Goal: Task Accomplishment & Management: Manage account settings

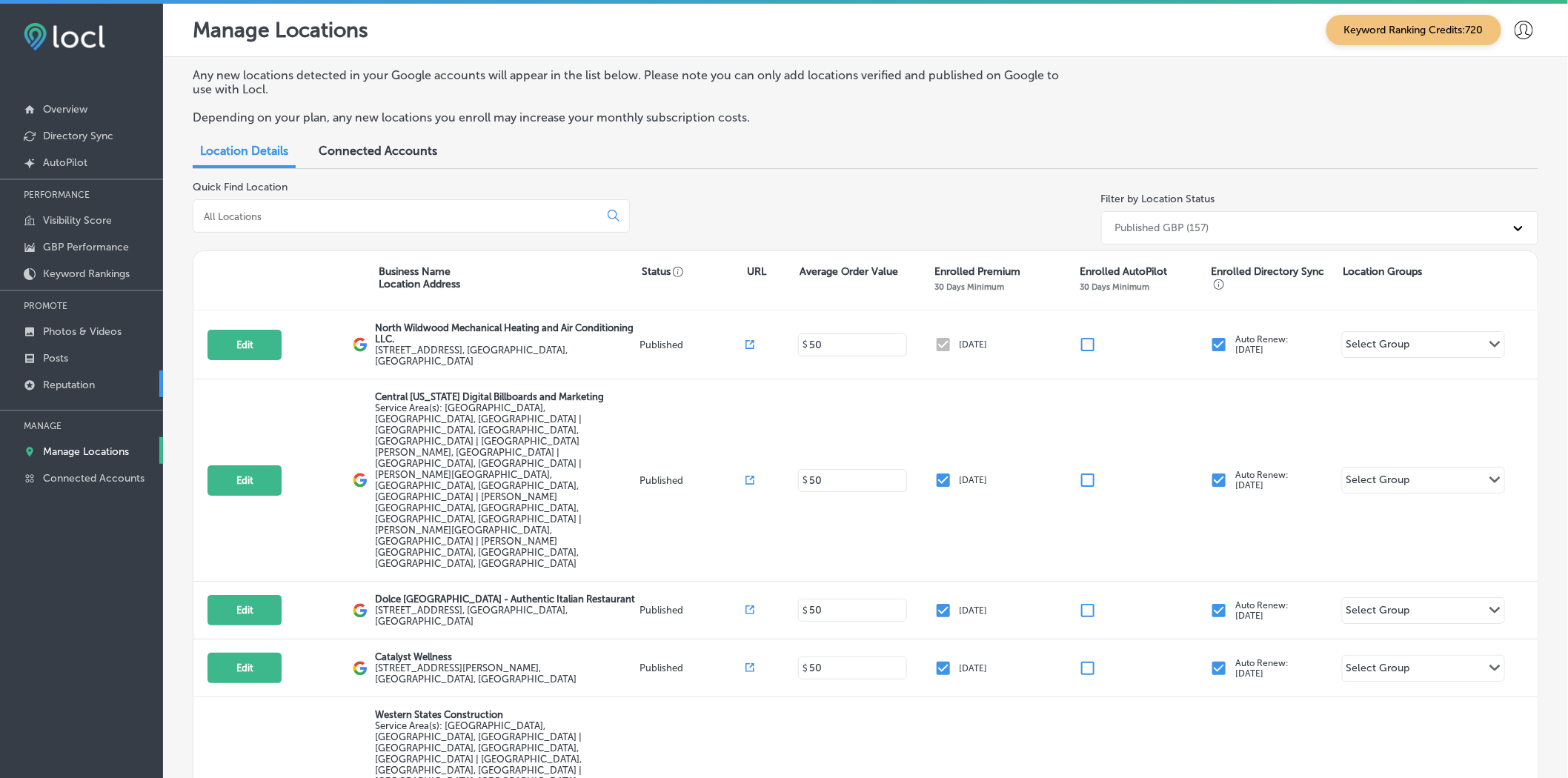
click at [80, 383] on p "Reputation" at bounding box center [68, 385] width 52 height 12
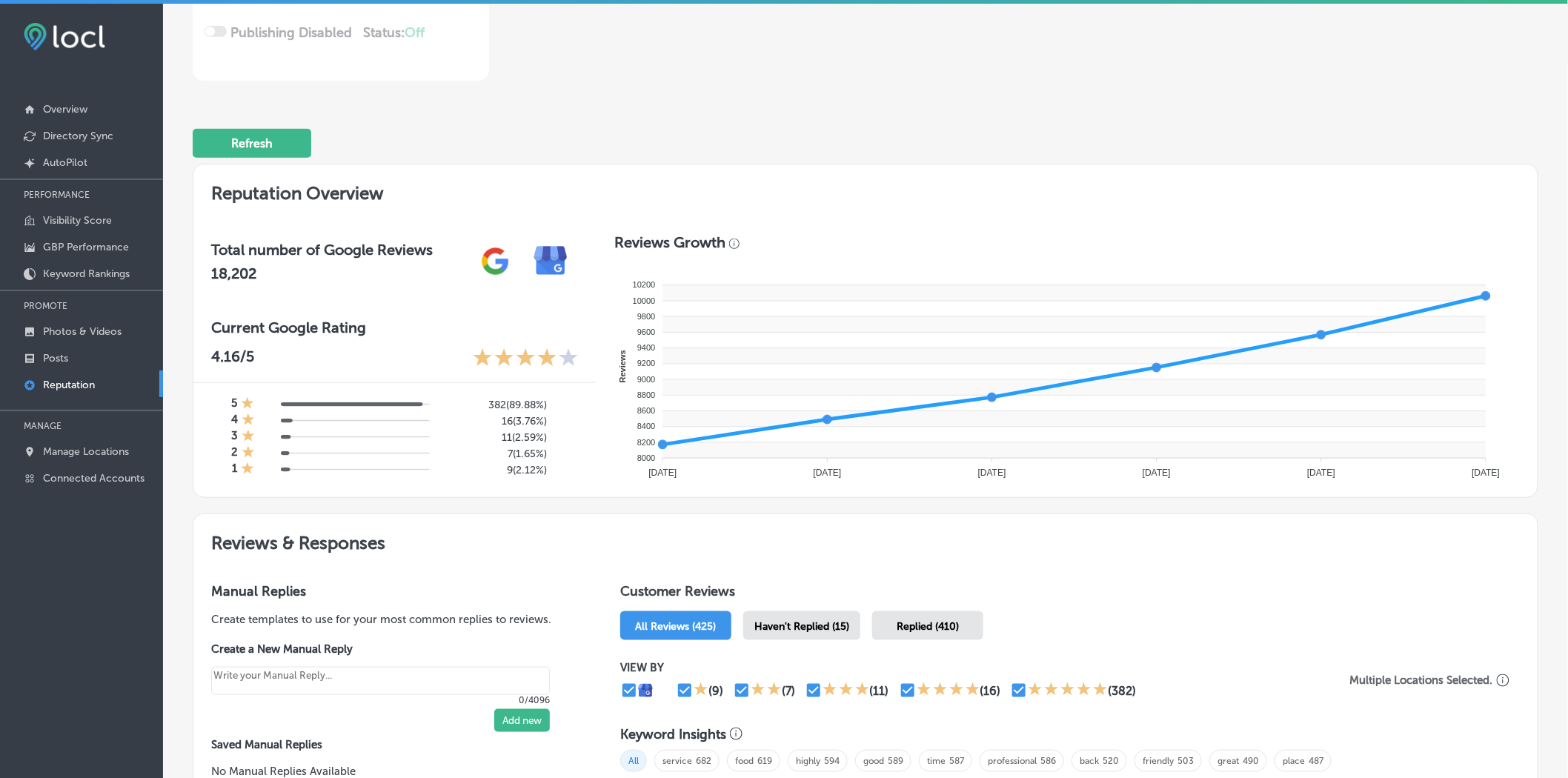
scroll to position [494, 0]
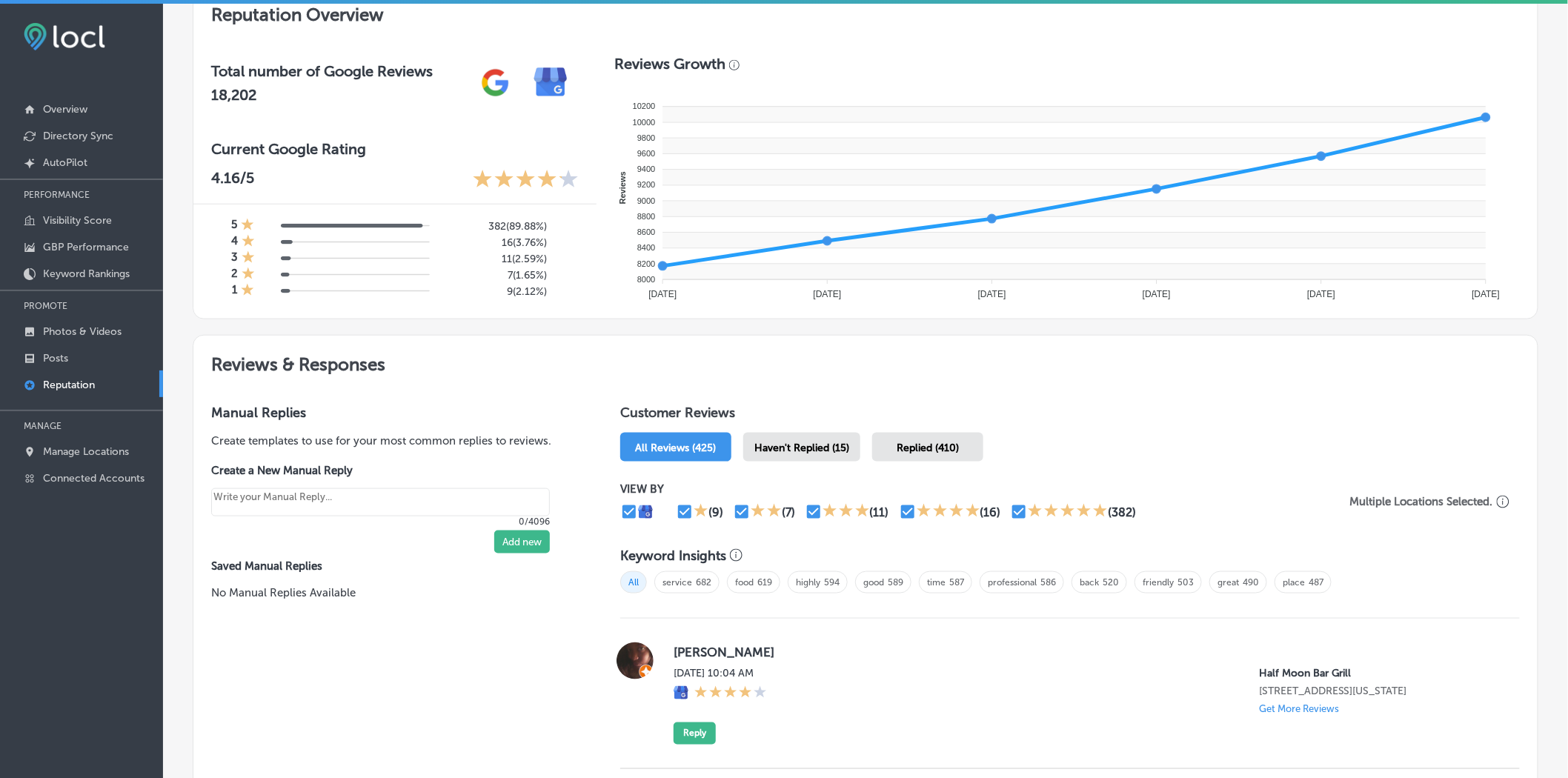
click at [808, 448] on span "Haven't Replied (15)" at bounding box center [802, 447] width 95 height 12
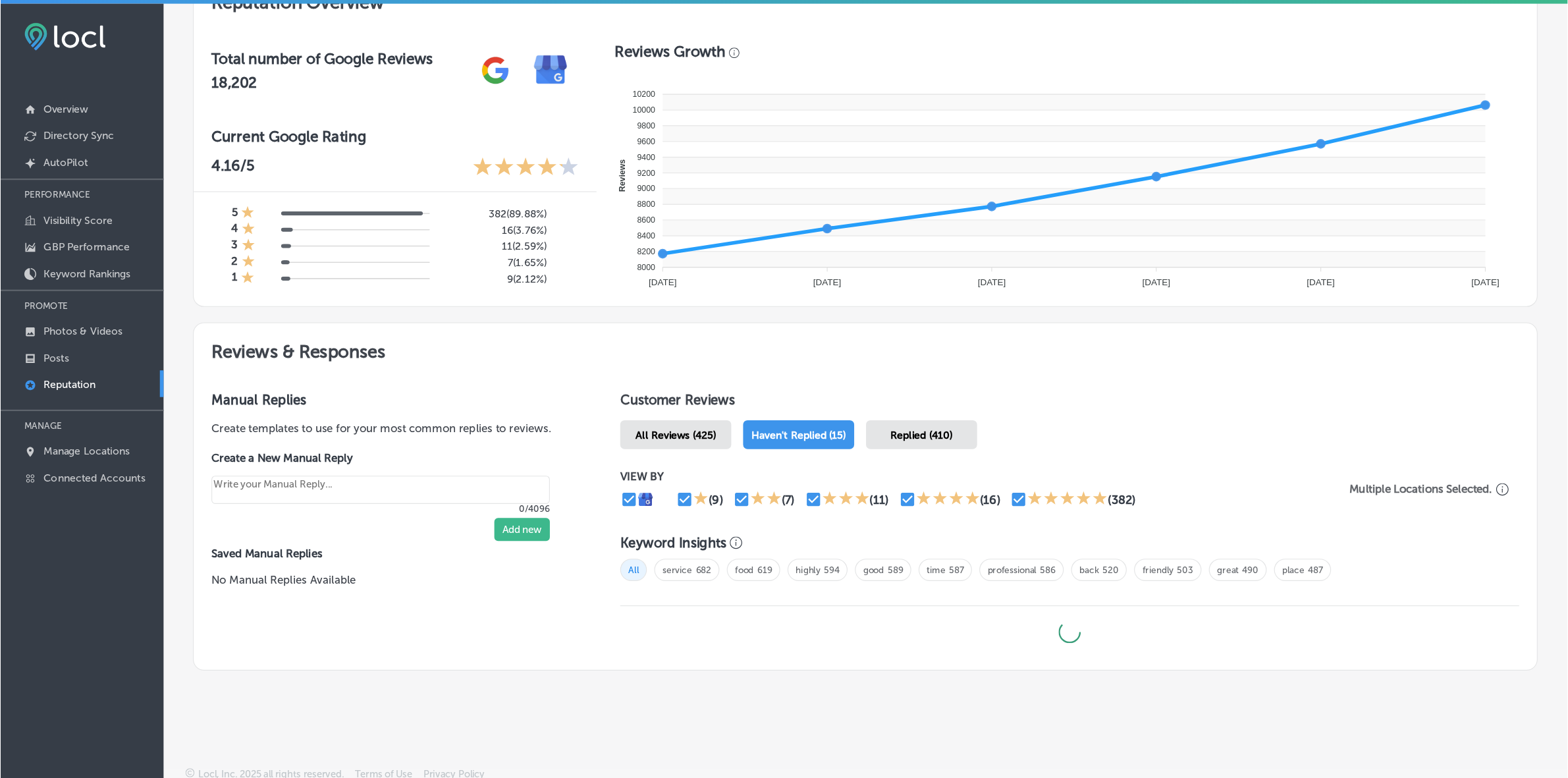
scroll to position [452, 0]
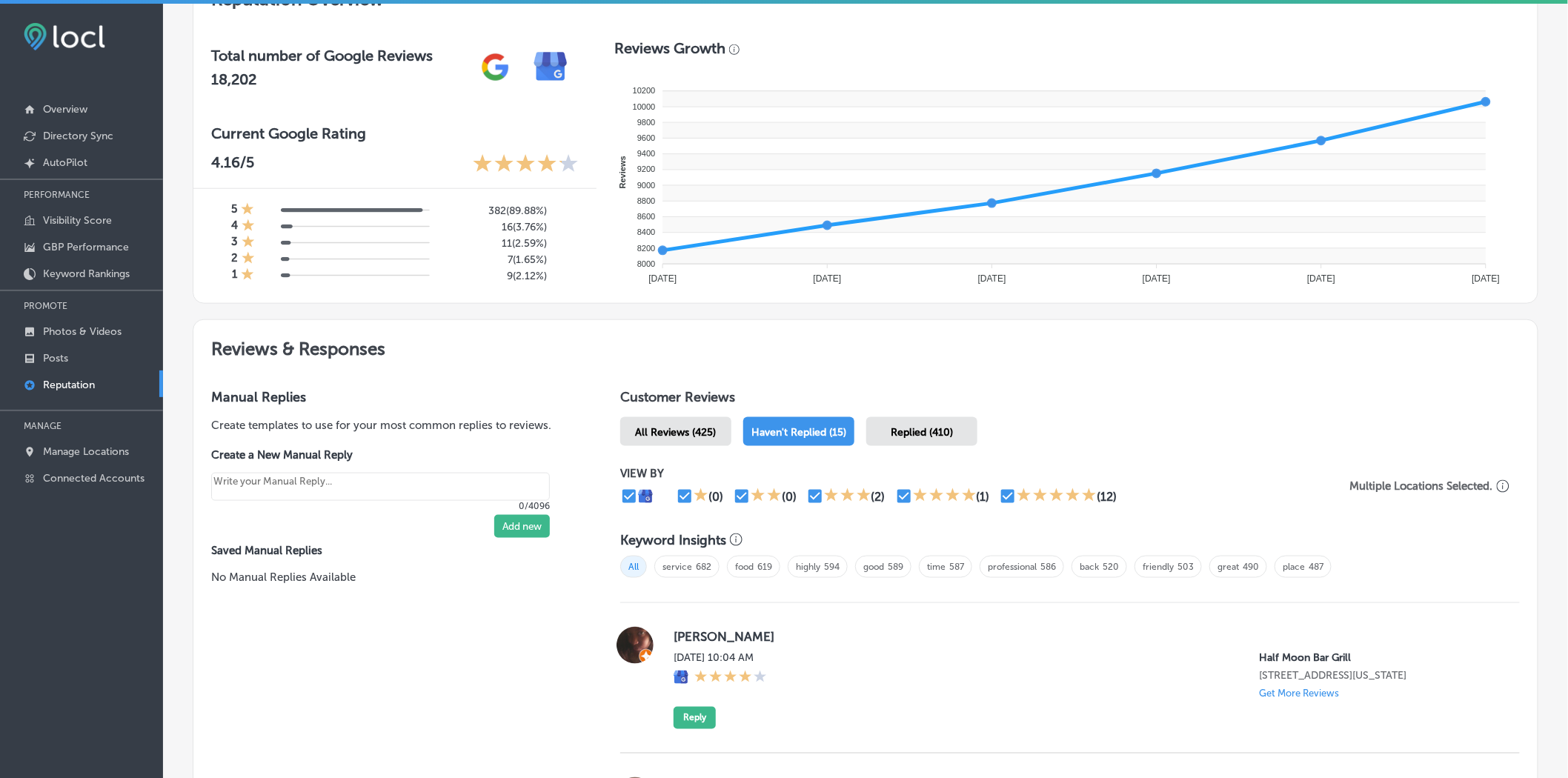
type textarea "x"
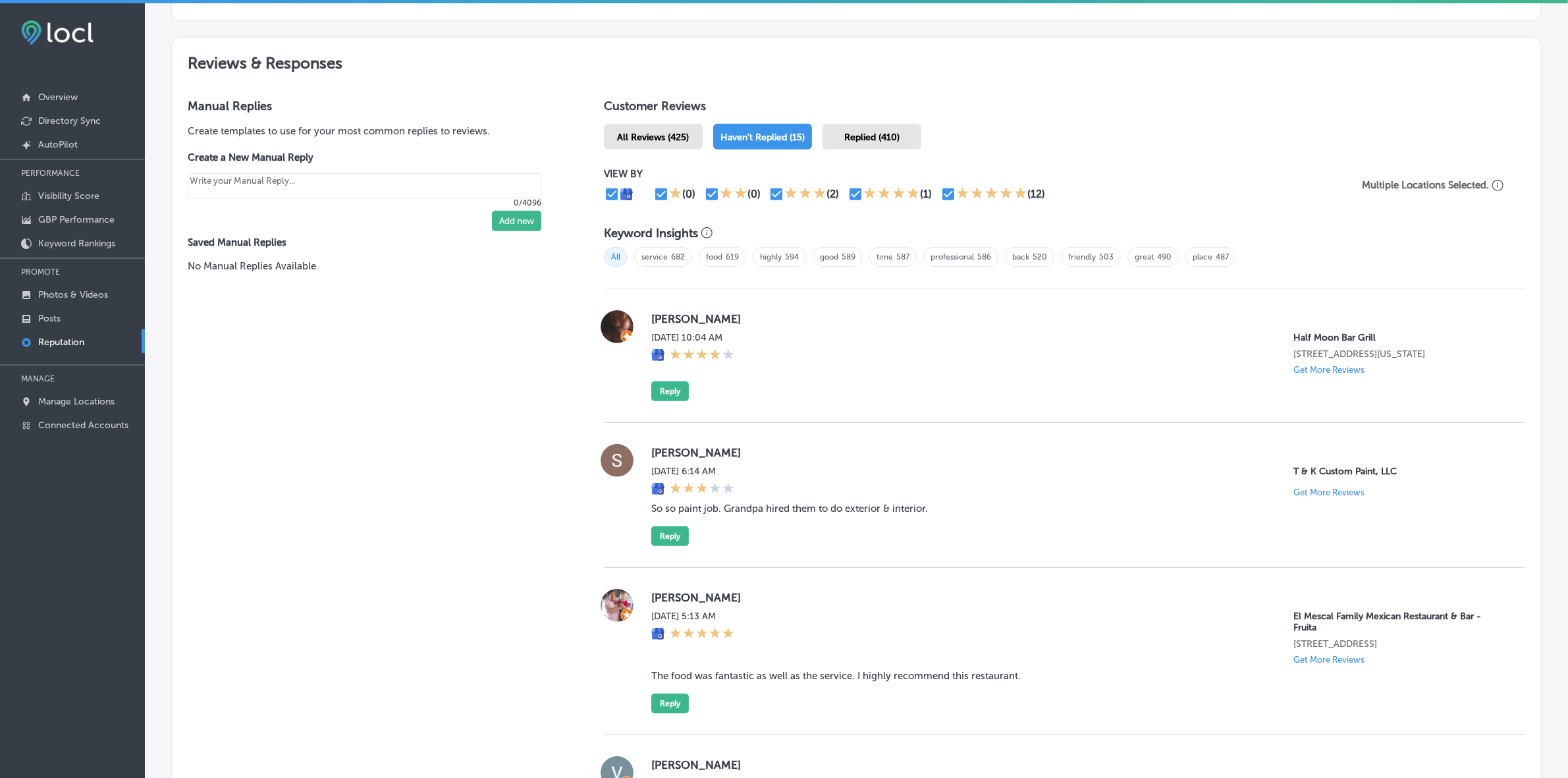
scroll to position [700, 0]
click at [998, 462] on blockquote "So so paint job. Grandpa hired them to do exterior & interior." at bounding box center [1077, 508] width 853 height 12
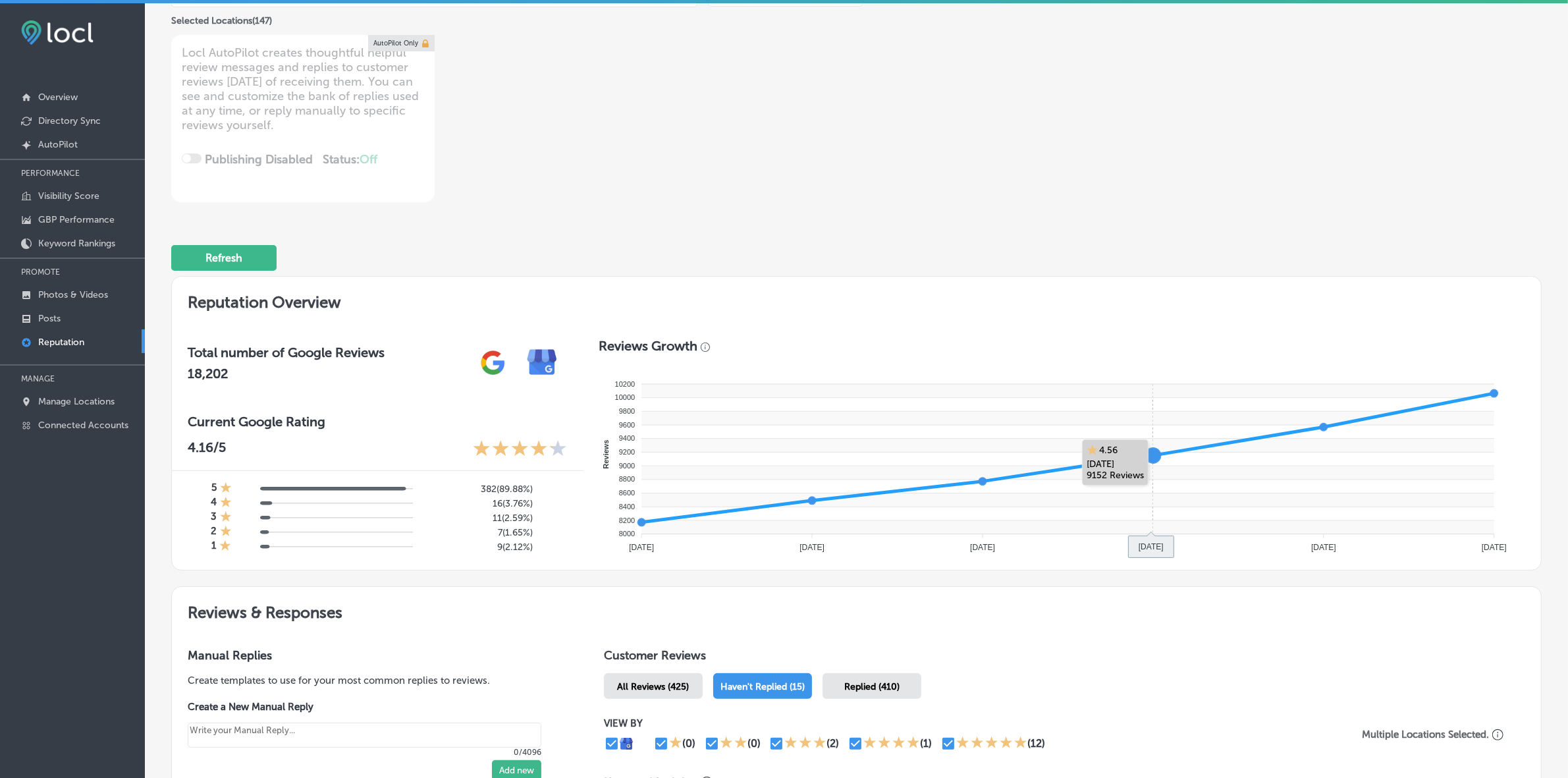
scroll to position [0, 0]
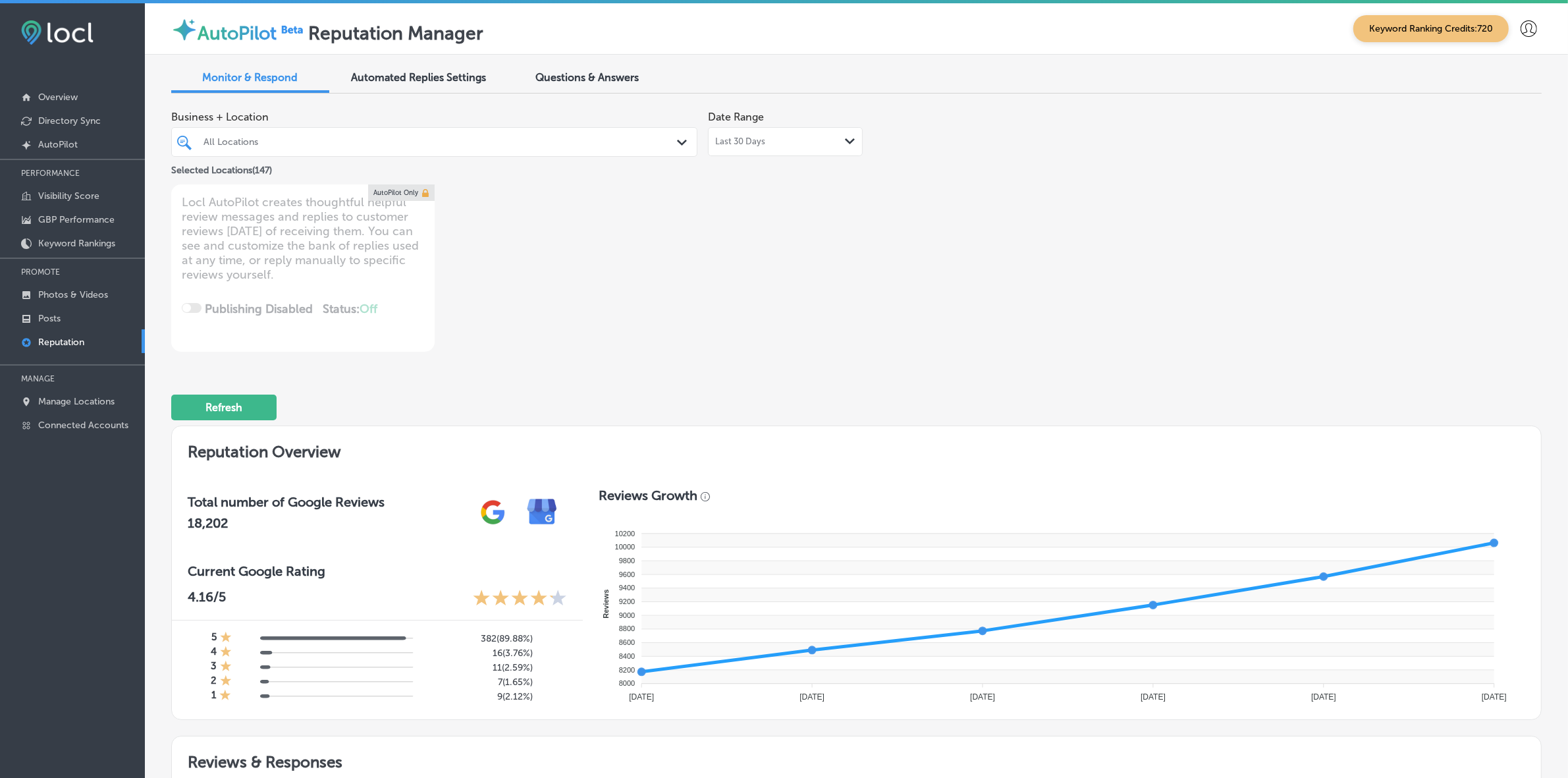
click at [606, 136] on div "All Locations" at bounding box center [441, 141] width 475 height 11
type input "t"
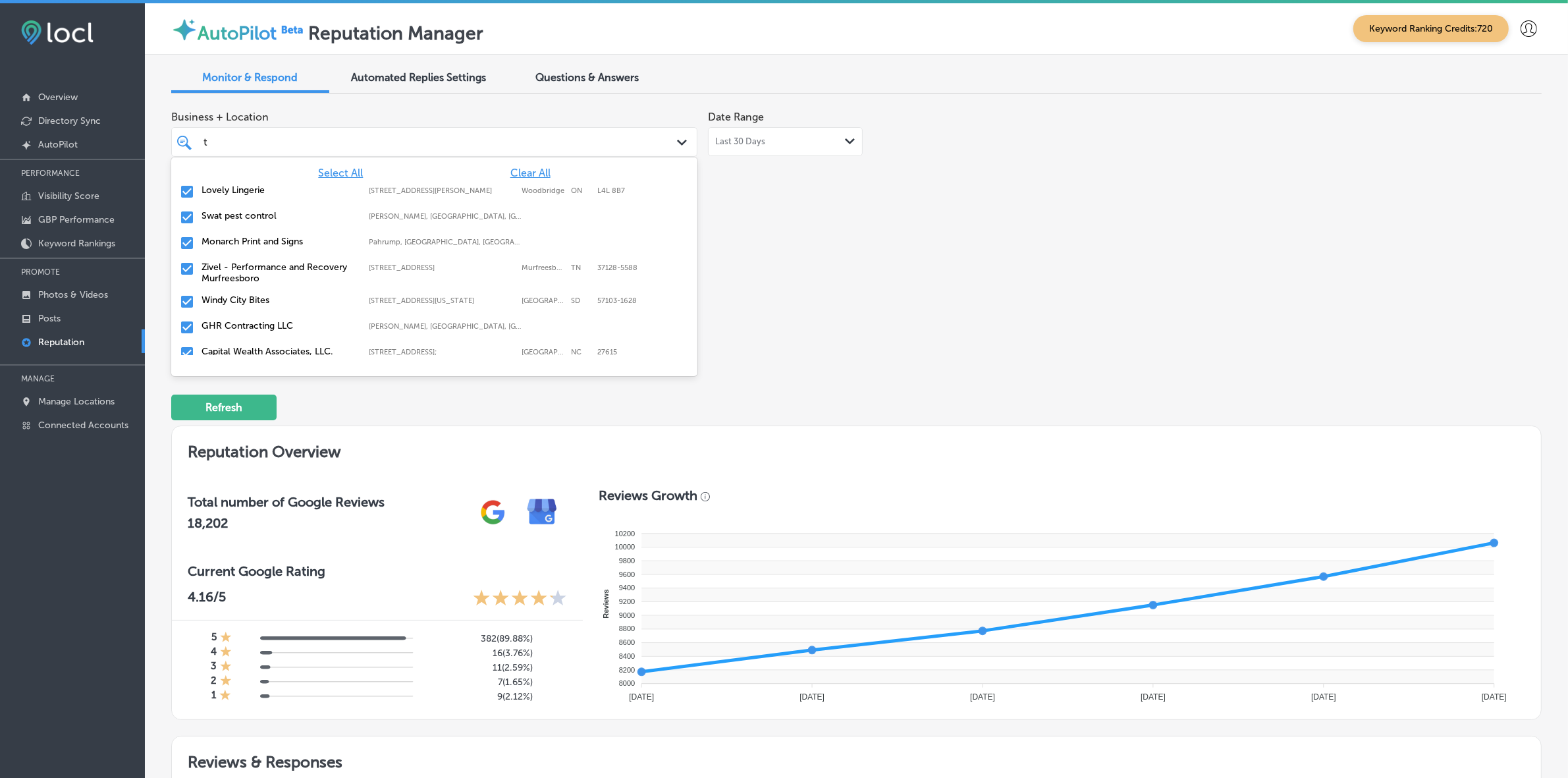
click at [307, 274] on label "Zivel - Performance and Recovery Murfreesboro" at bounding box center [278, 273] width 154 height 23
click at [242, 238] on label "Monarch Print and Signs" at bounding box center [278, 241] width 154 height 11
click at [237, 210] on label "Swat pest control" at bounding box center [278, 216] width 154 height 11
click at [252, 344] on label "T & K Custom Paint, LLC" at bounding box center [278, 344] width 154 height 11
click at [262, 347] on label "El Mescal Family Mexican Restaurant Bar" at bounding box center [278, 349] width 154 height 23
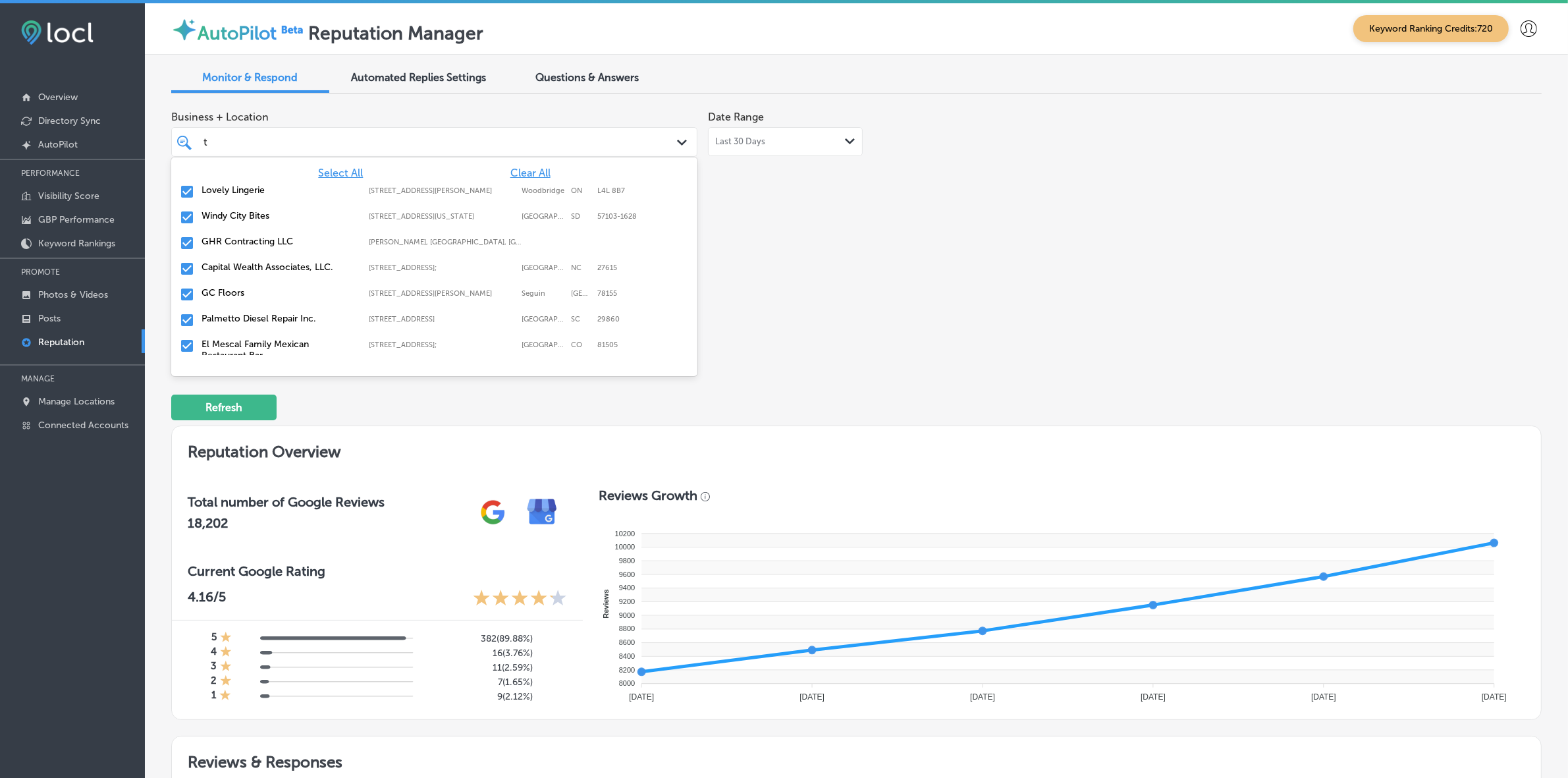
type textarea "x"
click at [815, 310] on div "Business + Location option [STREET_ADDRESS]; , deselected. [STREET_ADDRESS]. 14…" at bounding box center [582, 228] width 822 height 248
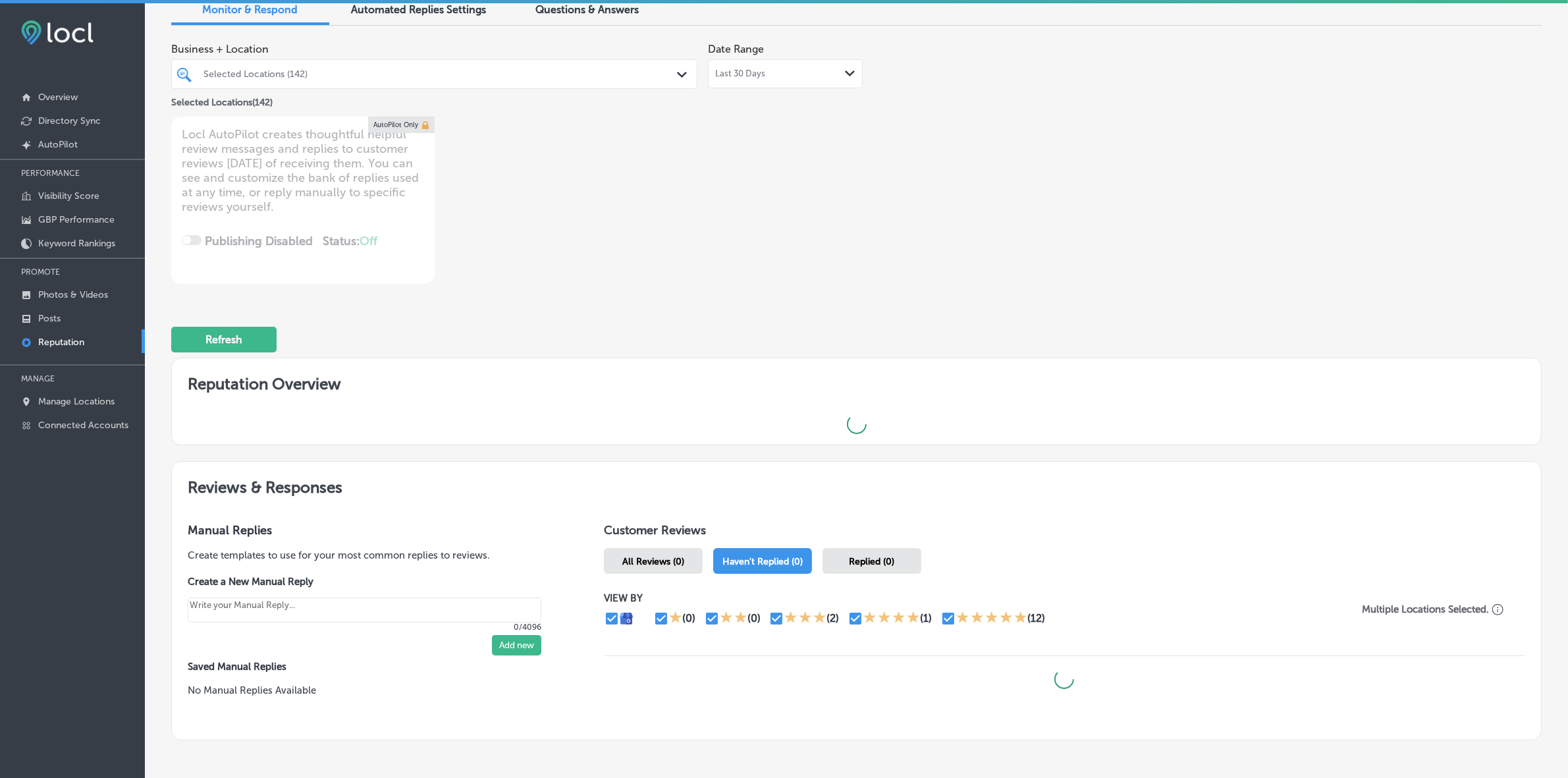
scroll to position [135, 0]
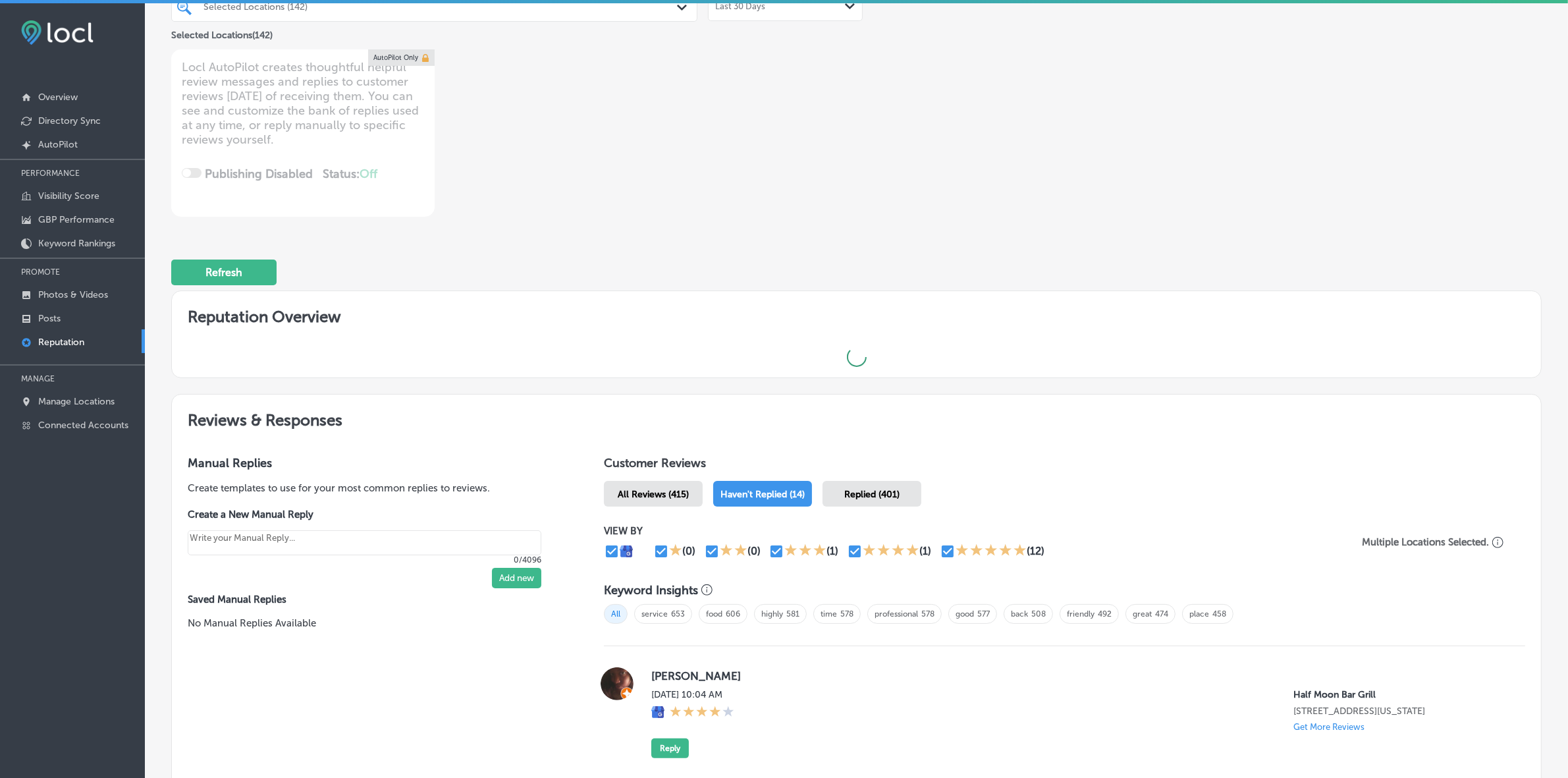
type textarea "x"
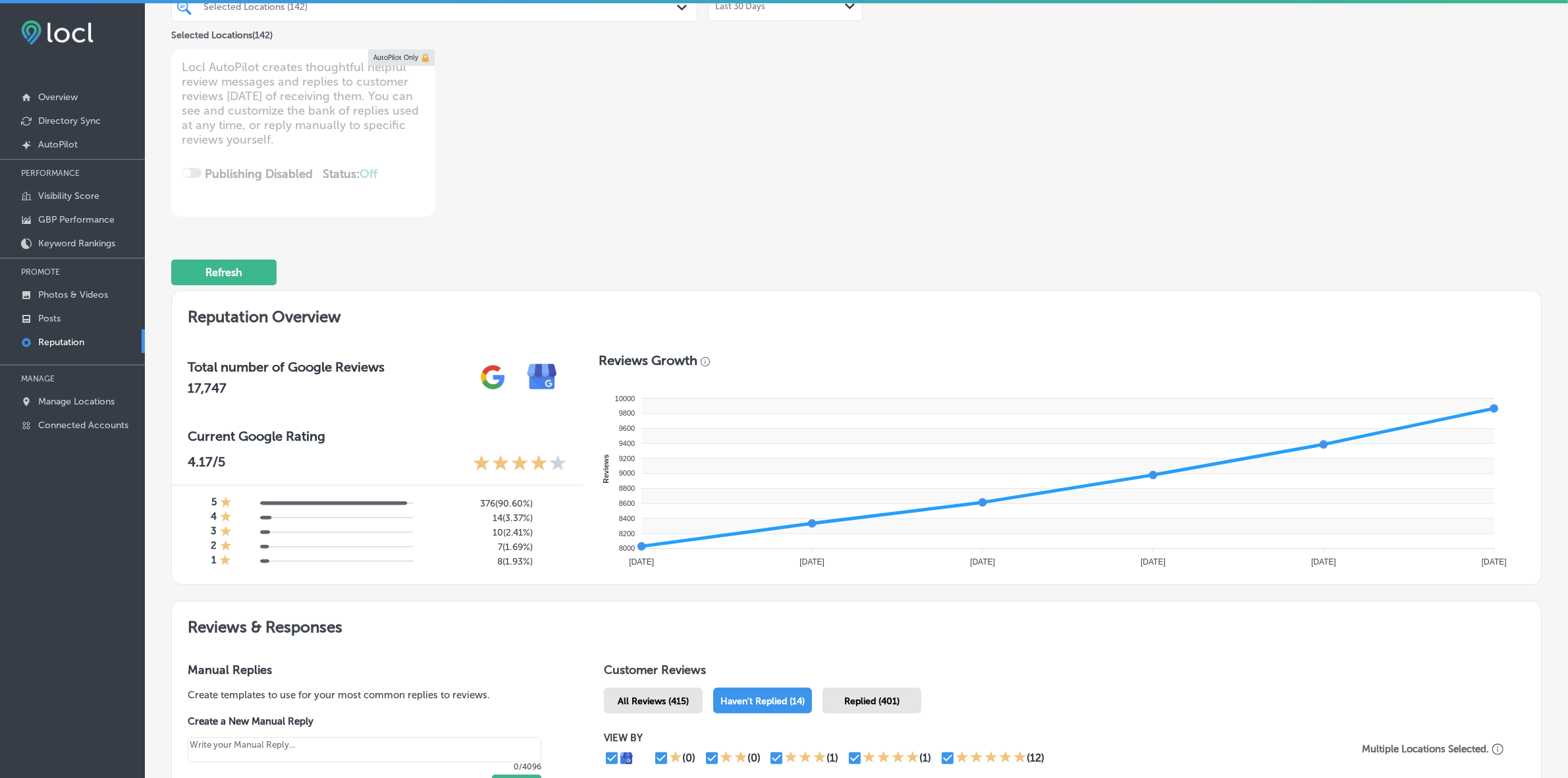
scroll to position [0, 0]
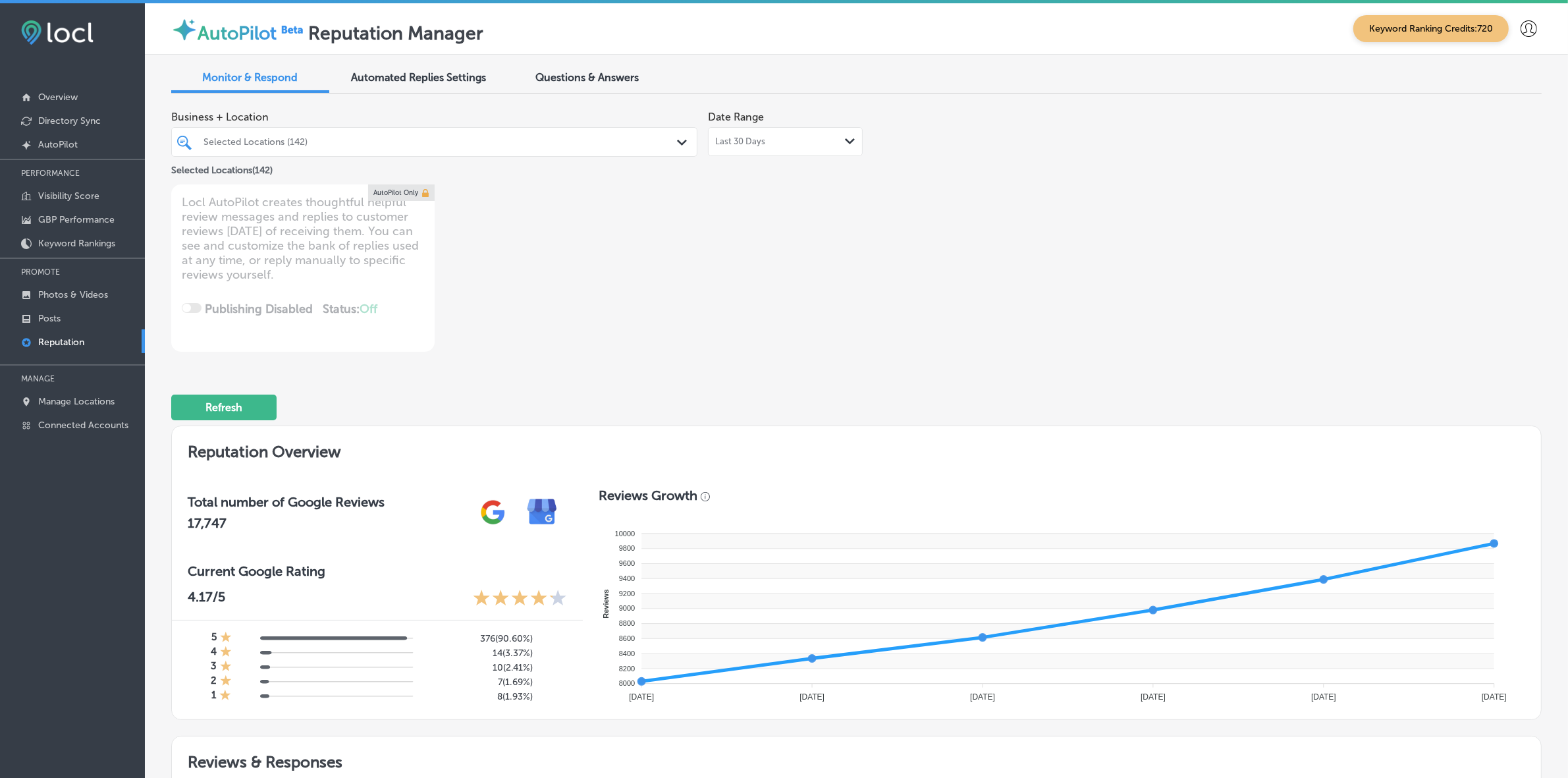
click at [547, 140] on div "Selected Locations (142)" at bounding box center [441, 141] width 475 height 11
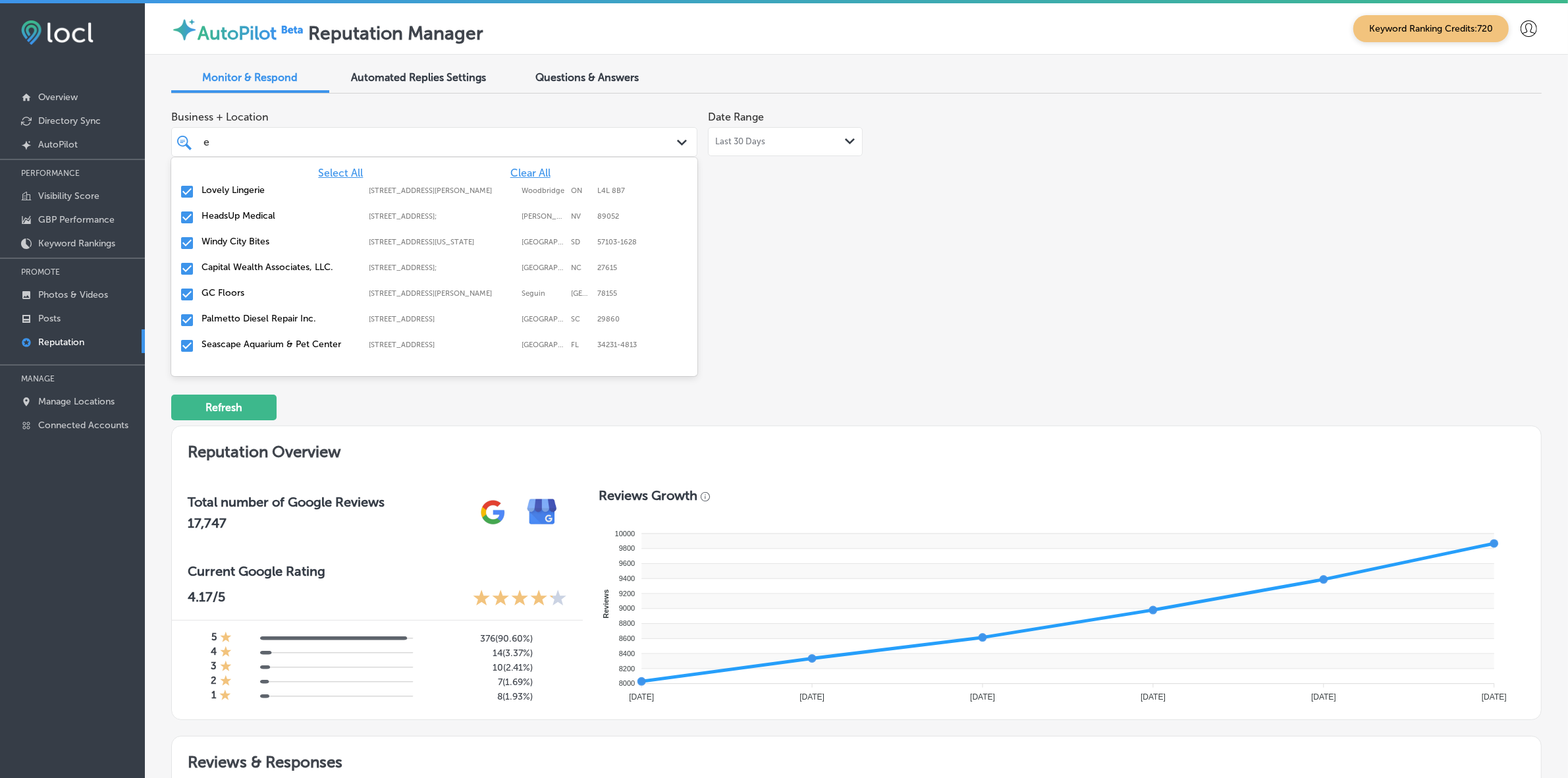
type input "el"
click at [261, 262] on label "Zivel - [GEOGRAPHIC_DATA]" at bounding box center [278, 267] width 154 height 11
click at [261, 262] on label "El Mescal Family Mexican Restaurant & Bar - Fruita" at bounding box center [278, 273] width 154 height 23
click at [261, 262] on label "Overhead Door Company of Reading" at bounding box center [278, 273] width 154 height 23
click at [261, 262] on label "Delta Level Defense, LLC" at bounding box center [278, 267] width 154 height 11
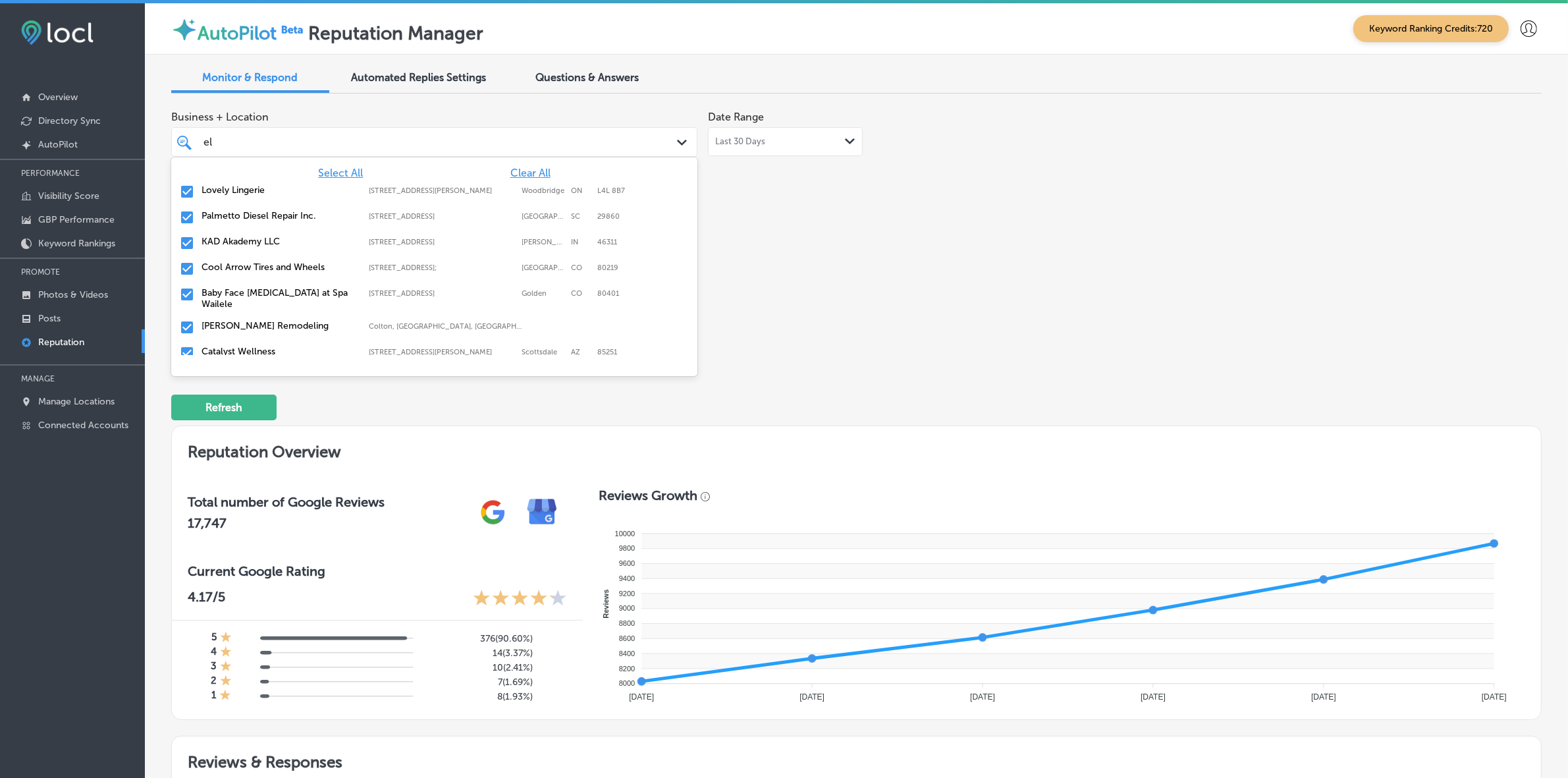
click at [261, 262] on label "Cool Arrow Tires and Wheels" at bounding box center [278, 267] width 154 height 11
click at [262, 295] on label "[PERSON_NAME] Remodeling" at bounding box center [278, 300] width 154 height 11
click at [260, 346] on label "[PERSON_NAME] Electric LLC" at bounding box center [278, 351] width 154 height 11
type textarea "x"
type input "e"
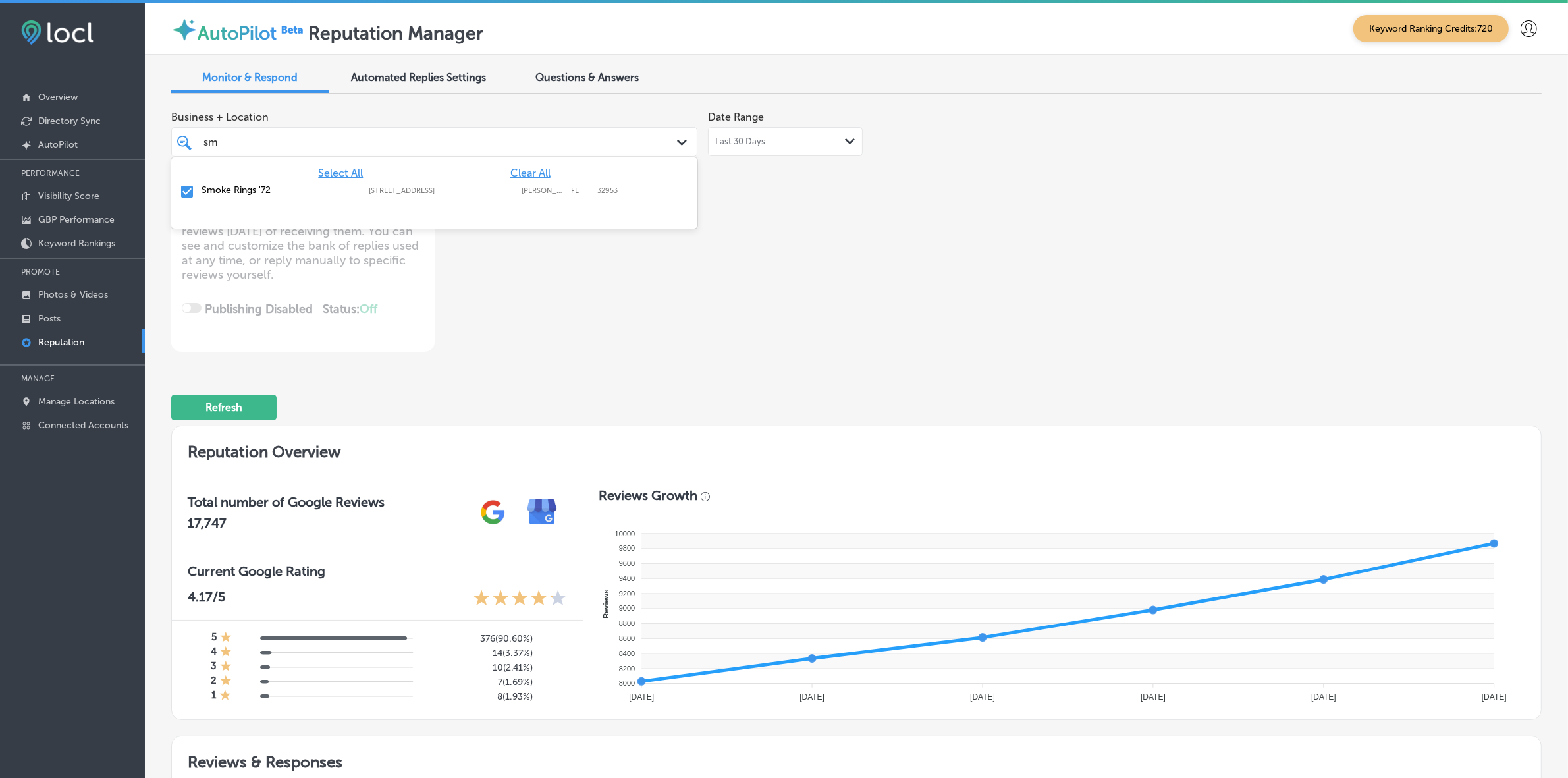
type input "smo"
click at [425, 188] on label "[STREET_ADDRESS]" at bounding box center [442, 190] width 146 height 8
type textarea "x"
type input "smo"
click at [824, 284] on div "Business + Location option [STREET_ADDRESS]. option [STREET_ADDRESS]. 2 results…" at bounding box center [582, 228] width 822 height 248
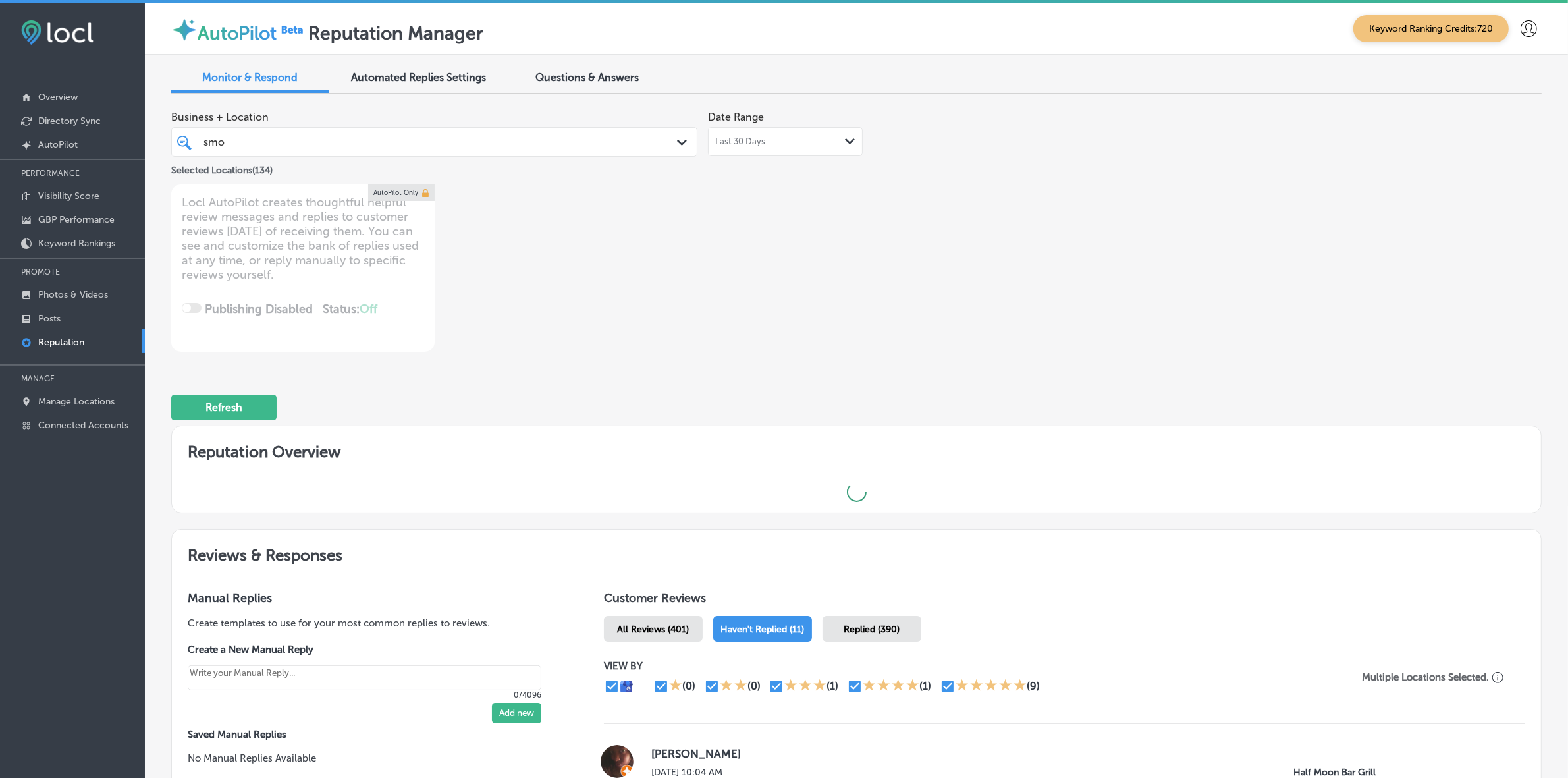
type textarea "x"
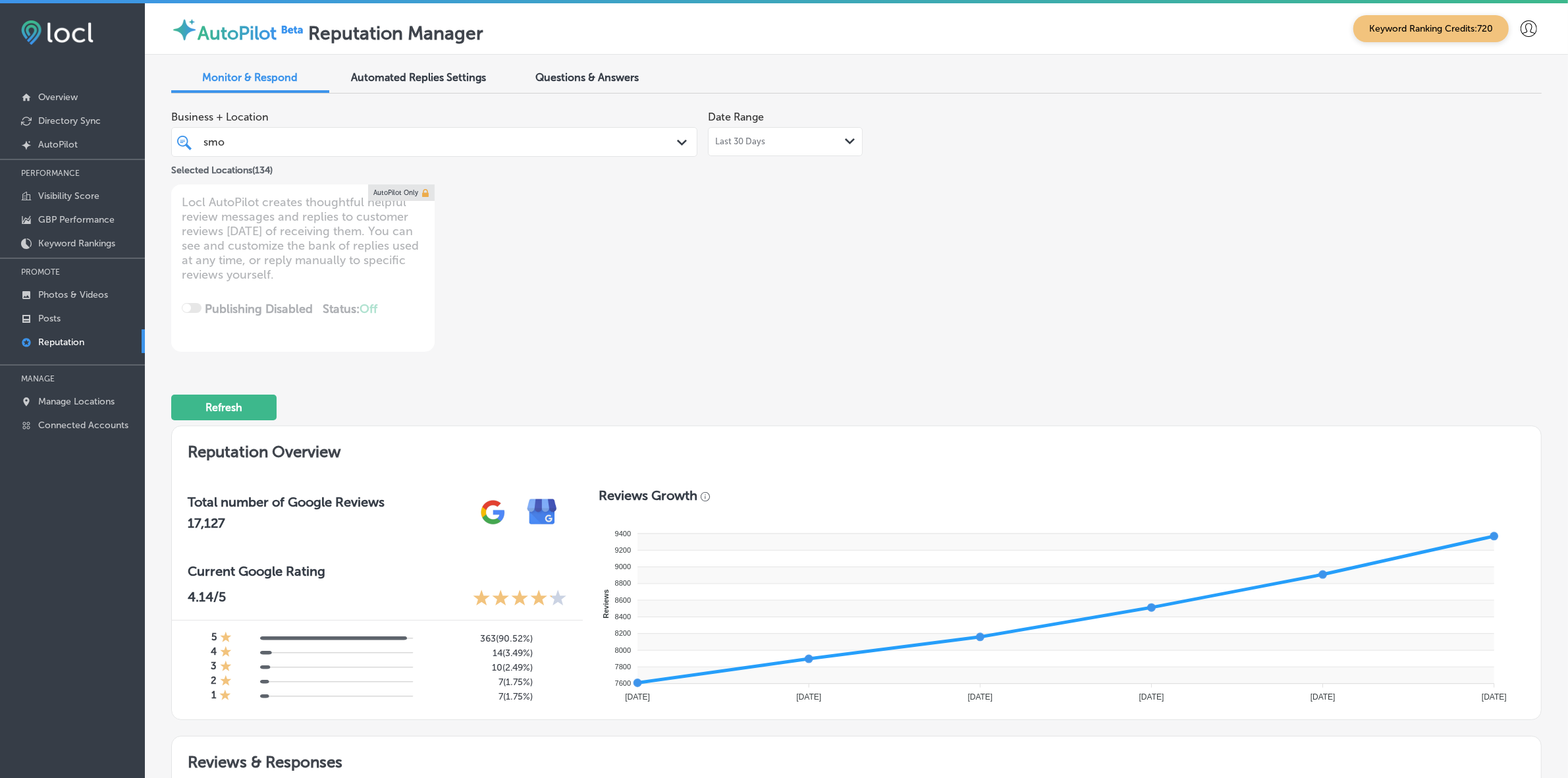
click at [476, 148] on div "smo smo" at bounding box center [411, 141] width 418 height 18
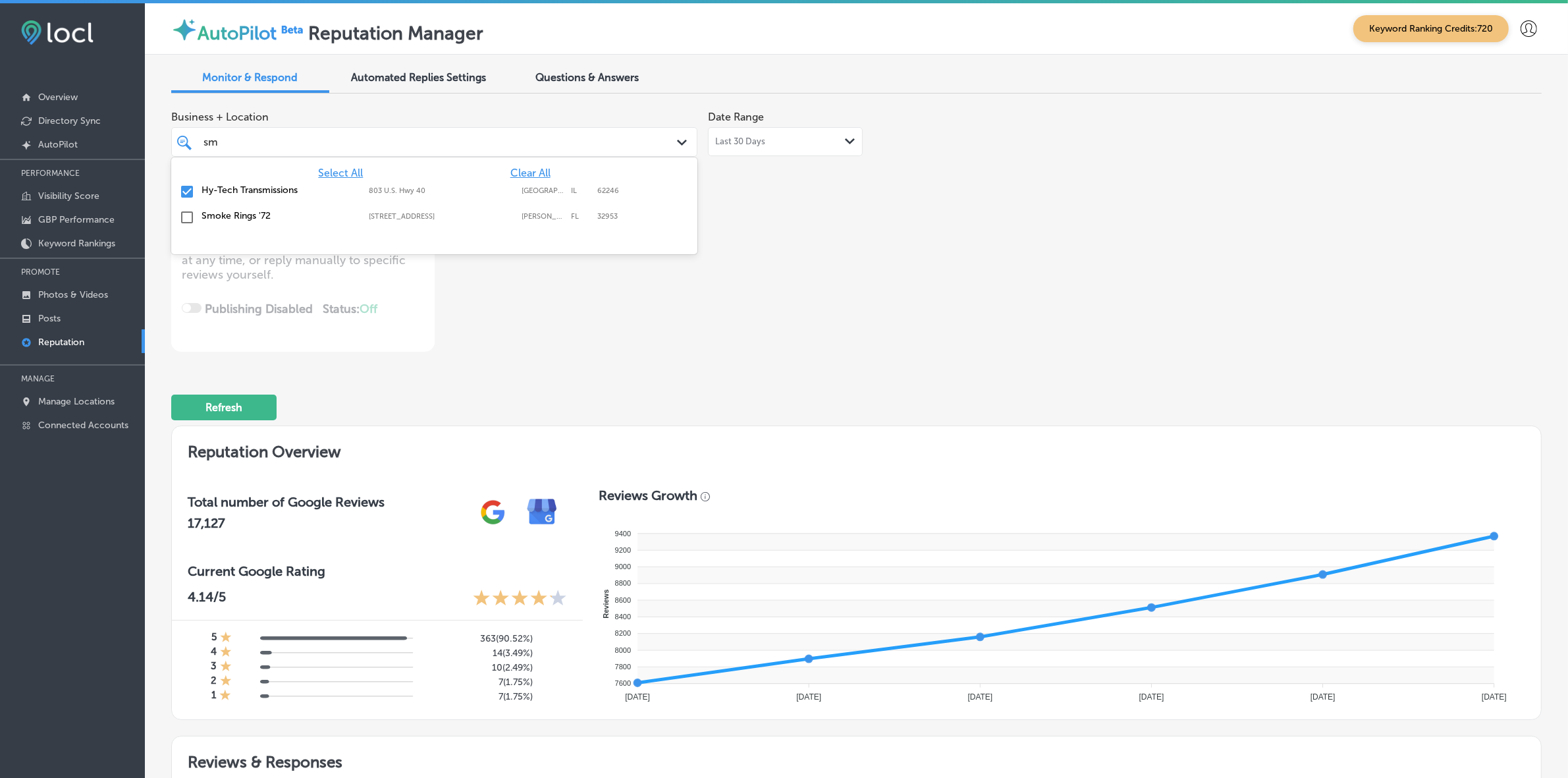
type input "s"
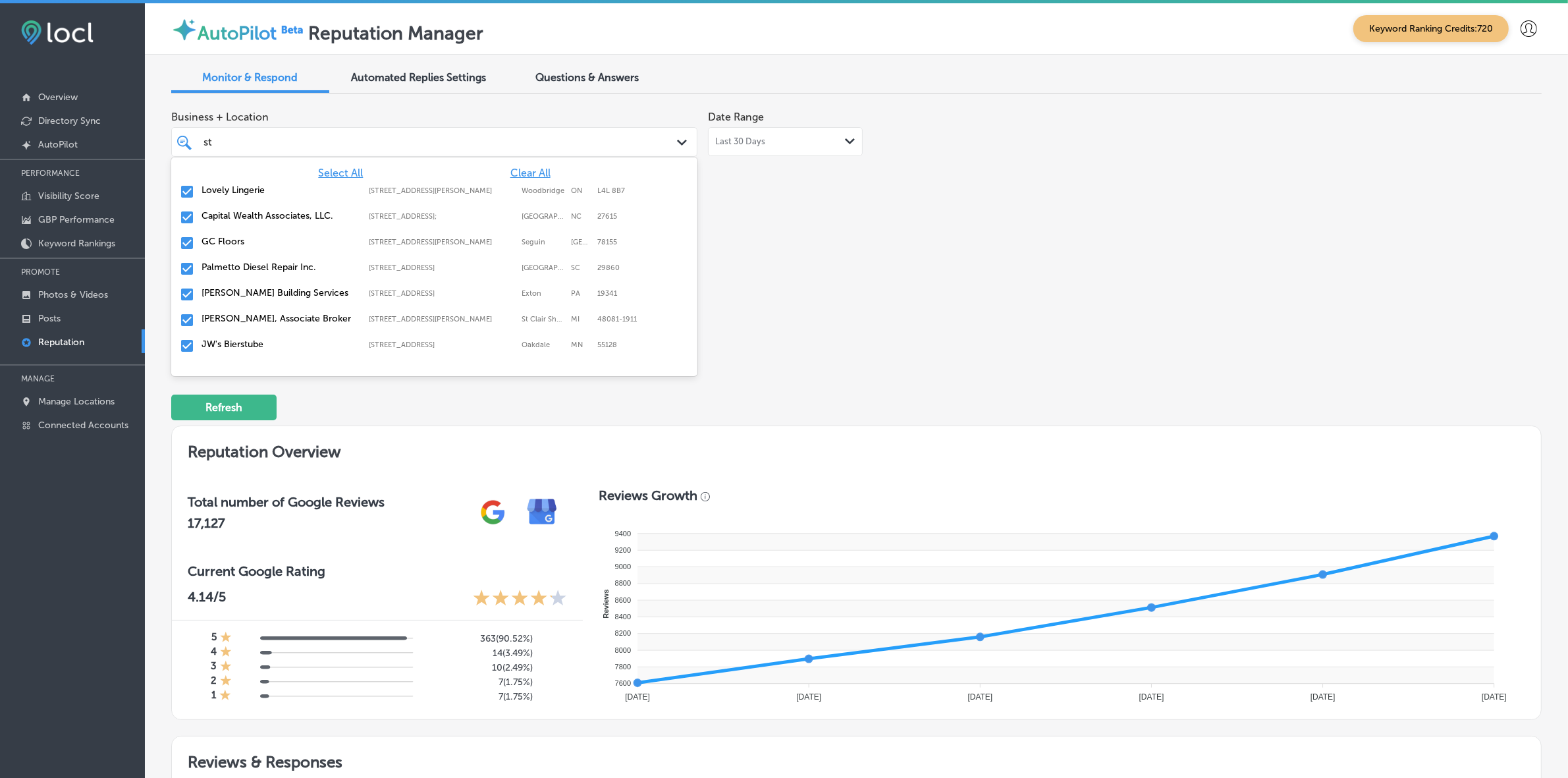
type input "sto"
click at [234, 216] on label "Christian Brothers Automotive Firestone Blvd" at bounding box center [278, 221] width 154 height 23
click at [234, 216] on label "Storming Crab - [GEOGRAPHIC_DATA], [GEOGRAPHIC_DATA]" at bounding box center [278, 227] width 154 height 34
click at [234, 216] on label "[PERSON_NAME] Roofing and Restoration" at bounding box center [278, 221] width 154 height 23
click at [234, 216] on label "Rain Storm Restoration" at bounding box center [278, 216] width 154 height 11
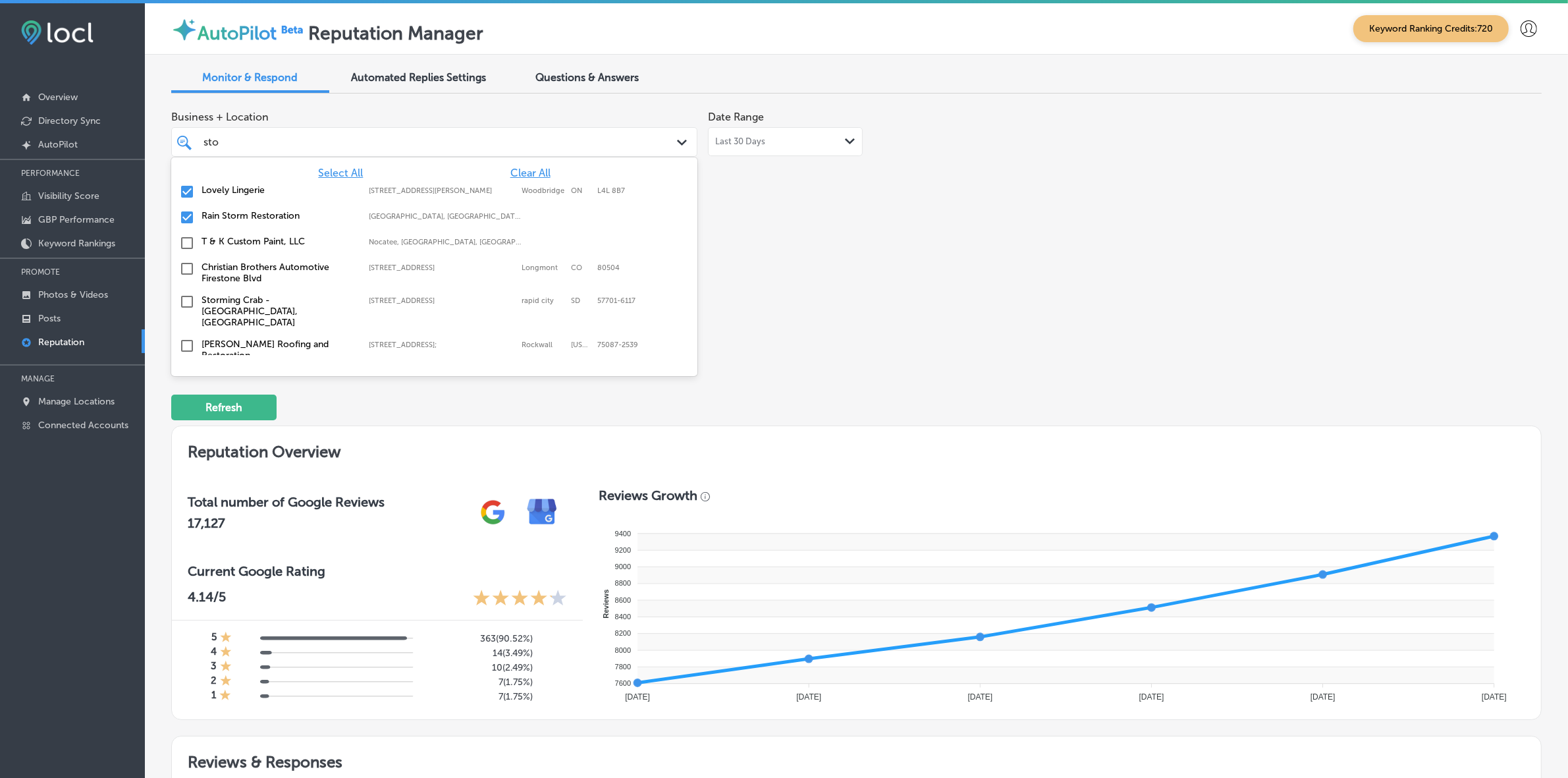
type textarea "x"
type input "s"
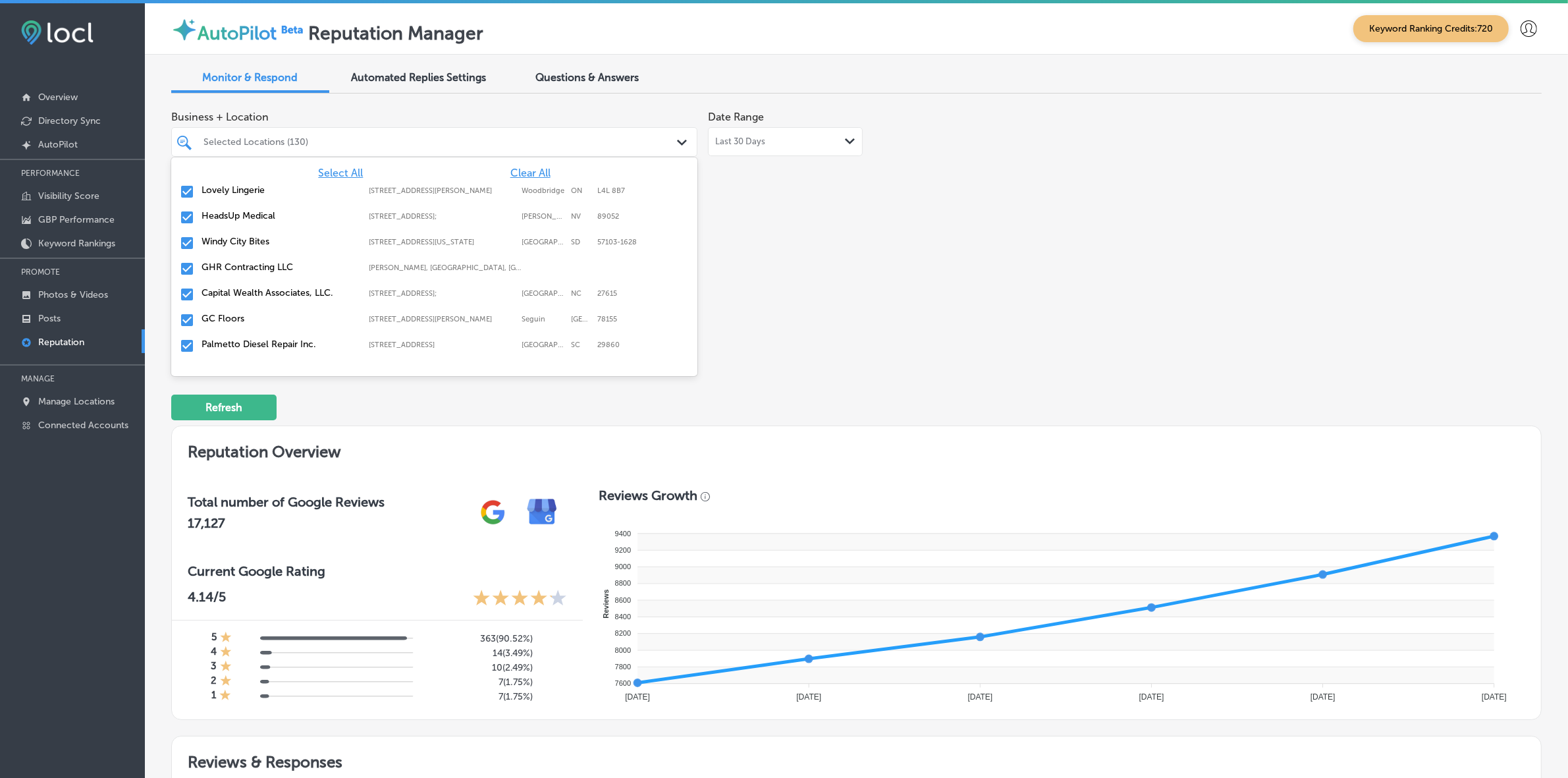
click at [244, 243] on label "Windy City Bites" at bounding box center [278, 241] width 154 height 11
type textarea "x"
click at [315, 344] on label "New View Windows" at bounding box center [278, 344] width 154 height 11
click at [909, 333] on div "Business + Location option [STREET_ADDRESS]; , deselected. option 2026 TX-66 Su…" at bounding box center [582, 228] width 822 height 248
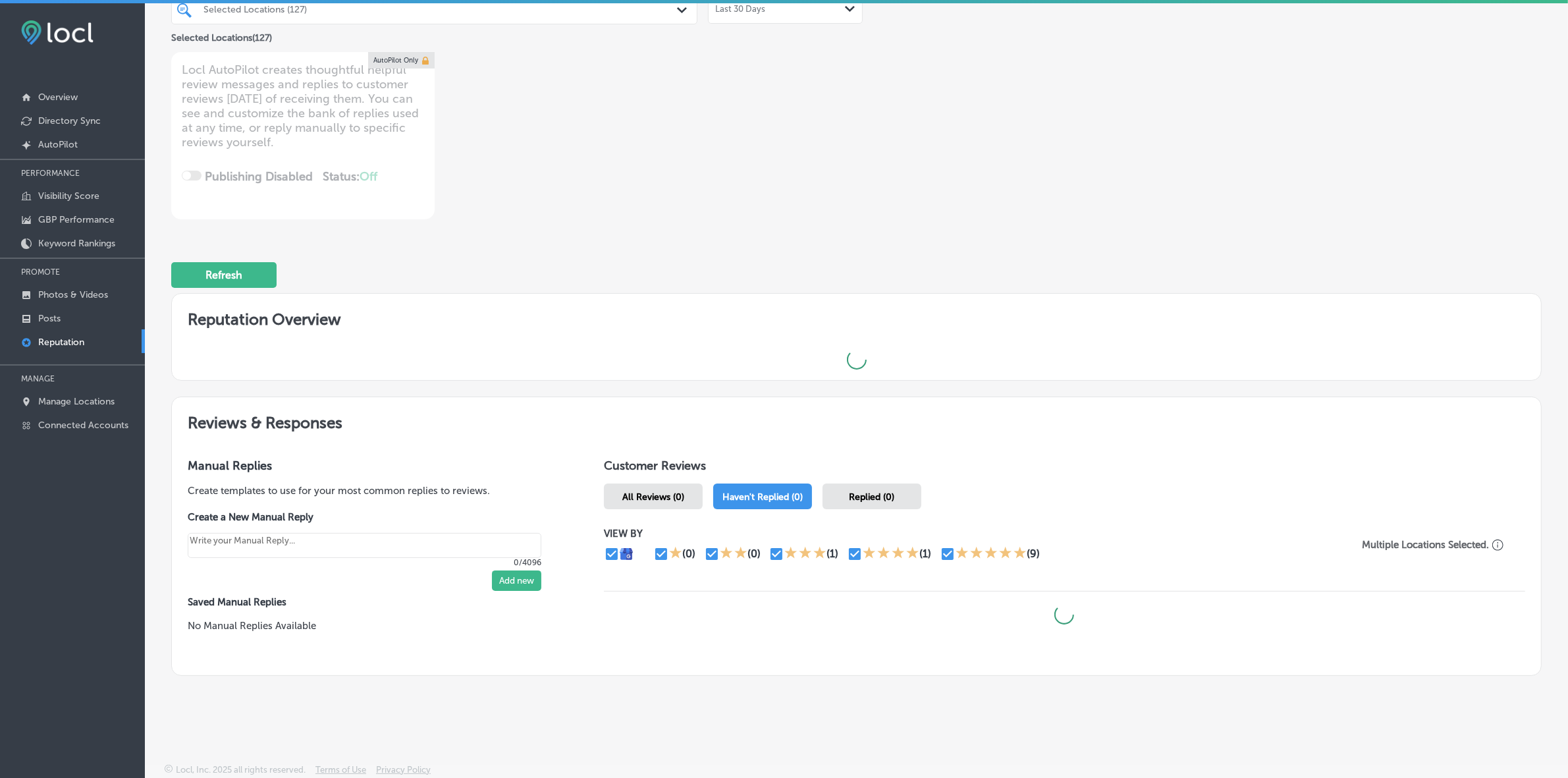
scroll to position [3, 0]
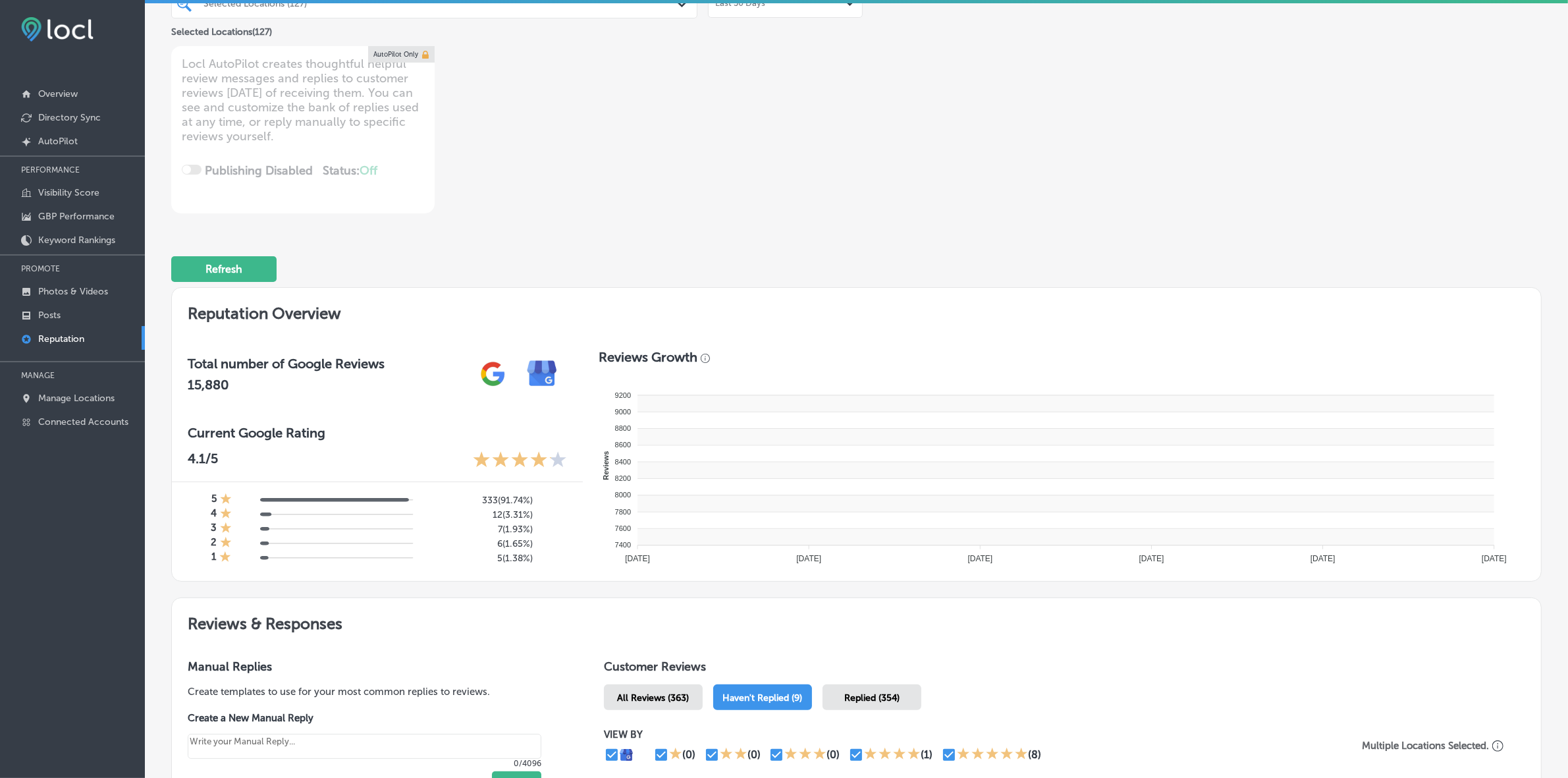
type textarea "x"
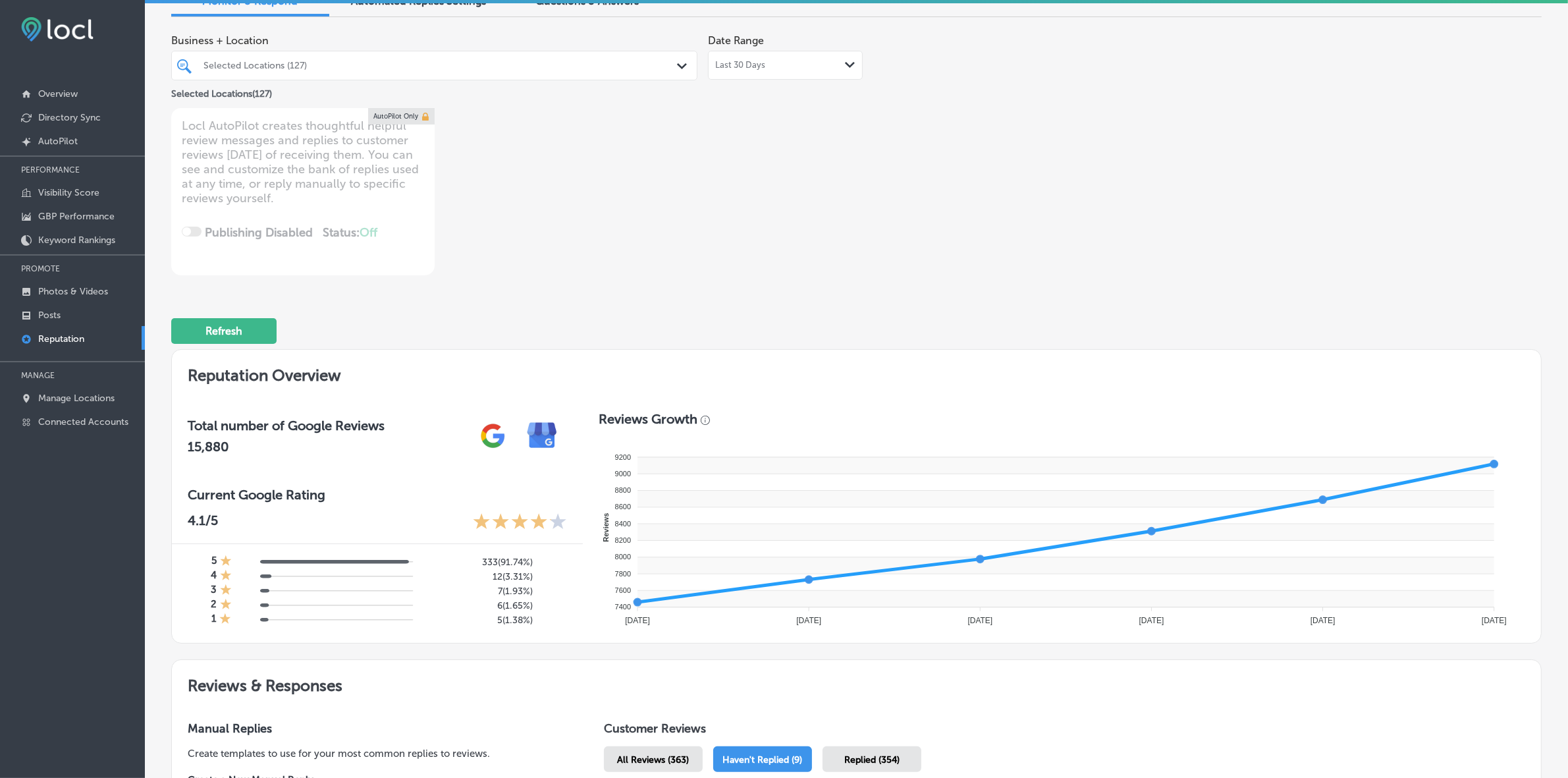
scroll to position [0, 0]
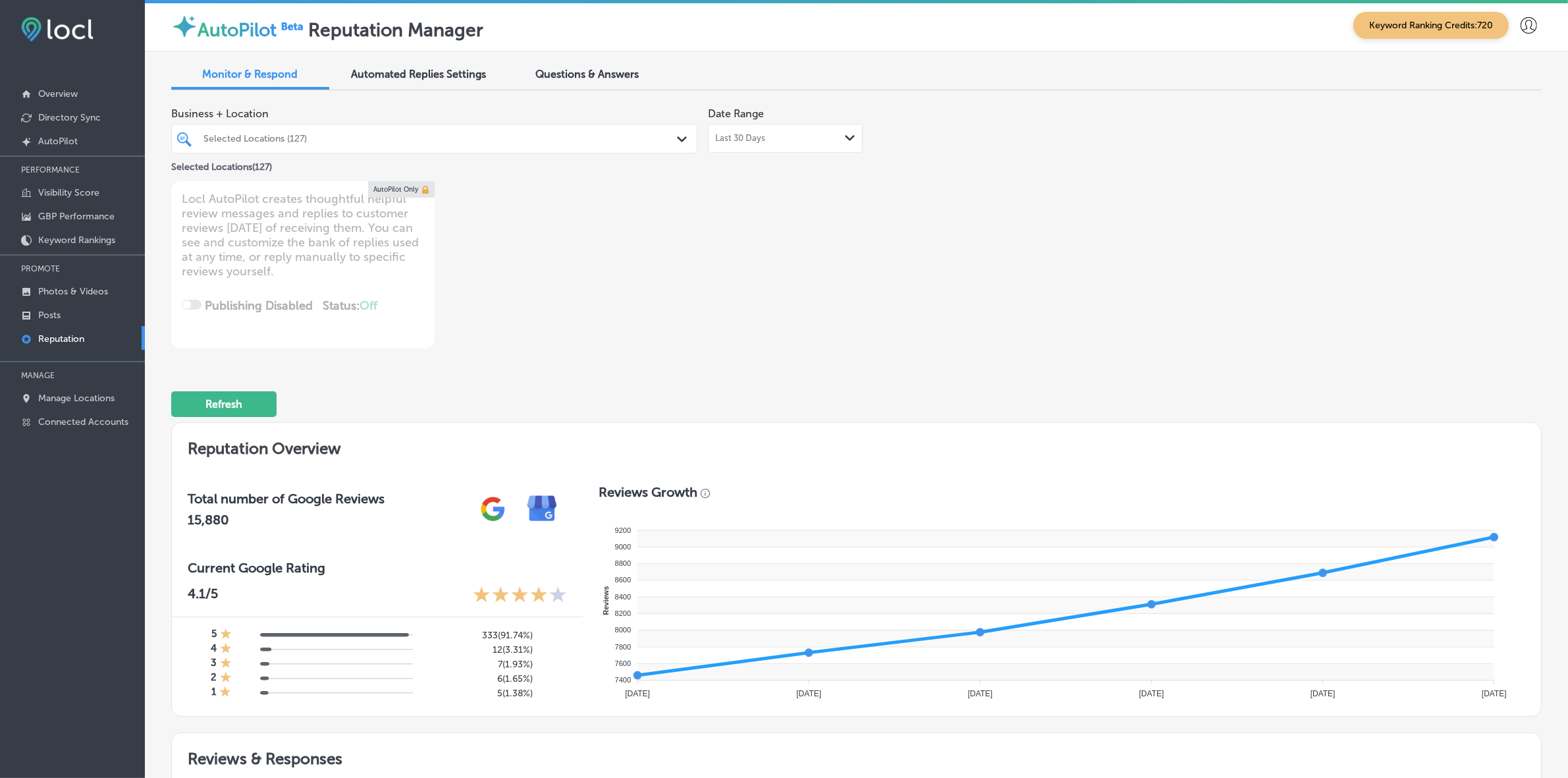
click at [322, 136] on div "Selected Locations (127)" at bounding box center [441, 138] width 475 height 11
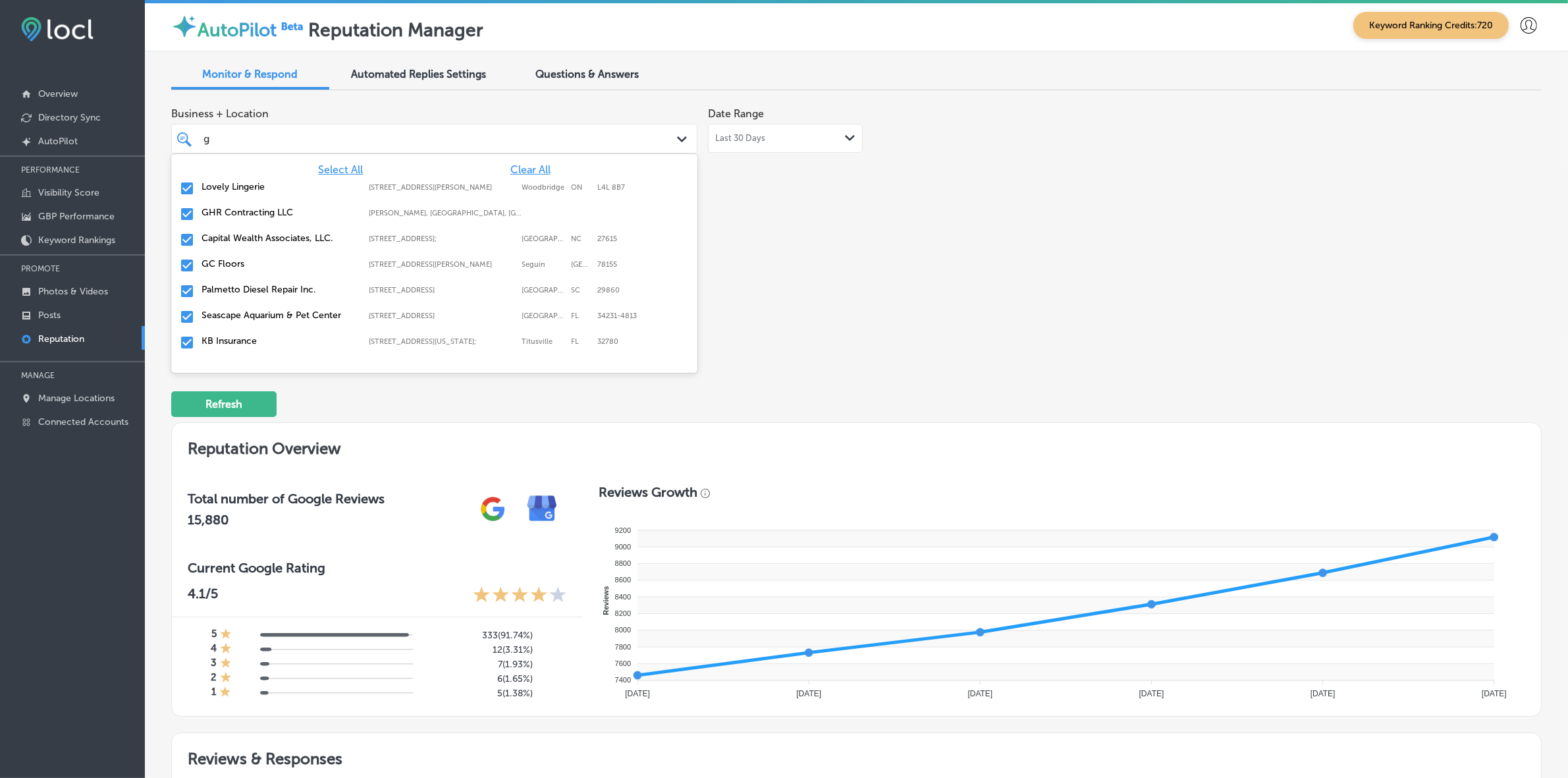
type input "go"
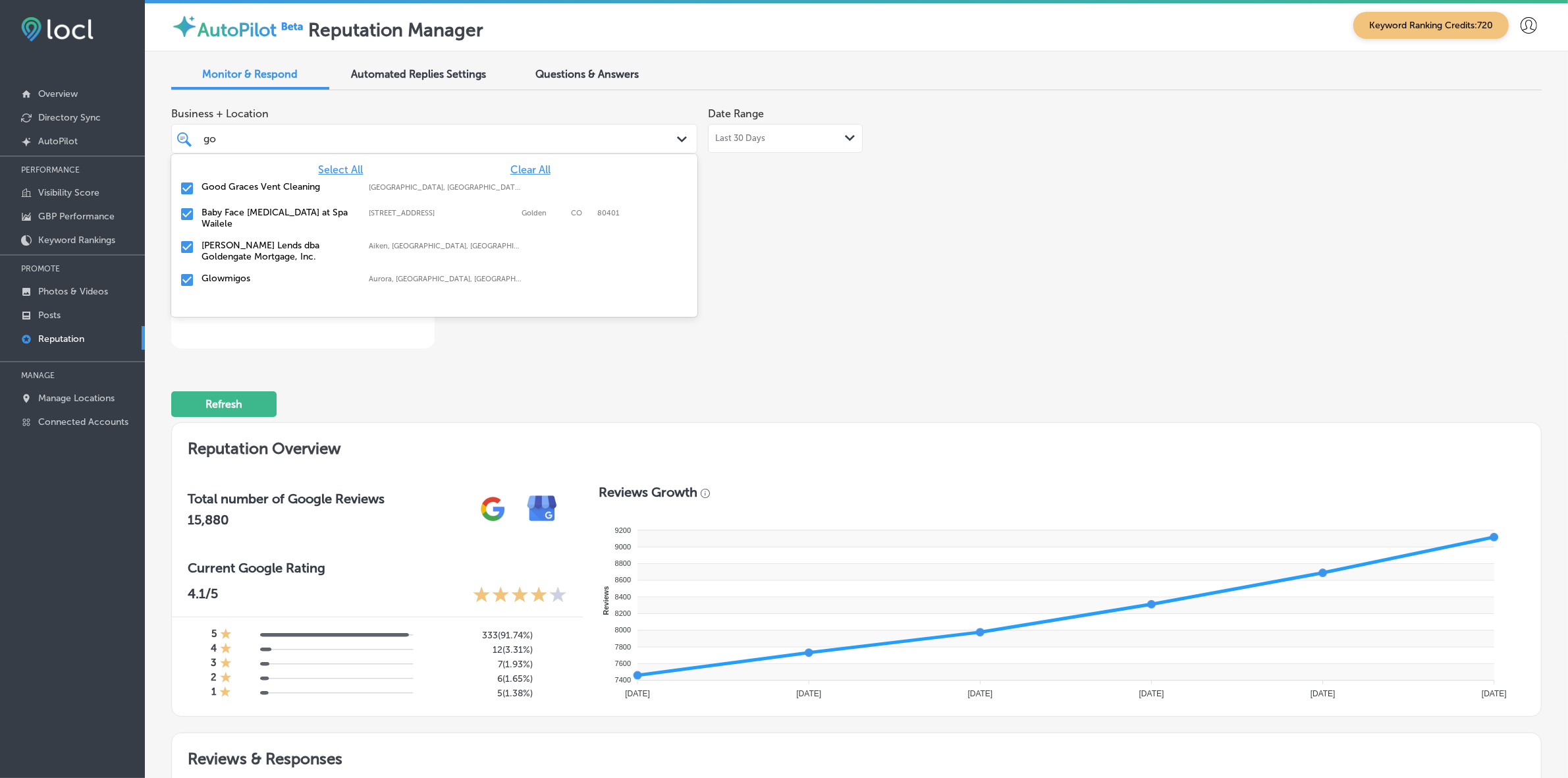
click at [301, 189] on label "Good Graces Vent Cleaning" at bounding box center [278, 186] width 154 height 11
click at [242, 219] on label "[PERSON_NAME] Lends dba Goldengate Mortgage, Inc." at bounding box center [278, 225] width 154 height 23
click at [242, 219] on div "Glowmigos Aurora, [GEOGRAPHIC_DATA], [GEOGRAPHIC_DATA] | [GEOGRAPHIC_DATA], [GE…" at bounding box center [434, 221] width 516 height 20
type textarea "x"
type input "g"
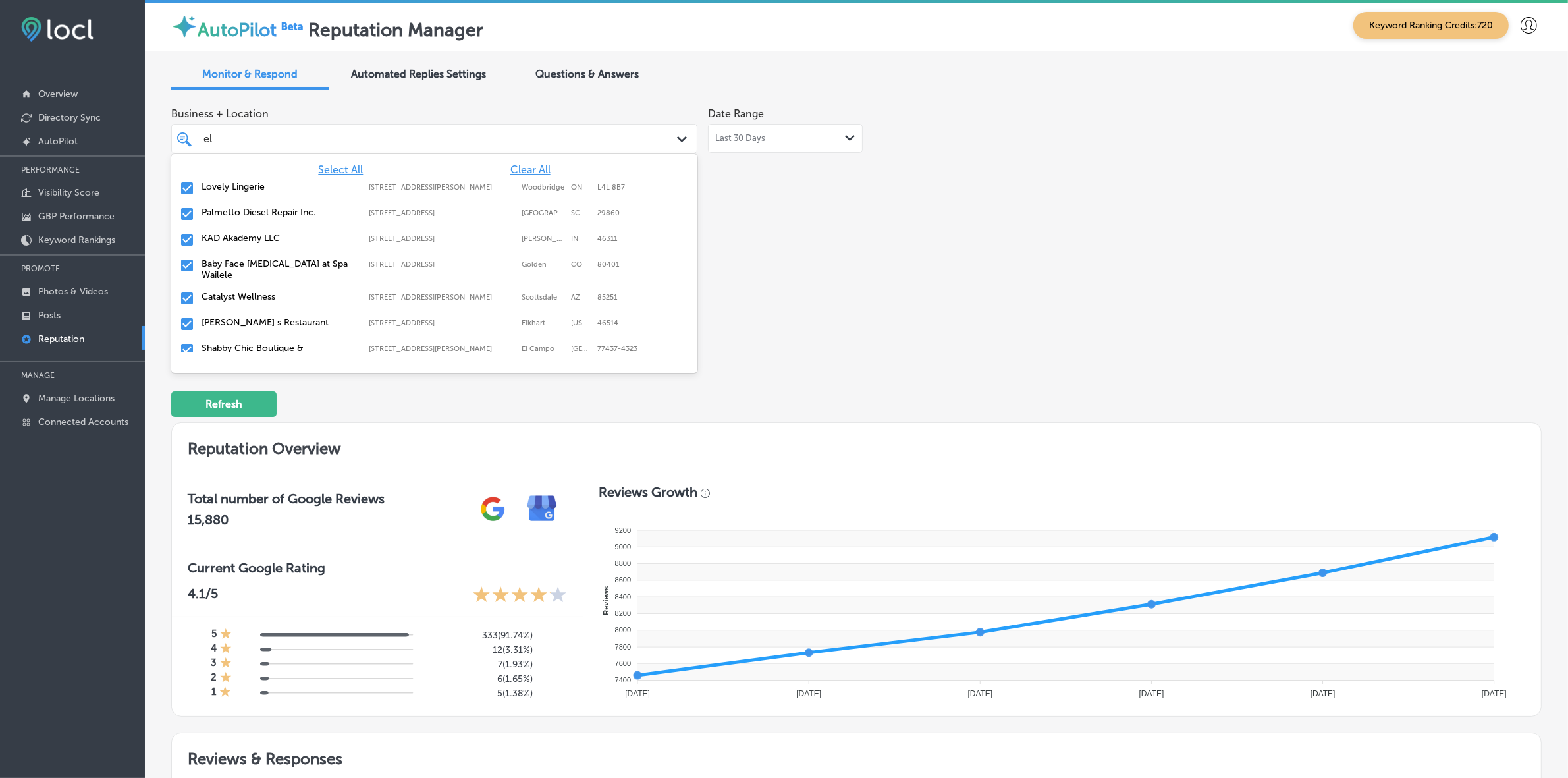
type input "[PERSON_NAME]"
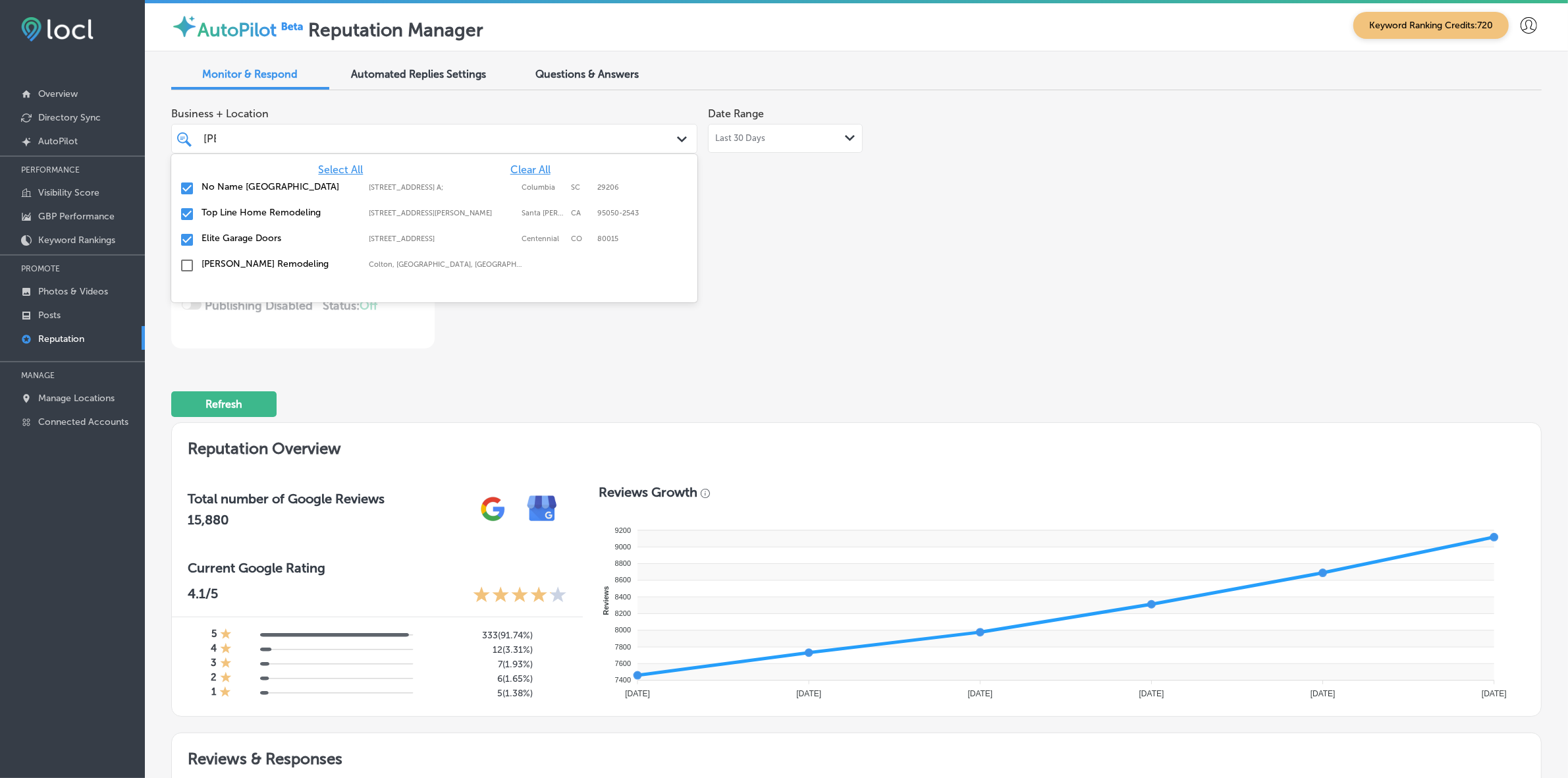
click at [254, 189] on label "No Name [GEOGRAPHIC_DATA]" at bounding box center [278, 186] width 154 height 11
click at [256, 195] on div "Top Line Home Remodeling [STREET_ADDRESS][PERSON_NAME] [STREET_ADDRESS][PERSON_…" at bounding box center [434, 189] width 516 height 20
click at [256, 195] on div "Elite Garage Doors [STREET_ADDRESS] [STREET_ADDRESS]" at bounding box center [434, 189] width 516 height 20
type textarea "x"
type input "[PERSON_NAME]"
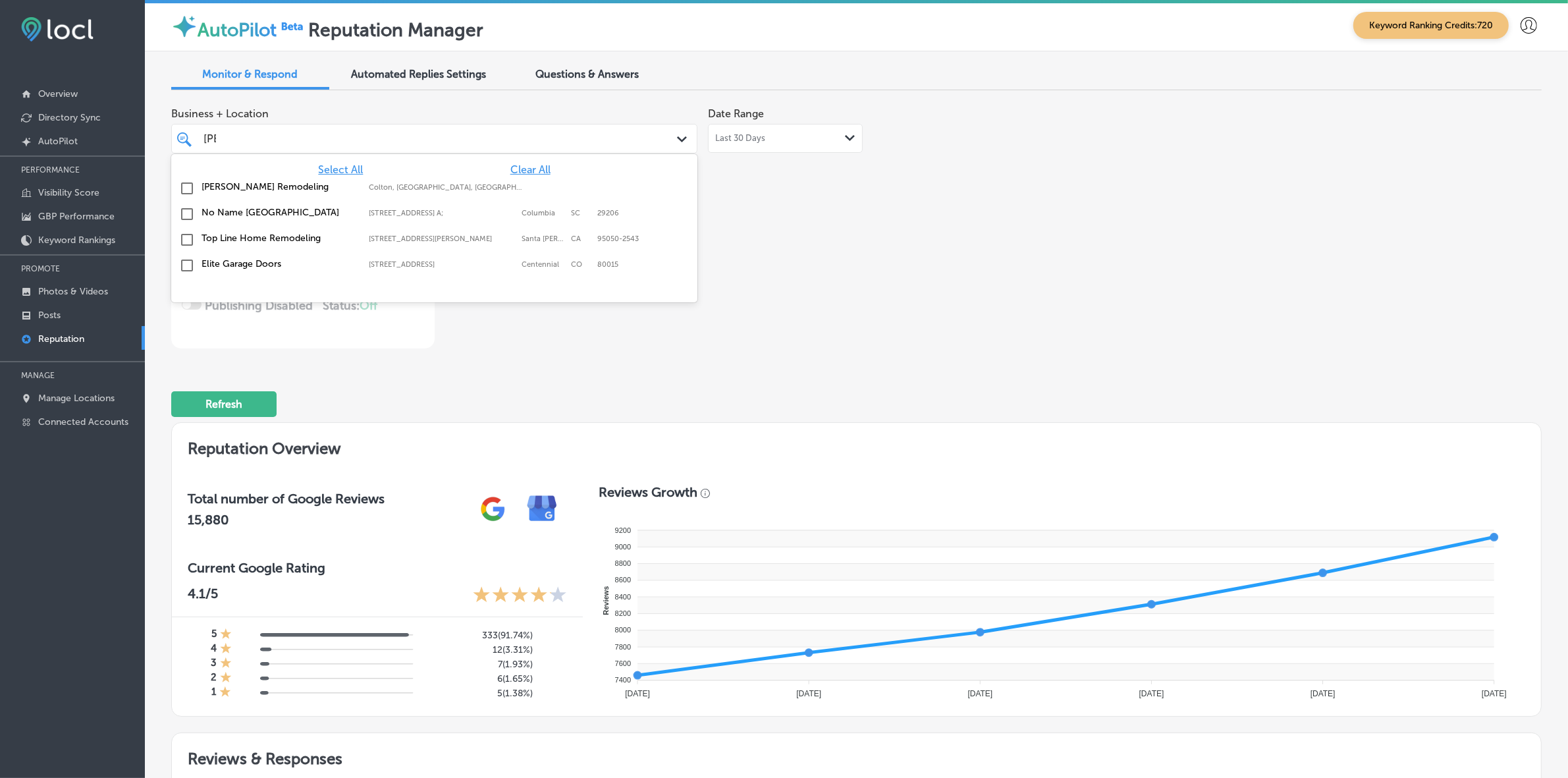
click at [921, 283] on div "Business + Location option [STREET_ADDRESS]. option [STREET_ADDRESS]. 5 results…" at bounding box center [582, 225] width 822 height 248
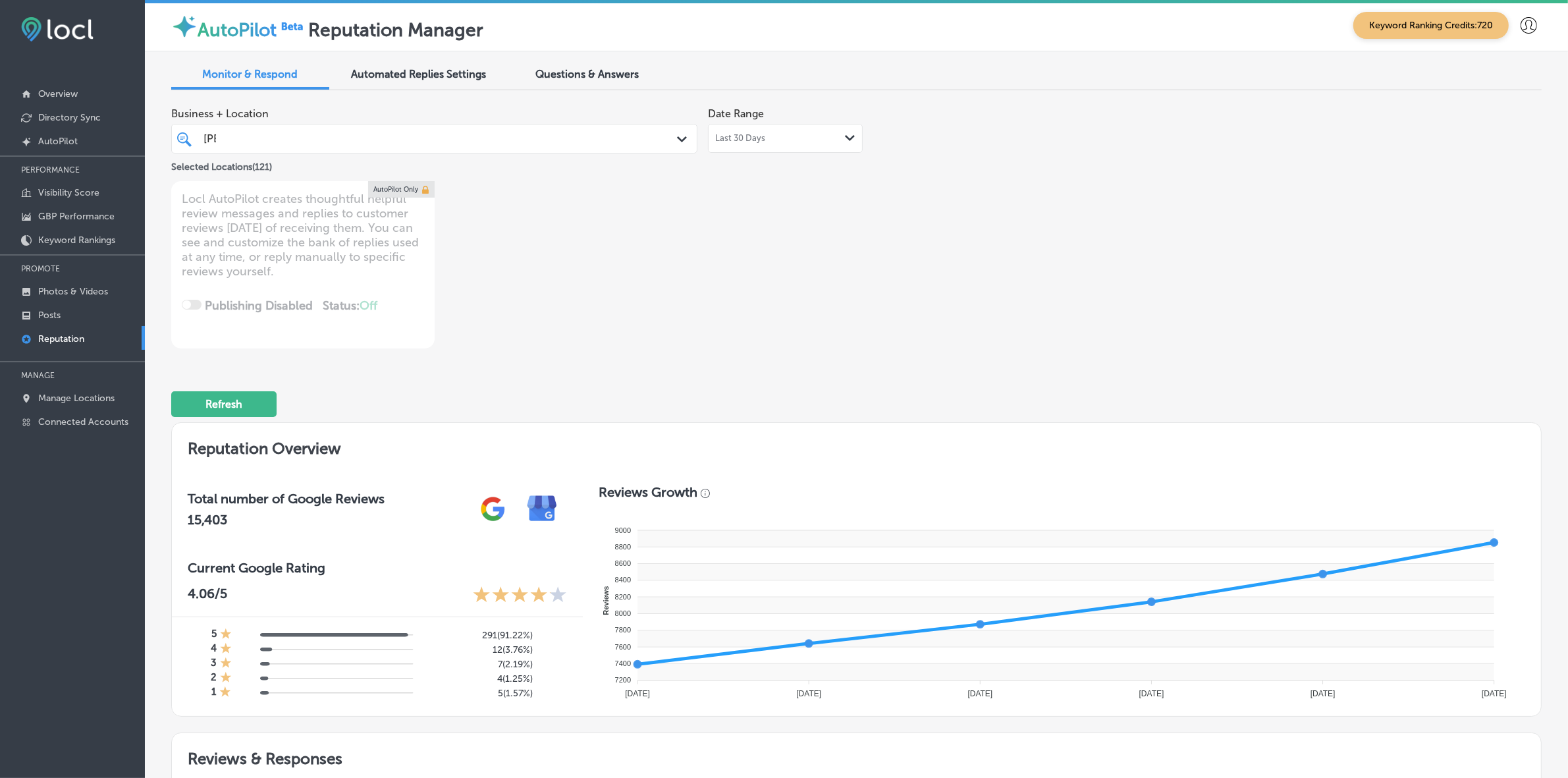
click at [425, 139] on div "[PERSON_NAME]" at bounding box center [411, 138] width 418 height 18
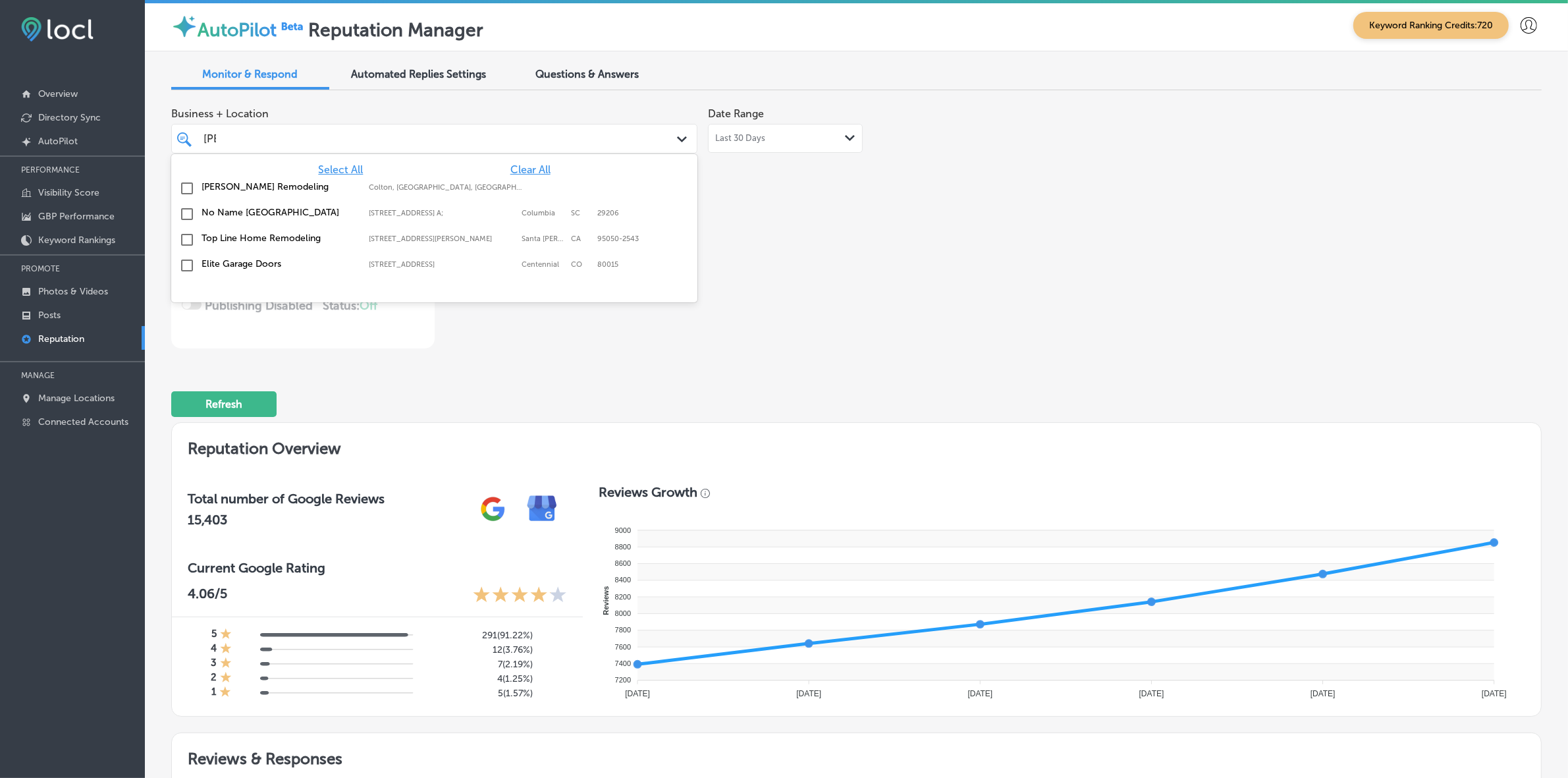
click at [517, 166] on span "Clear All" at bounding box center [530, 169] width 40 height 13
type textarea "x"
type input "e"
type input "t"
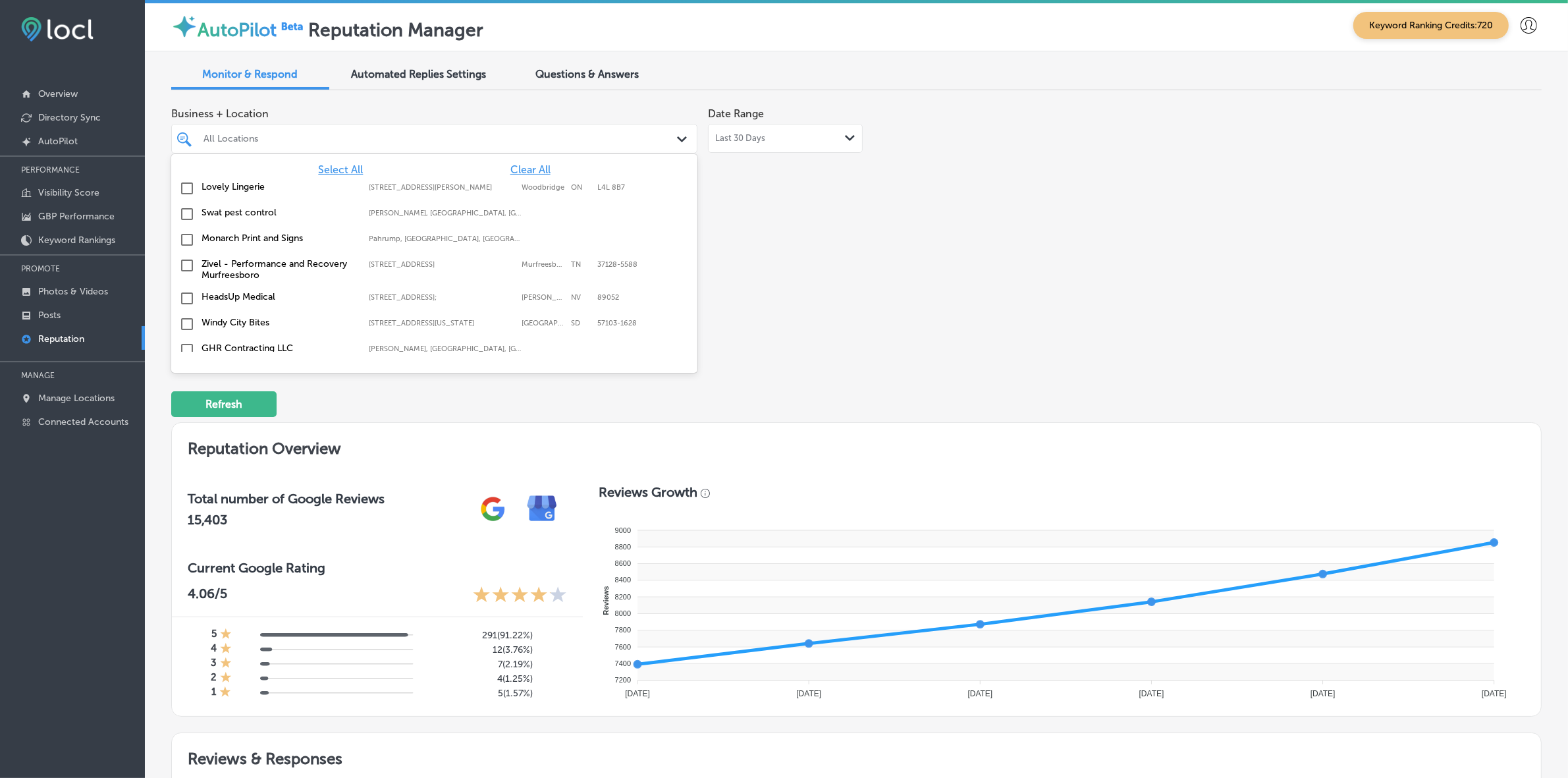
click at [818, 245] on div "Business + Location option [STREET_ADDRESS]. option focused, 3 of 148. 148 resu…" at bounding box center [582, 225] width 822 height 248
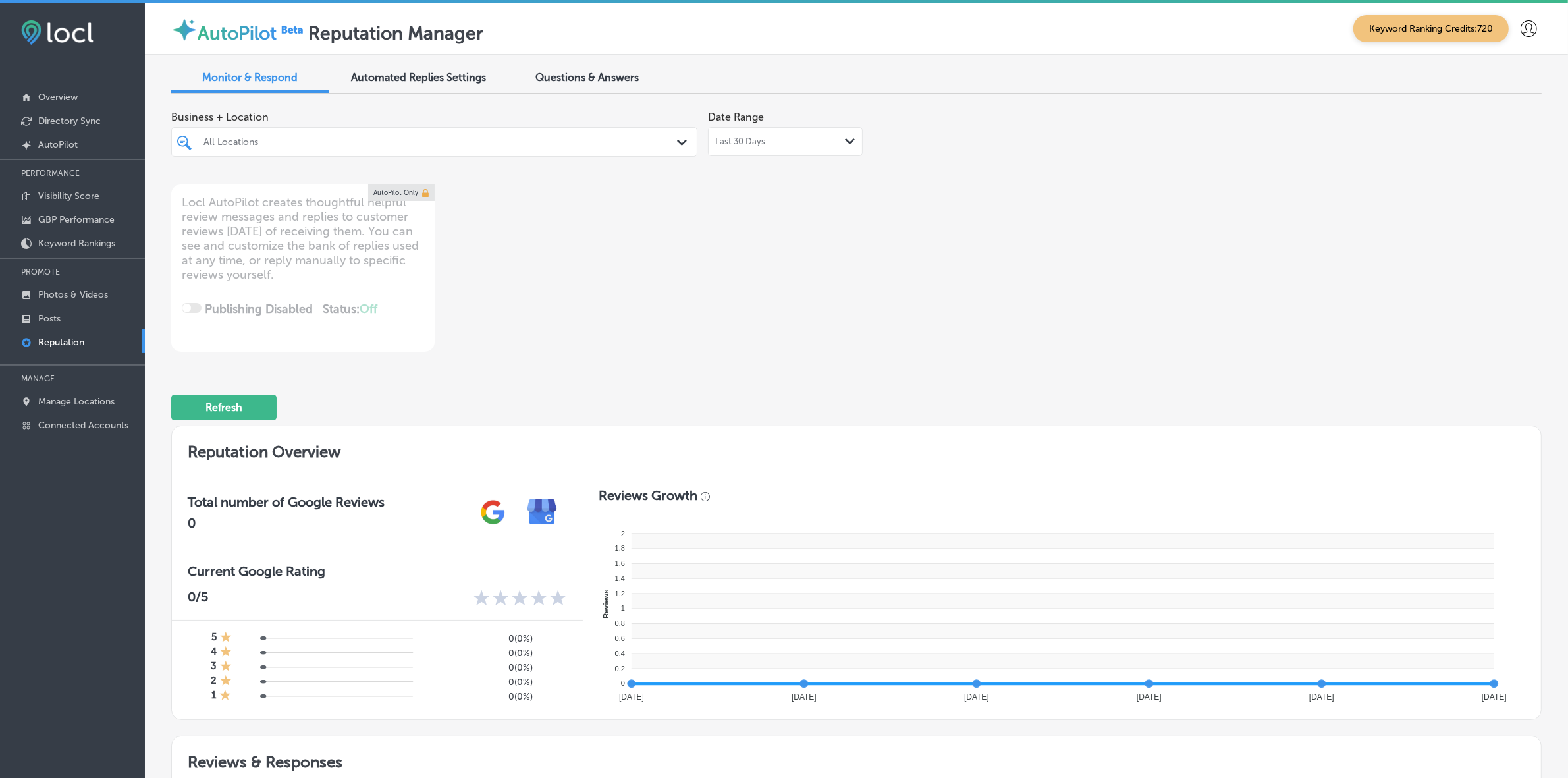
click at [347, 141] on div "All Locations" at bounding box center [441, 141] width 475 height 11
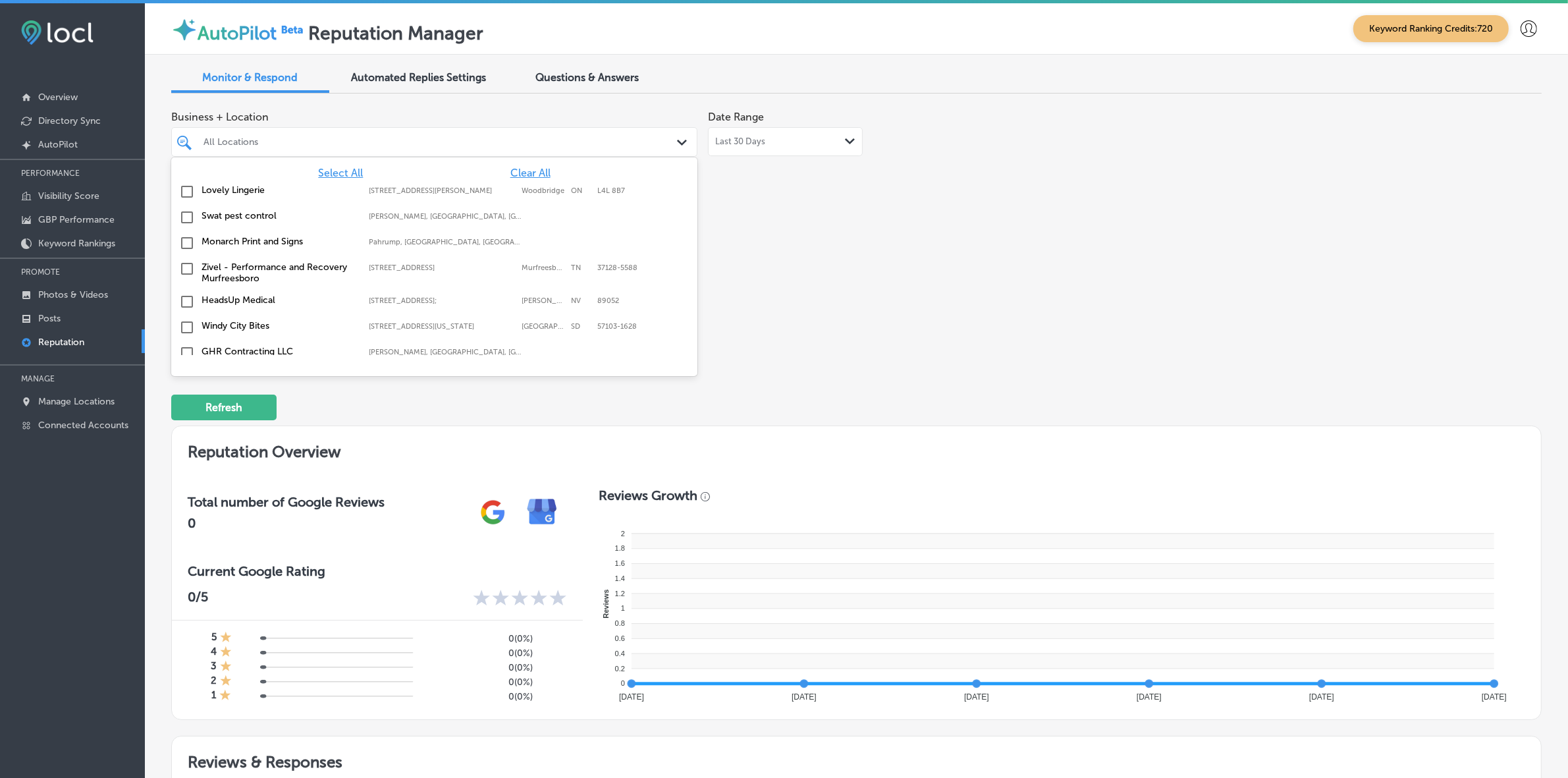
click at [340, 172] on span "Select All" at bounding box center [340, 173] width 45 height 13
click at [851, 250] on div "Business + Location option [STREET_ADDRESS]. option focused, 1 of 148. 148 resu…" at bounding box center [582, 228] width 822 height 248
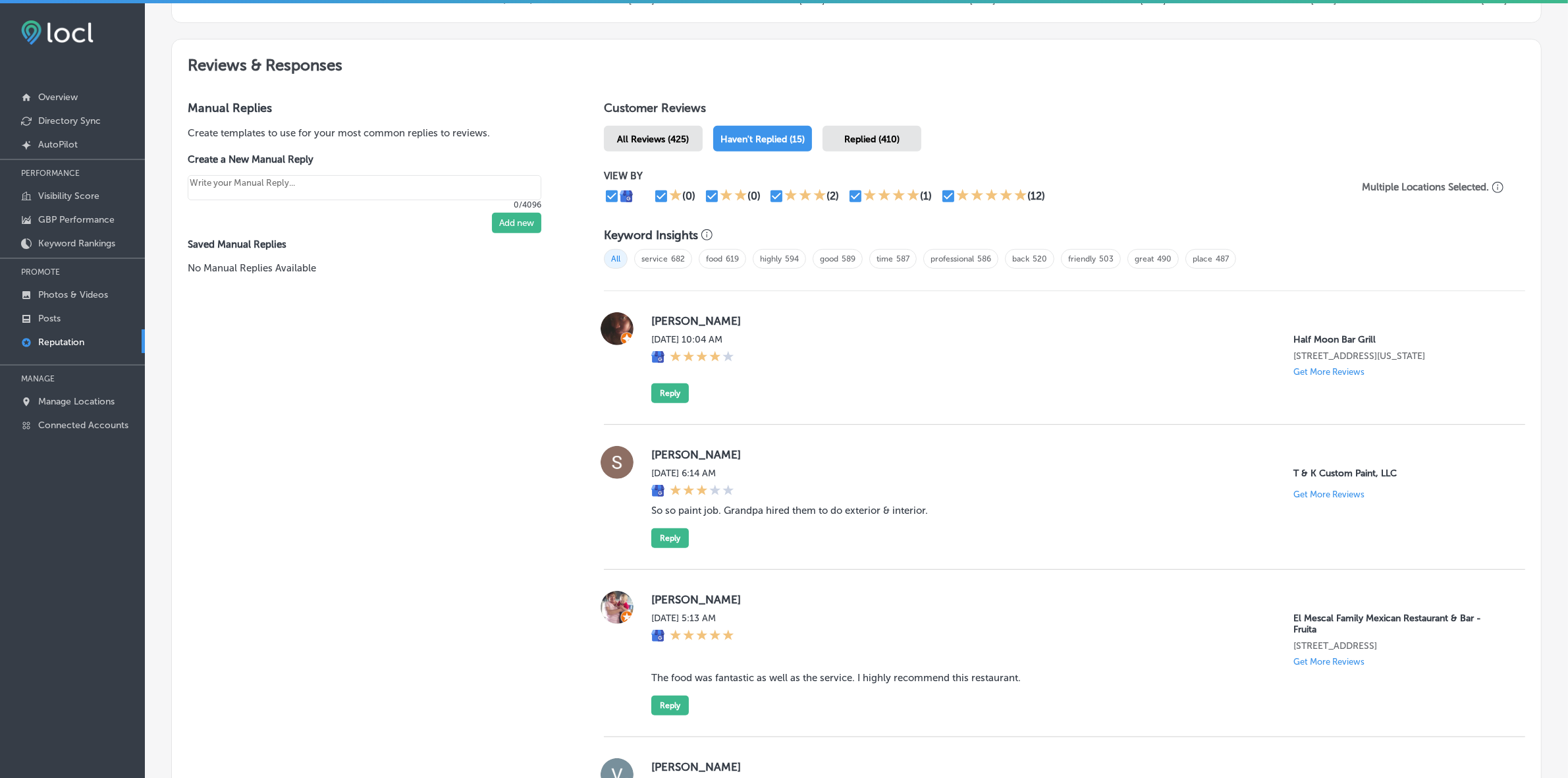
scroll to position [711, 0]
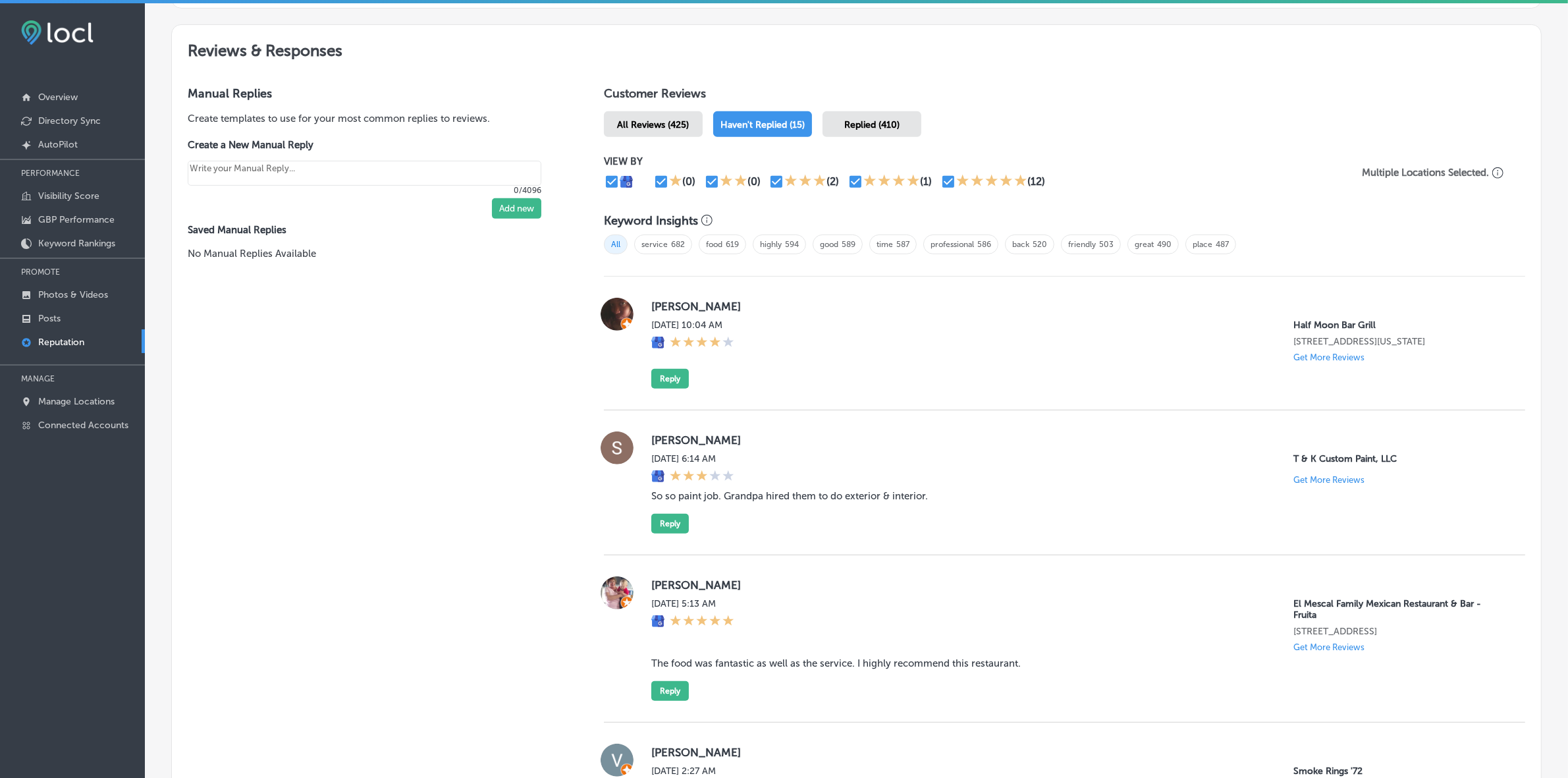
click at [667, 312] on label "[PERSON_NAME]" at bounding box center [1077, 306] width 853 height 13
copy label "[PERSON_NAME]"
click at [652, 380] on button "Reply" at bounding box center [670, 378] width 38 height 19
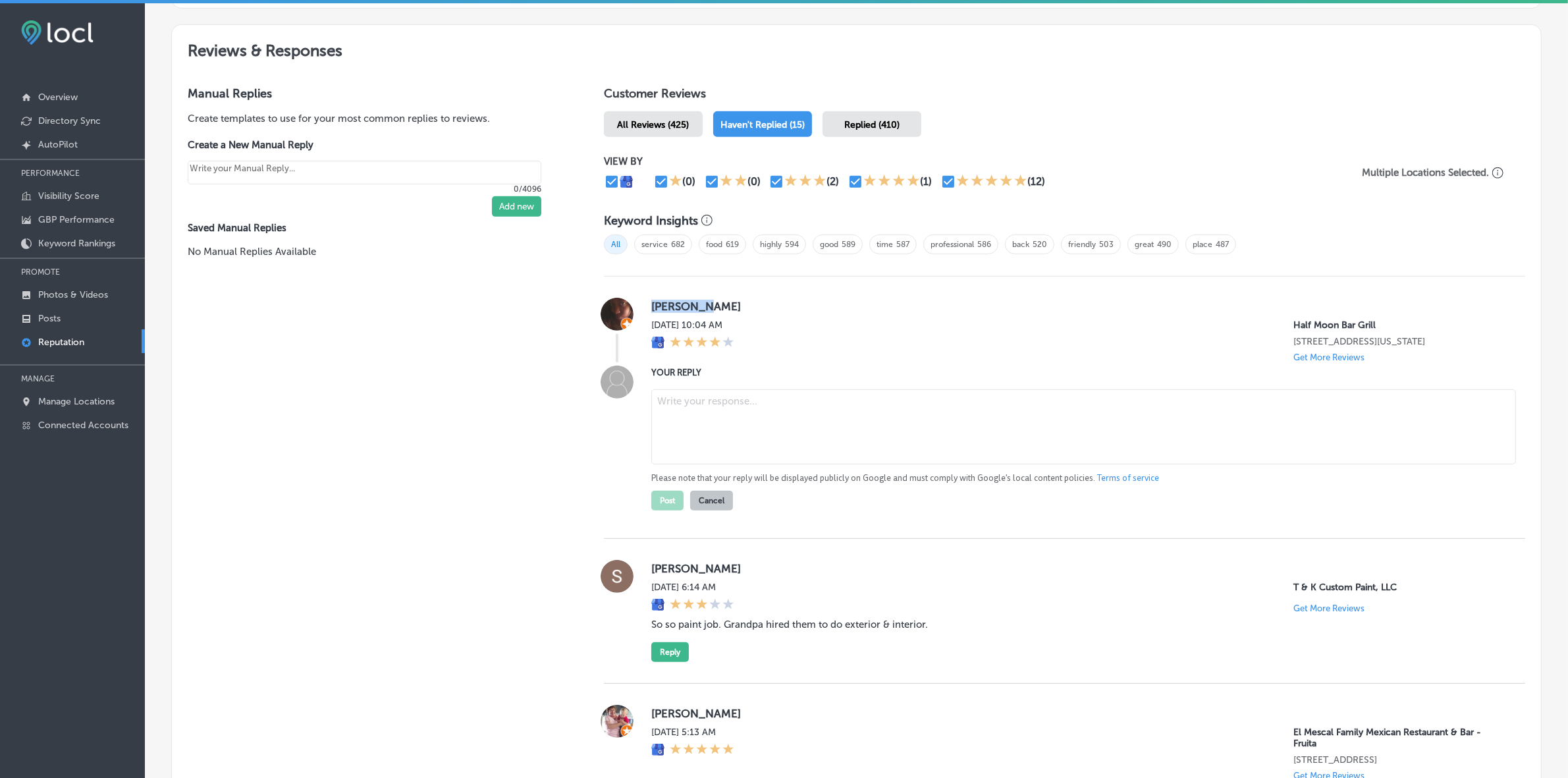
type textarea "x"
click at [759, 425] on textarea at bounding box center [1083, 426] width 864 height 75
paste textarea "Thank you for the 4-star review, [PERSON_NAME]! We’re so happy to hear you enjo…"
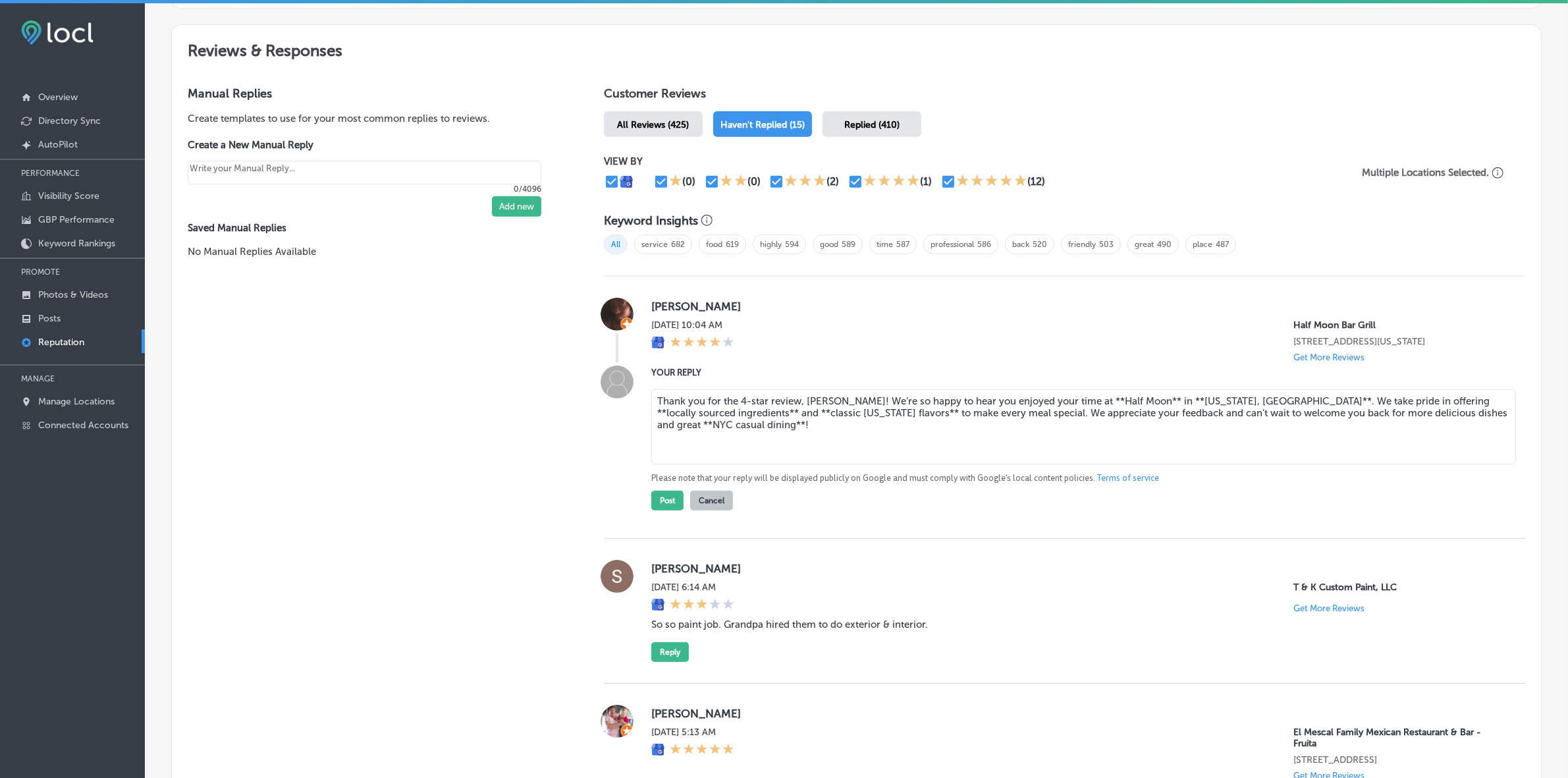
click at [998, 402] on textarea "Thank you for the 4-star review, [PERSON_NAME]! We’re so happy to hear you enjo…" at bounding box center [1083, 426] width 864 height 75
click at [998, 405] on textarea "Thank you for the 4-star review, [PERSON_NAME]! We’re so happy to hear you enjo…" at bounding box center [1083, 426] width 864 height 75
click at [998, 403] on textarea "Thank you for the 4-star review, [PERSON_NAME]! We’re so happy to hear you enjo…" at bounding box center [1083, 426] width 864 height 75
click at [998, 404] on textarea "Thank you for the 4-star review, [PERSON_NAME]! We’re so happy to hear you enjo…" at bounding box center [1083, 426] width 864 height 75
click at [998, 405] on textarea "Thank you for the 4-star review, [PERSON_NAME]! We’re so happy to hear you enjo…" at bounding box center [1083, 426] width 864 height 75
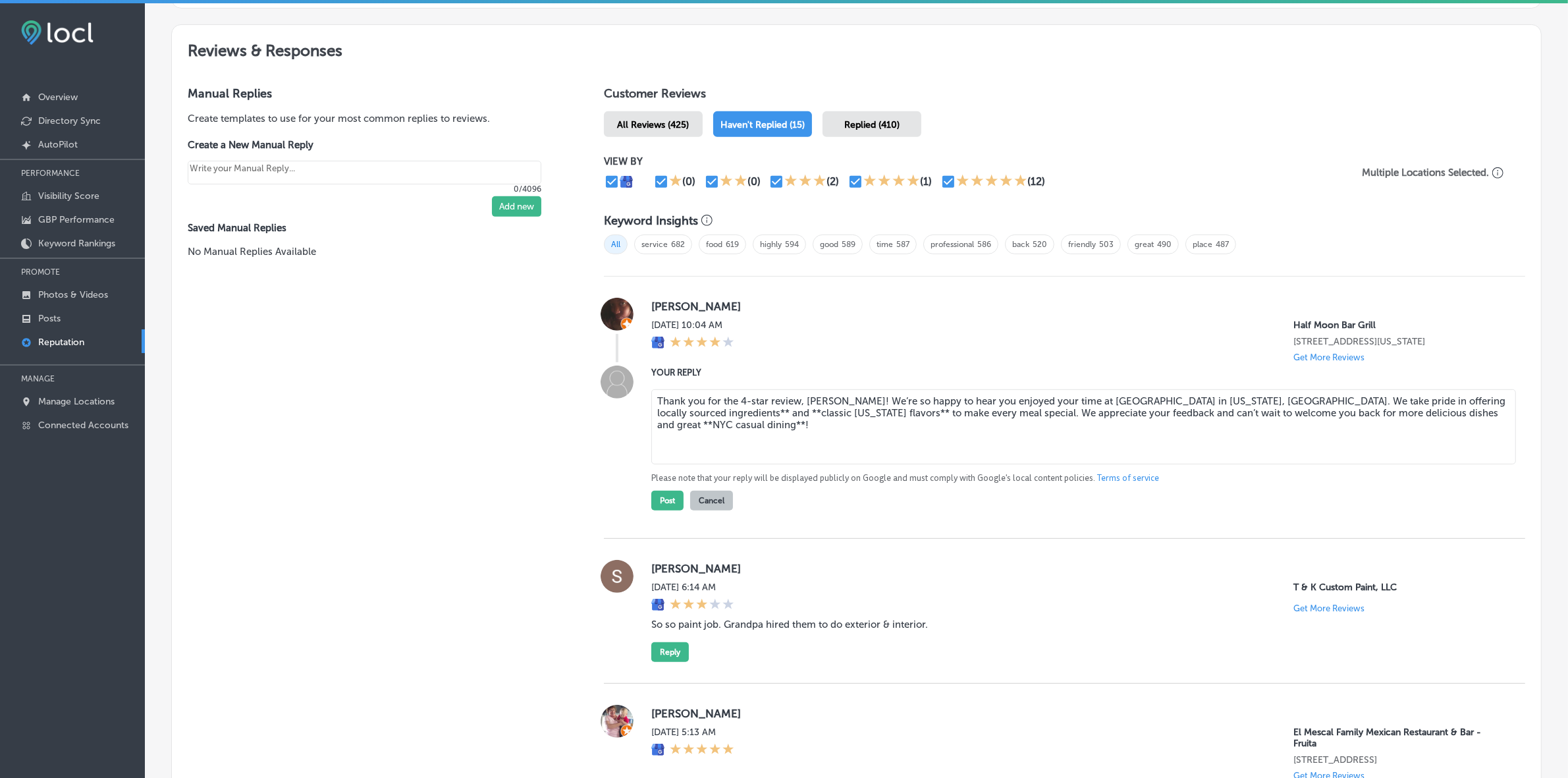
click at [998, 407] on textarea "Thank you for the 4-star review, [PERSON_NAME]! We’re so happy to hear you enjo…" at bounding box center [1083, 426] width 864 height 75
click at [998, 406] on textarea "Thank you for the 4-star review, [PERSON_NAME]! We’re so happy to hear you enjo…" at bounding box center [1083, 426] width 864 height 75
click at [998, 418] on textarea "Thank you for the 4-star review, [PERSON_NAME]! We’re so happy to hear you enjo…" at bounding box center [1083, 426] width 864 height 75
click at [998, 417] on textarea "Thank you for the 4-star review, [PERSON_NAME]! We’re so happy to hear you enjo…" at bounding box center [1083, 426] width 864 height 75
click at [737, 417] on textarea "Thank you for the 4-star review, [PERSON_NAME]! We’re so happy to hear you enjo…" at bounding box center [1083, 426] width 864 height 75
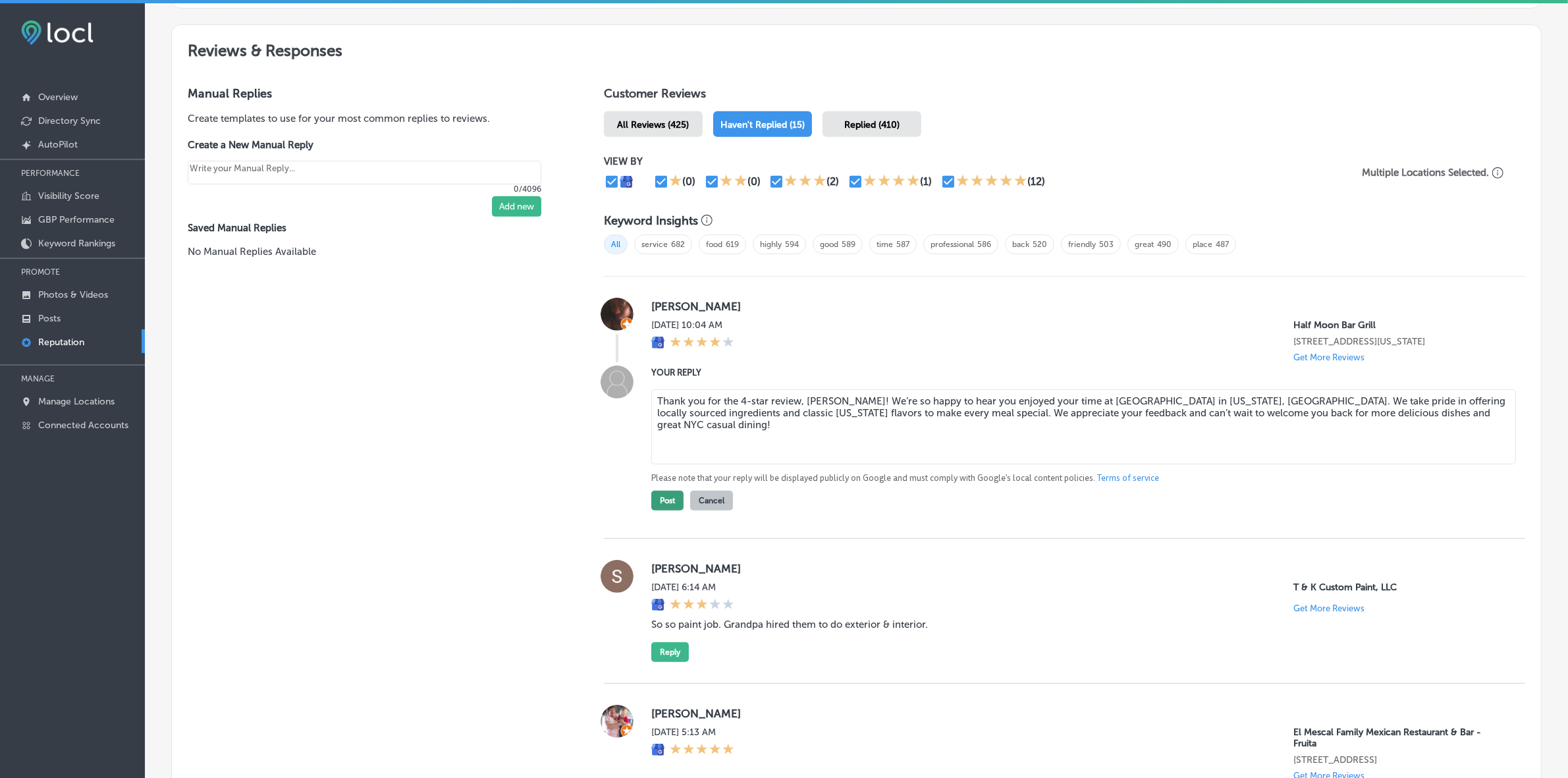
type textarea "Thank you for the 4-star review, [PERSON_NAME]! We’re so happy to hear you enjo…"
click at [654, 462] on button "Post" at bounding box center [667, 500] width 32 height 19
type textarea "x"
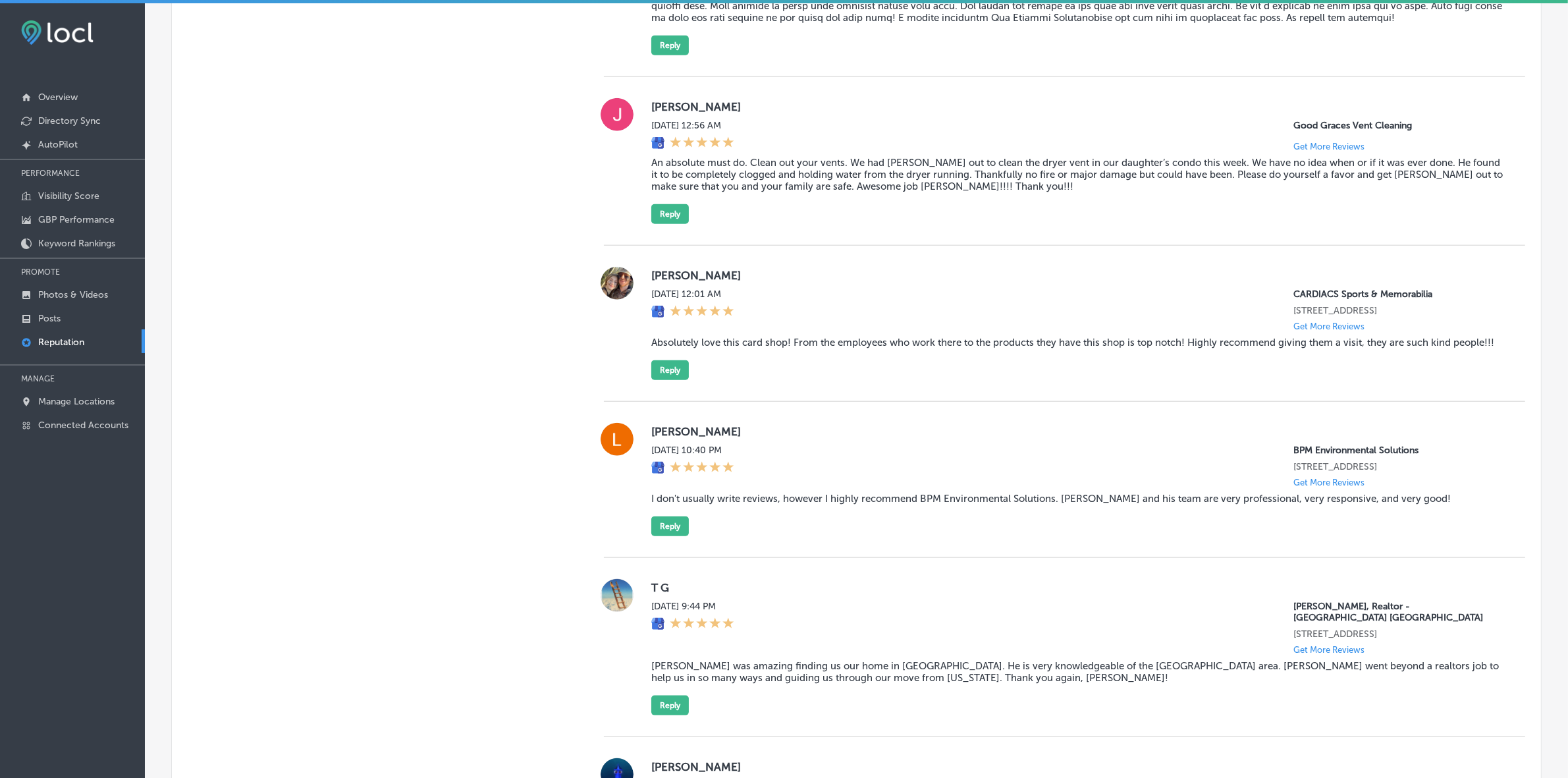
scroll to position [1782, 0]
click at [665, 280] on label "[PERSON_NAME]" at bounding box center [1077, 274] width 853 height 13
copy label "[PERSON_NAME]"
click at [756, 346] on blockquote "Absolutely love this card shop! From the employees who work there to the produc…" at bounding box center [1077, 340] width 853 height 12
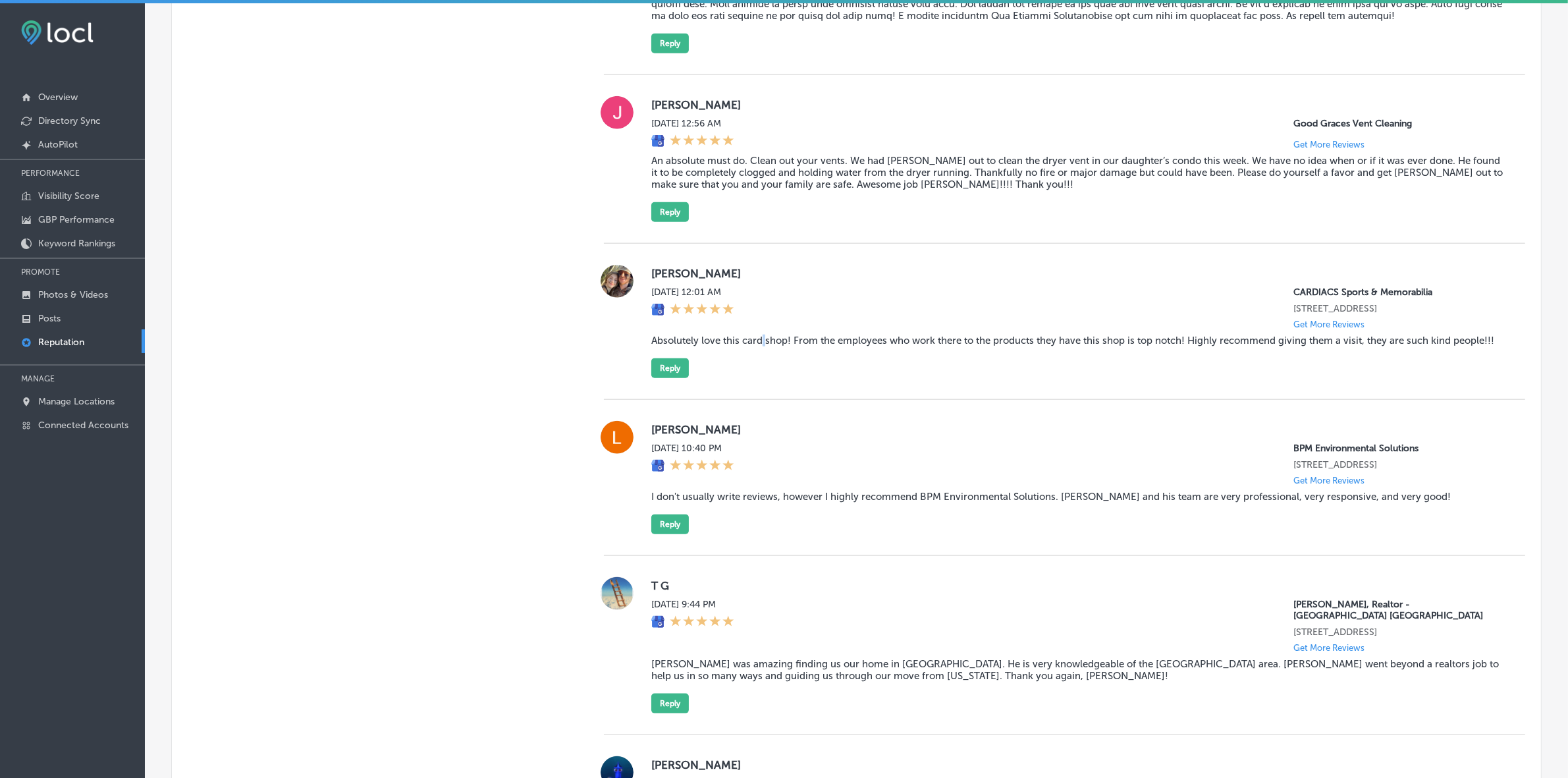
click at [756, 346] on blockquote "Absolutely love this card shop! From the employees who work there to the produc…" at bounding box center [1077, 340] width 853 height 12
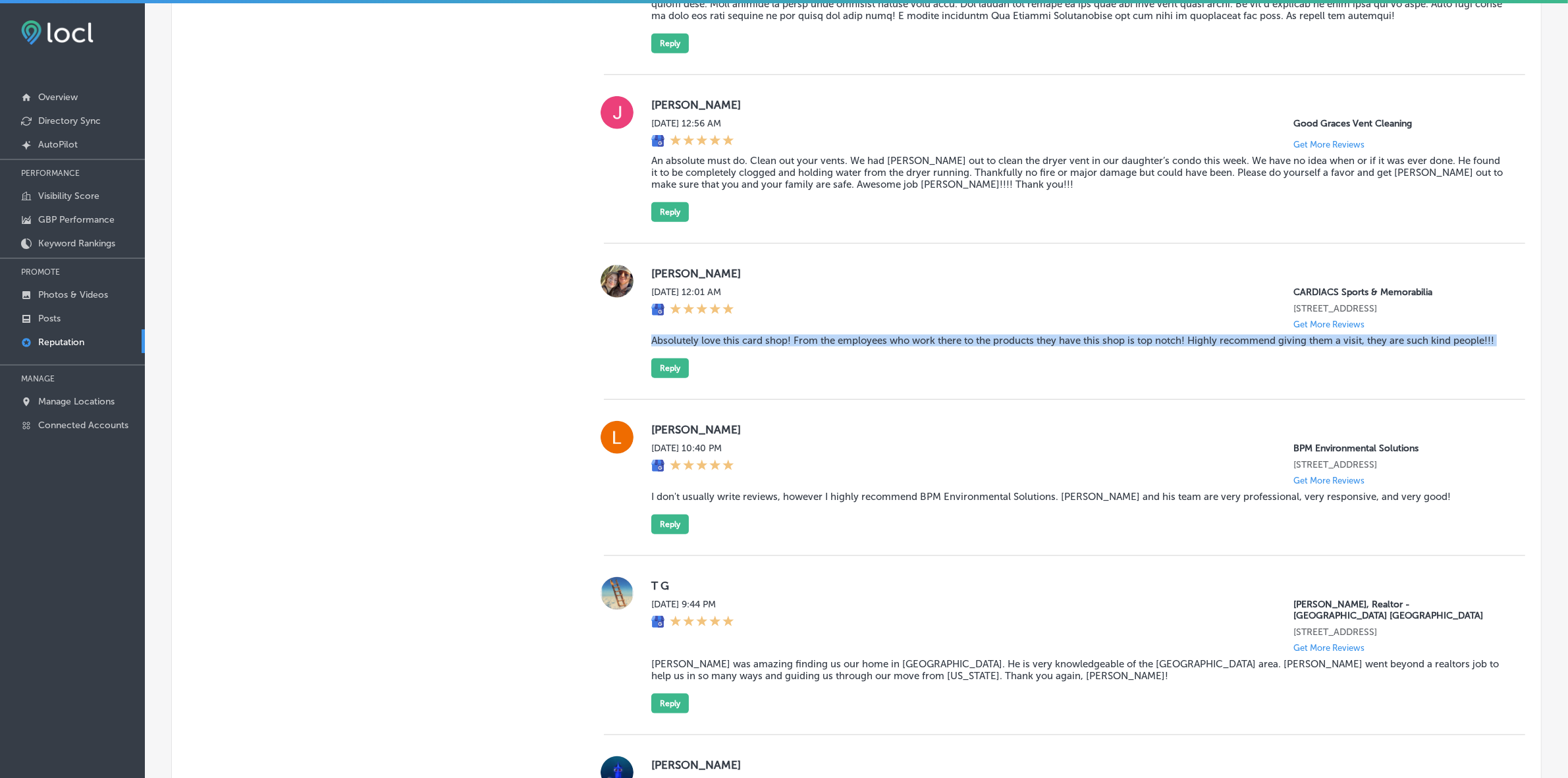
click at [756, 346] on blockquote "Absolutely love this card shop! From the employees who work there to the produc…" at bounding box center [1077, 340] width 853 height 12
copy blockquote "Absolutely love this card shop! From the employees who work there to the produc…"
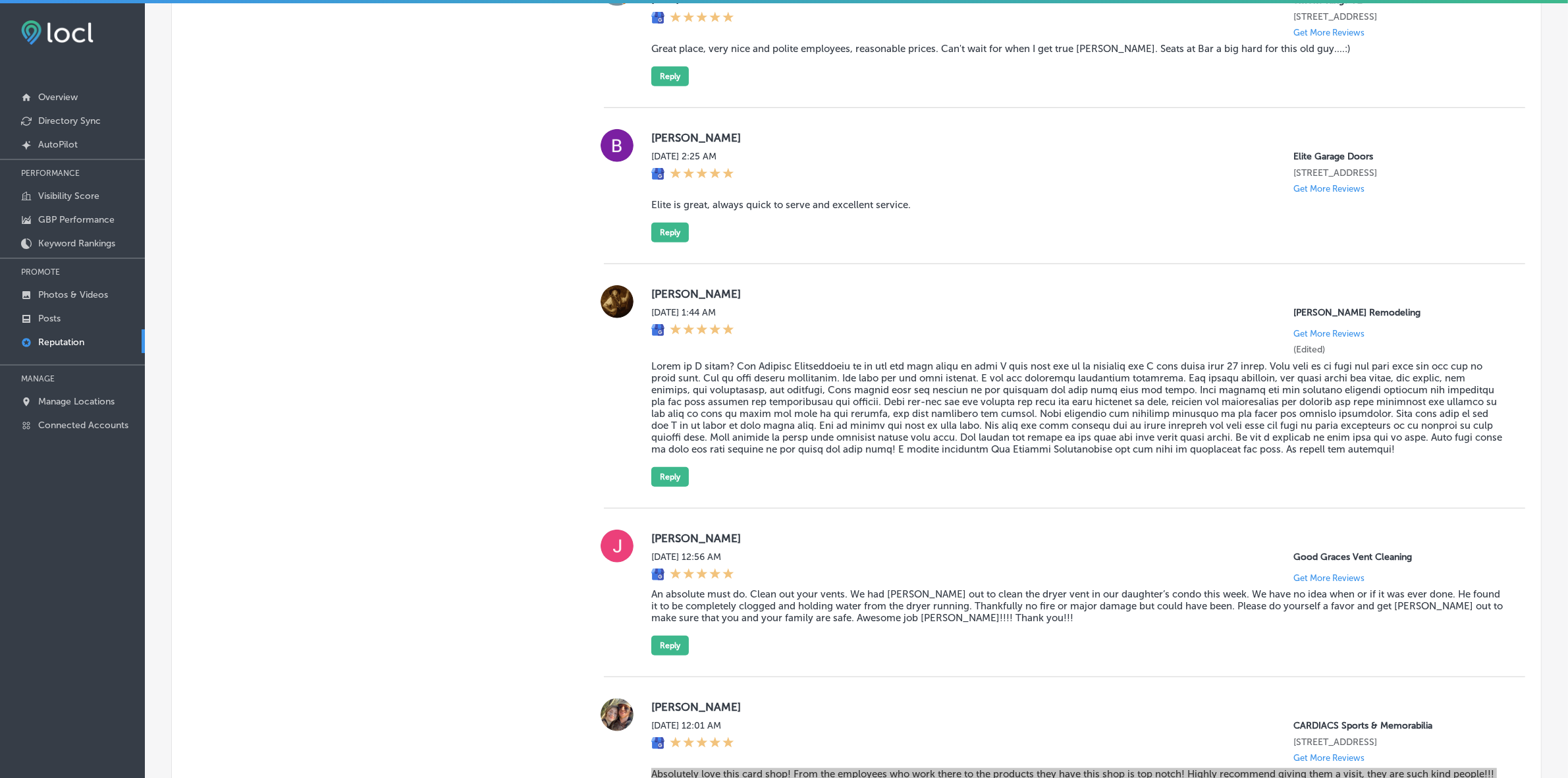
scroll to position [1842, 0]
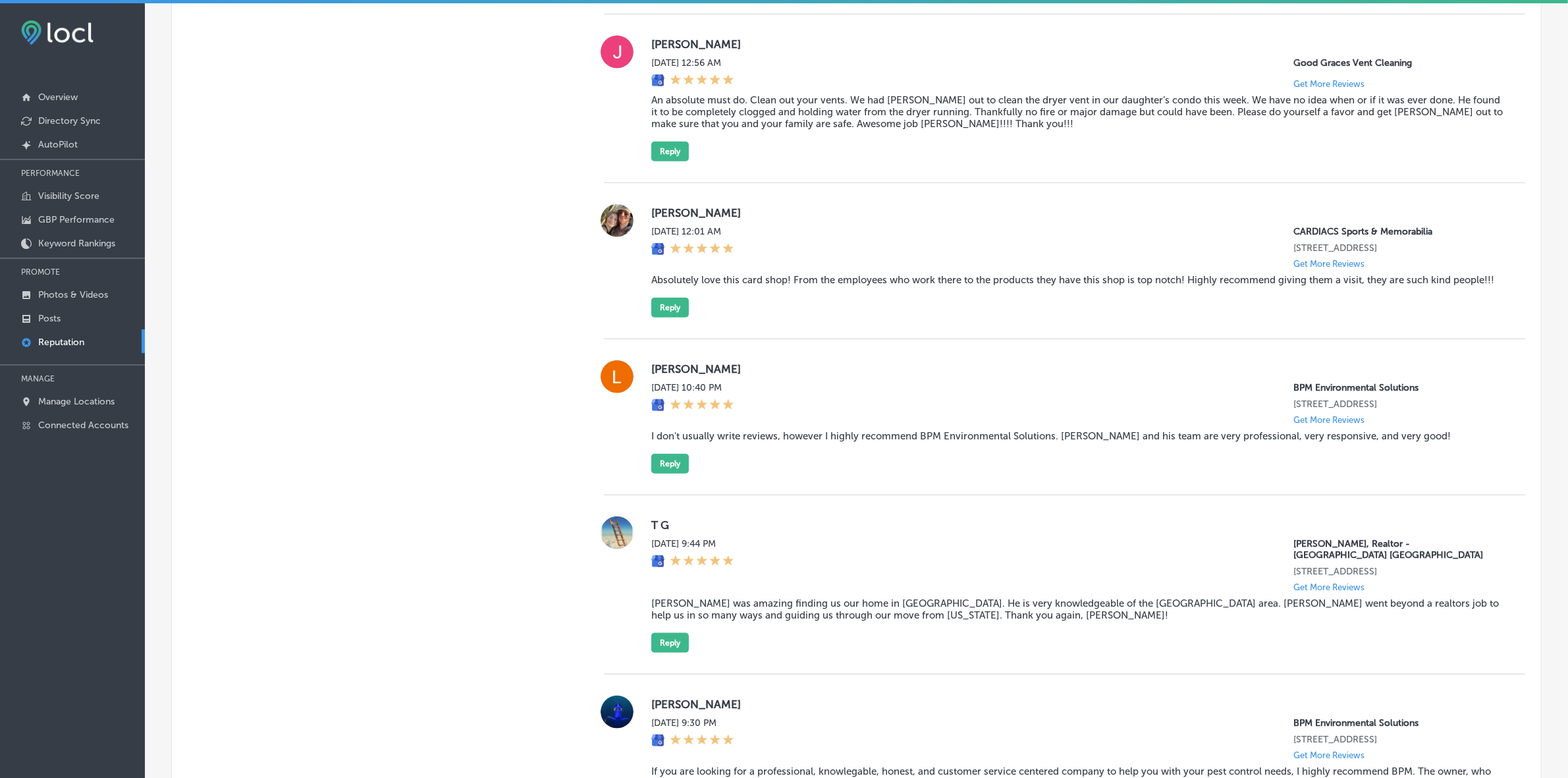
click at [665, 376] on label "[PERSON_NAME]" at bounding box center [1077, 369] width 853 height 13
copy label "Lisse"
click at [778, 442] on blockquote "I don't usually write reviews, however I highly recommend BPM Environmental Sol…" at bounding box center [1077, 436] width 853 height 12
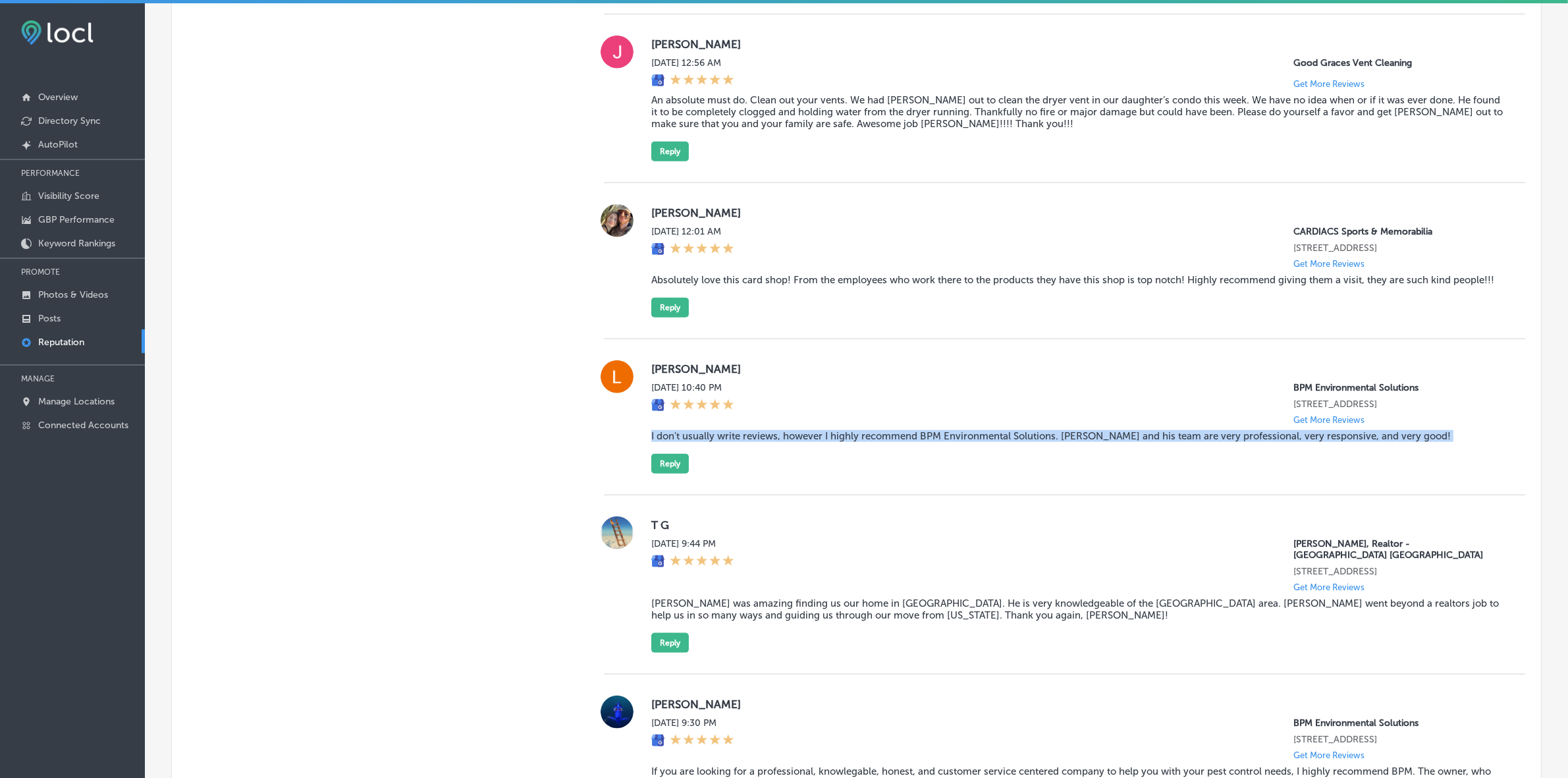
click at [778, 442] on blockquote "I don't usually write reviews, however I highly recommend BPM Environmental Sol…" at bounding box center [1077, 436] width 853 height 12
copy blockquote "I don't usually write reviews, however I highly recommend BPM Environmental Sol…"
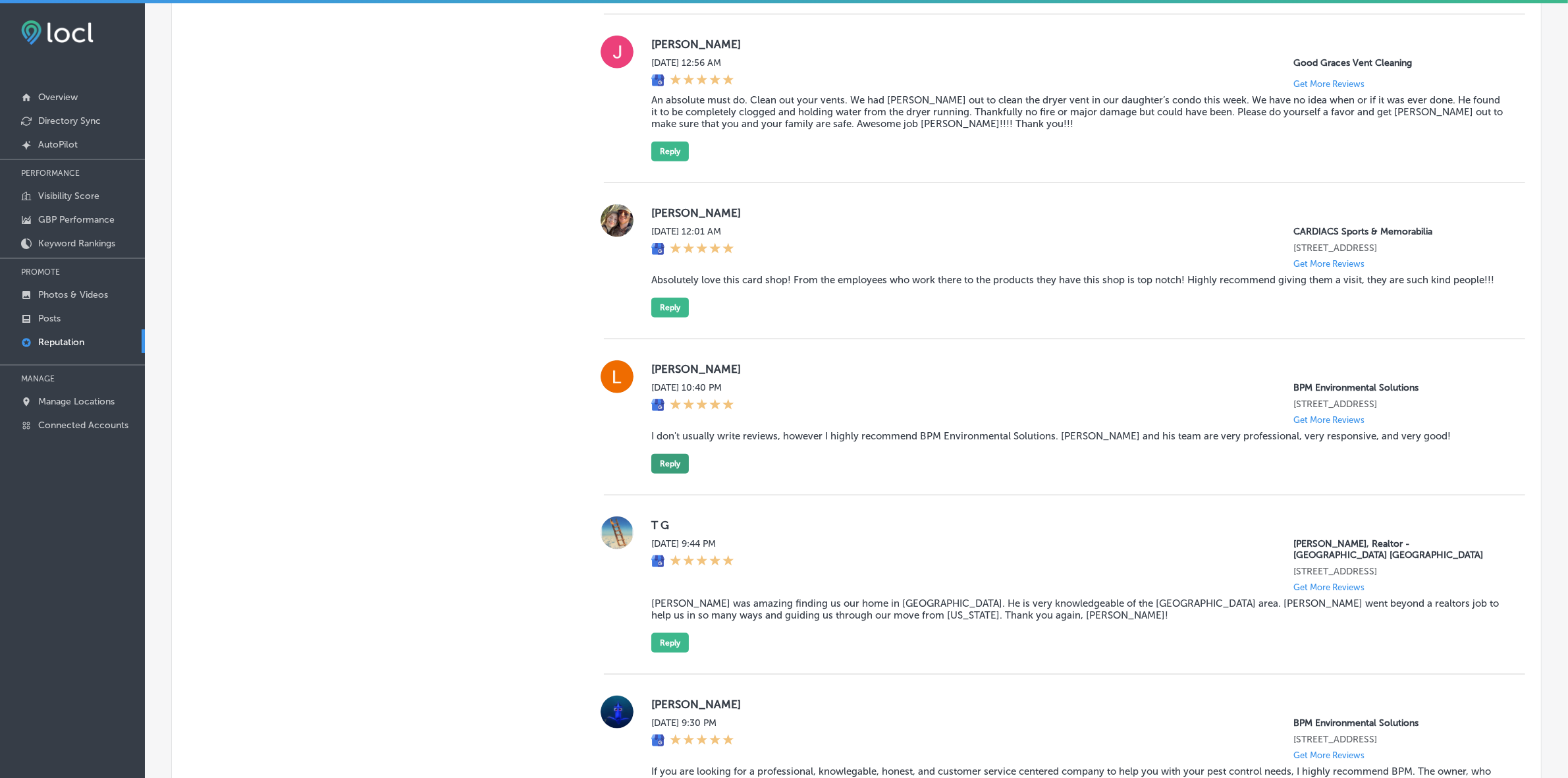
click at [685, 462] on div "[PERSON_NAME] [DATE] 10:40 PM BPM Environmental Solutions [STREET_ADDRESS] Get …" at bounding box center [1077, 417] width 853 height 114
click at [675, 462] on button "Reply" at bounding box center [670, 463] width 38 height 19
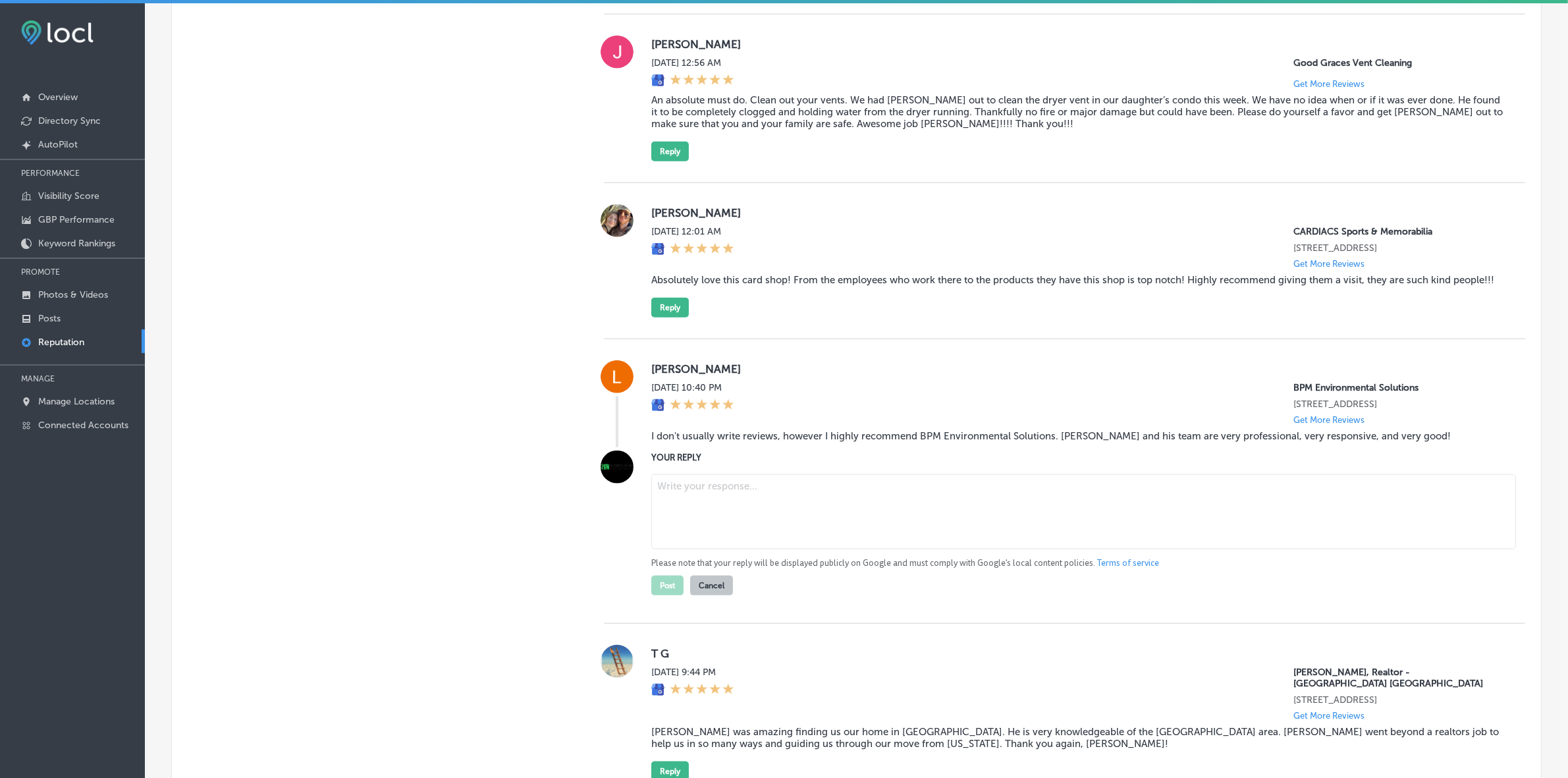
click at [761, 462] on textarea at bounding box center [1083, 511] width 864 height 75
paste textarea "Thank you for the wonderful review, [PERSON_NAME]! We’re thrilled to hear that …"
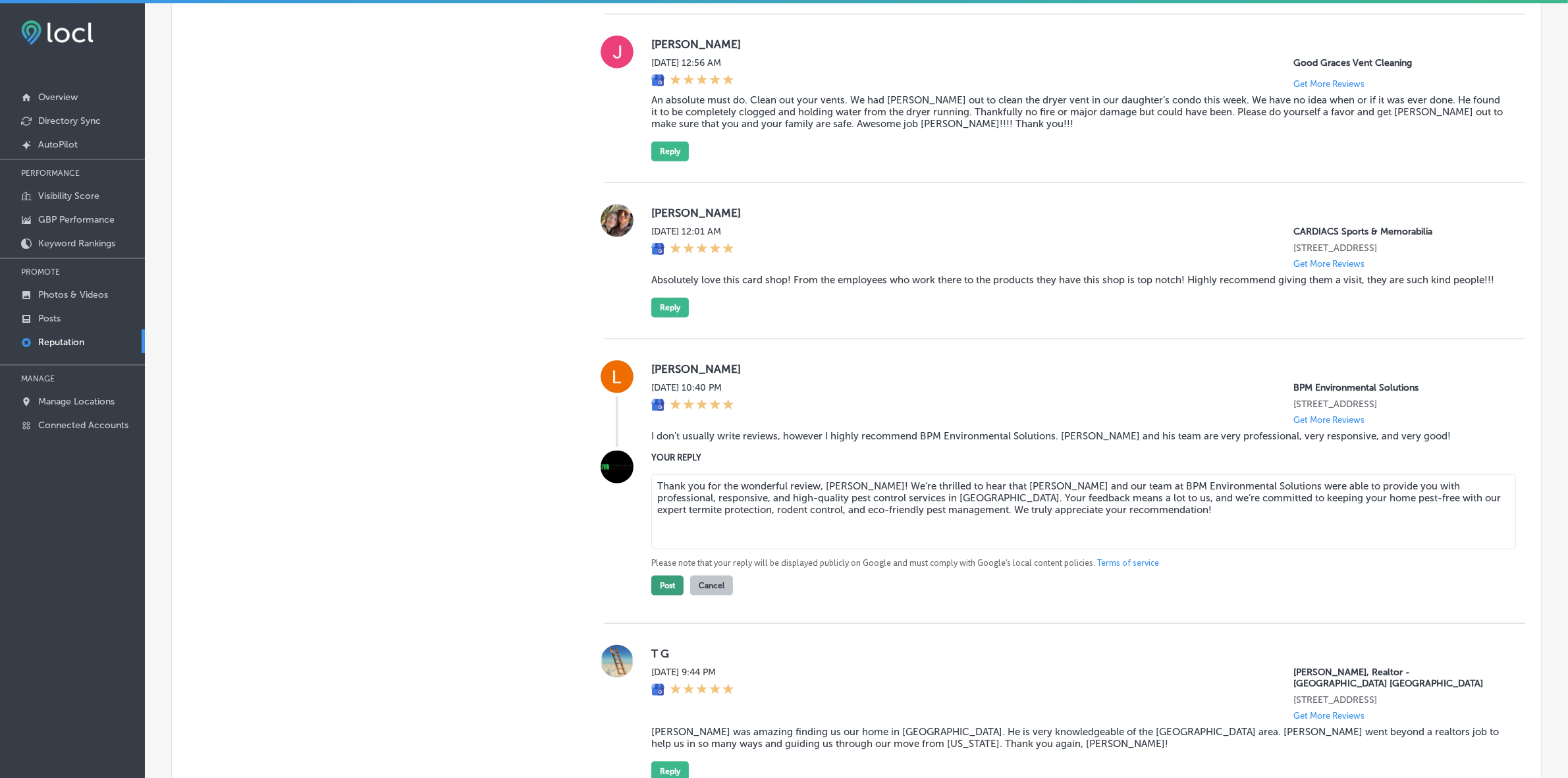
type textarea "Thank you for the wonderful review, [PERSON_NAME]! We’re thrilled to hear that …"
click at [670, 462] on button "Post" at bounding box center [667, 585] width 32 height 19
type textarea "x"
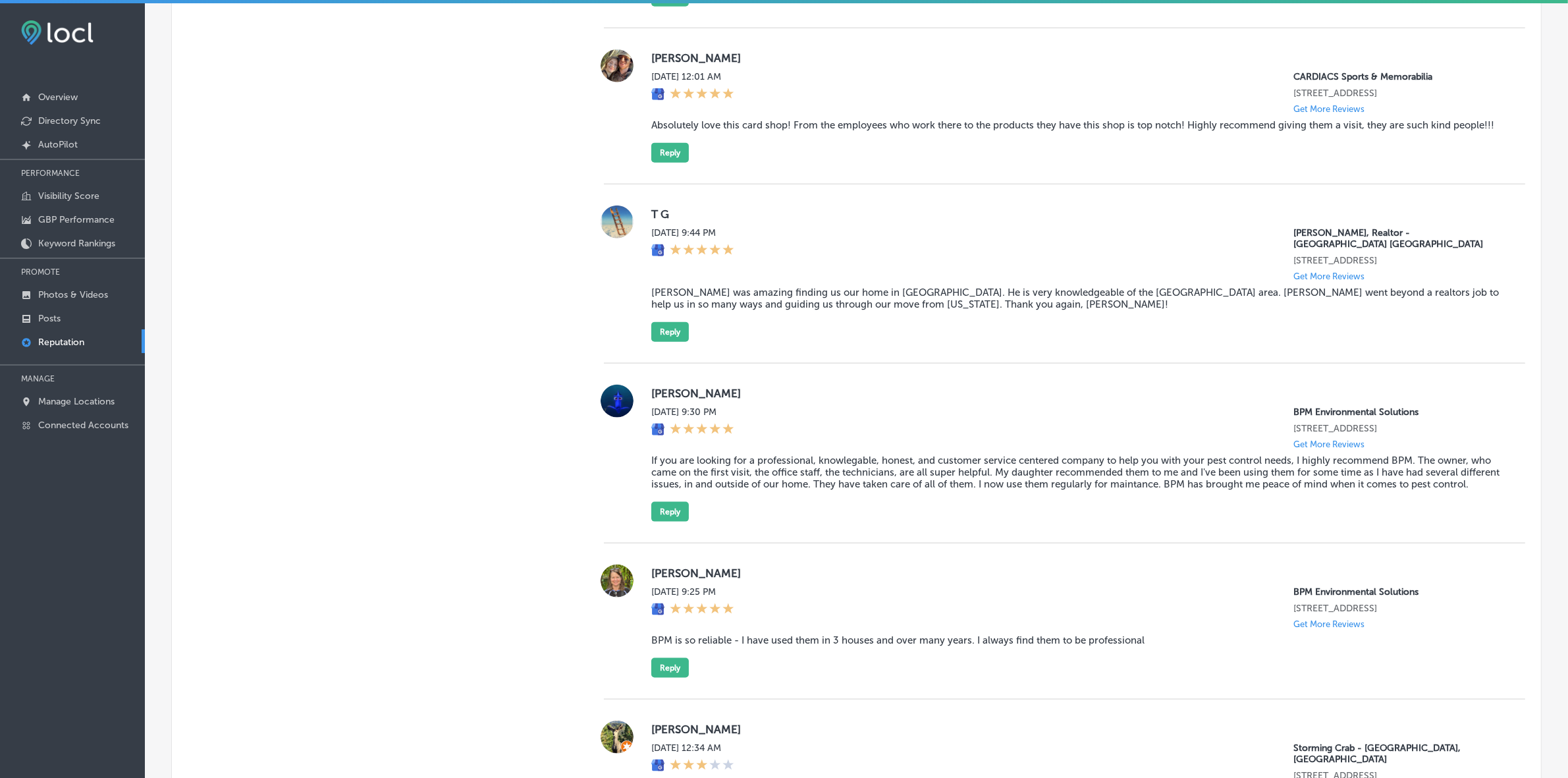
scroll to position [2007, 0]
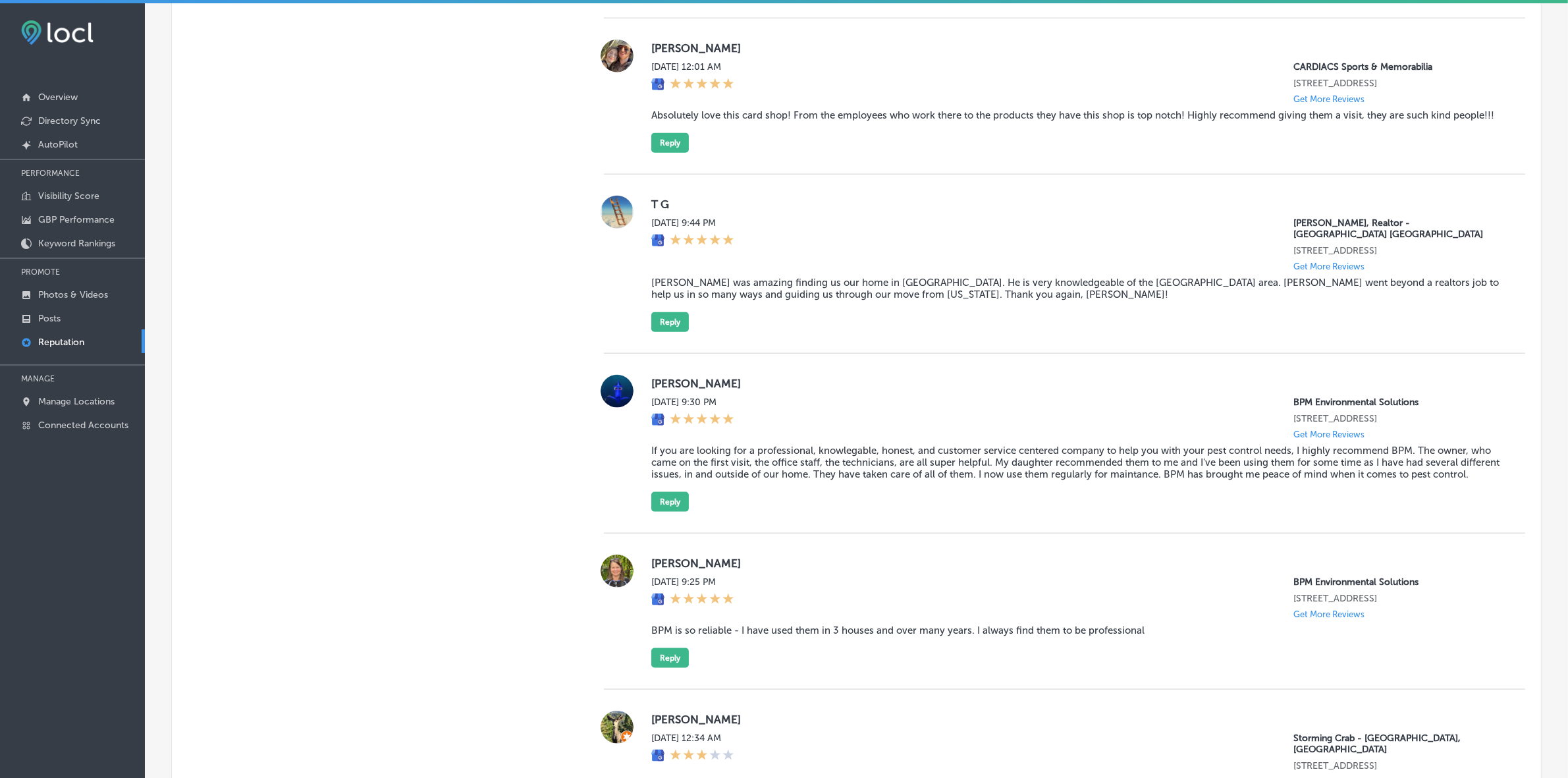
click at [667, 390] on label "[PERSON_NAME]" at bounding box center [1077, 383] width 853 height 13
copy label "Chary"
click at [703, 462] on blockquote "If you are looking for a professional, knowlegable, honest, and customer servic…" at bounding box center [1077, 462] width 853 height 35
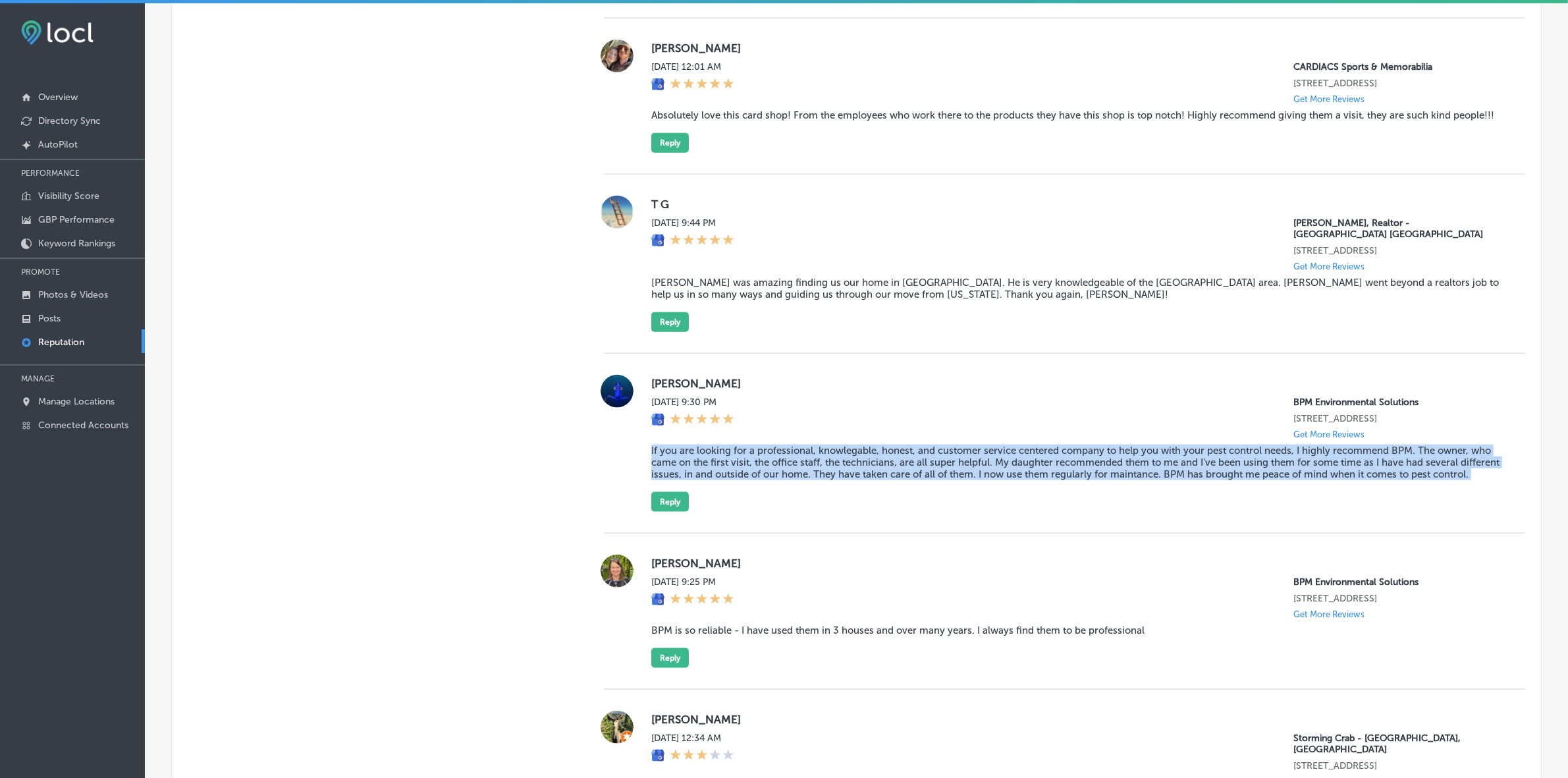
click at [703, 462] on blockquote "If you are looking for a professional, knowlegable, honest, and customer servic…" at bounding box center [1077, 462] width 853 height 35
copy blockquote "If you are looking for a professional, knowlegable, honest, and customer servic…"
click at [662, 462] on button "Reply" at bounding box center [670, 501] width 38 height 19
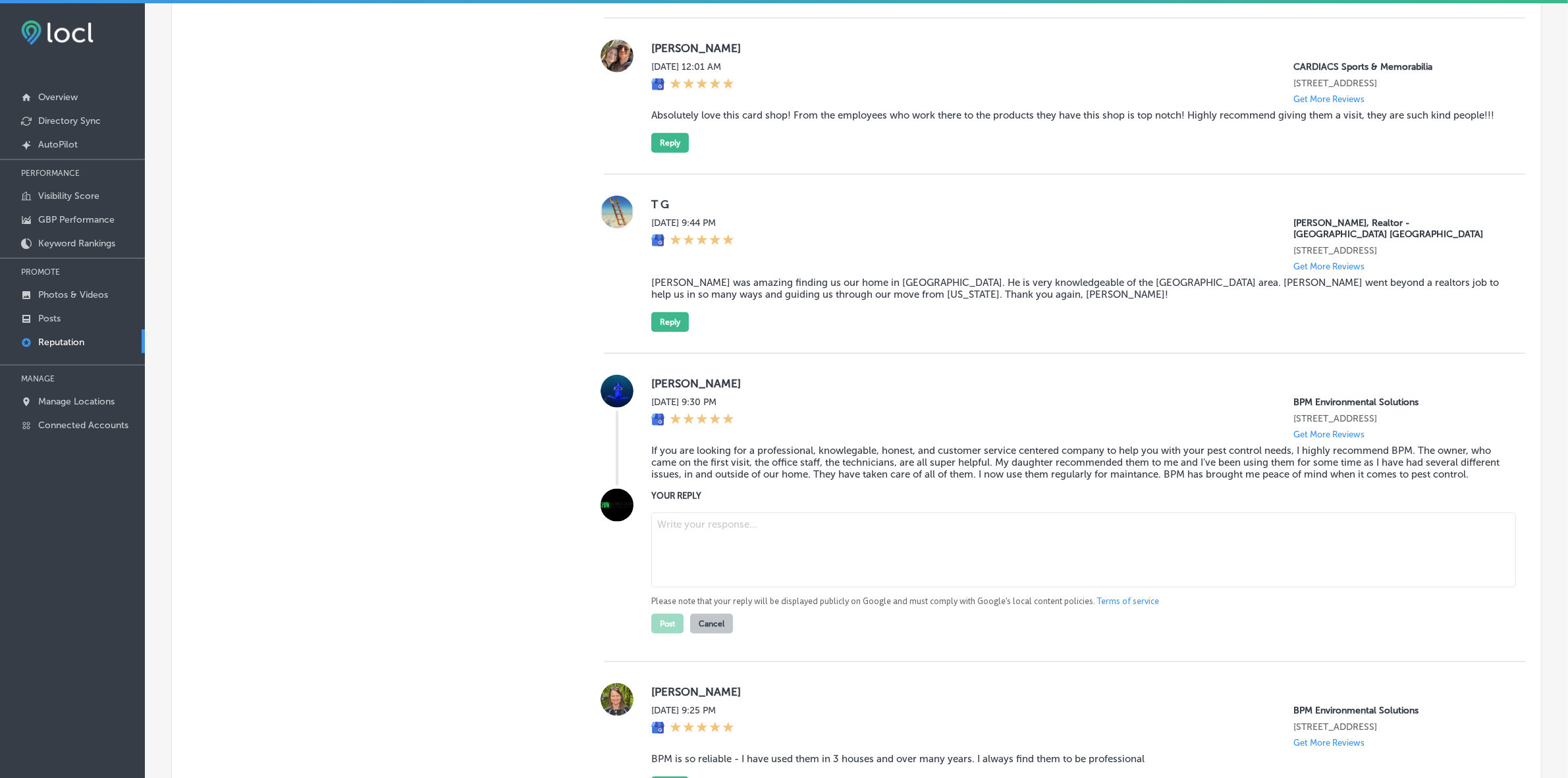
click at [725, 462] on textarea at bounding box center [1083, 550] width 864 height 75
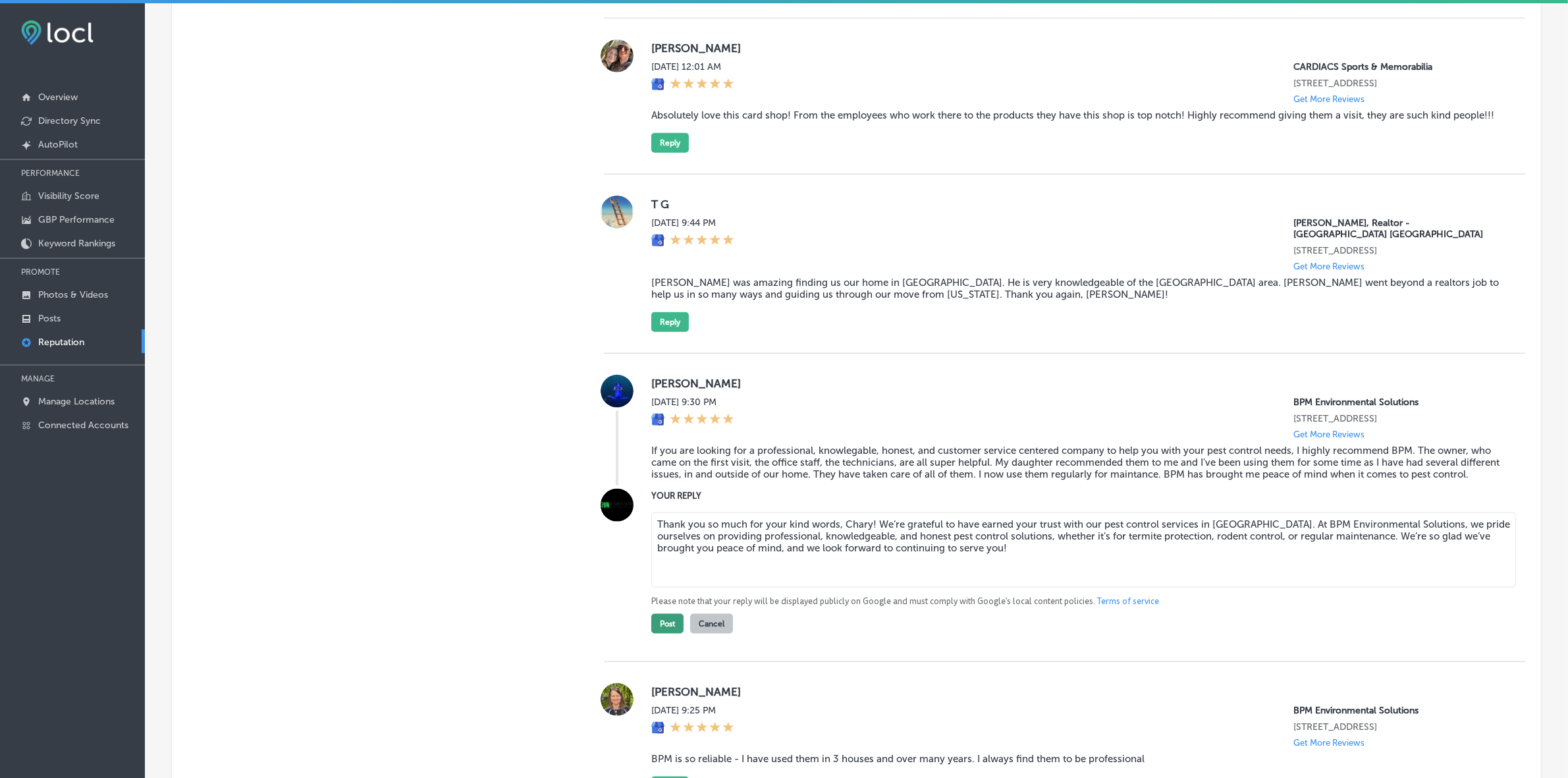
type textarea "Thank you so much for your kind words, Chary! We’re grateful to have earned you…"
click at [662, 462] on button "Post" at bounding box center [667, 623] width 32 height 19
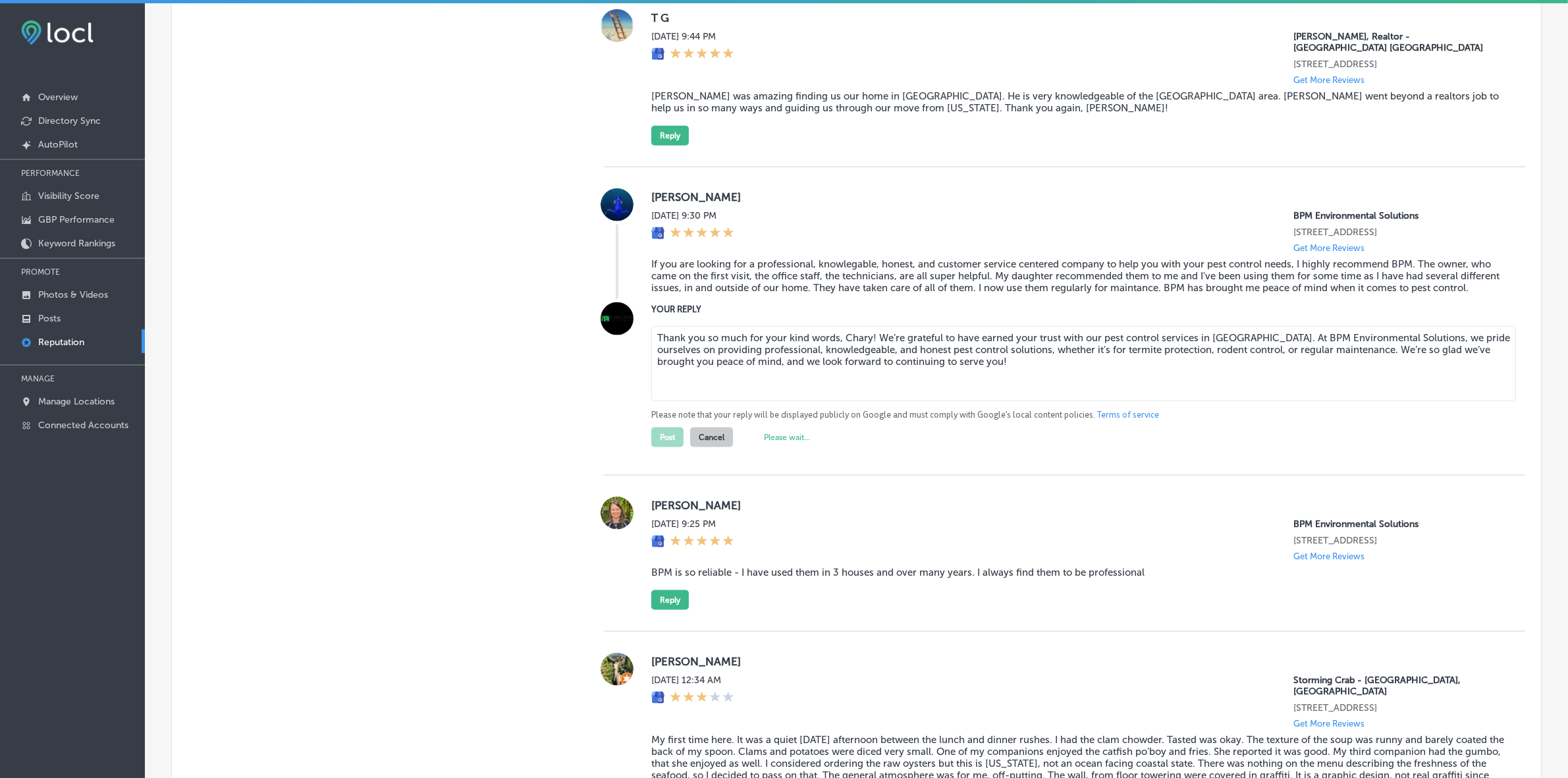
scroll to position [2254, 0]
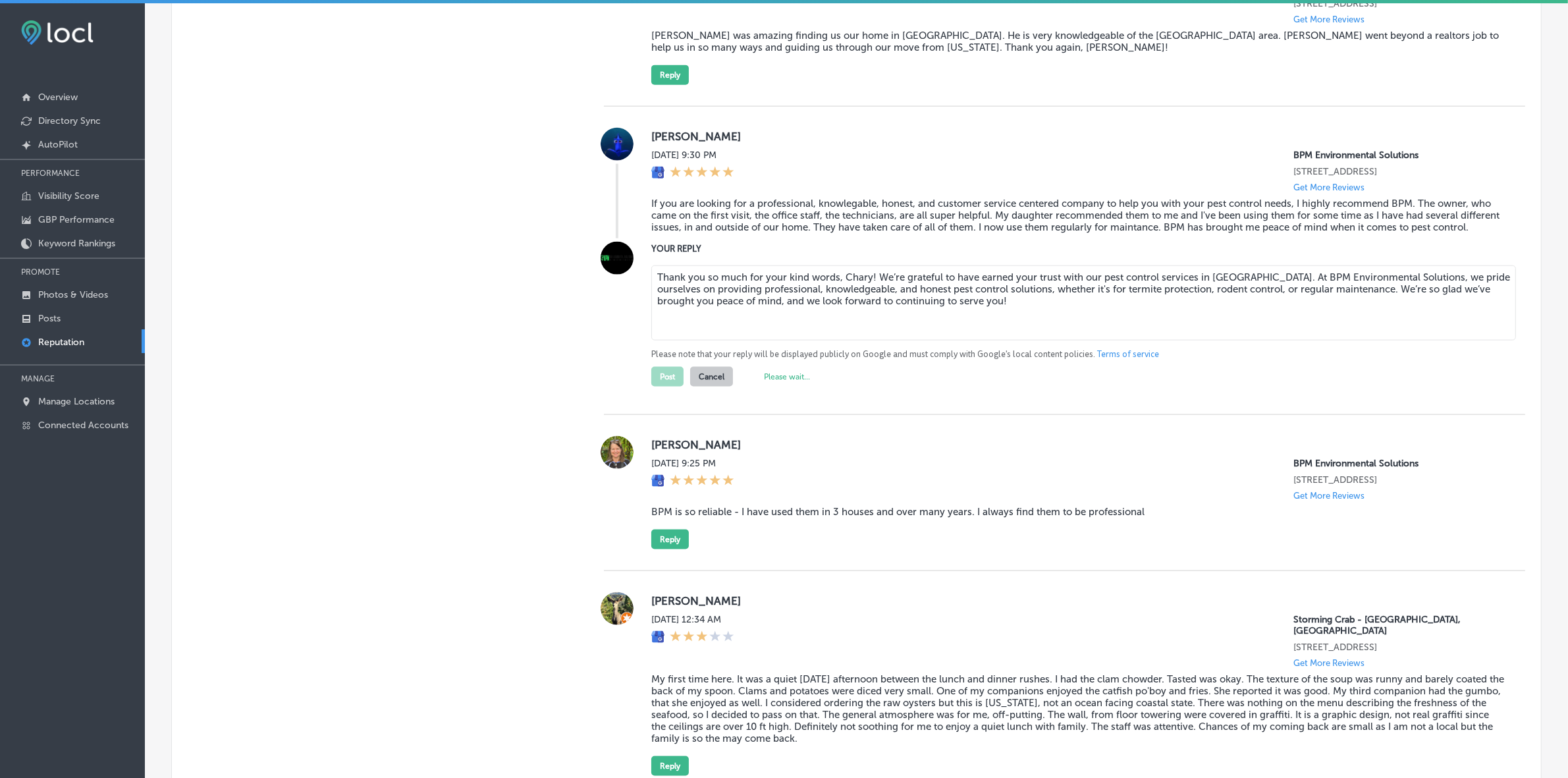
type textarea "x"
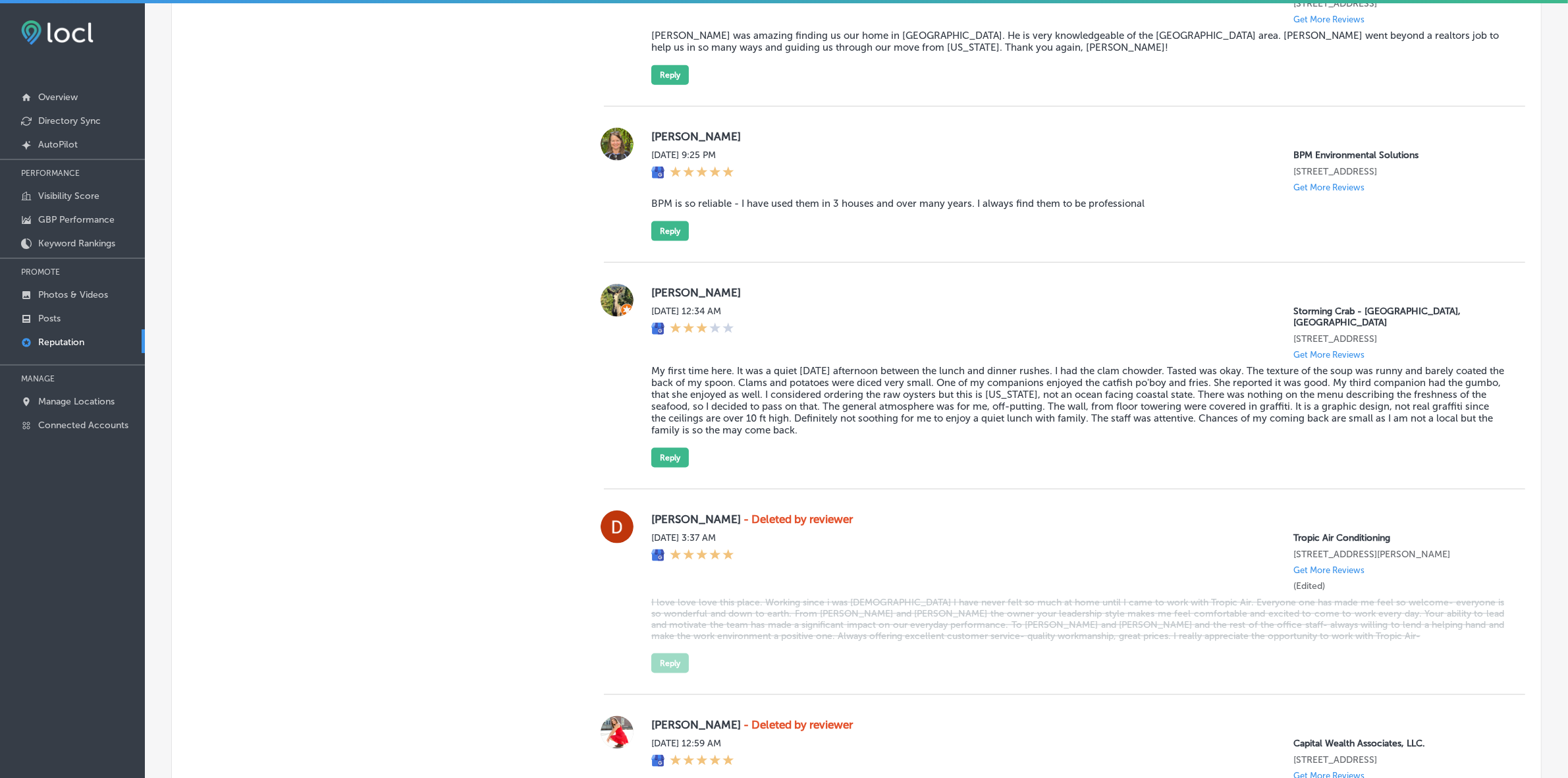
click at [661, 143] on label "[PERSON_NAME]" at bounding box center [1077, 136] width 853 height 13
copy label "[PERSON_NAME]"
click at [699, 210] on blockquote "BPM is so reliable - I have used them in 3 houses and over many years. I always…" at bounding box center [1077, 204] width 853 height 12
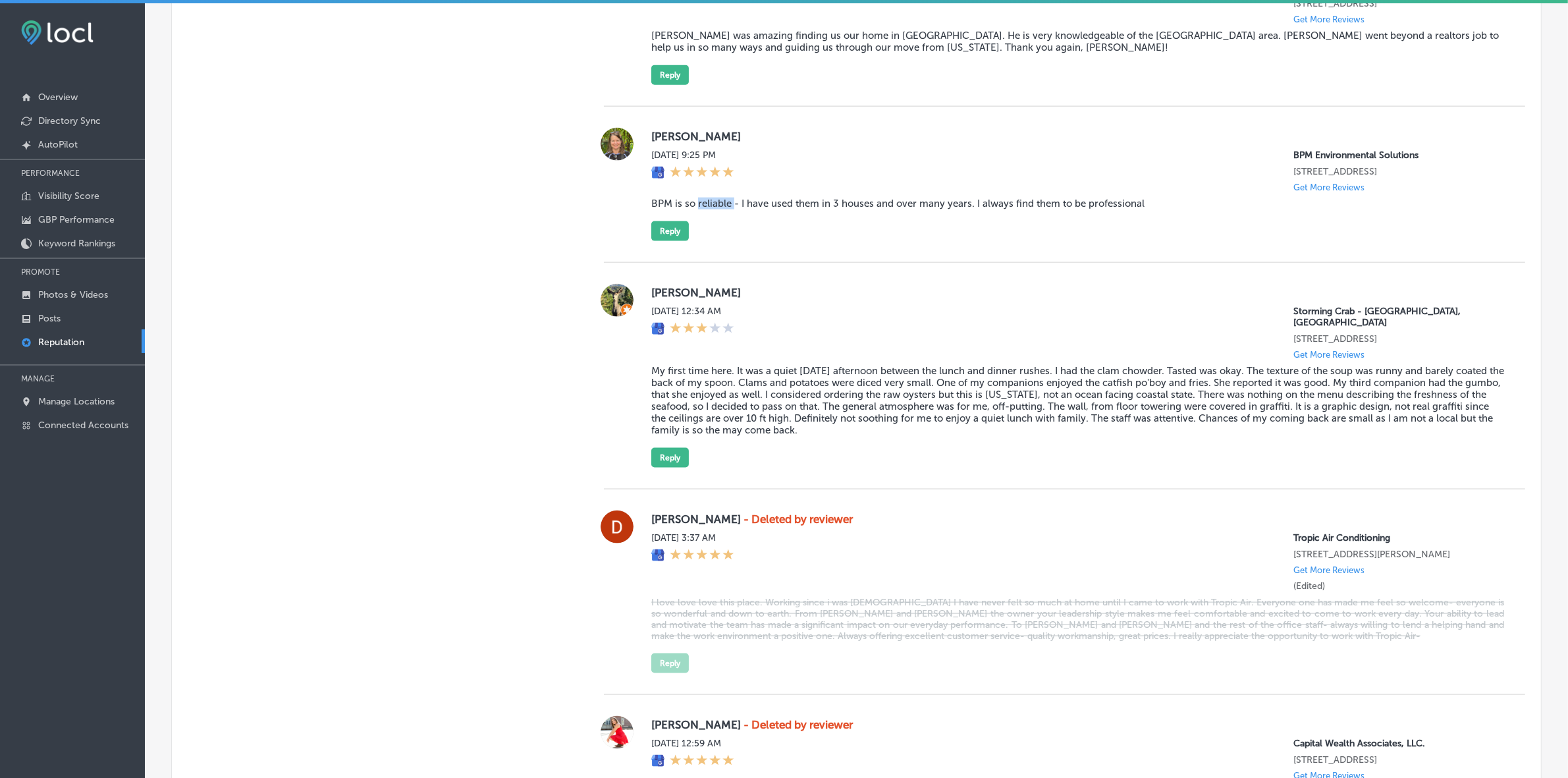
click at [699, 210] on blockquote "BPM is so reliable - I have used them in 3 houses and over many years. I always…" at bounding box center [1077, 204] width 853 height 12
copy blockquote "BPM is so reliable - I have used them in 3 houses and over many years. I always…"
click at [662, 241] on div "[PERSON_NAME][DATE] 9:25 PM BPM Environmental Solutions [STREET_ADDRESS] Get Mo…" at bounding box center [1077, 184] width 853 height 114
click at [664, 241] on button "Reply" at bounding box center [670, 231] width 38 height 19
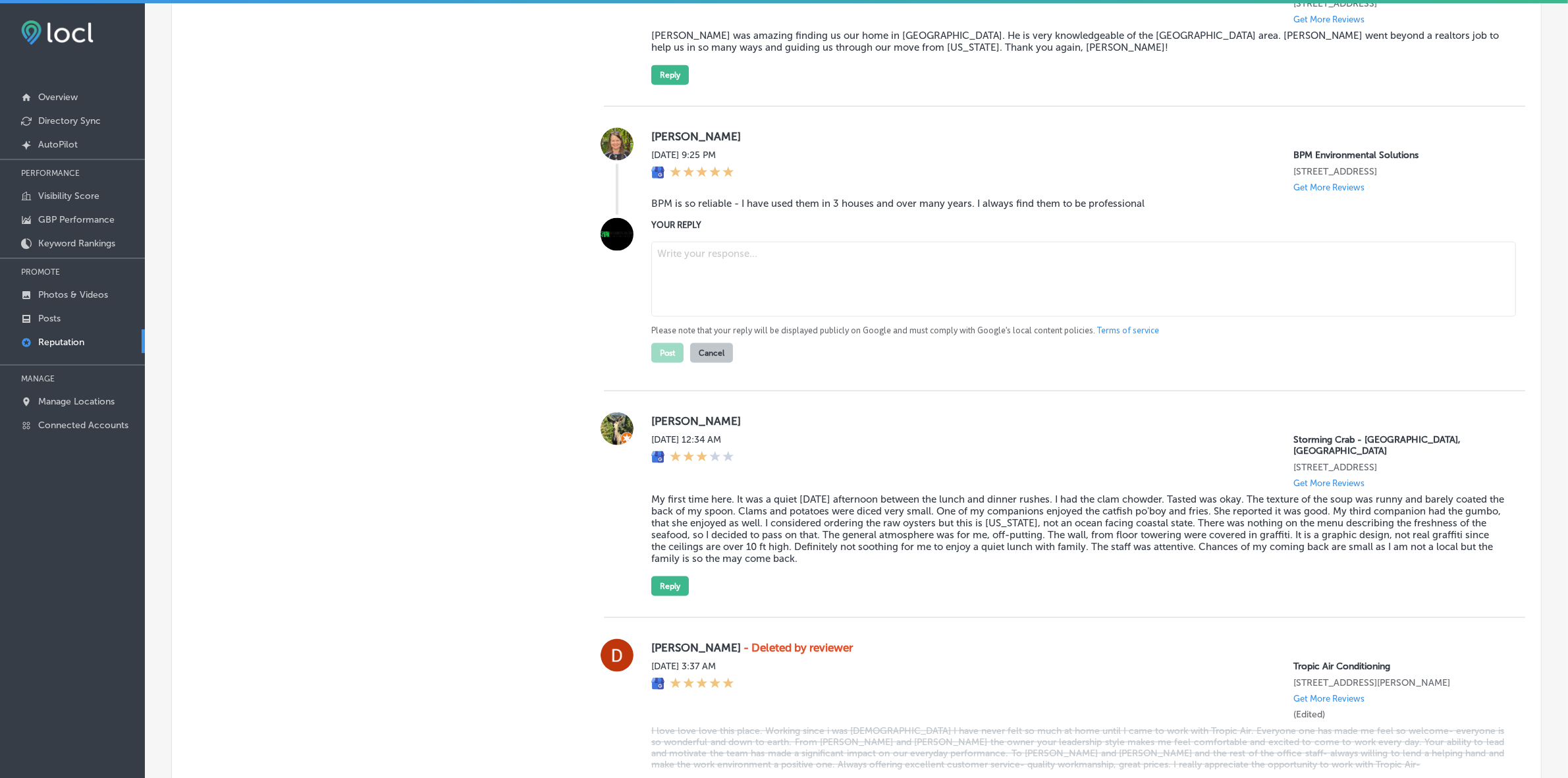
click at [736, 317] on textarea at bounding box center [1083, 279] width 864 height 75
paste textarea "Thank you so much for your kind words, [PERSON_NAME]! We truly appreciate your …"
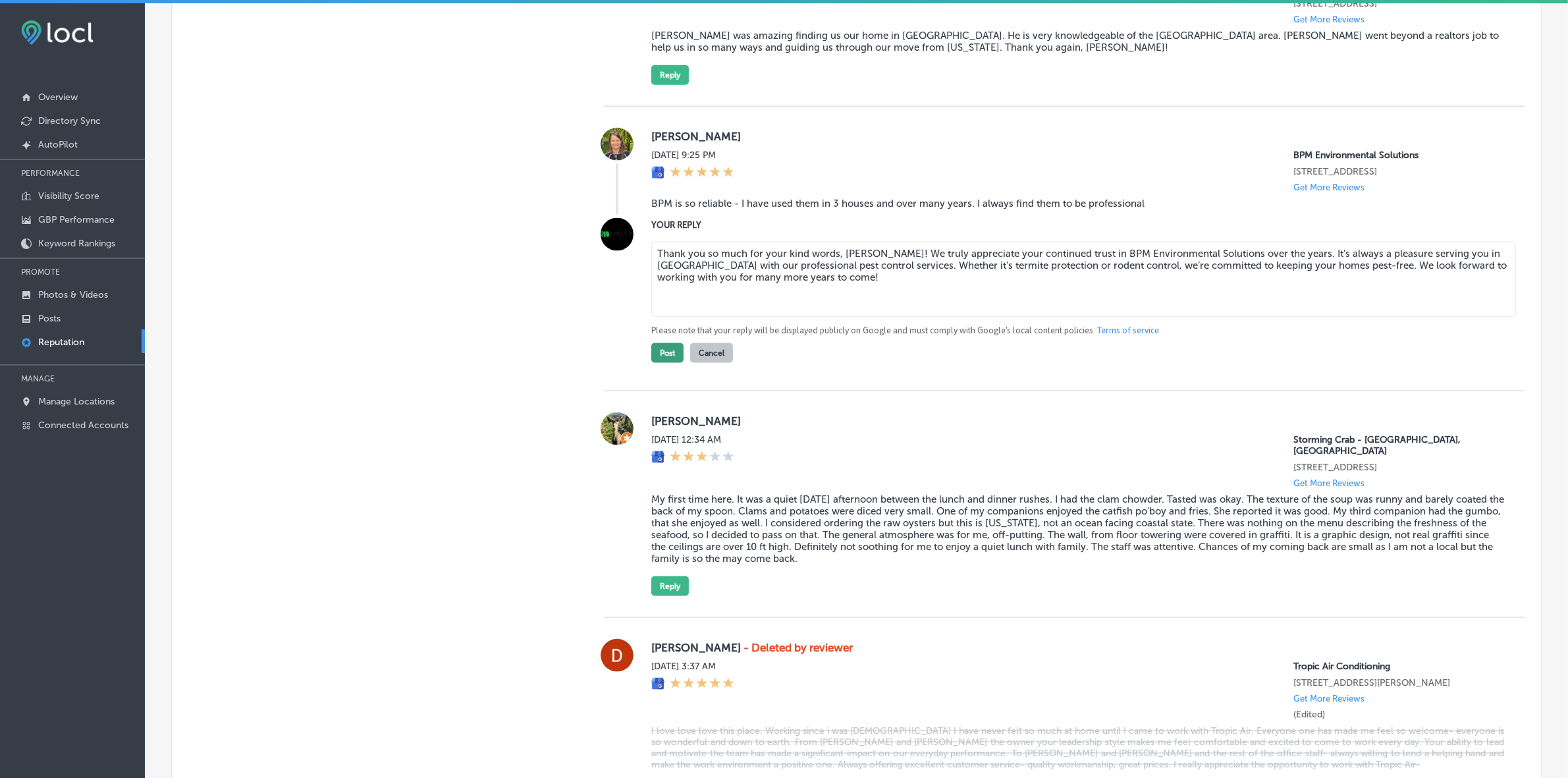
type textarea "Thank you so much for your kind words, [PERSON_NAME]! We truly appreciate your …"
click at [666, 363] on button "Post" at bounding box center [667, 353] width 32 height 19
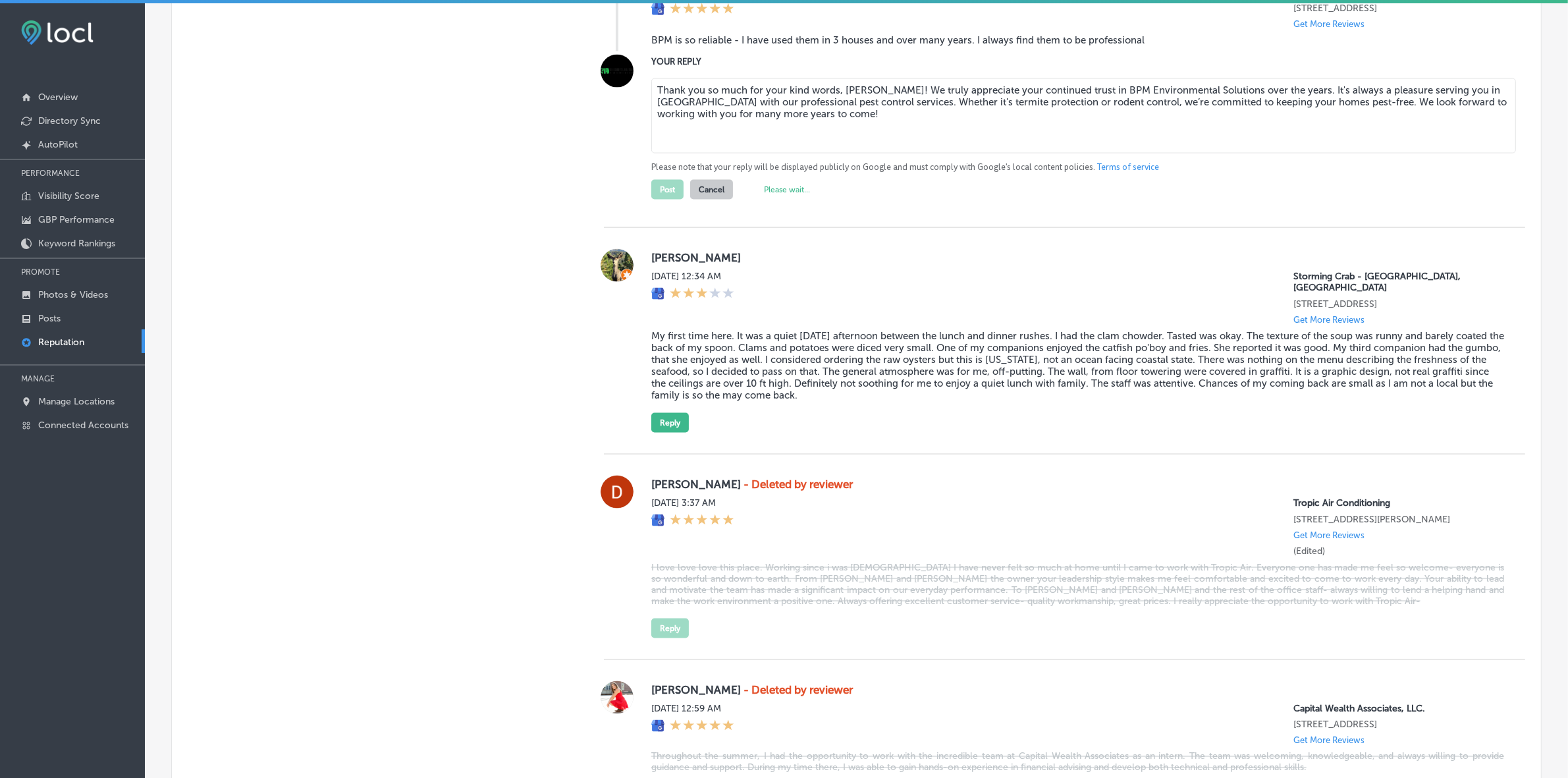
scroll to position [2419, 0]
type textarea "x"
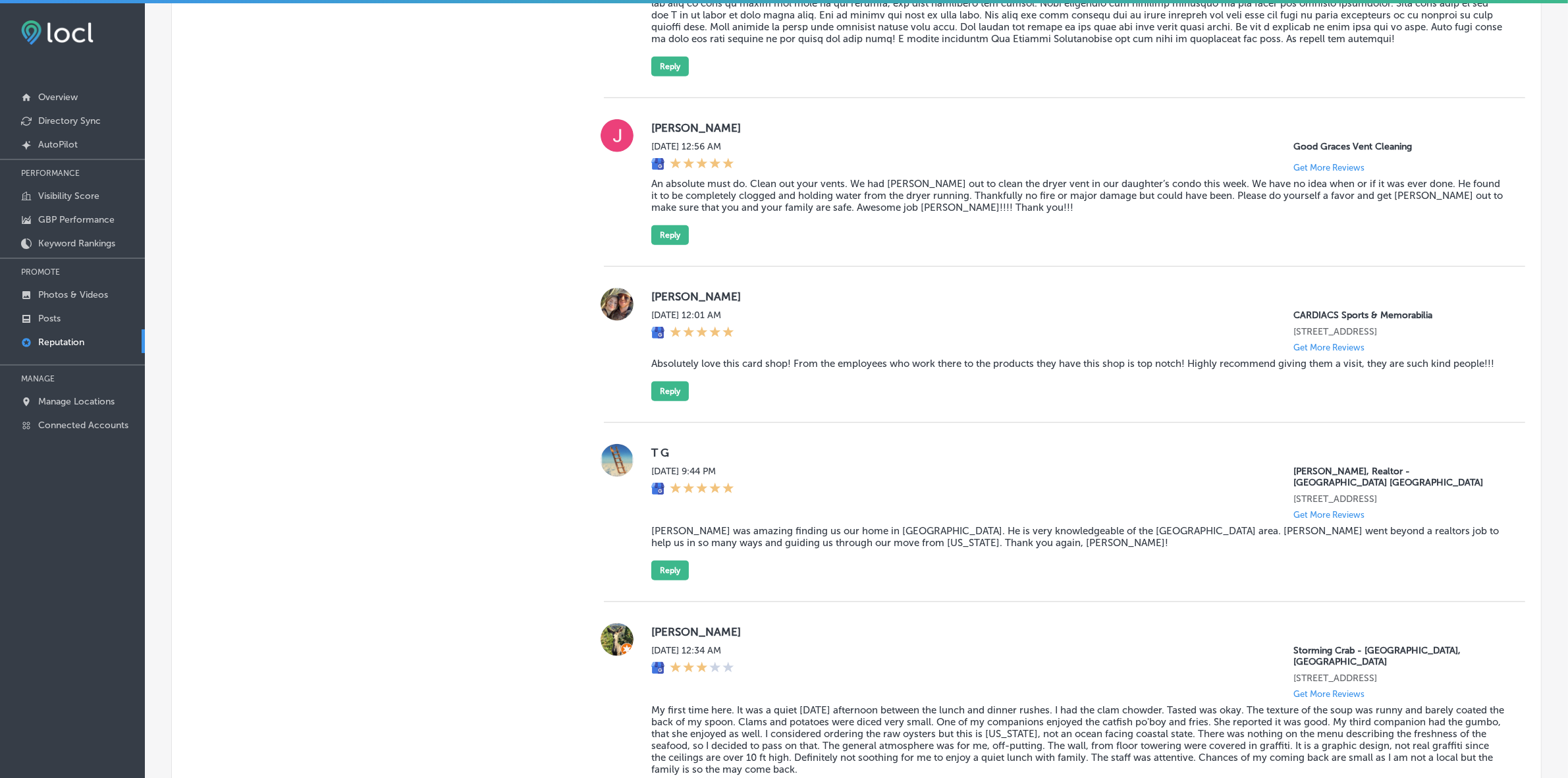
scroll to position [1745, 0]
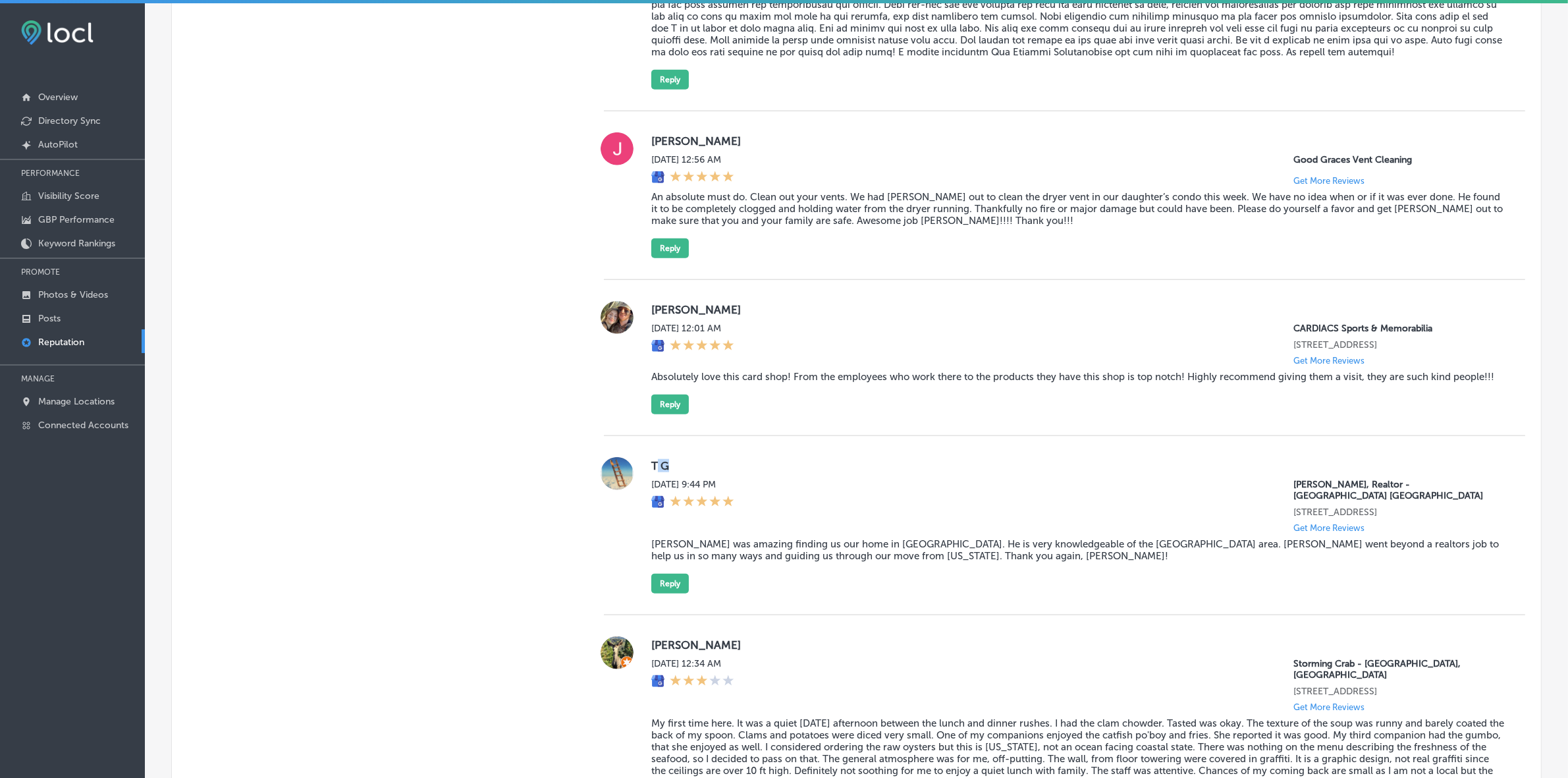
drag, startPoint x: 676, startPoint y: 504, endPoint x: 654, endPoint y: 504, distance: 22.0
click at [654, 462] on label "T G" at bounding box center [1077, 466] width 853 height 13
click at [716, 462] on div "T G [DATE] 9:44 PM [PERSON_NAME], Realtor - [GEOGRAPHIC_DATA] [GEOGRAPHIC_DATA]…" at bounding box center [1064, 525] width 921 height 179
copy label "T G"
drag, startPoint x: 656, startPoint y: 504, endPoint x: 676, endPoint y: 503, distance: 20.0
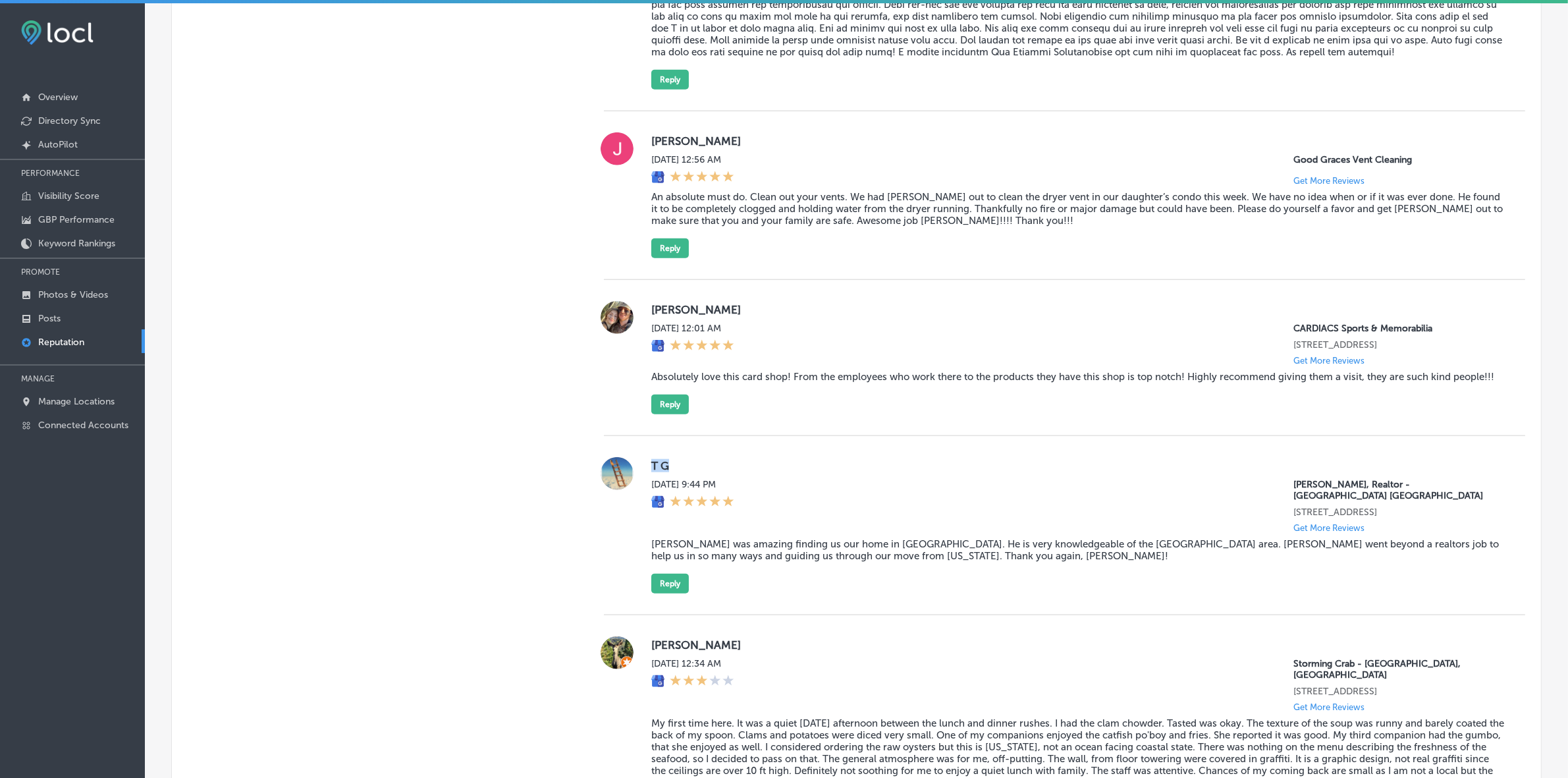
click at [676, 462] on div "T G [DATE] 9:44 PM [PERSON_NAME], Realtor - [GEOGRAPHIC_DATA] [GEOGRAPHIC_DATA]…" at bounding box center [1064, 525] width 921 height 136
click at [759, 462] on blockquote "[PERSON_NAME] was amazing finding us our home in [GEOGRAPHIC_DATA]. He is very …" at bounding box center [1077, 550] width 853 height 24
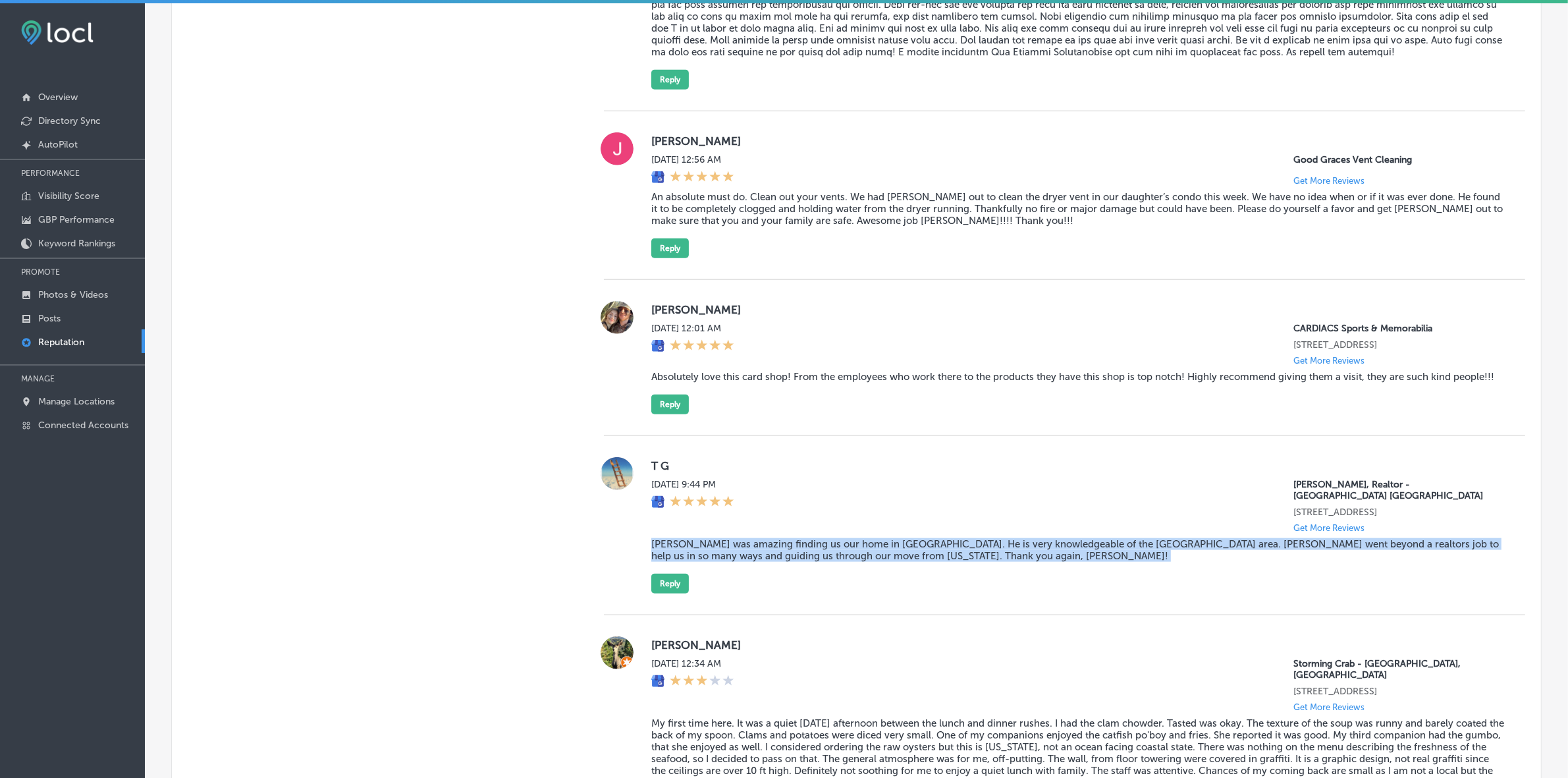
click at [759, 462] on blockquote "[PERSON_NAME] was amazing finding us our home in [GEOGRAPHIC_DATA]. He is very …" at bounding box center [1077, 550] width 853 height 24
drag, startPoint x: 646, startPoint y: 628, endPoint x: 682, endPoint y: 640, distance: 37.9
click at [646, 462] on div "T G [DATE] 9:44 PM [PERSON_NAME], Realtor - [GEOGRAPHIC_DATA] [GEOGRAPHIC_DATA]…" at bounding box center [1064, 525] width 921 height 136
click at [683, 462] on button "Reply" at bounding box center [670, 583] width 38 height 19
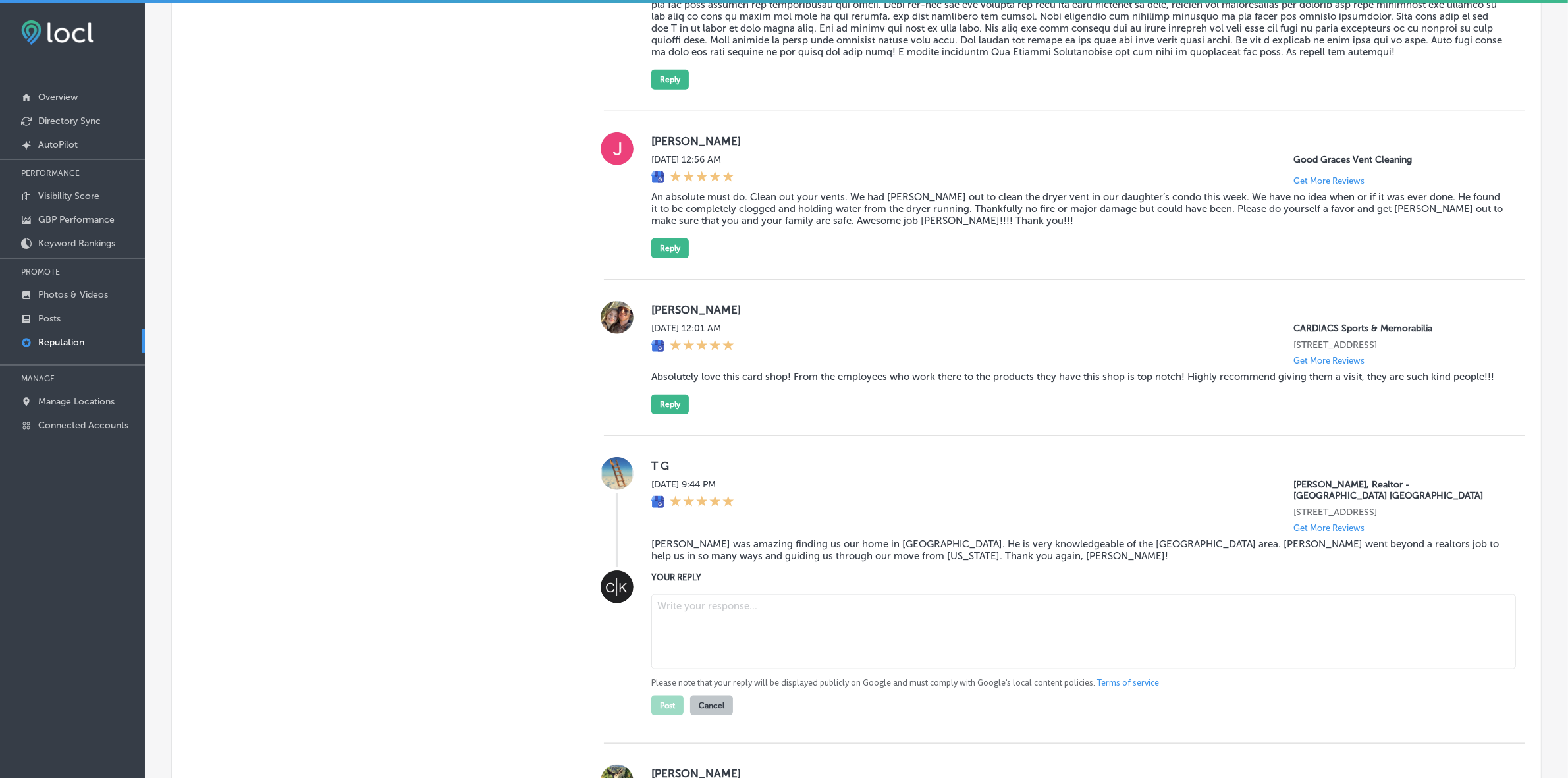
click at [725, 462] on textarea at bounding box center [1083, 631] width 864 height 75
paste textarea "Thank you for the kind words, T G! We’re so happy to hear that [PERSON_NAME] - …"
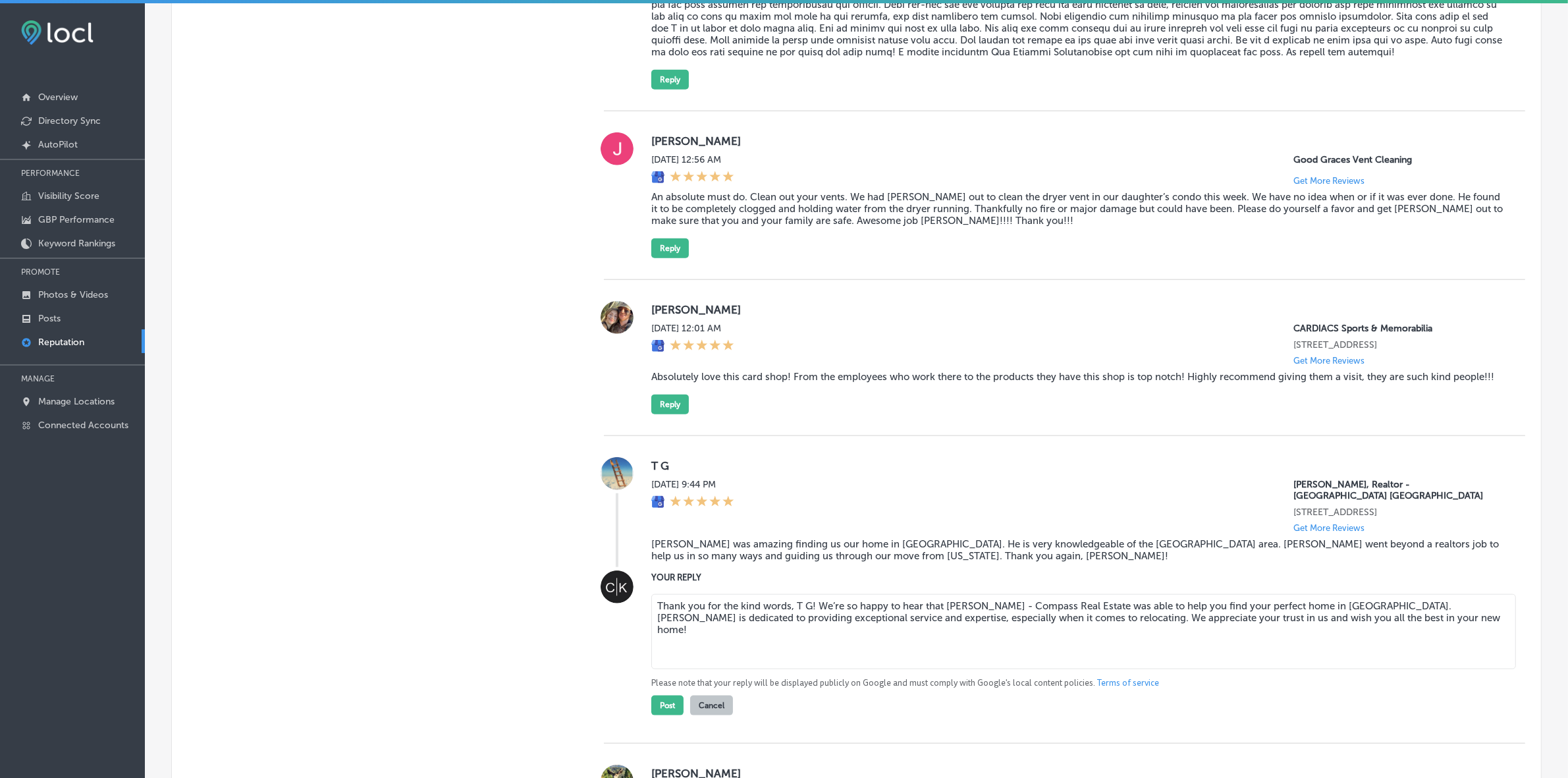
drag, startPoint x: 807, startPoint y: 655, endPoint x: 785, endPoint y: 655, distance: 22.0
click at [785, 462] on textarea "Thank you for the kind words, T G! We’re so happy to hear that [PERSON_NAME] - …" at bounding box center [1083, 631] width 864 height 75
type textarea "Thank you for the kind words! We’re so happy to hear that [PERSON_NAME] - Compa…"
click at [672, 462] on button "Post" at bounding box center [667, 705] width 32 height 19
type textarea "x"
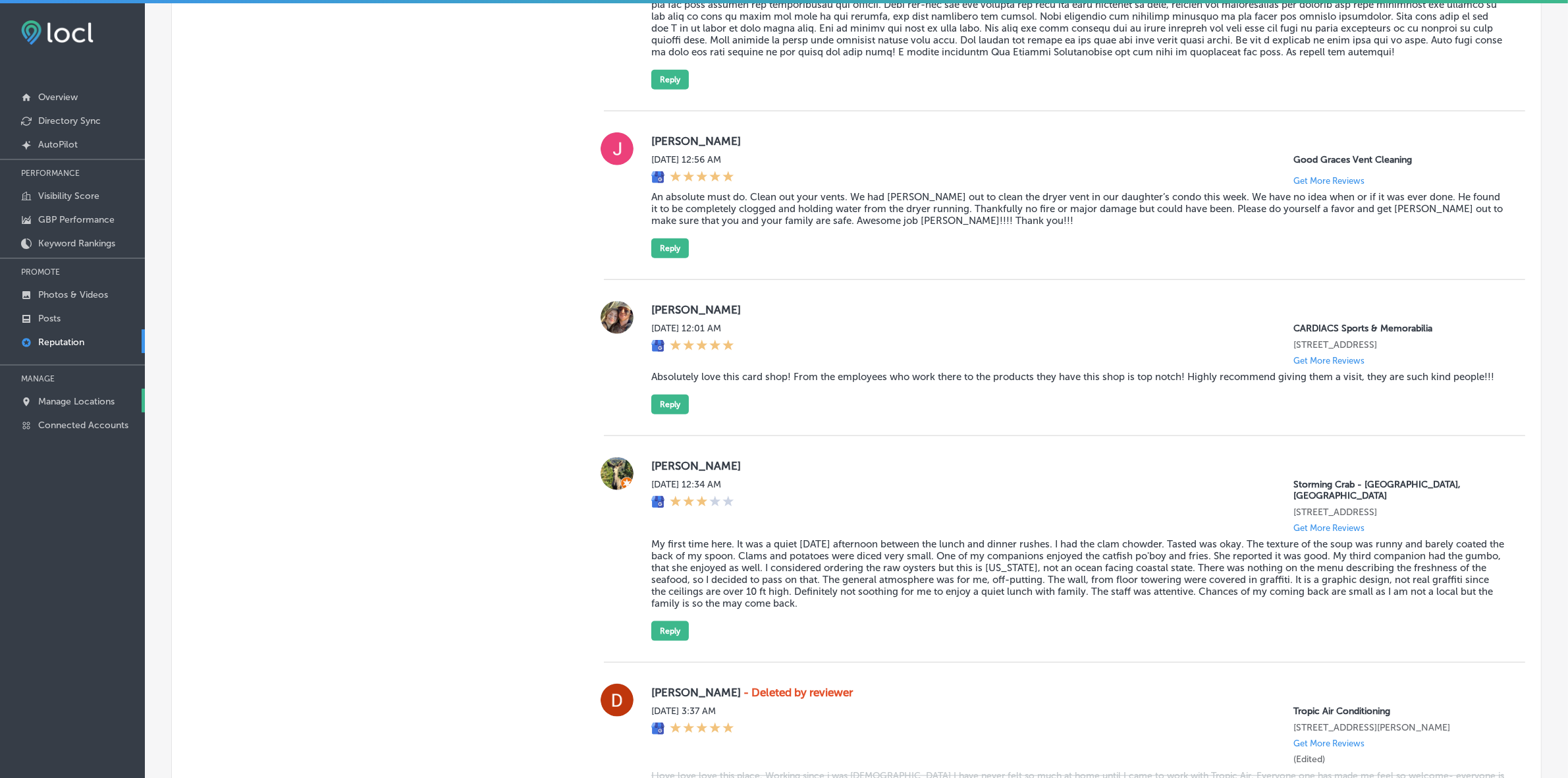
click at [88, 395] on link "Manage Locations" at bounding box center [72, 401] width 145 height 24
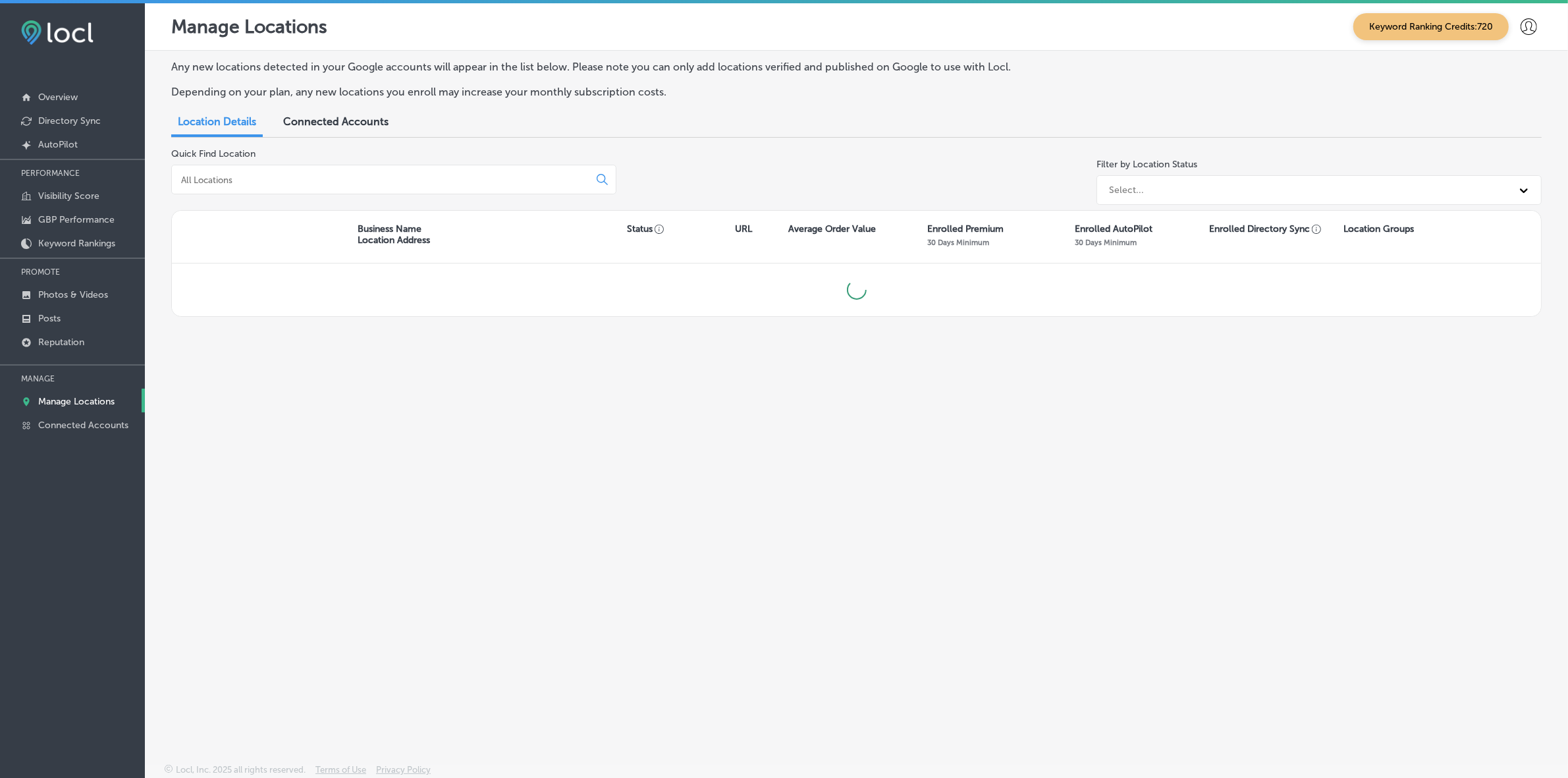
click at [356, 194] on div at bounding box center [393, 179] width 445 height 29
click at [355, 189] on div at bounding box center [393, 179] width 445 height 29
click at [351, 184] on input at bounding box center [383, 180] width 407 height 12
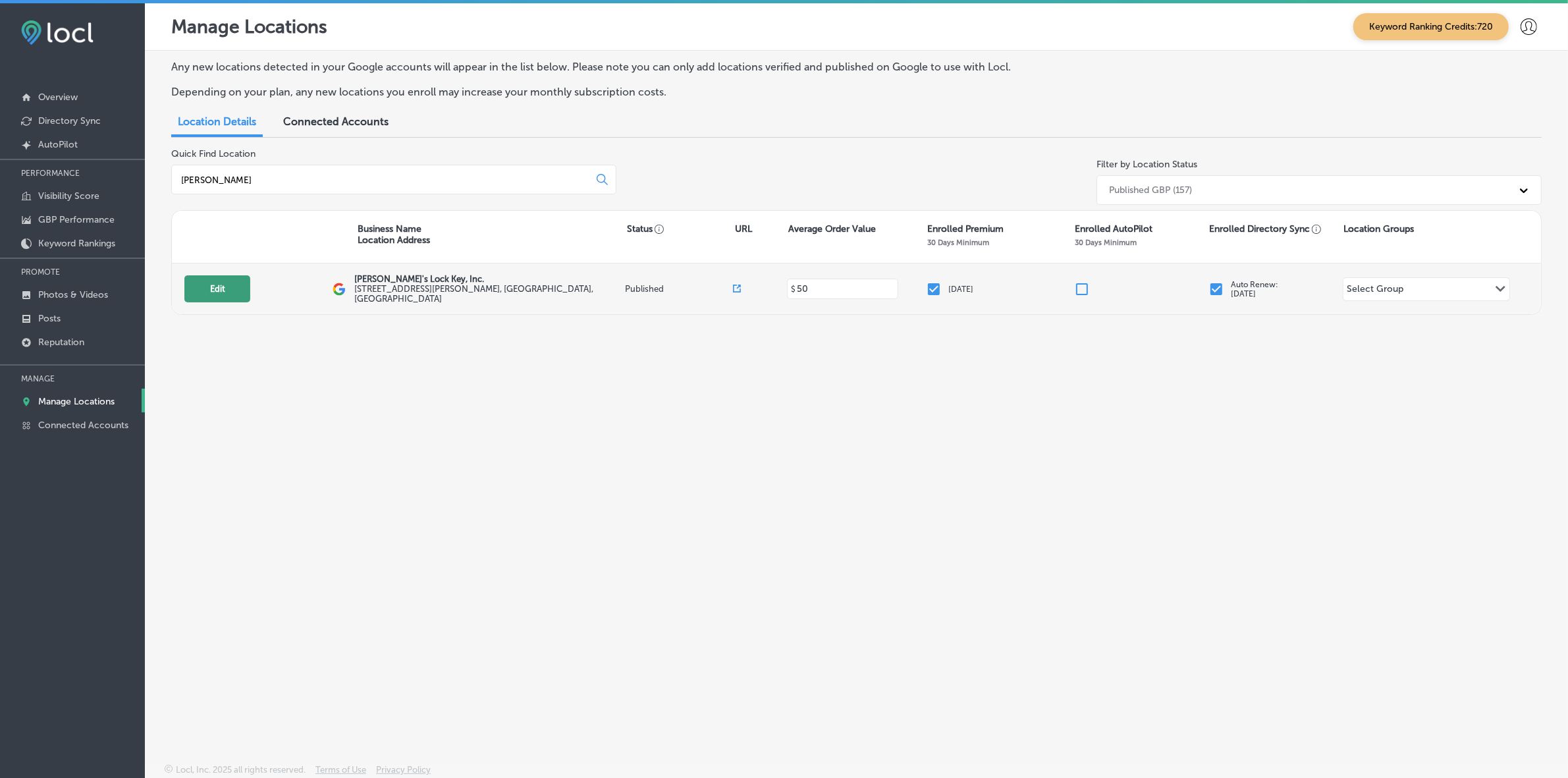
type input "[PERSON_NAME]"
click at [214, 296] on button "Edit" at bounding box center [217, 289] width 66 height 27
select select "US"
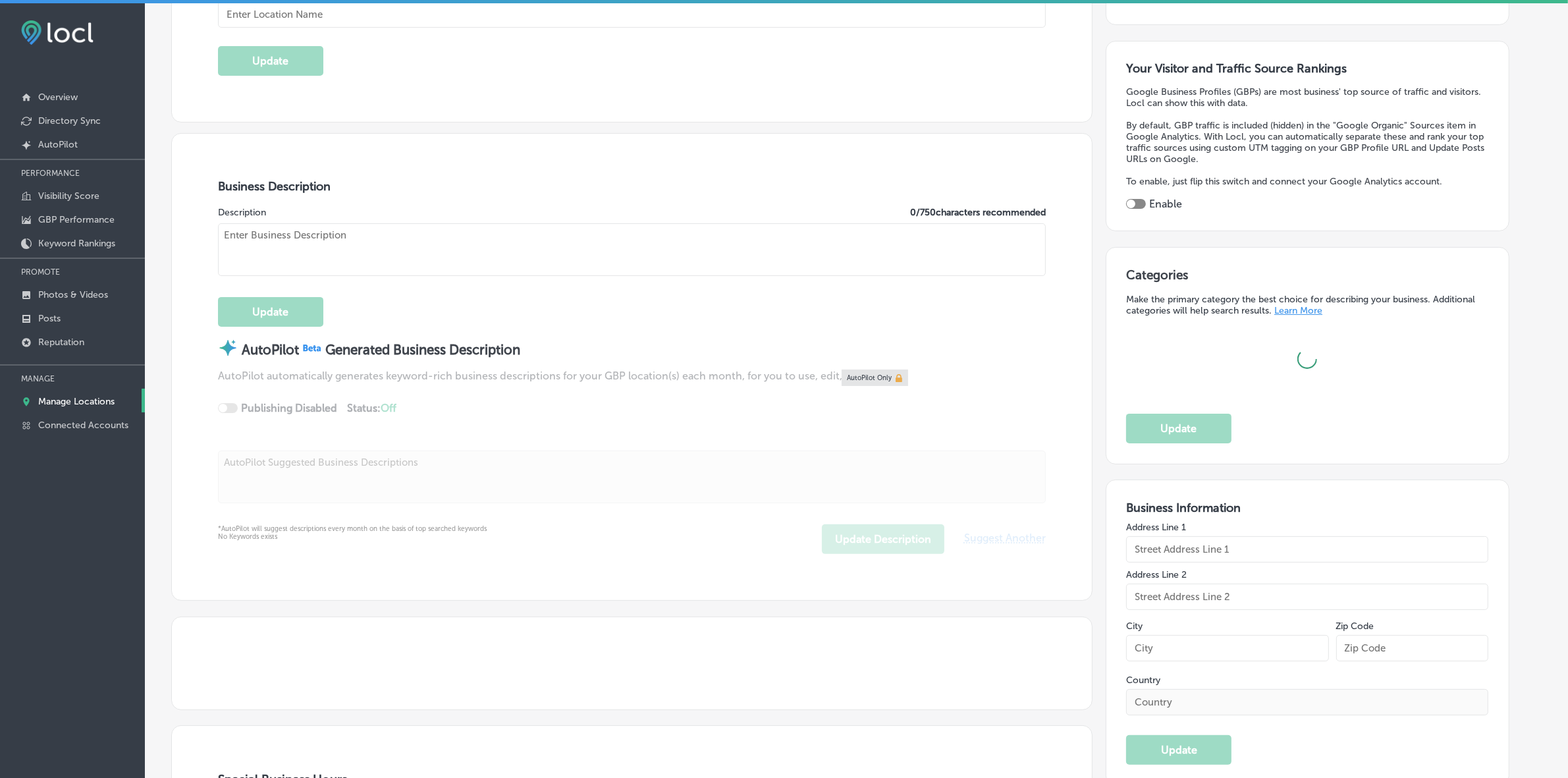
type input "[PERSON_NAME]'s Lock Key, Inc."
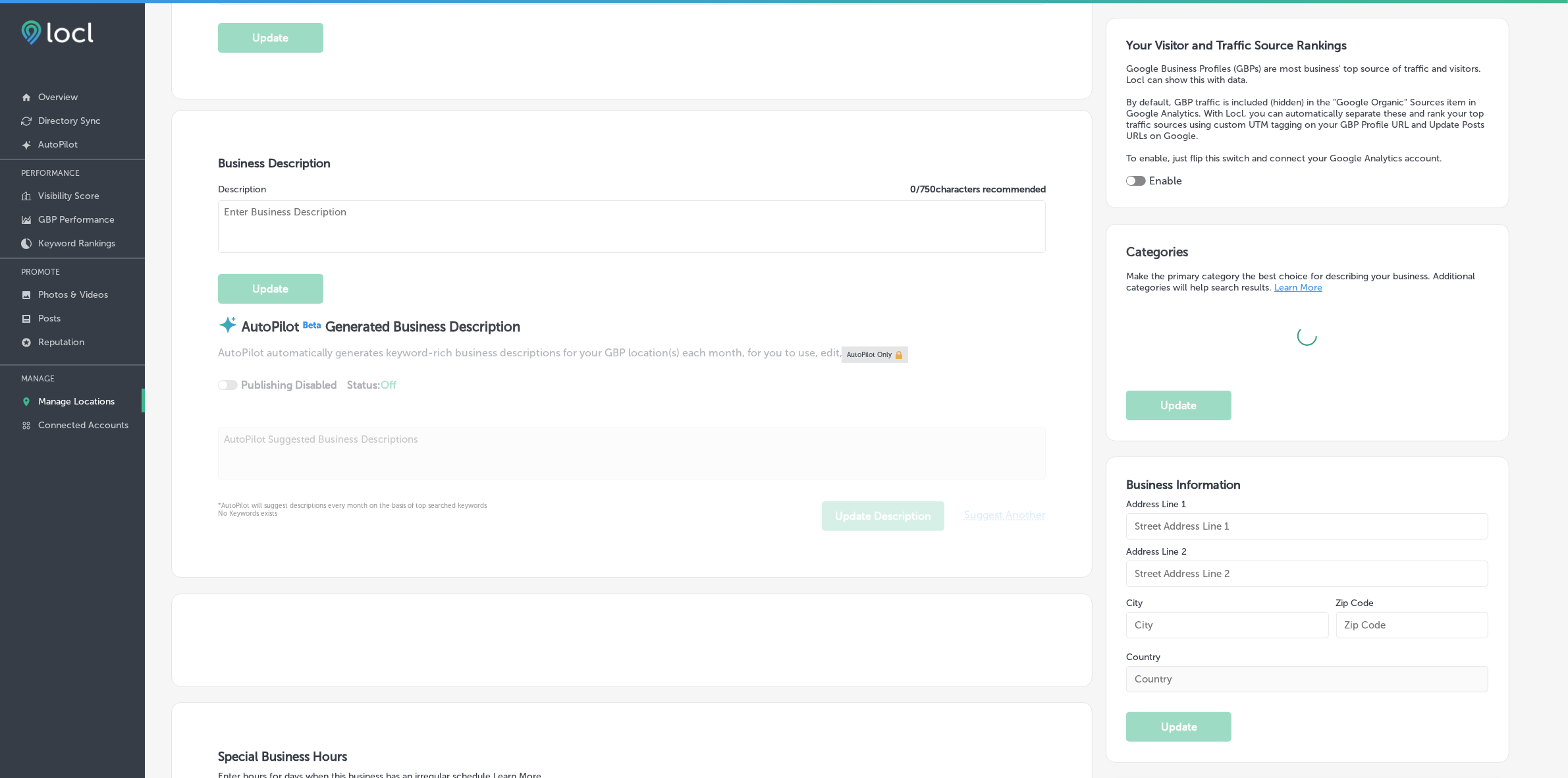
scroll to position [412, 0]
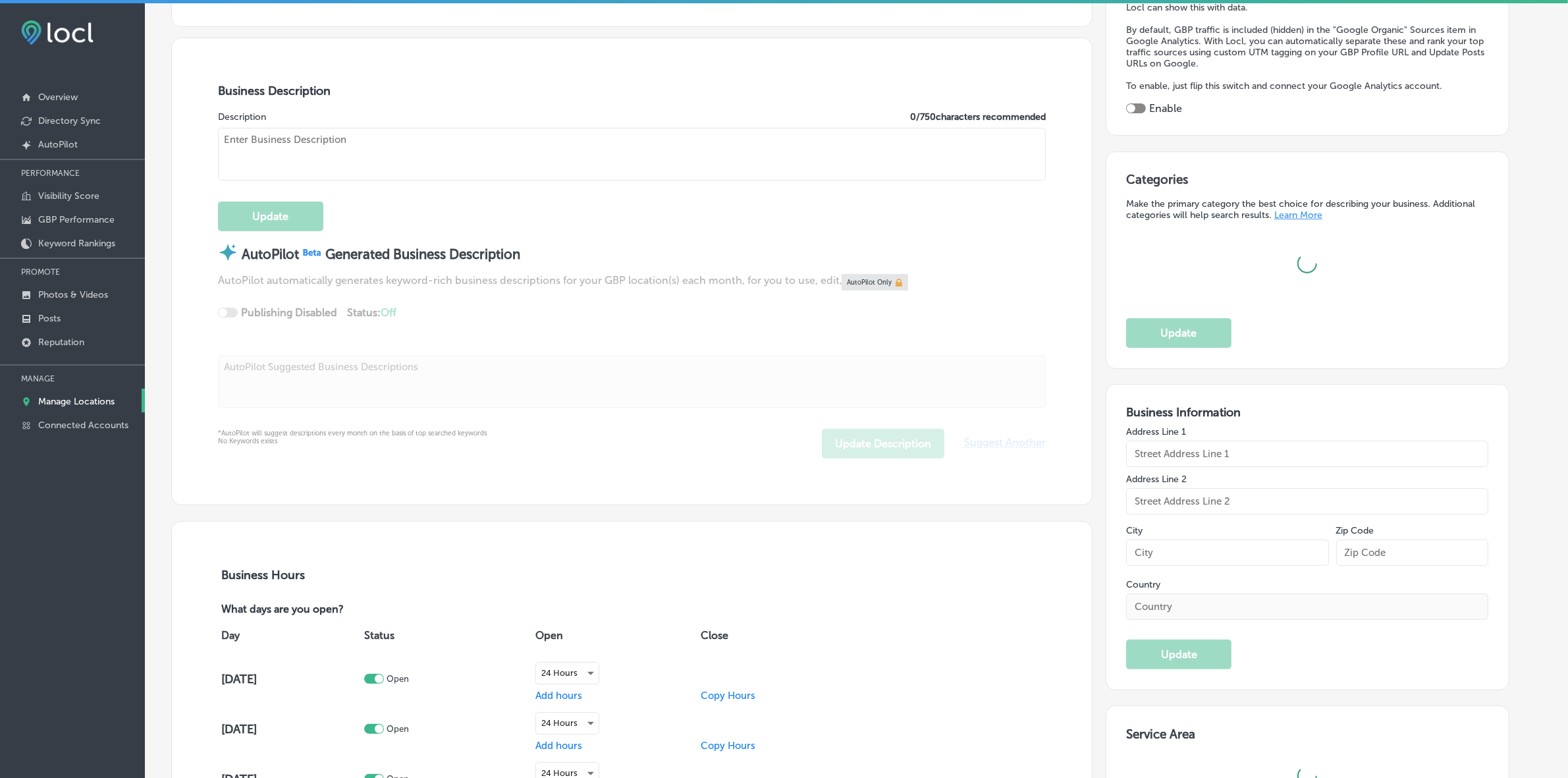
type input "[STREET_ADDRESS][PERSON_NAME]"
type input "[GEOGRAPHIC_DATA]"
type input "30605"
type input "US"
type input "[URL][DOMAIN_NAME]"
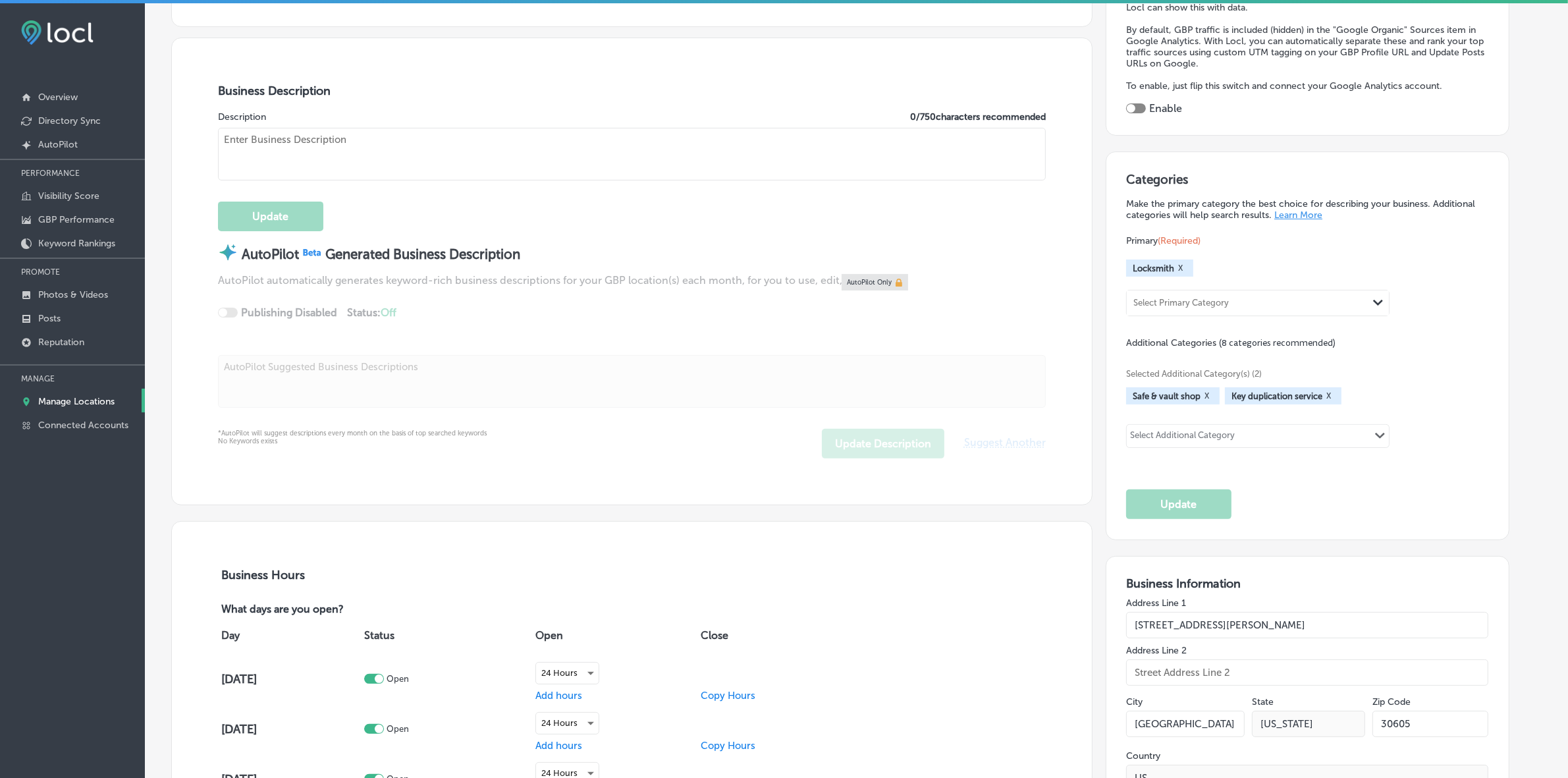
checkbox input "true"
type textarea "Jerry’s Lock & Key is a family-owned locksmith service proudly serving [GEOGRAP…"
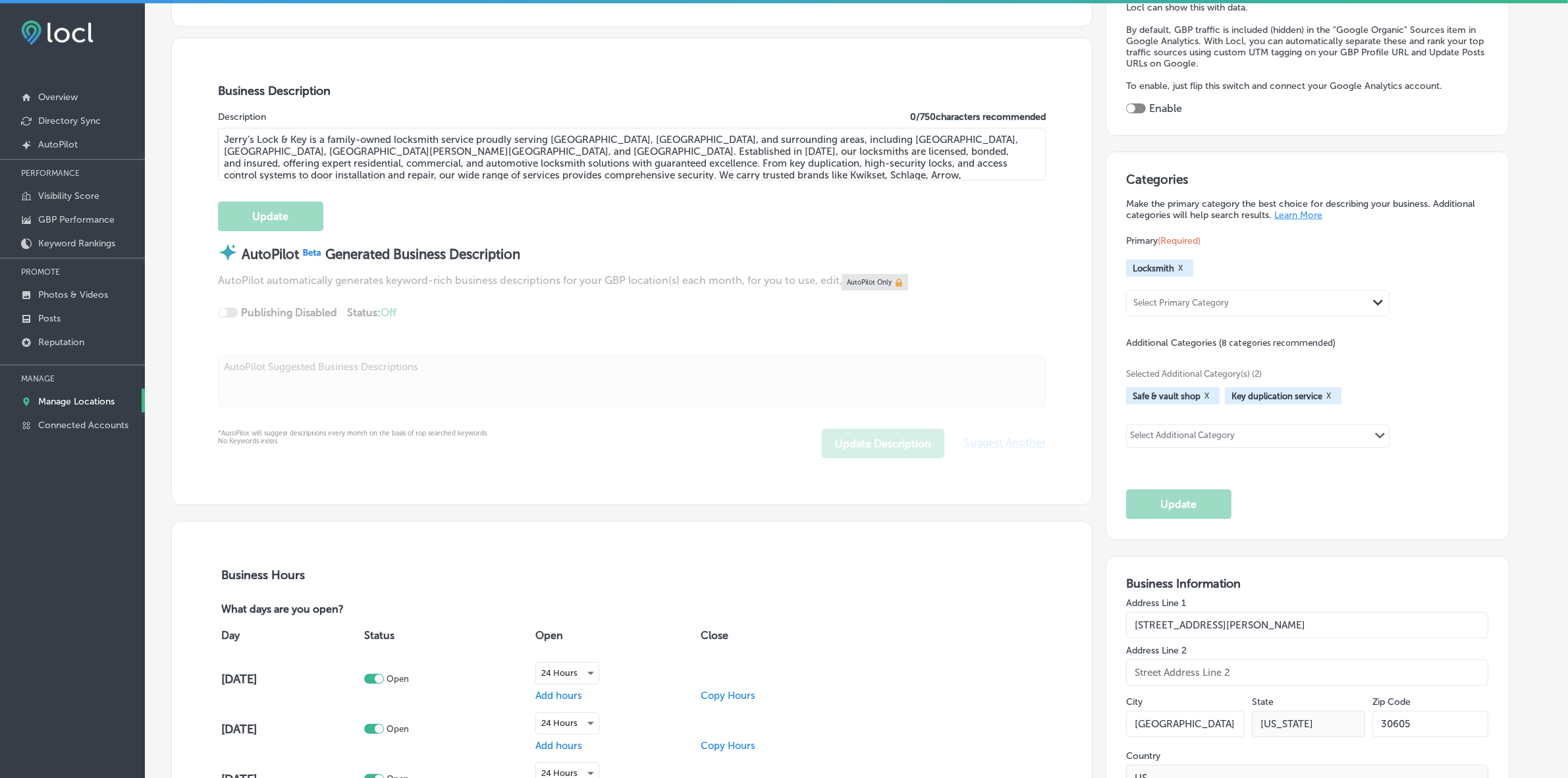
type input "[PHONE_NUMBER]"
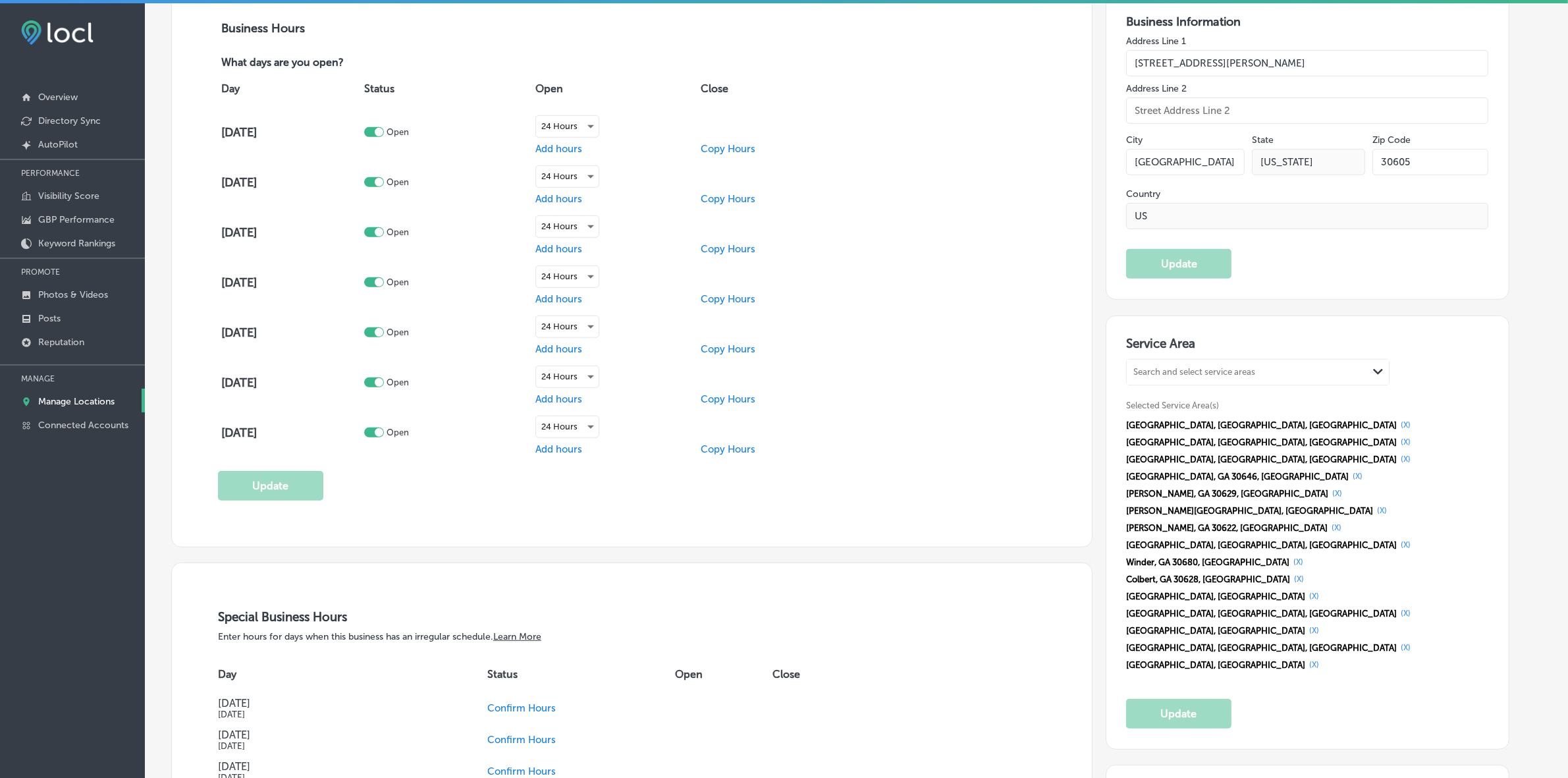
scroll to position [988, 0]
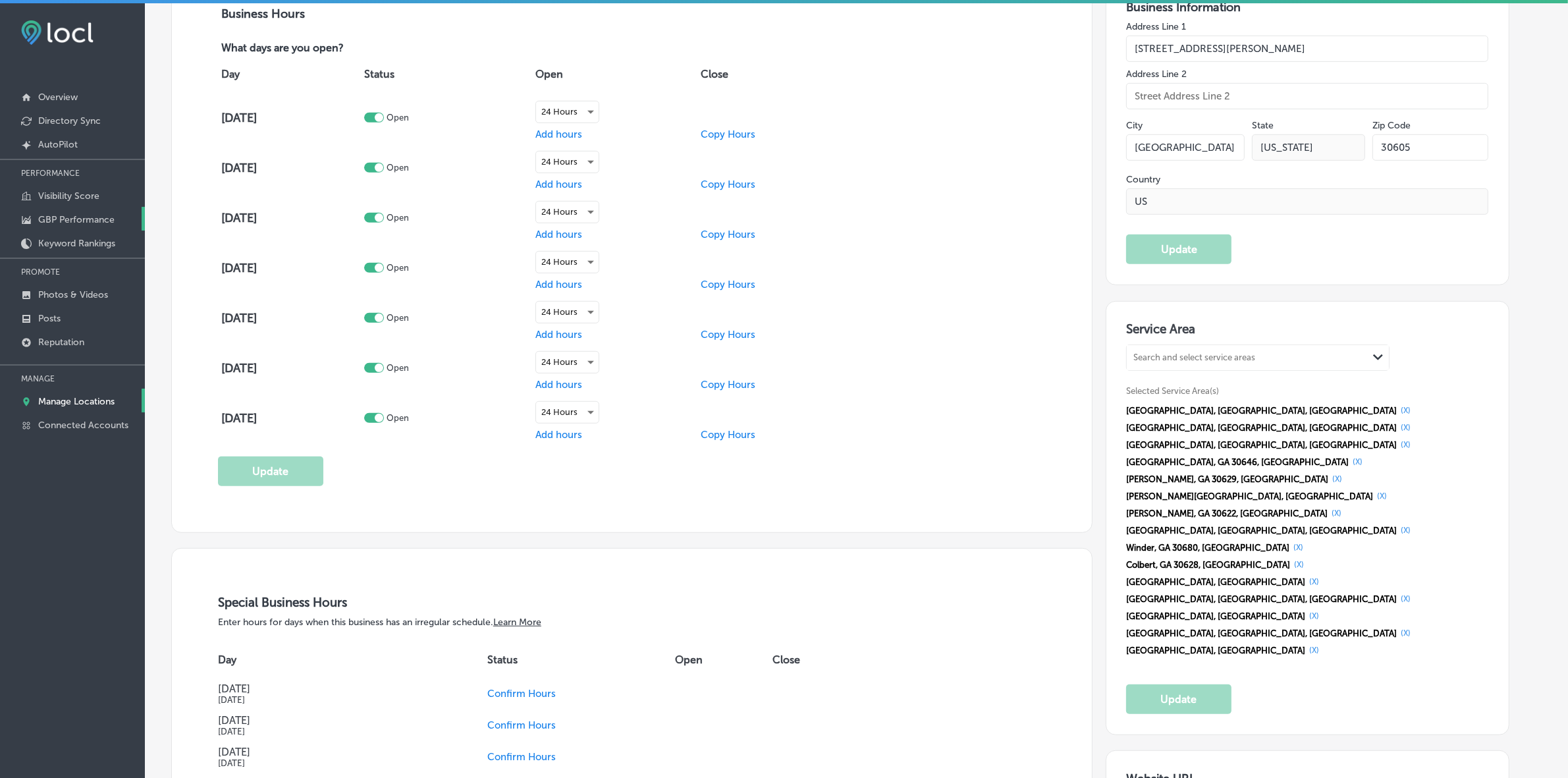
click at [57, 220] on p "GBP Performance" at bounding box center [76, 219] width 77 height 11
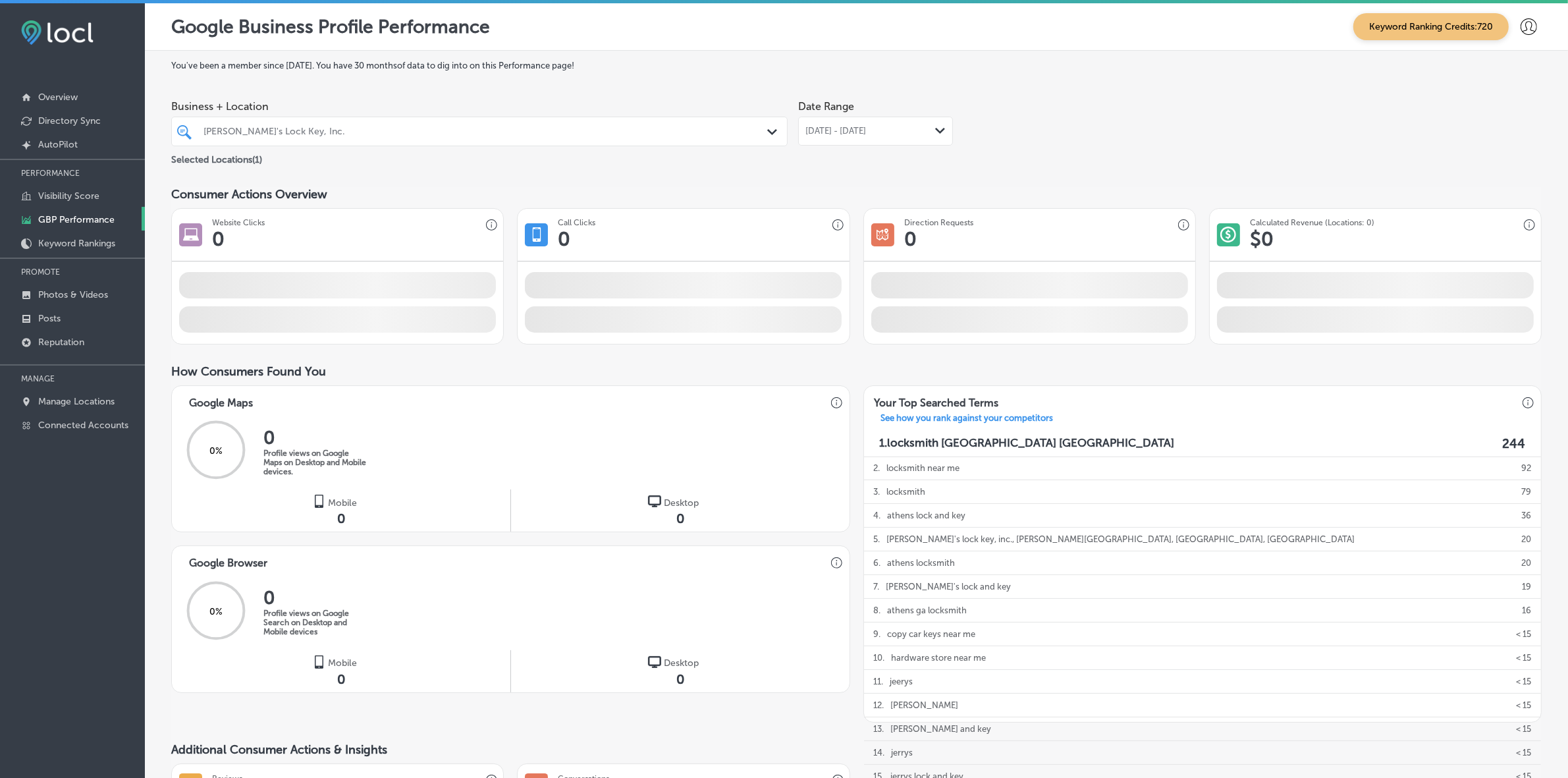
click at [866, 129] on span "[DATE] - [DATE]" at bounding box center [836, 131] width 61 height 11
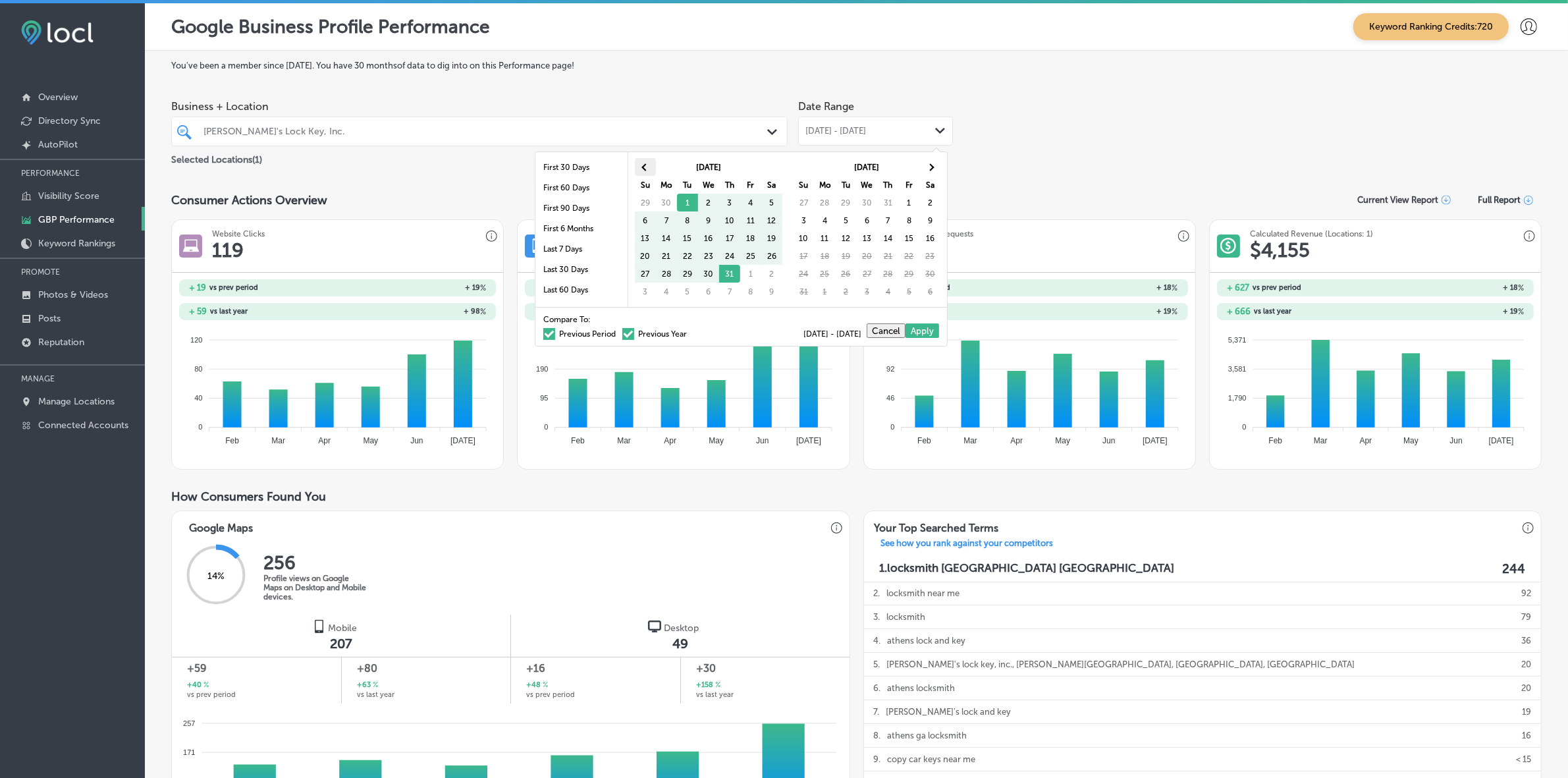
click at [642, 166] on span at bounding box center [645, 167] width 8 height 8
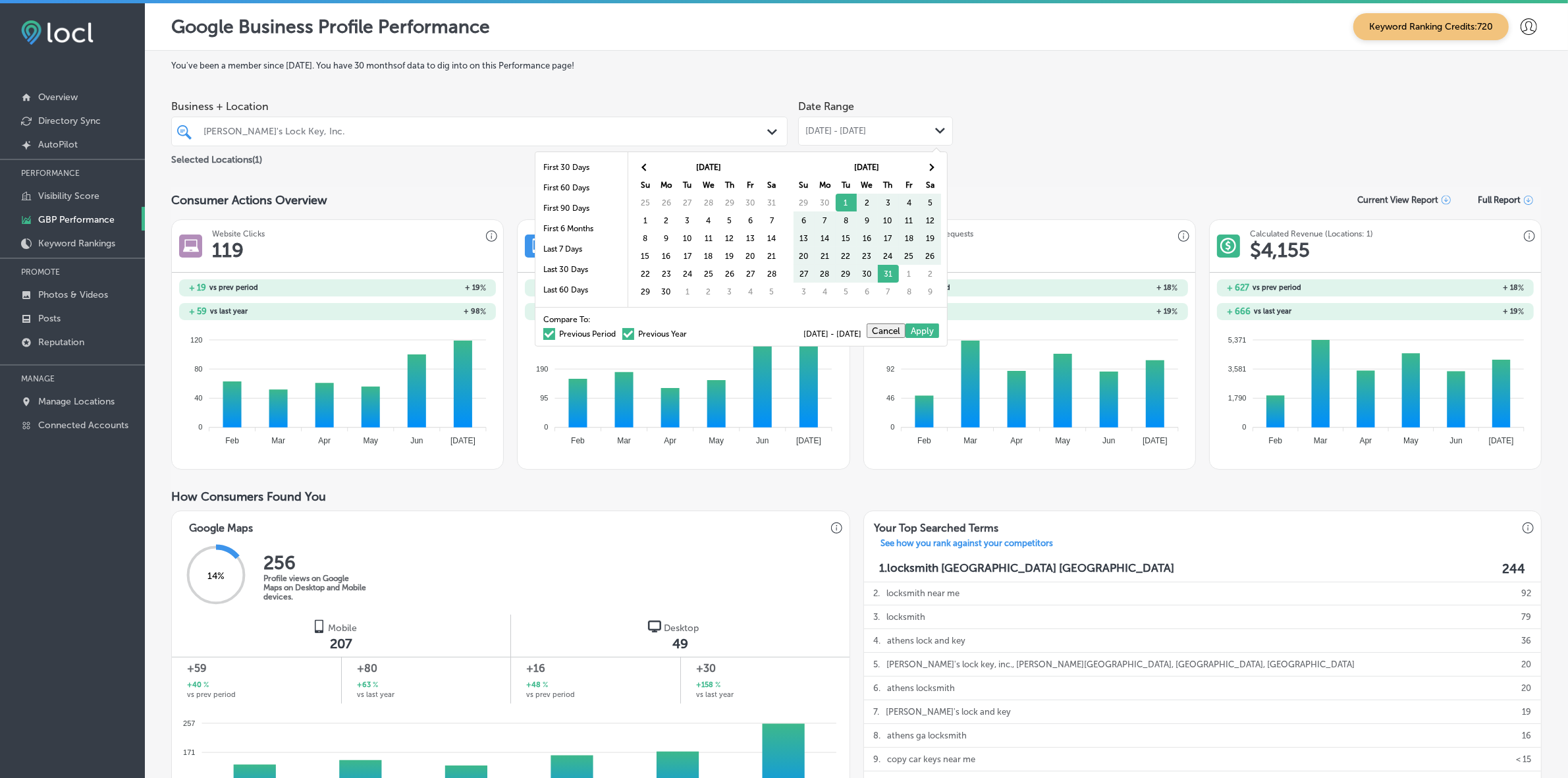
click at [642, 166] on span at bounding box center [645, 167] width 8 height 8
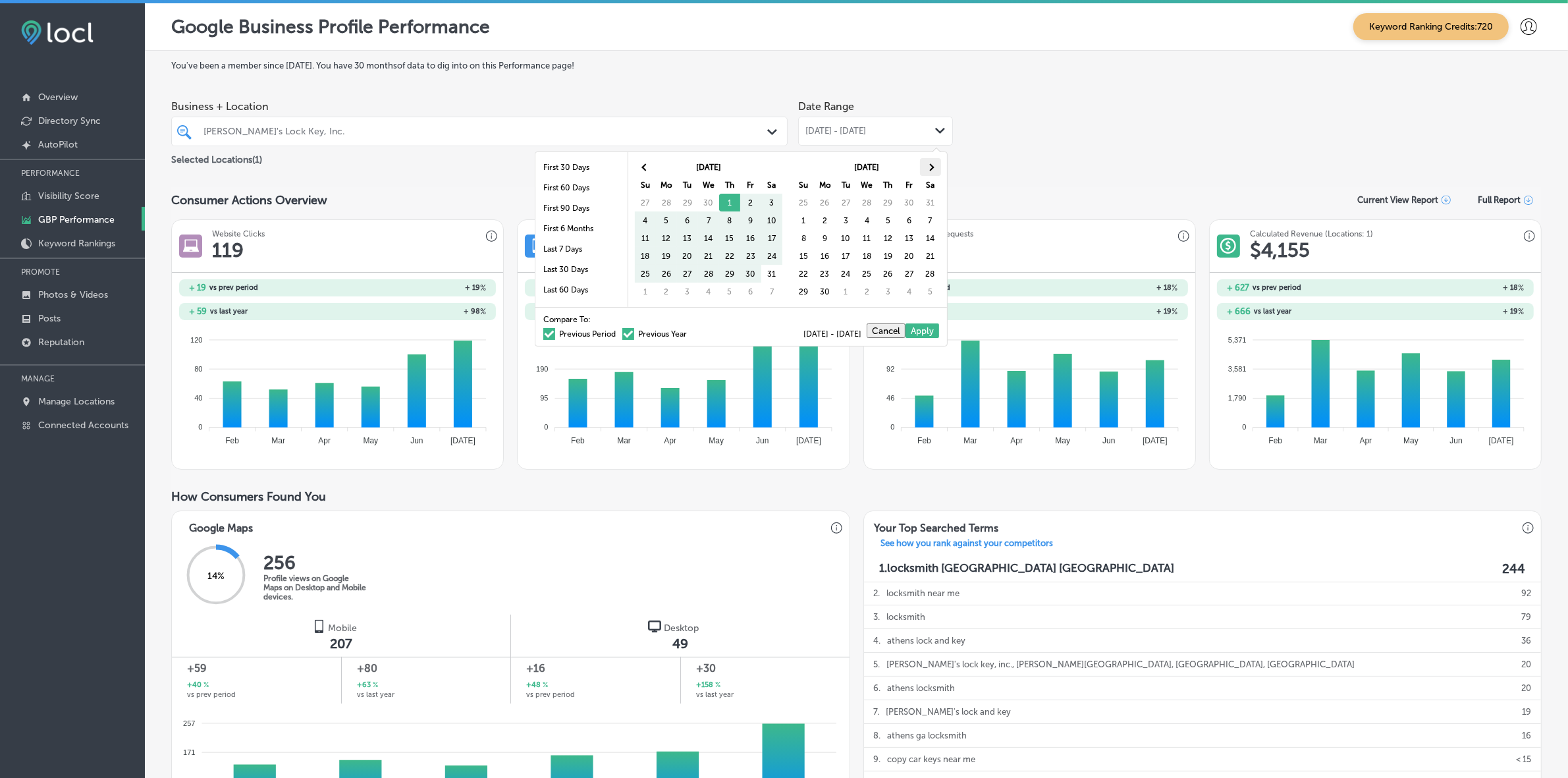
click at [924, 165] on th at bounding box center [930, 167] width 21 height 18
click at [926, 165] on th at bounding box center [930, 167] width 21 height 18
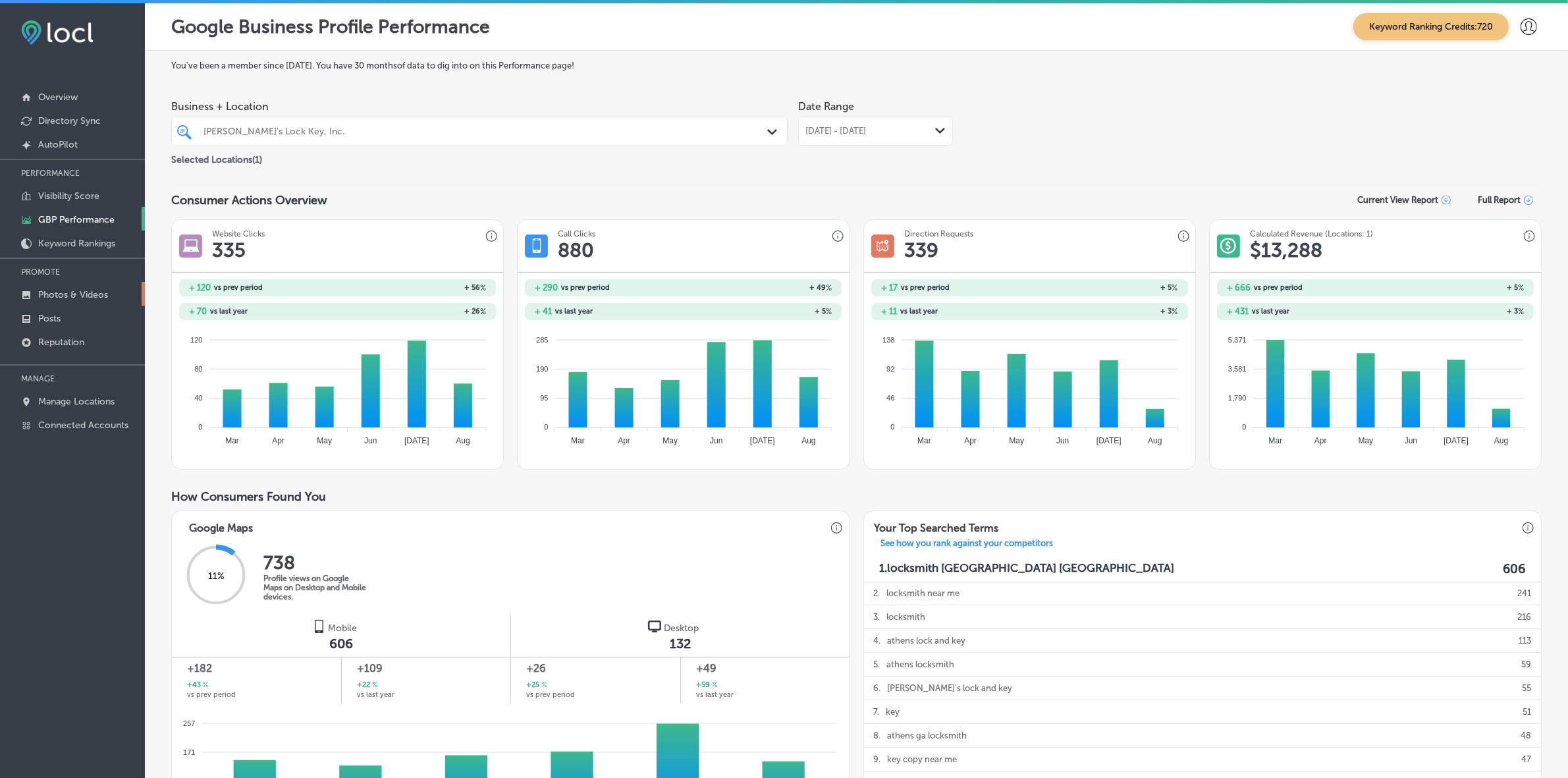
click at [65, 292] on p "Photos & Videos" at bounding box center [72, 294] width 70 height 11
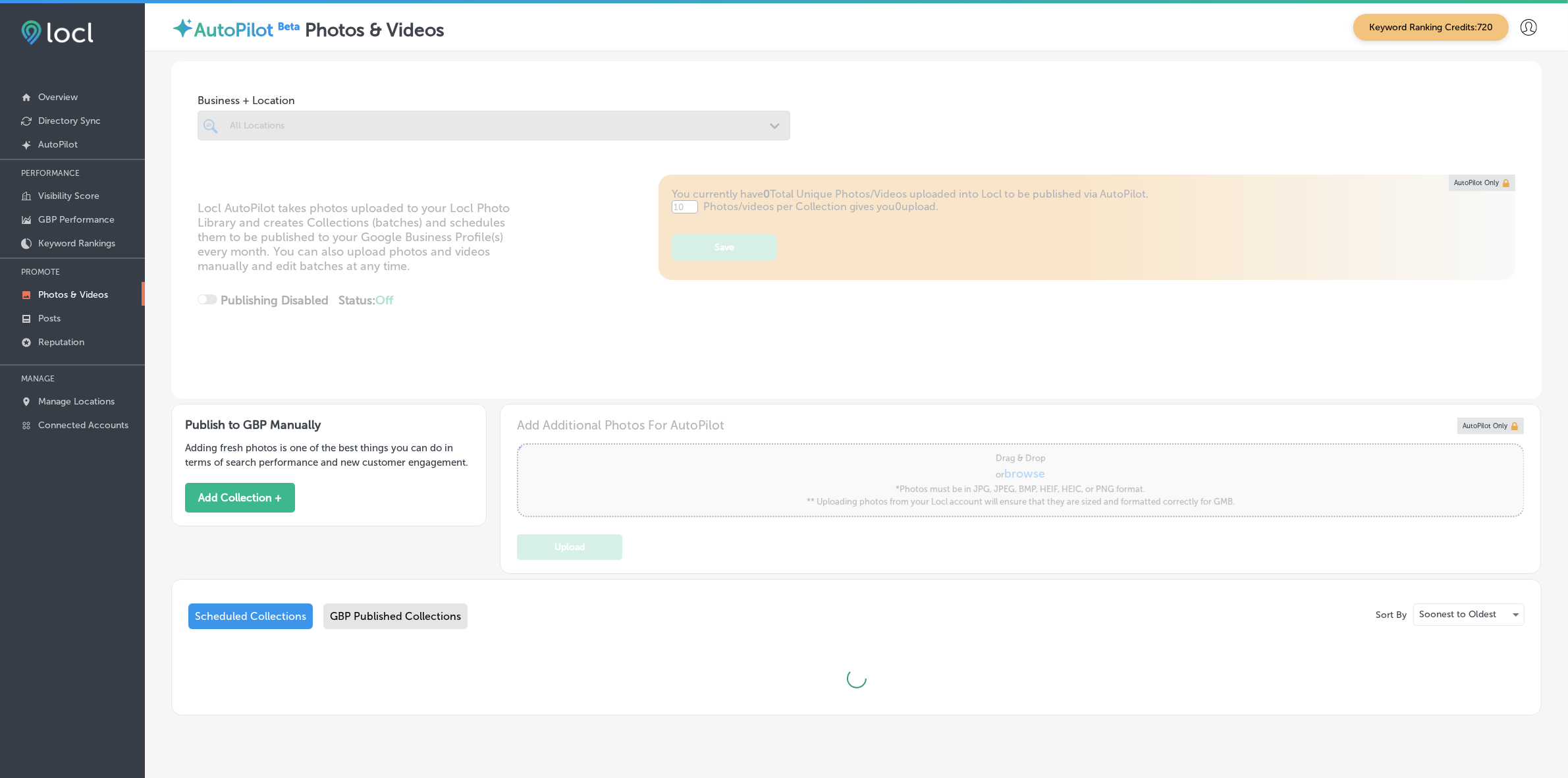
type input "5"
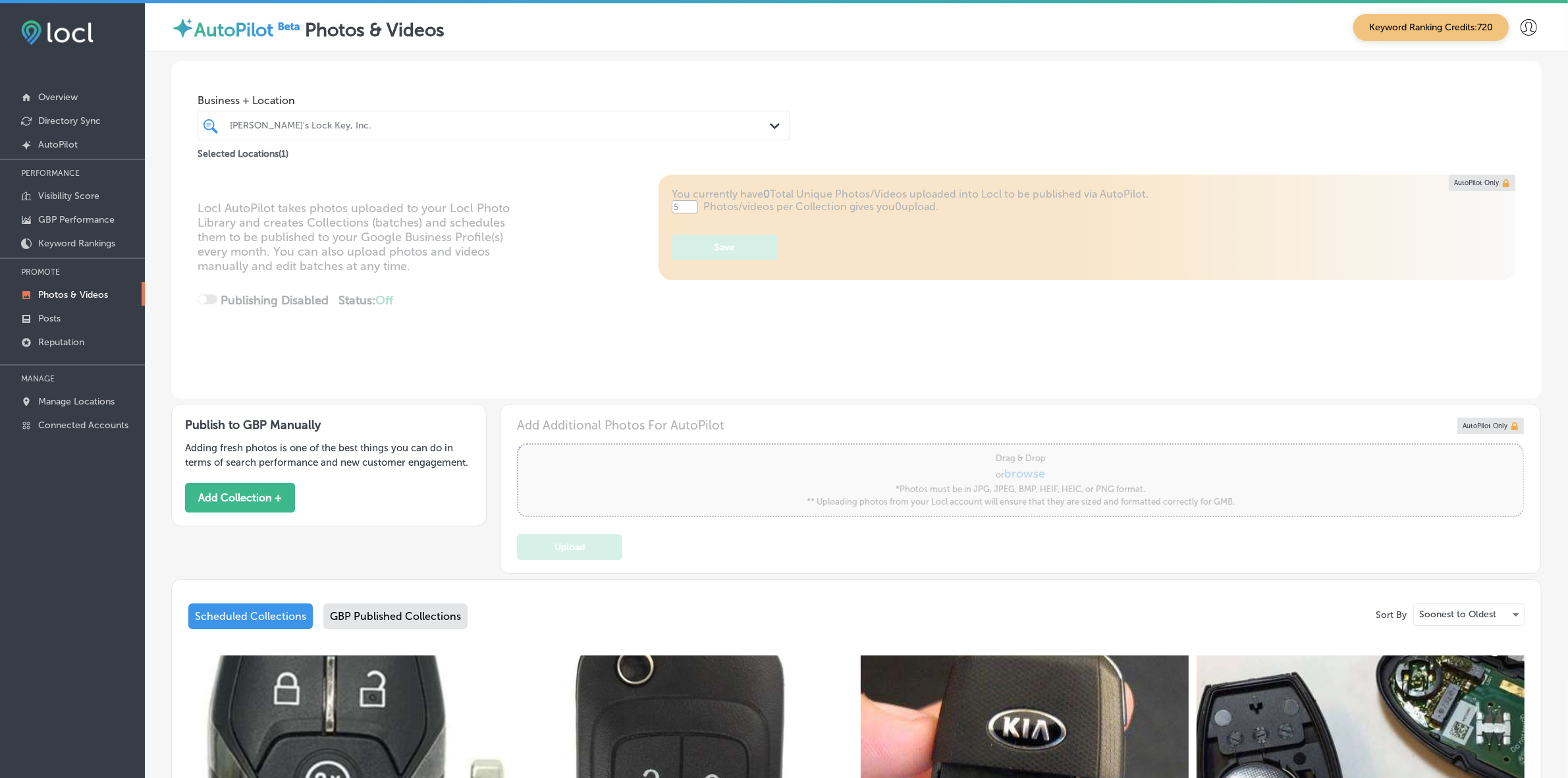
click at [419, 124] on div "[PERSON_NAME]'s Lock Key, Inc." at bounding box center [500, 125] width 541 height 11
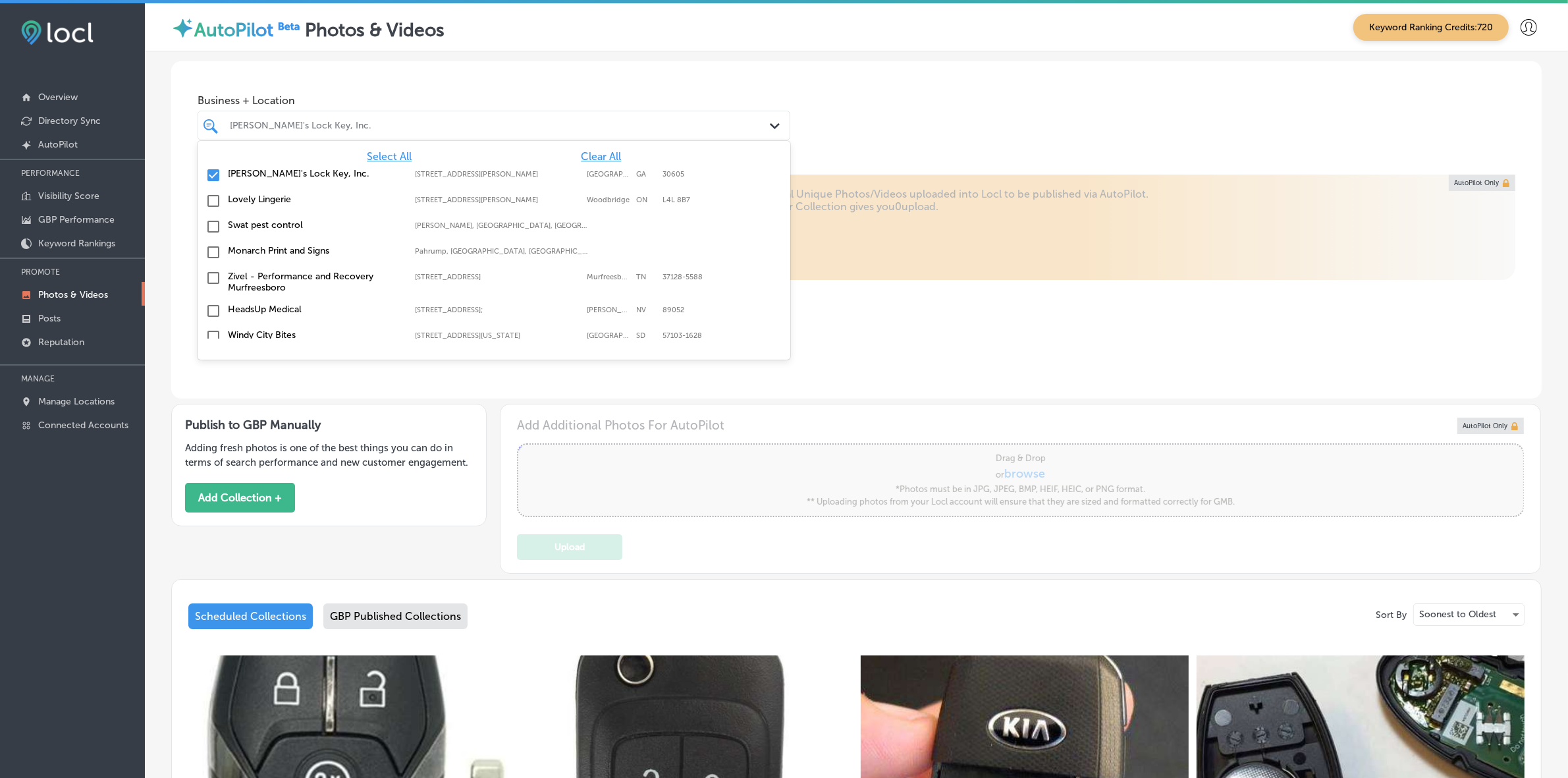
click at [581, 156] on span "Clear All" at bounding box center [601, 156] width 40 height 13
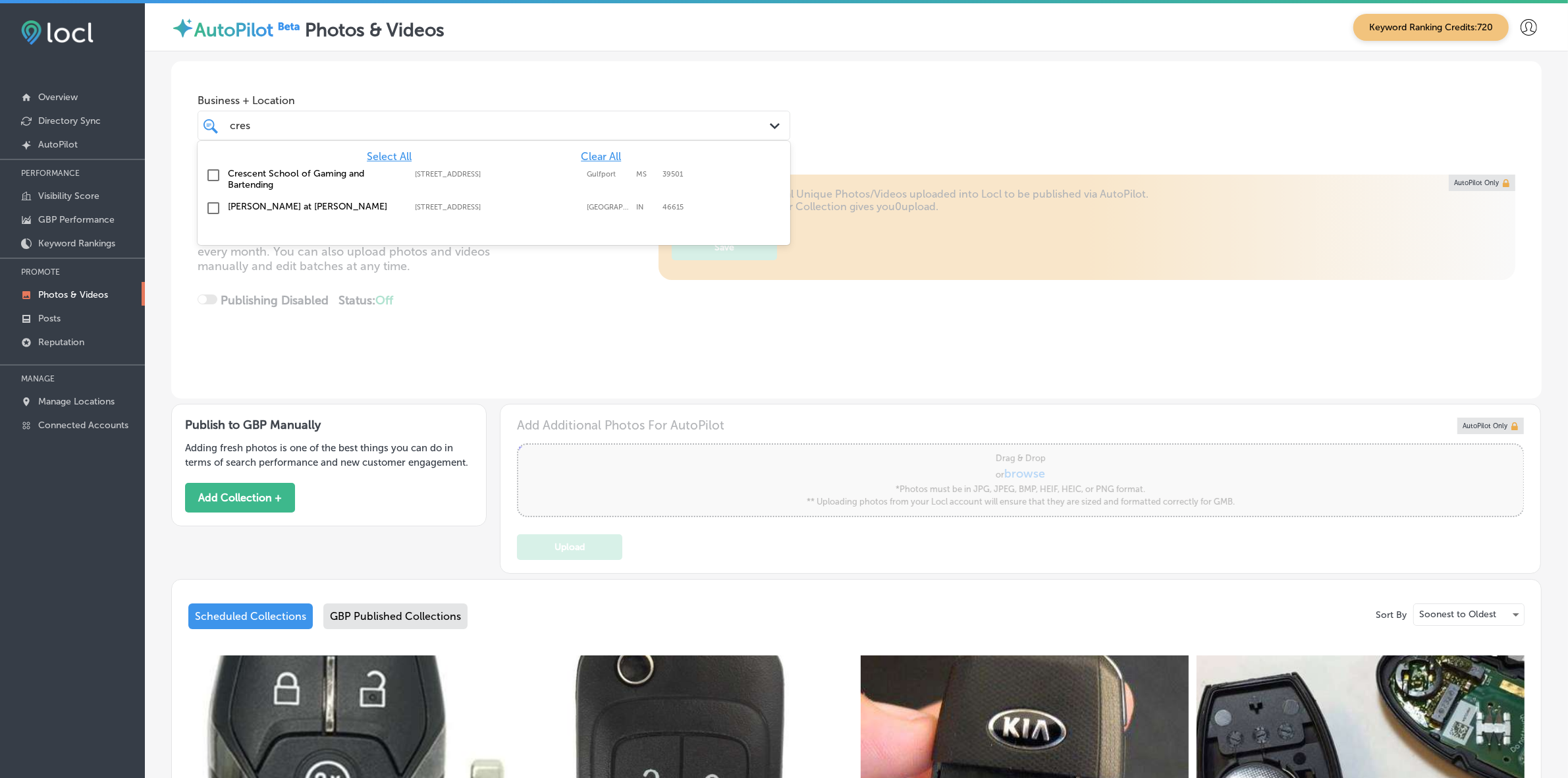
click at [321, 178] on label "Crescent School of Gaming and Bartending" at bounding box center [315, 179] width 174 height 23
type input "cres"
click at [973, 107] on div "Business + Location option [STREET_ADDRESS]. option [STREET_ADDRESS]. 3 results…" at bounding box center [856, 111] width 1370 height 100
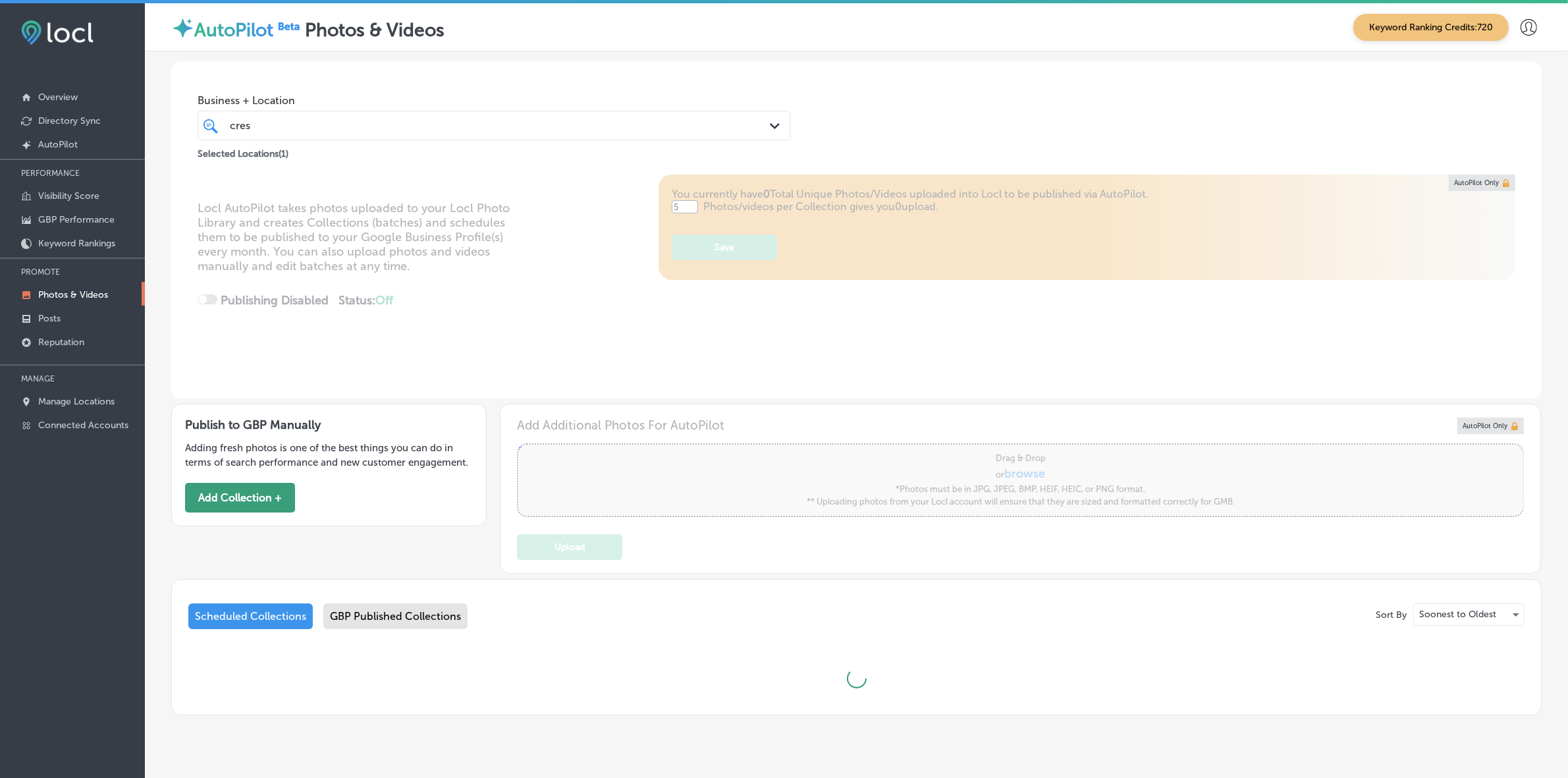
click at [242, 462] on button "Add Collection +" at bounding box center [240, 497] width 110 height 29
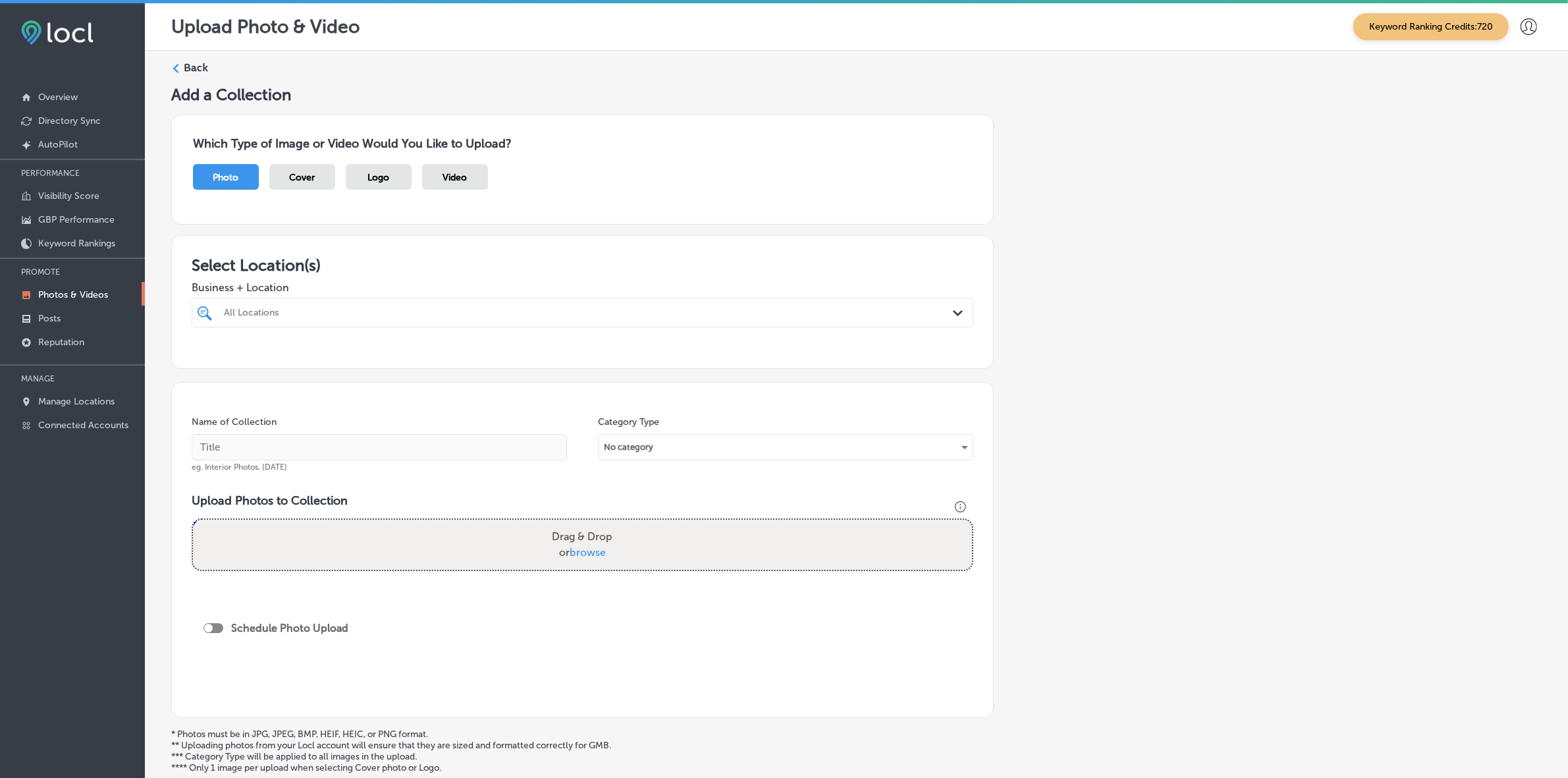
click at [353, 318] on div "All Locations" at bounding box center [589, 312] width 731 height 11
click at [332, 360] on label "Crescent School of Gaming and Bartending" at bounding box center [338, 360] width 231 height 11
type input "cresc"
click at [998, 413] on div "Add a Collection Which Type of Image or Video Would You Like to Upload? Photo C…" at bounding box center [856, 453] width 1370 height 737
click at [323, 441] on input "text" at bounding box center [380, 447] width 375 height 26
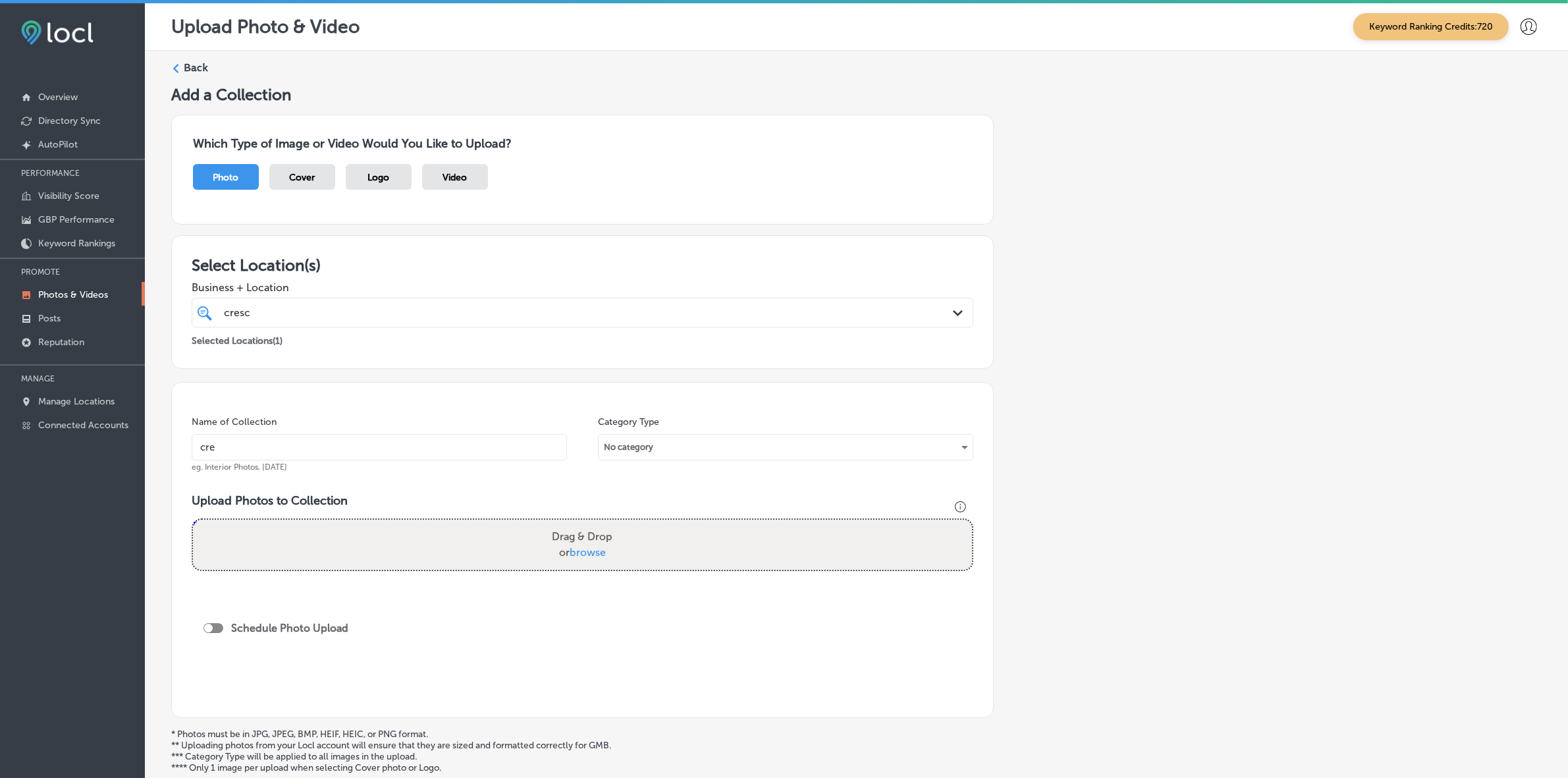
type input "Crescent-School-of-Gaming-and-Bartending-[GEOGRAPHIC_DATA]"
click at [458, 443] on input "Crescent-School-of-Gaming-and-Bartending-[GEOGRAPHIC_DATA]" at bounding box center [380, 447] width 375 height 26
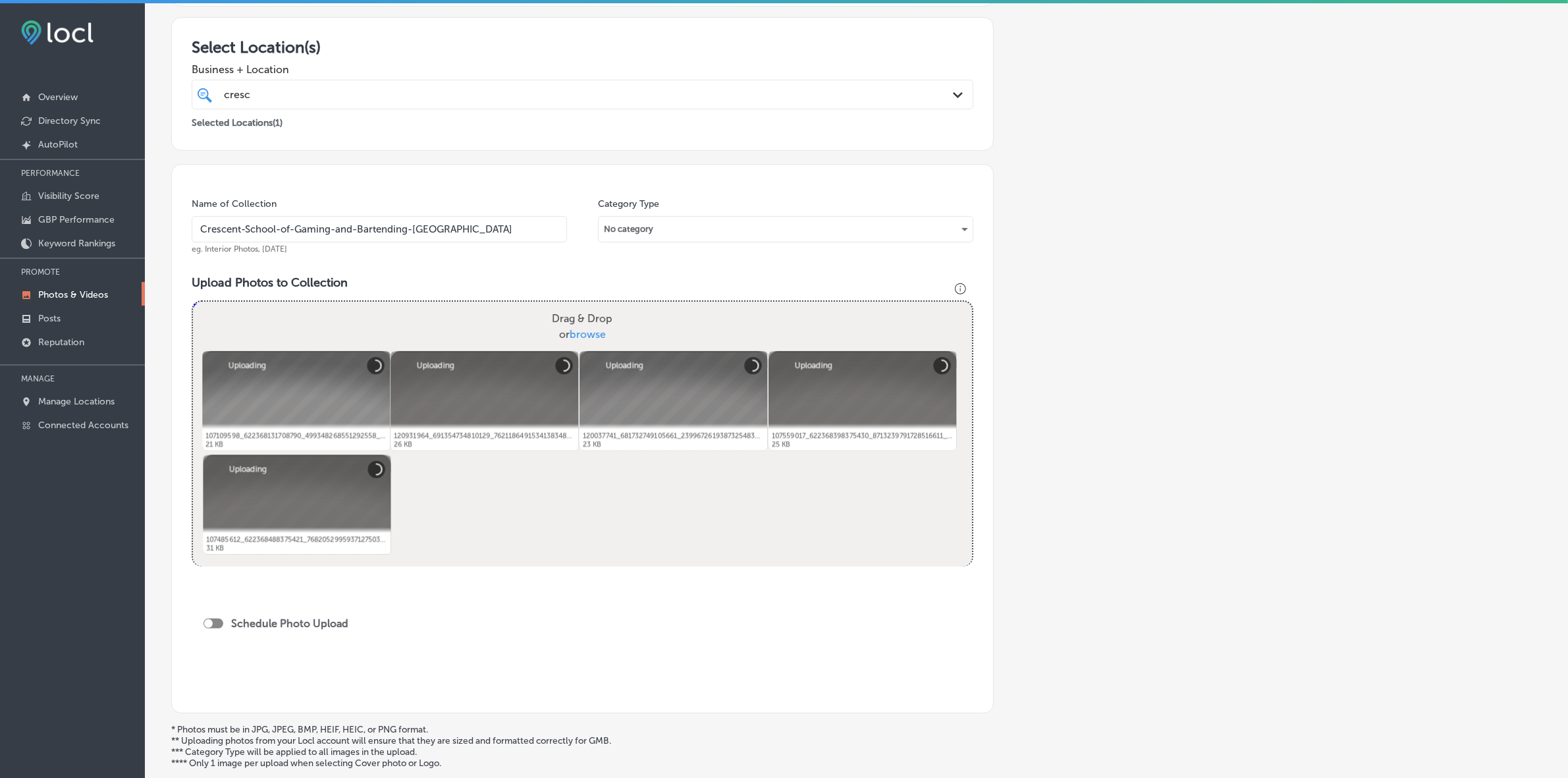
scroll to position [329, 0]
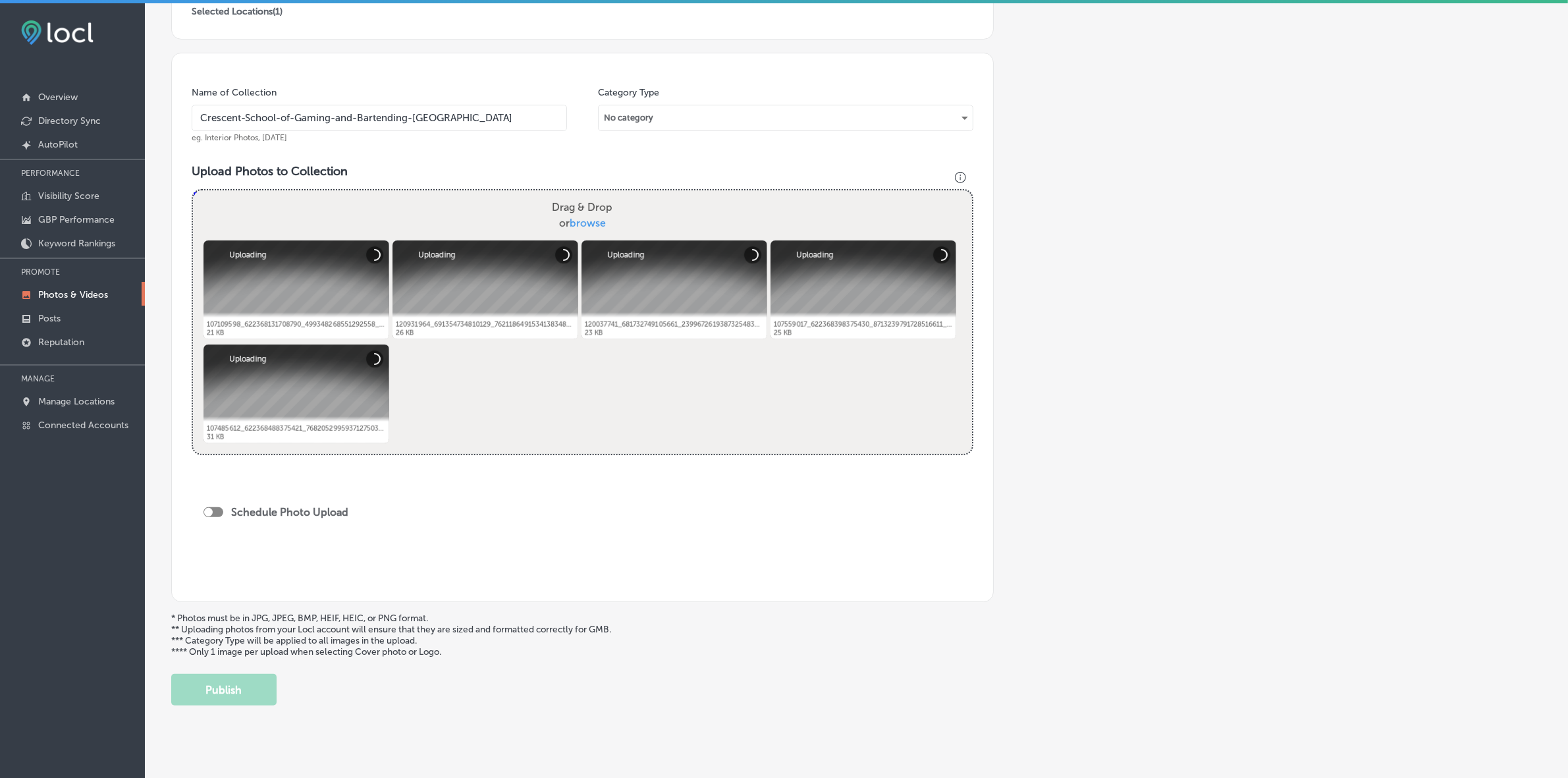
click at [220, 462] on div at bounding box center [213, 512] width 19 height 10
checkbox input "true"
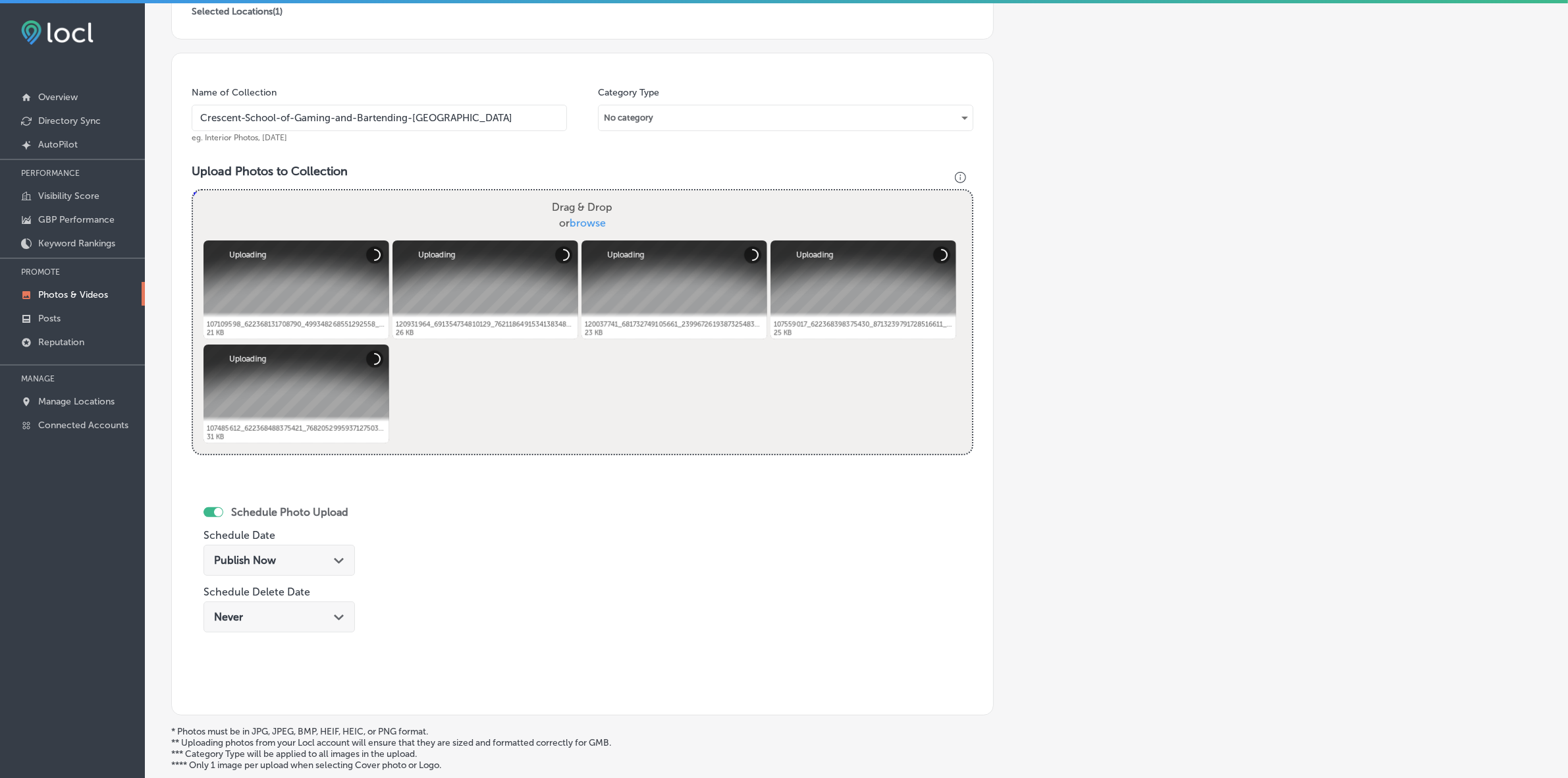
click at [295, 462] on div "Publish Now Path Created with Sketch." at bounding box center [279, 560] width 130 height 13
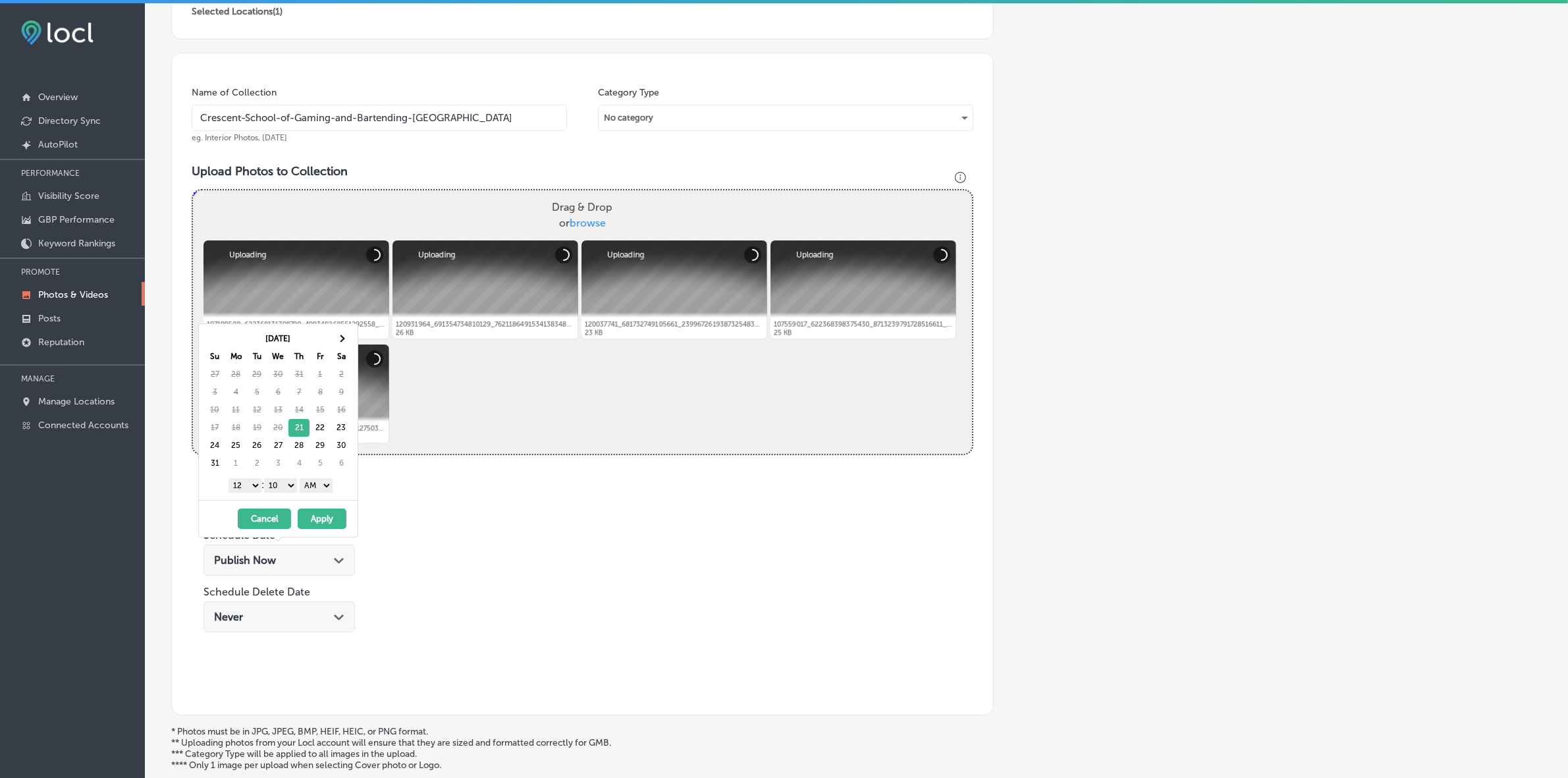
click at [353, 338] on div "[DATE] Su Mo Tu We Th Fr Sa 27 28 29 30 31 1 2 3 4 5 6 7 8 9 10 11 12 13 14 15 …" at bounding box center [281, 401] width 153 height 143
click at [343, 338] on span at bounding box center [341, 338] width 8 height 8
click at [251, 462] on select "1 2 3 4 5 6 7 8 9 10 11 12" at bounding box center [244, 485] width 33 height 14
drag, startPoint x: 284, startPoint y: 485, endPoint x: 284, endPoint y: 493, distance: 8.0
click at [284, 462] on select "00 10 20 30 40 50" at bounding box center [280, 485] width 33 height 14
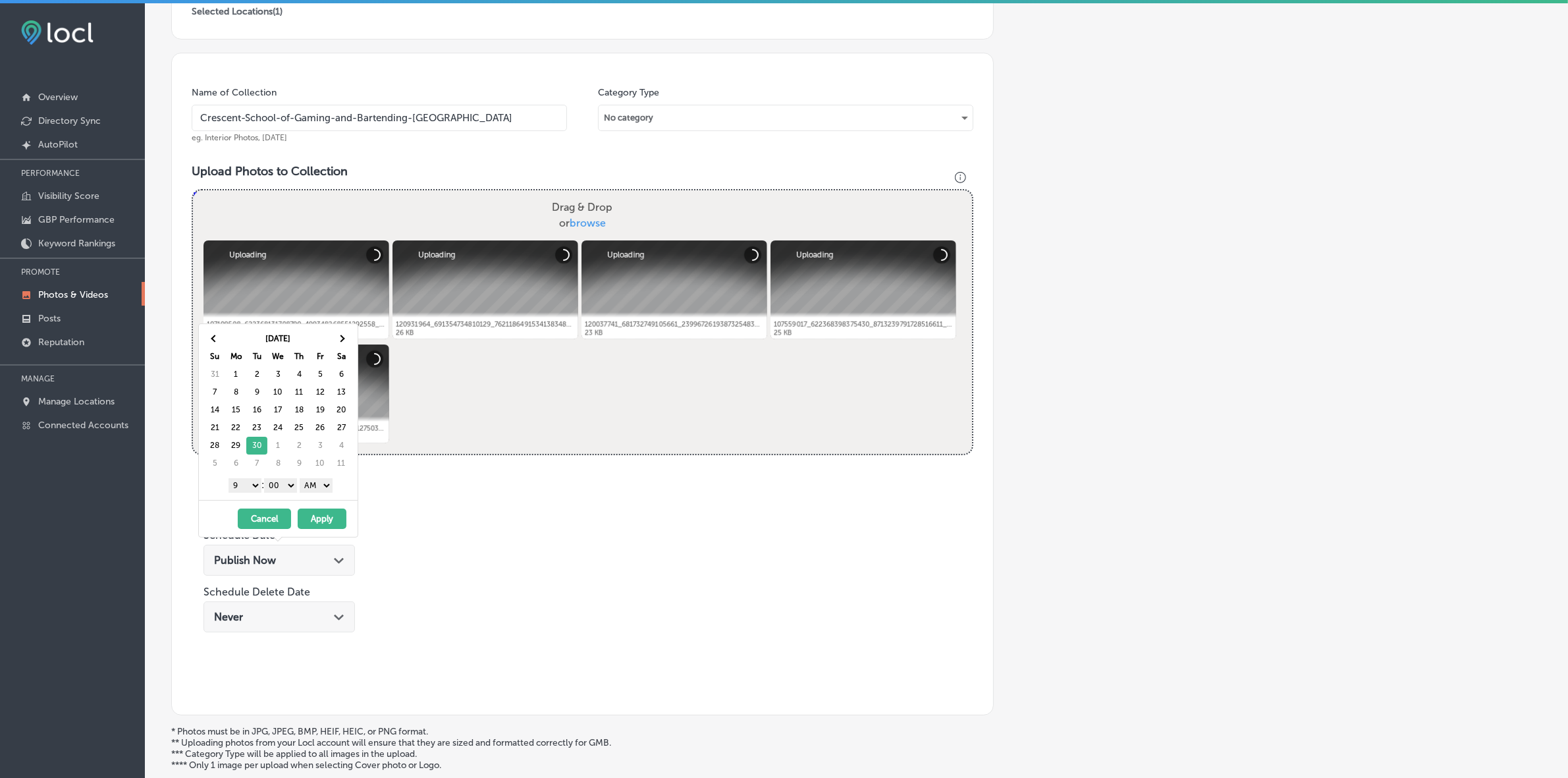
click at [318, 462] on select "AM PM" at bounding box center [316, 485] width 33 height 14
click at [316, 462] on button "Apply" at bounding box center [322, 519] width 49 height 20
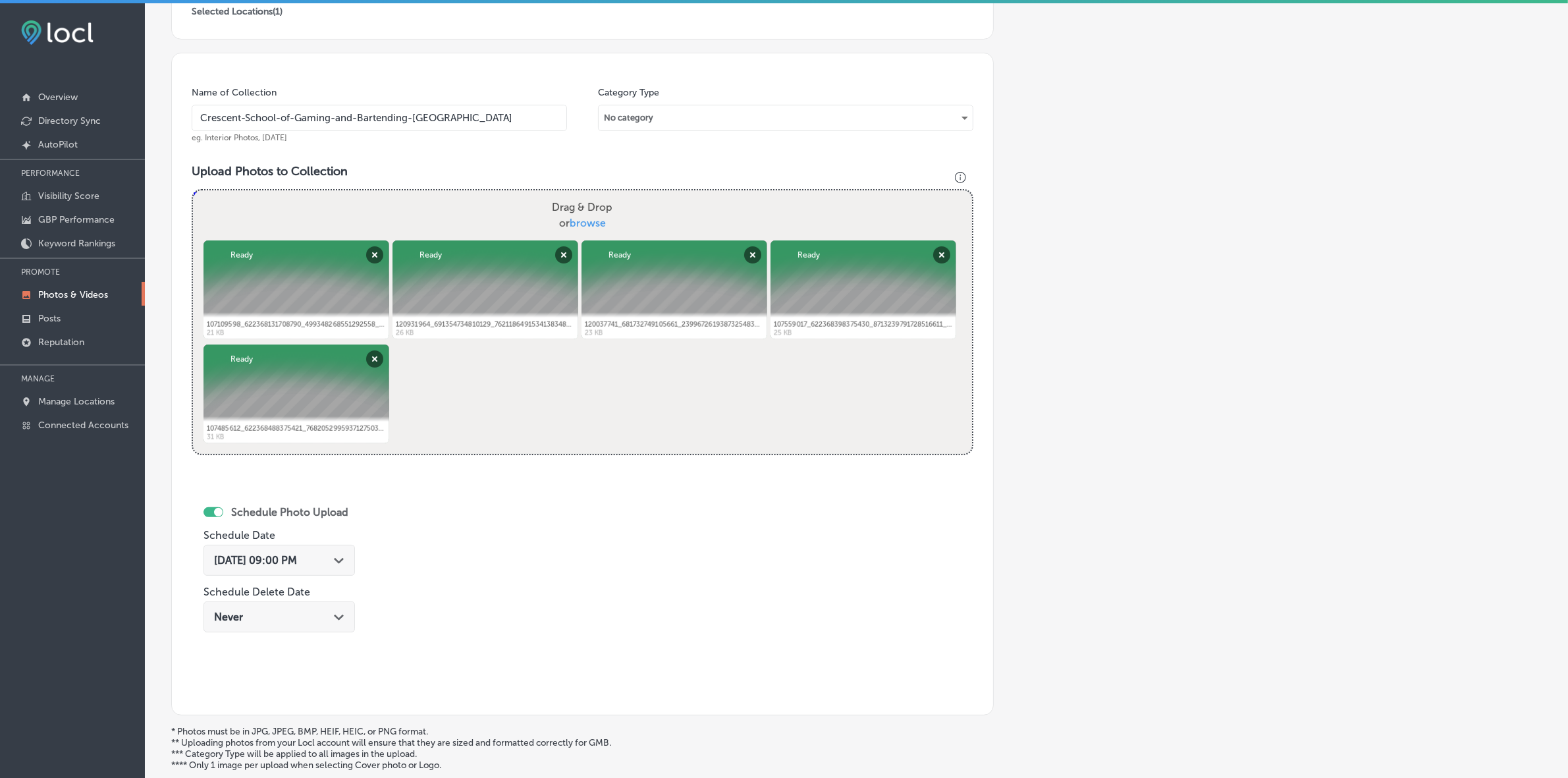
scroll to position [247, 0]
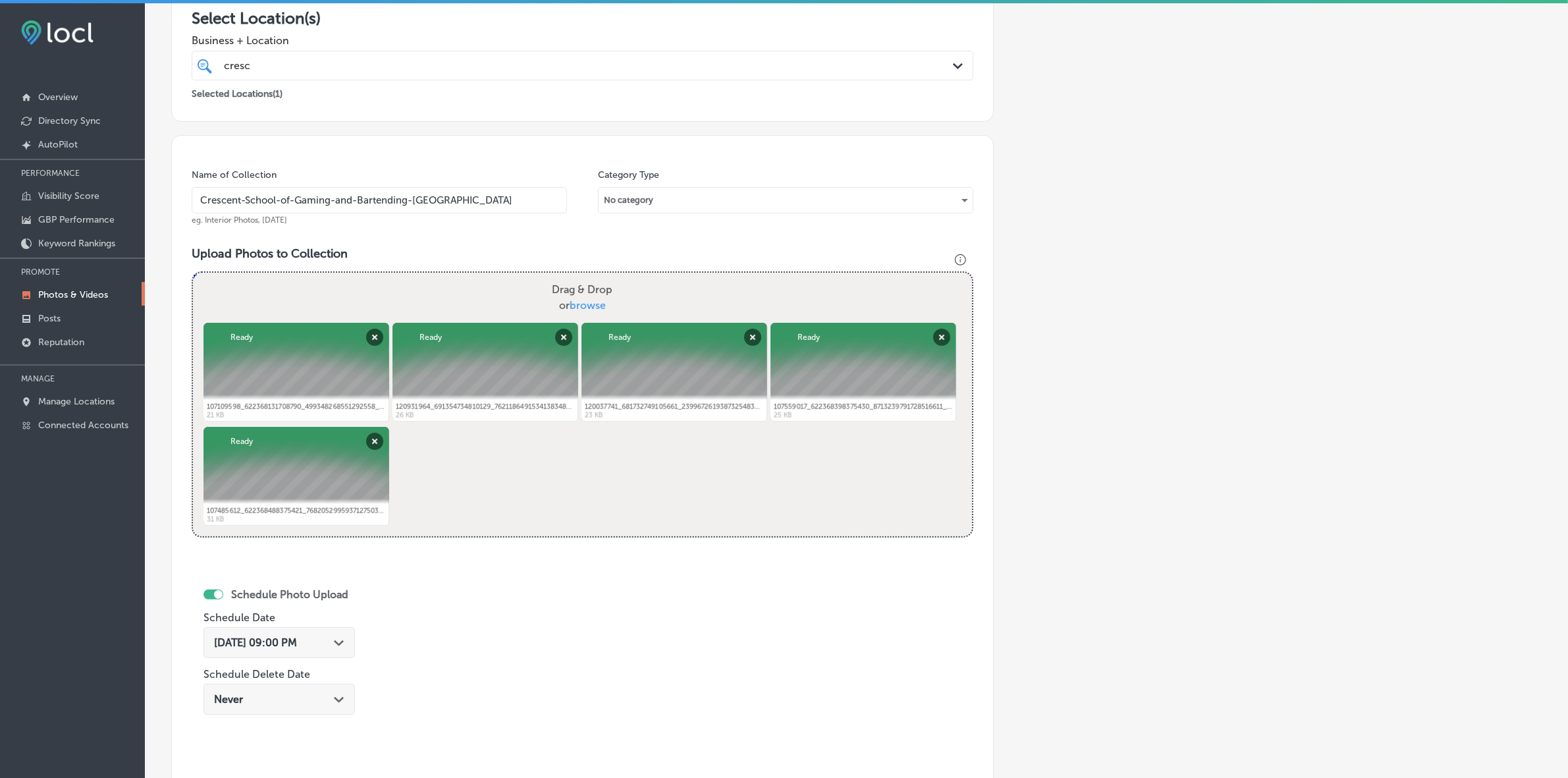
click at [481, 70] on div "cresc cresc" at bounding box center [545, 65] width 647 height 18
click at [998, 363] on div "Add a Collection Which Type of Image or Video Would You Like to Upload? Photo C…" at bounding box center [856, 370] width 1370 height 1063
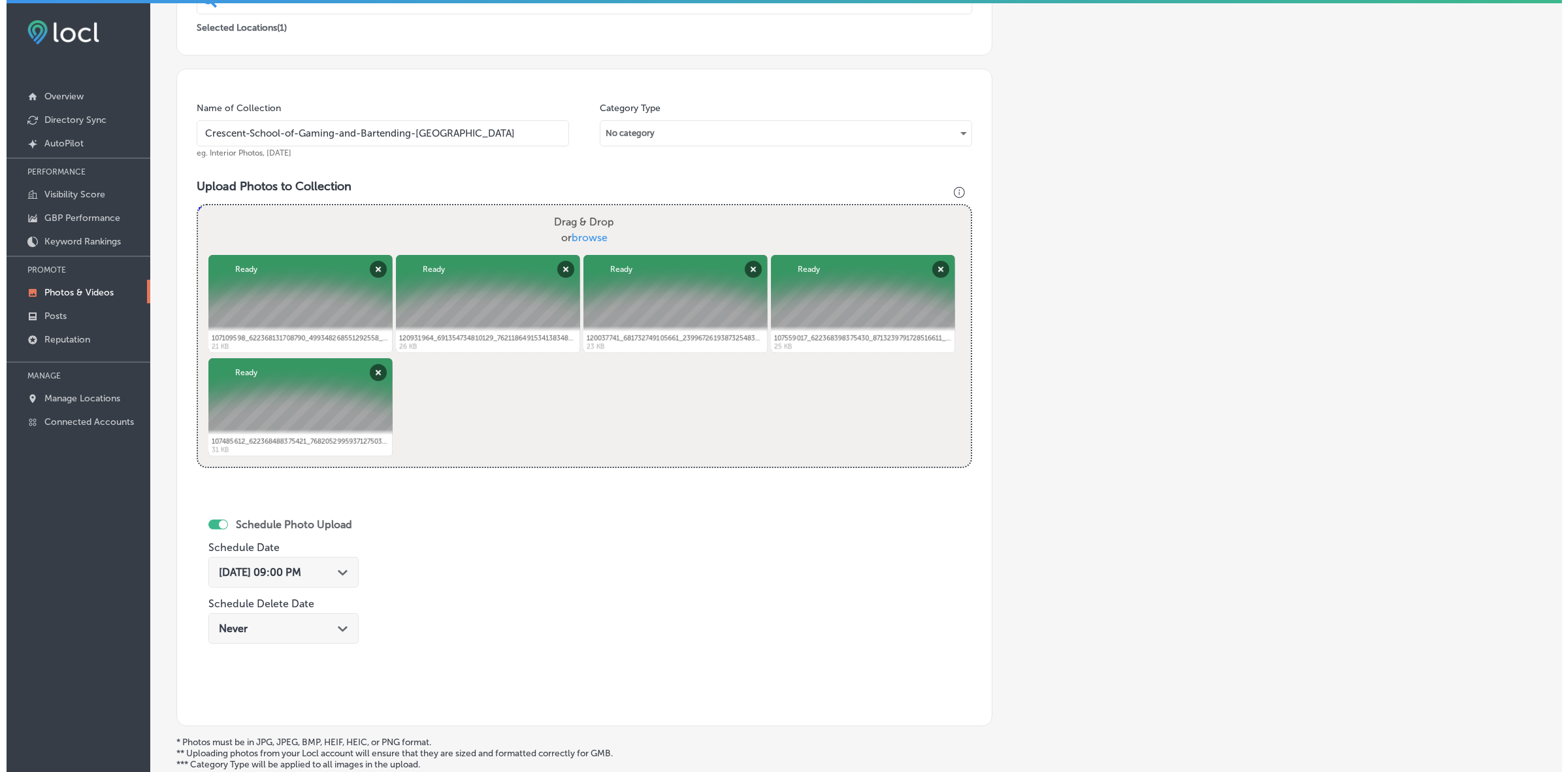
scroll to position [451, 0]
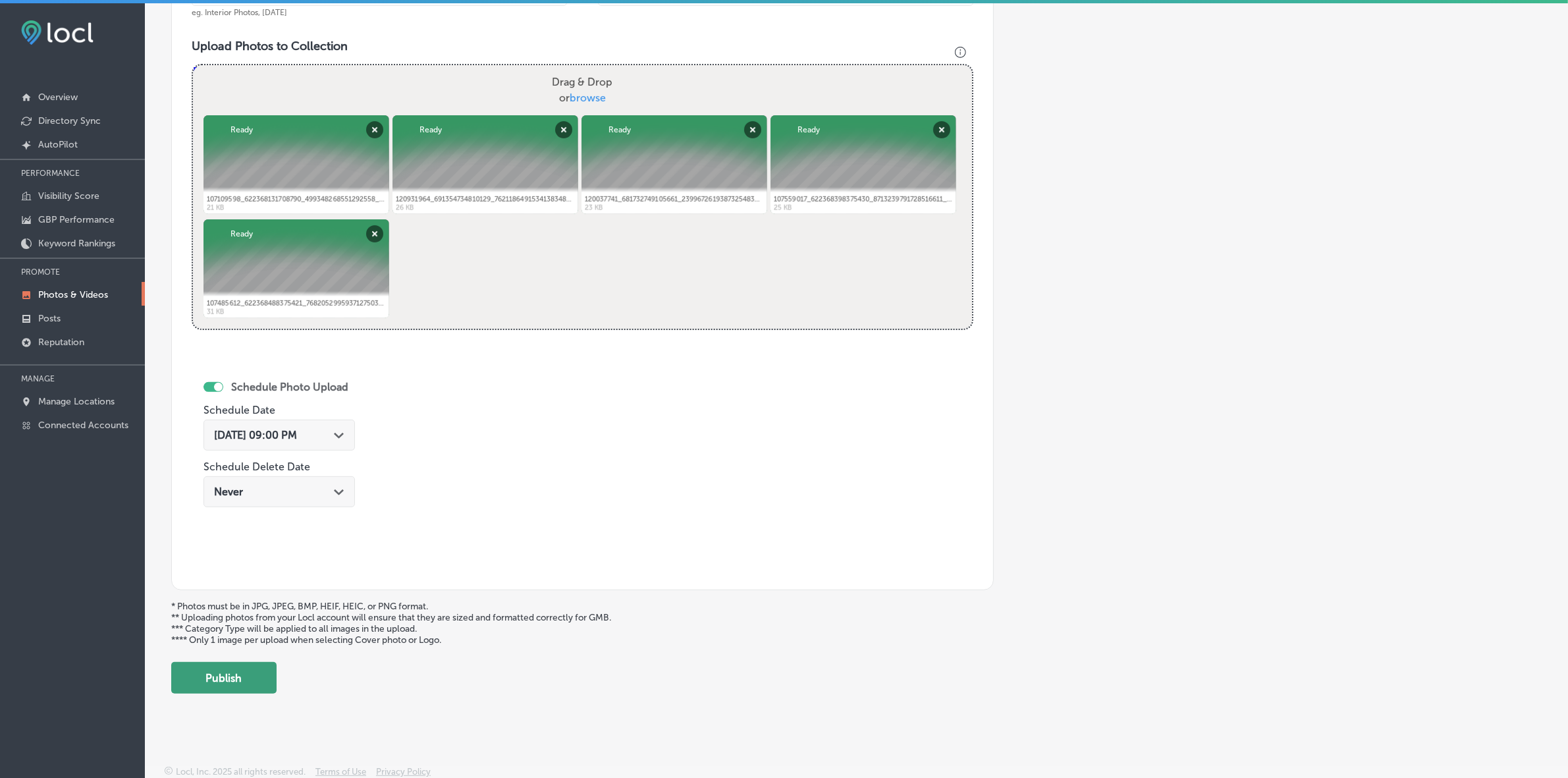
click at [243, 462] on button "Publish" at bounding box center [223, 678] width 105 height 32
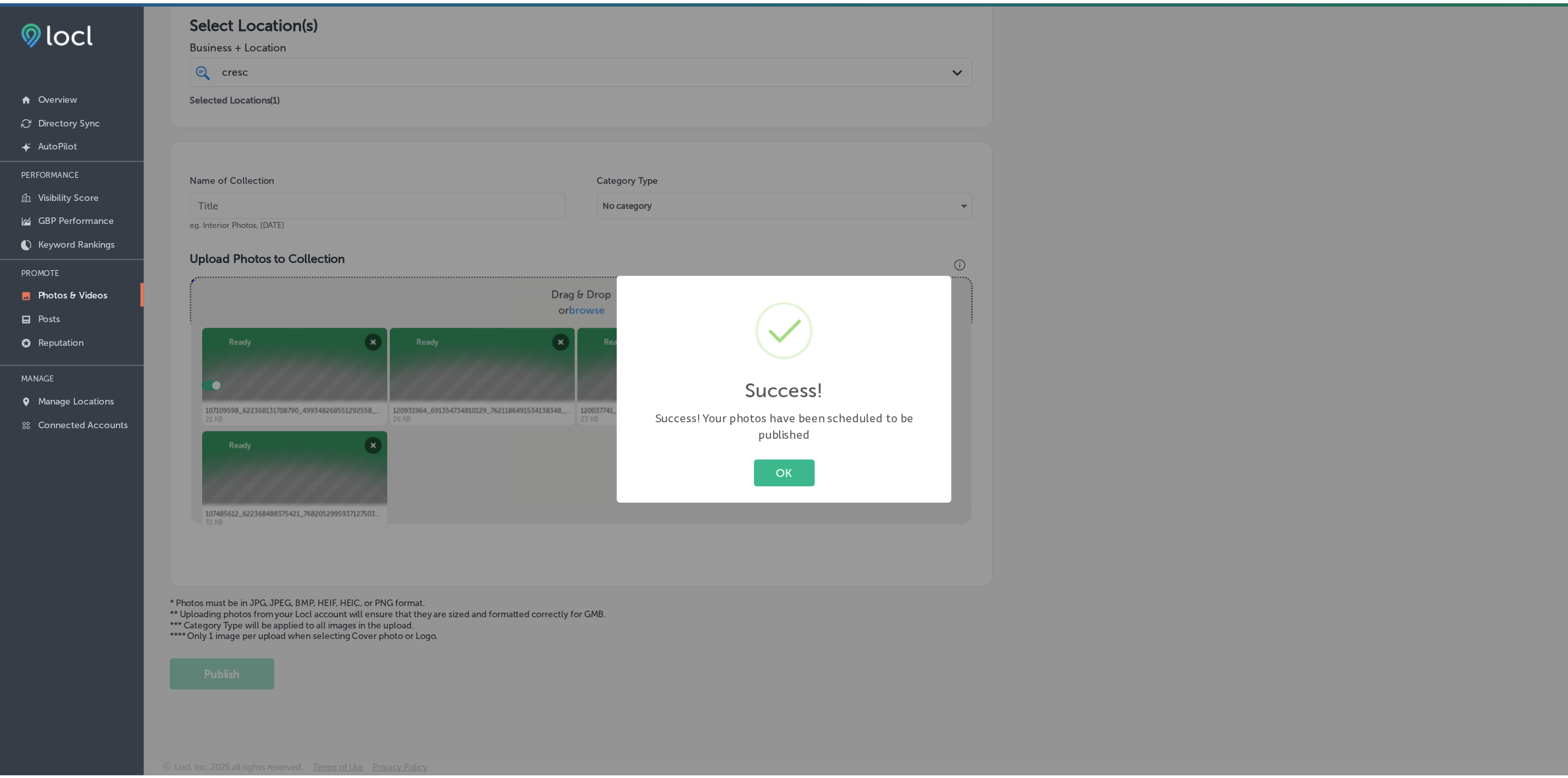
scroll to position [241, 0]
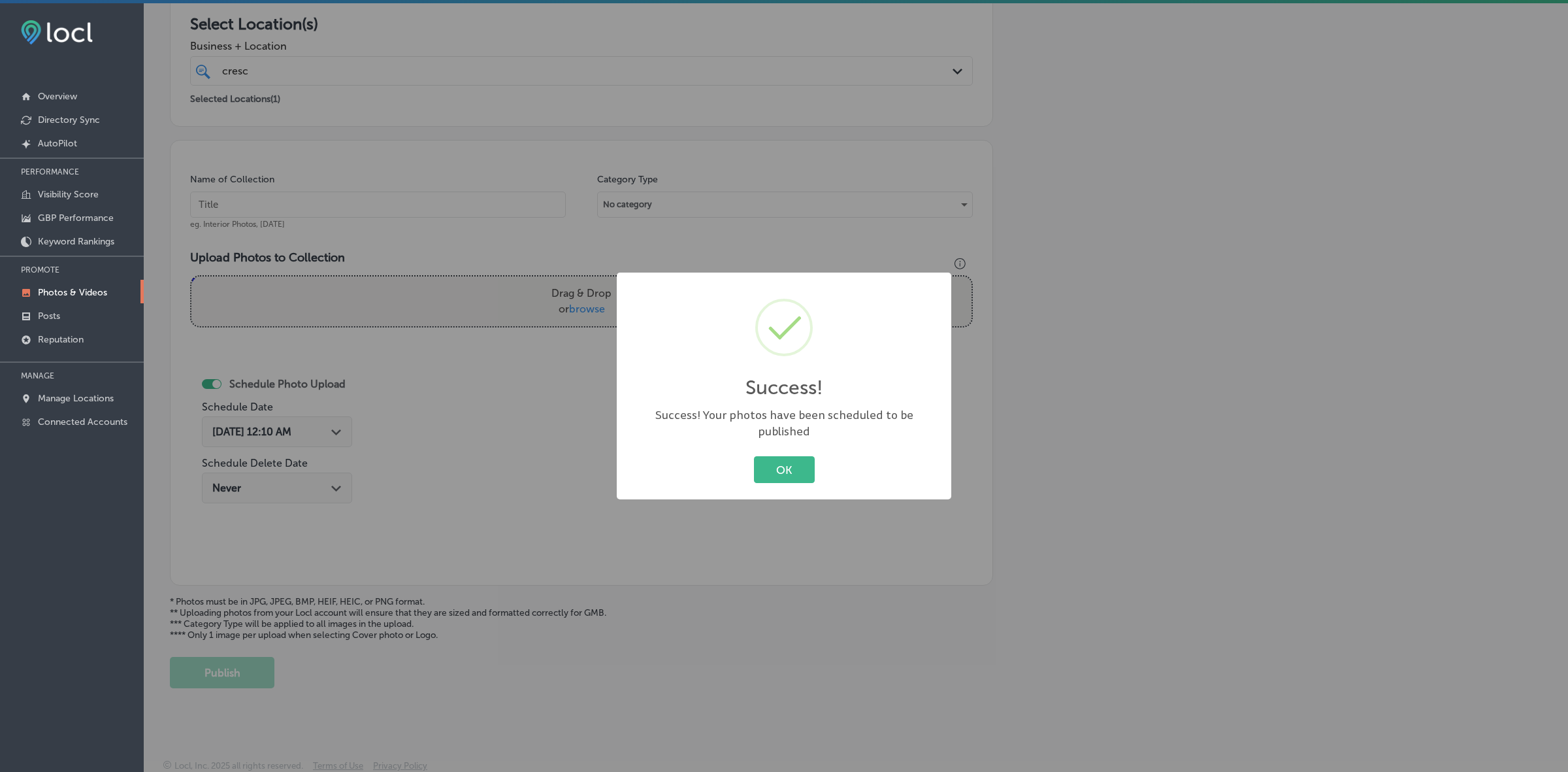
click at [776, 459] on div "Success! × Success! Your photos have been scheduled to be published OK Cancel" at bounding box center [784, 386] width 335 height 227
click at [775, 459] on button "OK" at bounding box center [784, 470] width 61 height 27
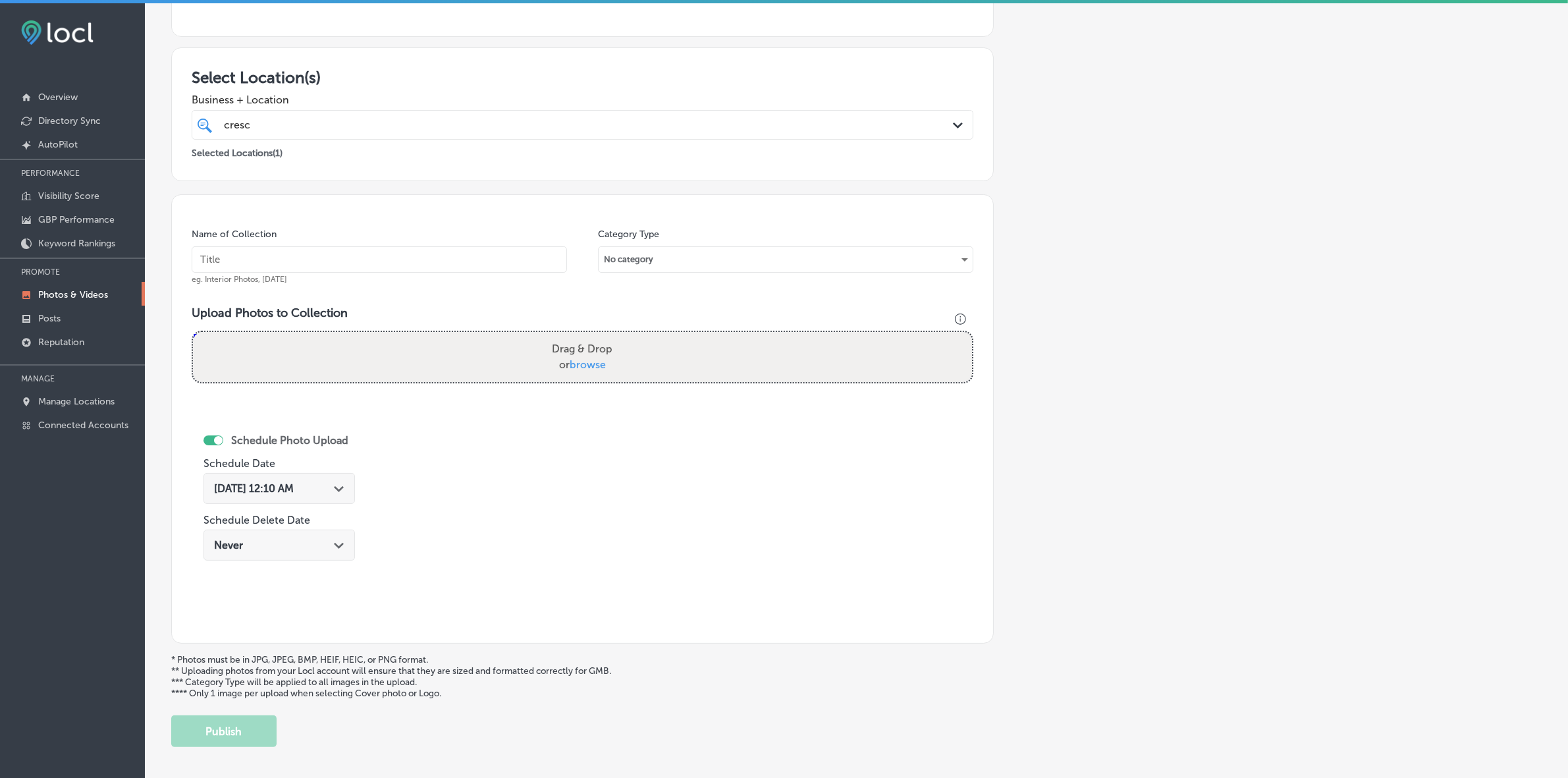
scroll to position [159, 0]
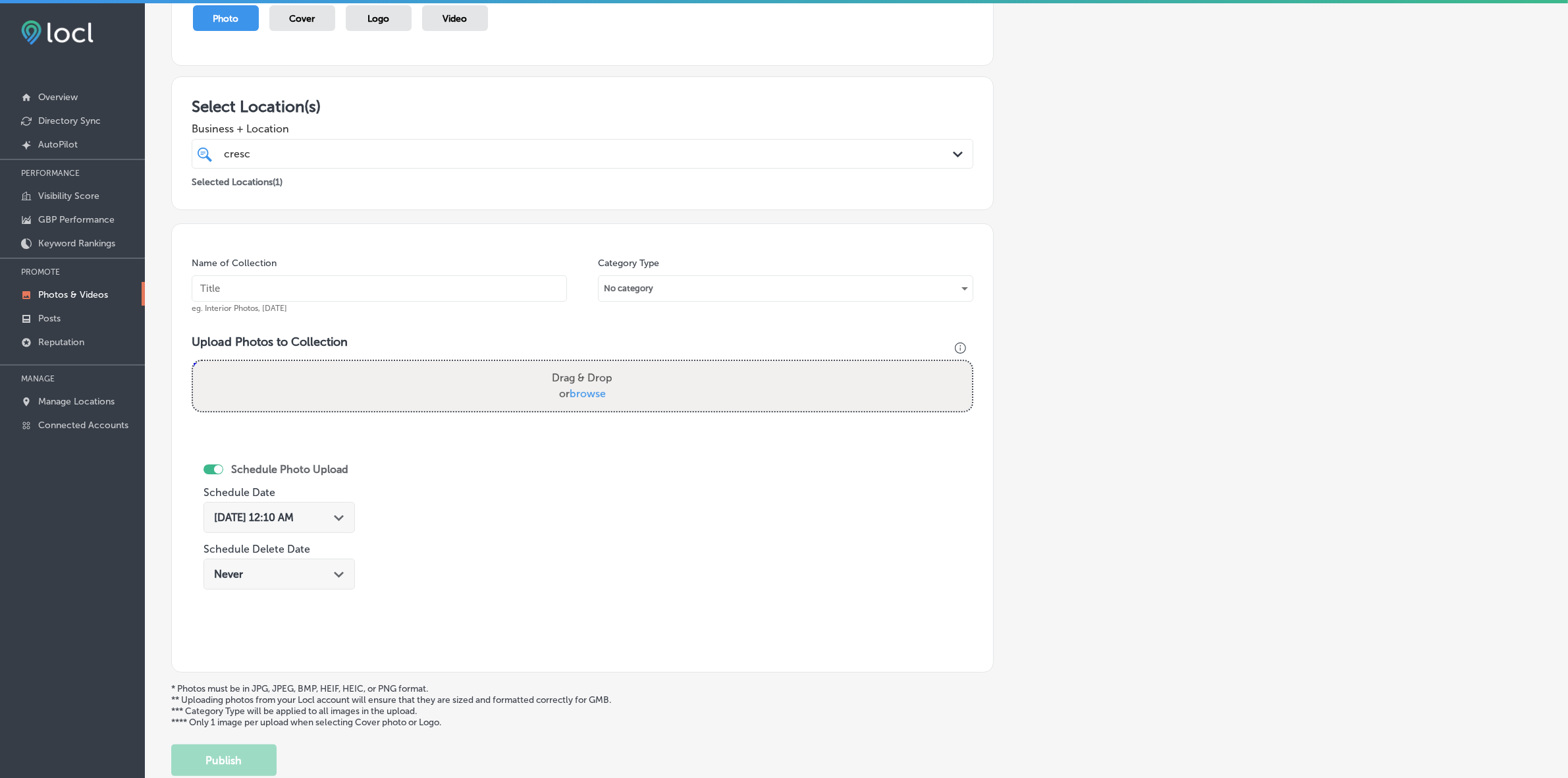
click at [329, 289] on input "text" at bounding box center [380, 288] width 375 height 26
paste input "Crescent-School-of-Gaming-and-Bartending-[GEOGRAPHIC_DATA]"
type input "Crescent-School-of-Gaming-and-Bartending-[GEOGRAPHIC_DATA]"
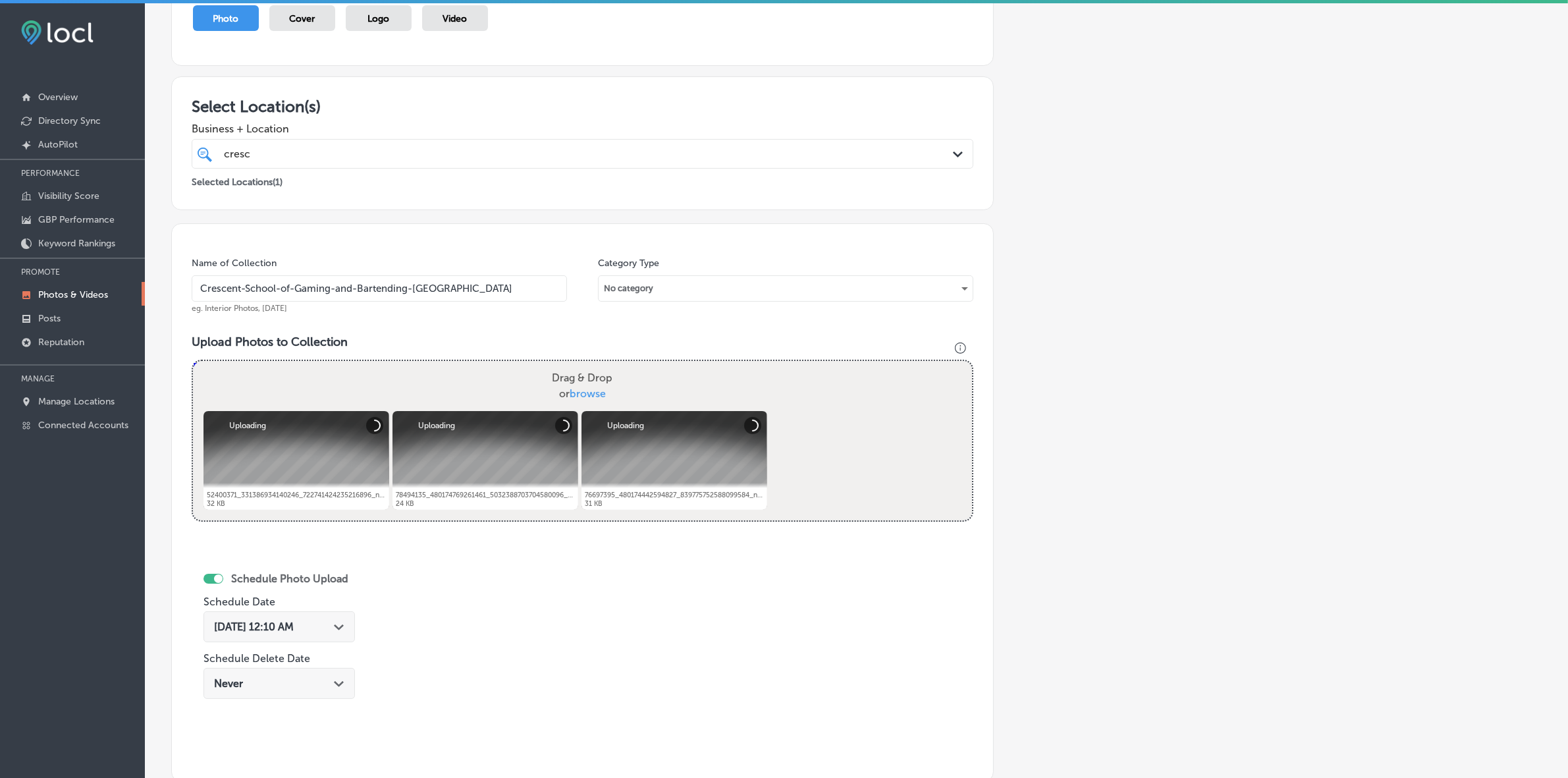
click at [349, 462] on div "[DATE] 12:10 AM Path Created with Sketch." at bounding box center [279, 626] width 151 height 31
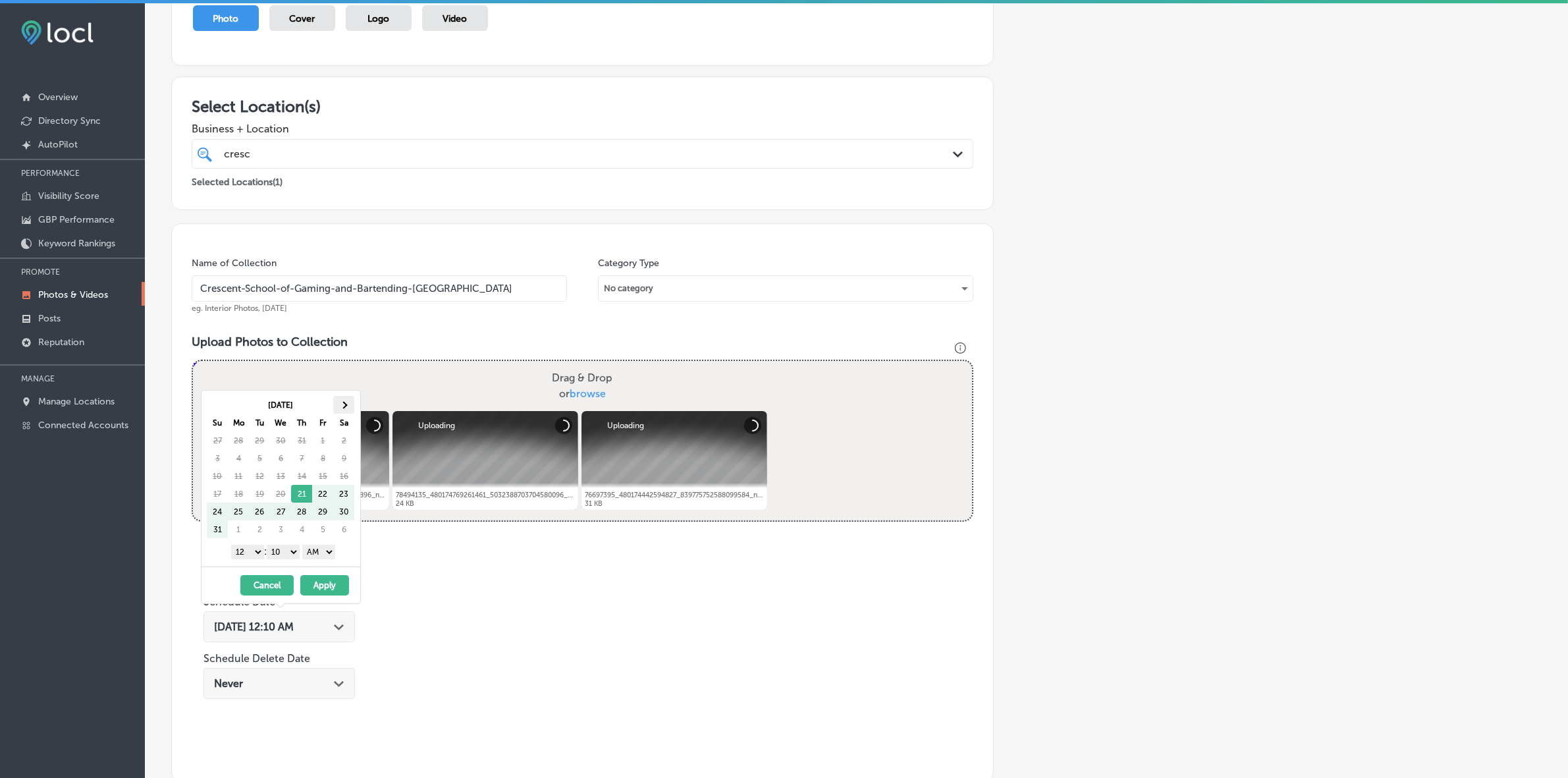
click at [346, 399] on th at bounding box center [343, 404] width 21 height 18
click at [254, 462] on select "1 2 3 4 5 6 7 8 9 10 11 12" at bounding box center [247, 552] width 33 height 14
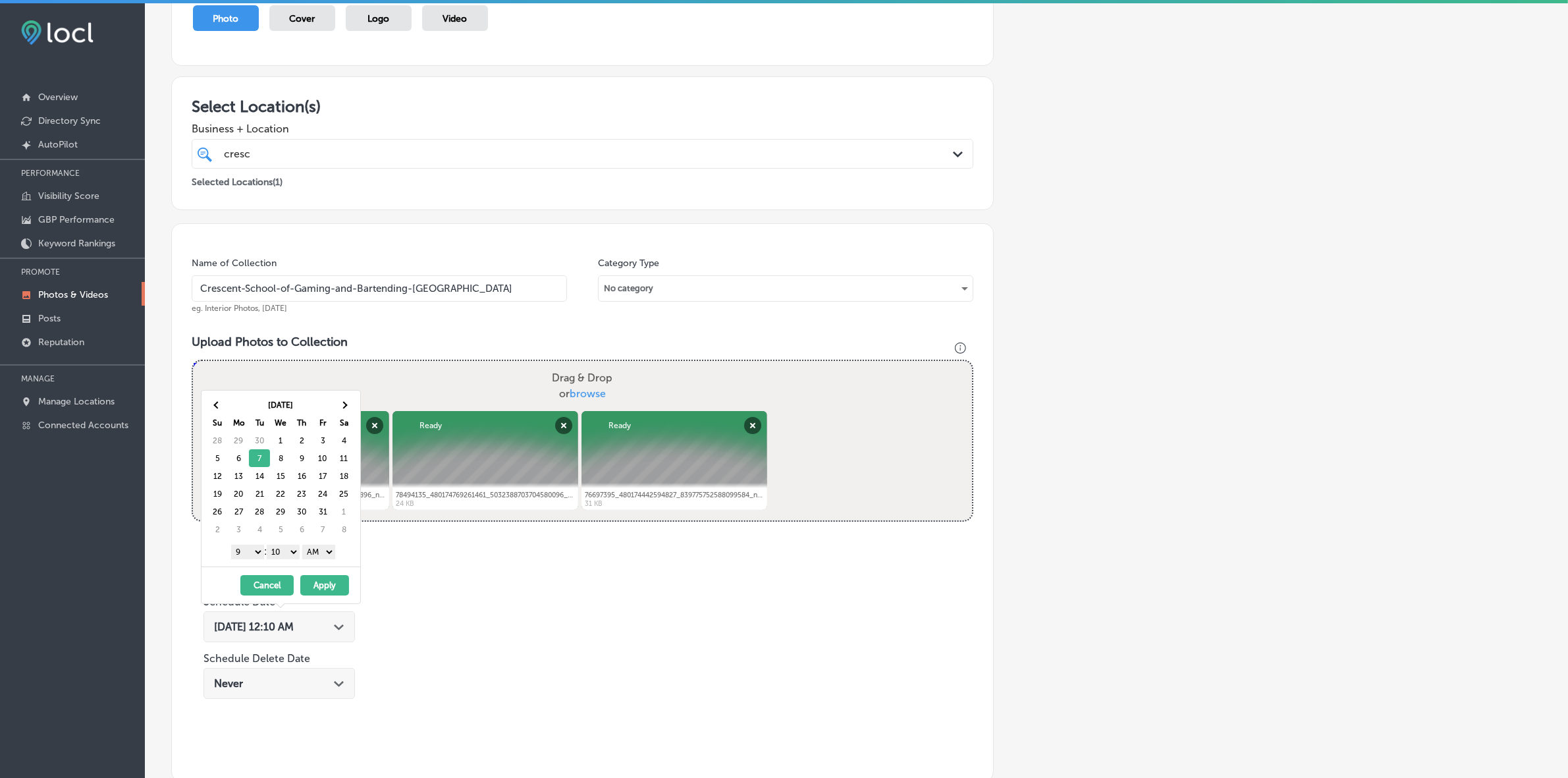
click at [289, 462] on select "00 10 20 30 40 50" at bounding box center [283, 552] width 33 height 14
click at [327, 462] on select "AM PM" at bounding box center [318, 552] width 33 height 14
click at [324, 462] on button "Apply" at bounding box center [325, 585] width 49 height 20
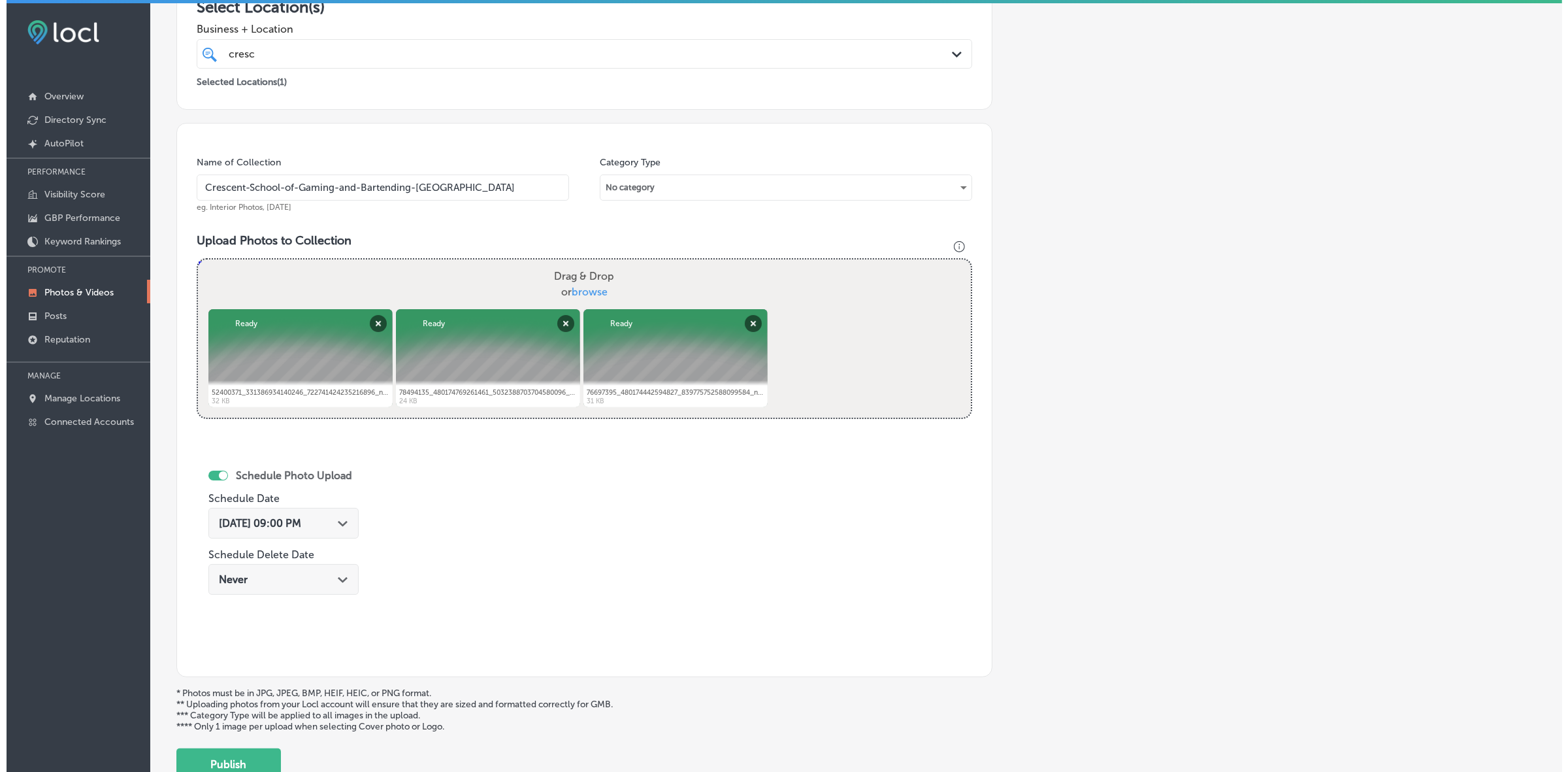
scroll to position [348, 0]
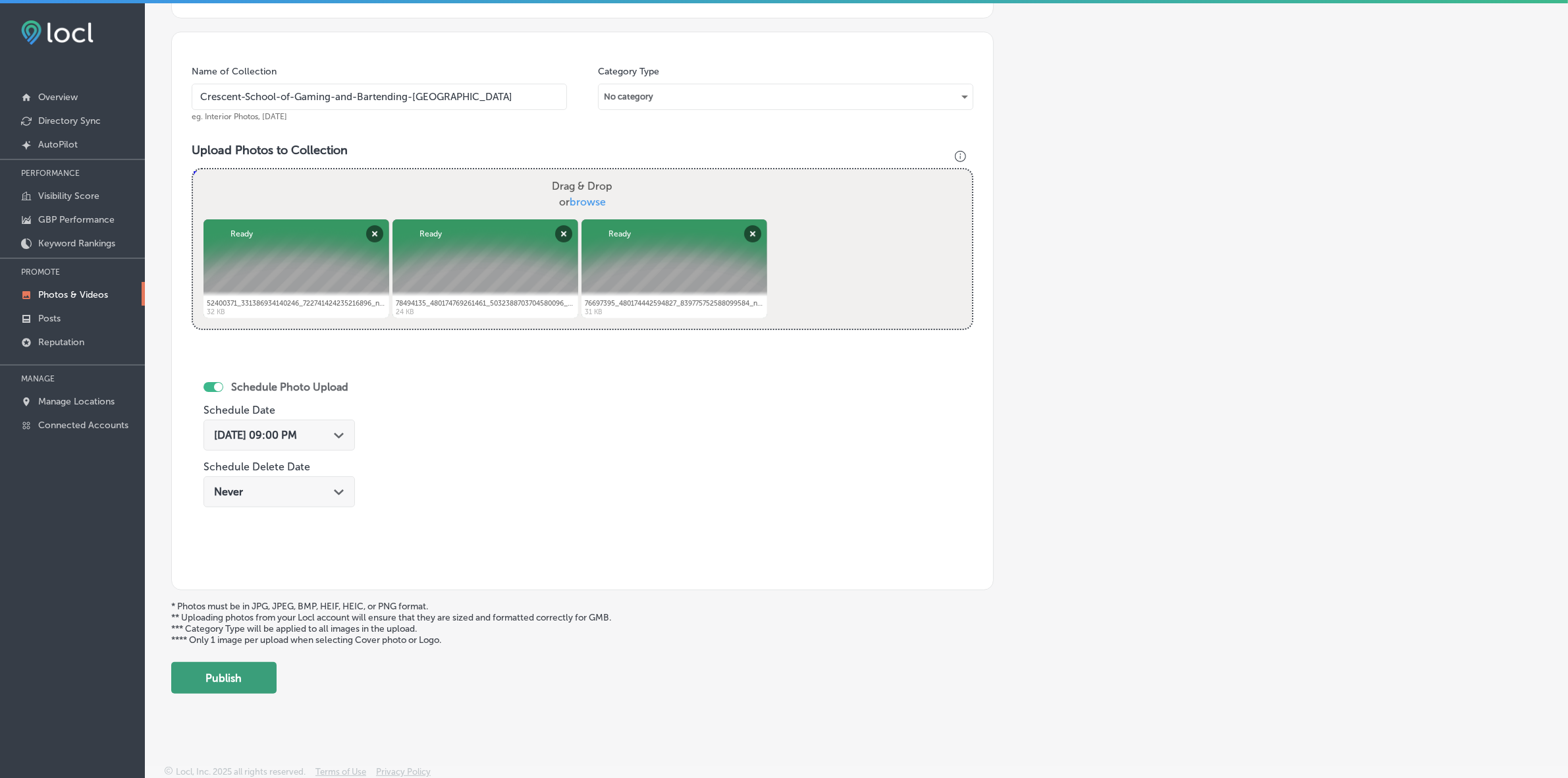
click at [236, 462] on button "Publish" at bounding box center [223, 678] width 105 height 32
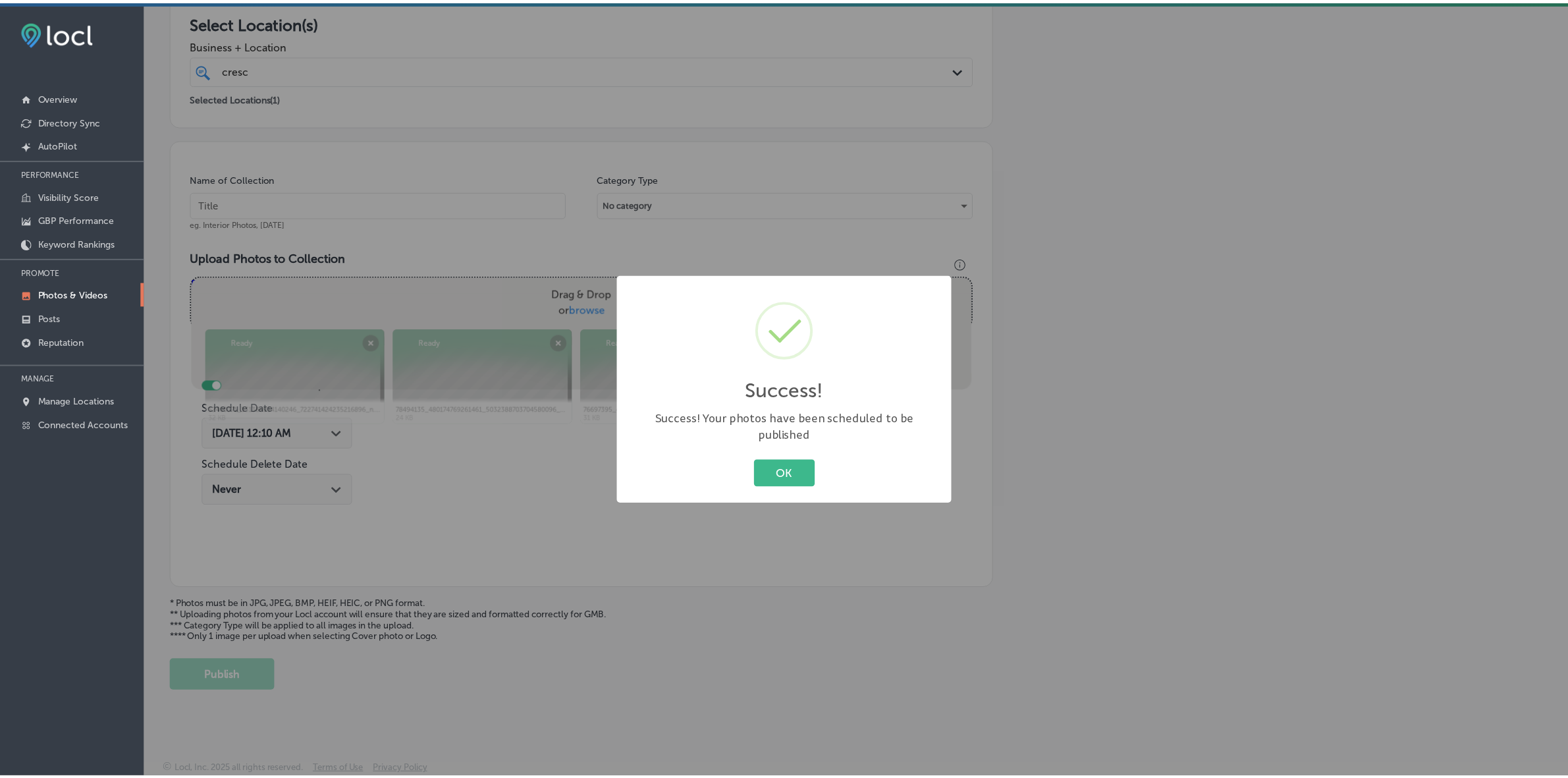
scroll to position [241, 0]
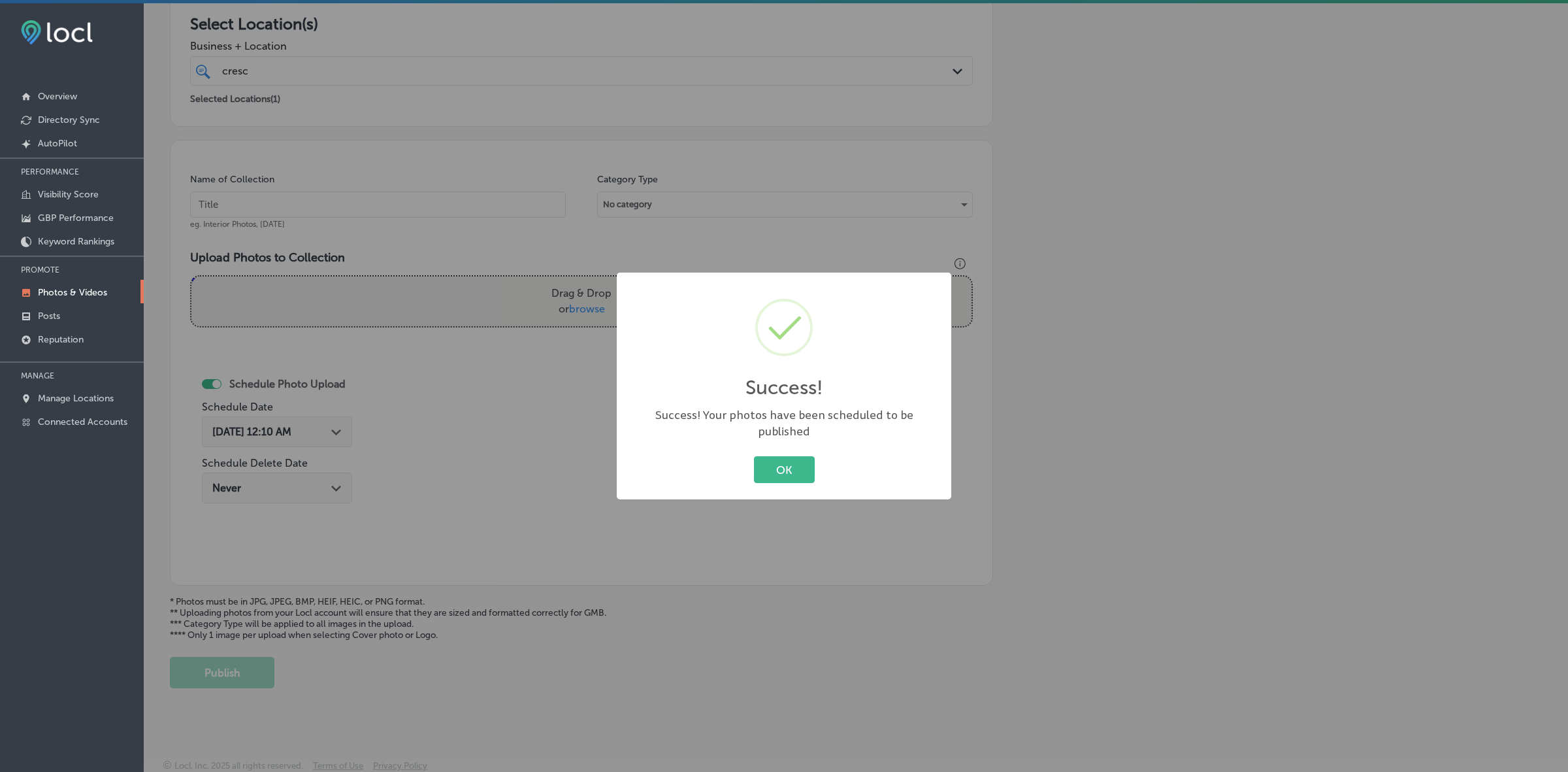
click at [754, 456] on button "OK" at bounding box center [784, 470] width 61 height 27
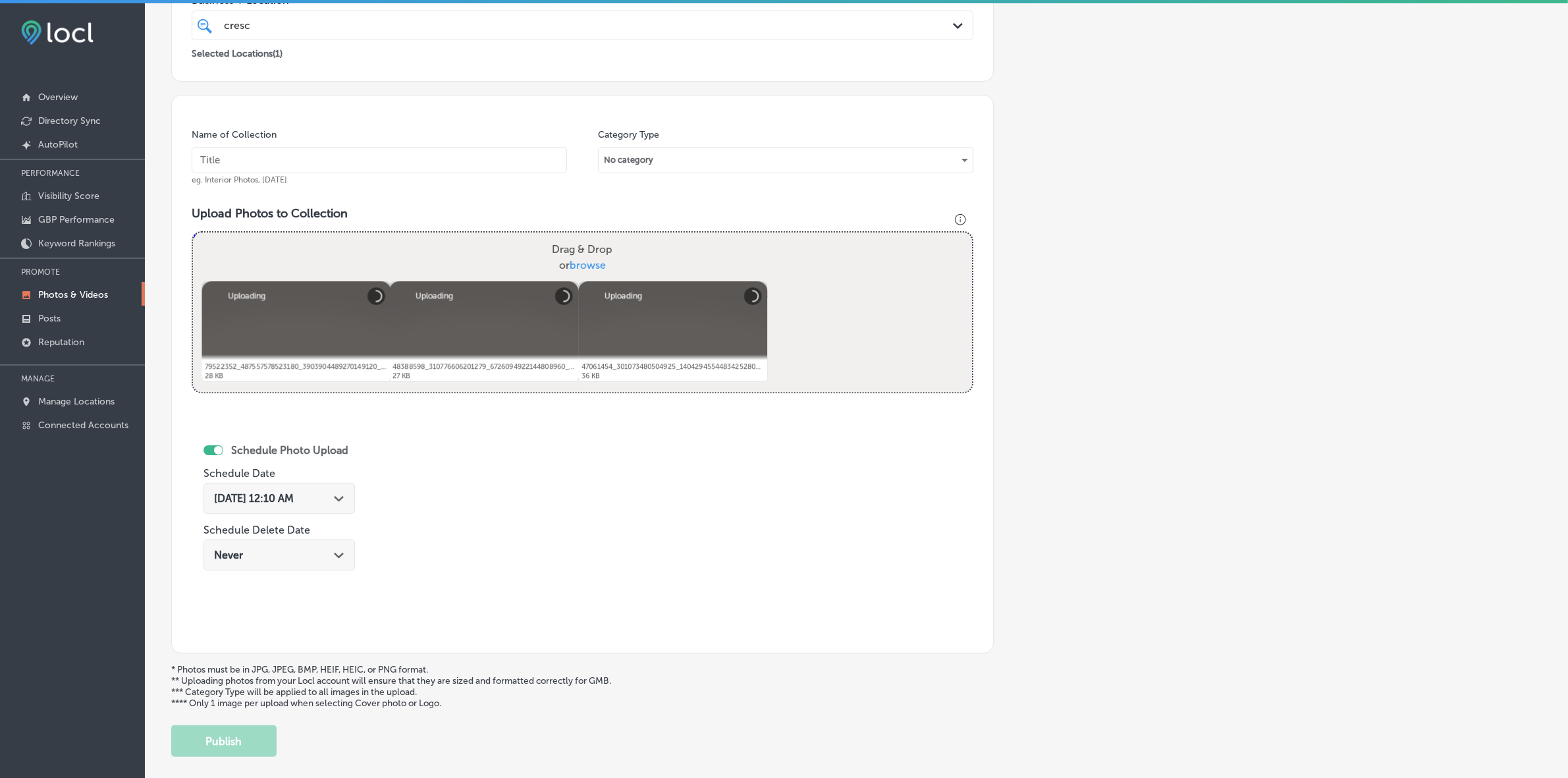
scroll to position [268, 0]
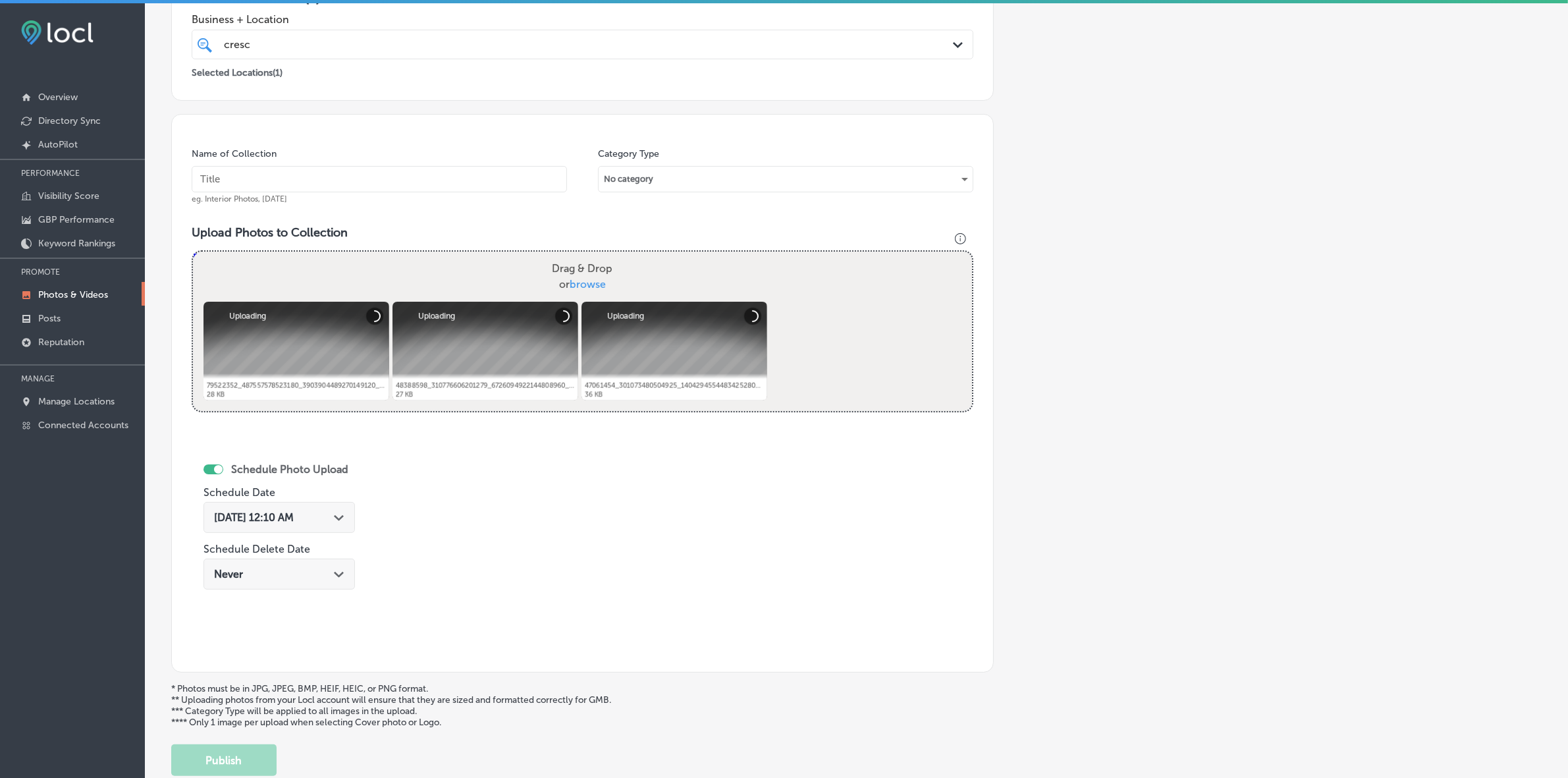
click at [481, 183] on input "text" at bounding box center [380, 179] width 375 height 26
paste input "Crescent-School-of-Gaming-and-Bartending-[GEOGRAPHIC_DATA]"
type input "Crescent-School-of-Gaming-and-Bartending-[GEOGRAPHIC_DATA]"
click at [346, 462] on div "[DATE] 12:10 AM Path Created with Sketch." at bounding box center [279, 517] width 151 height 31
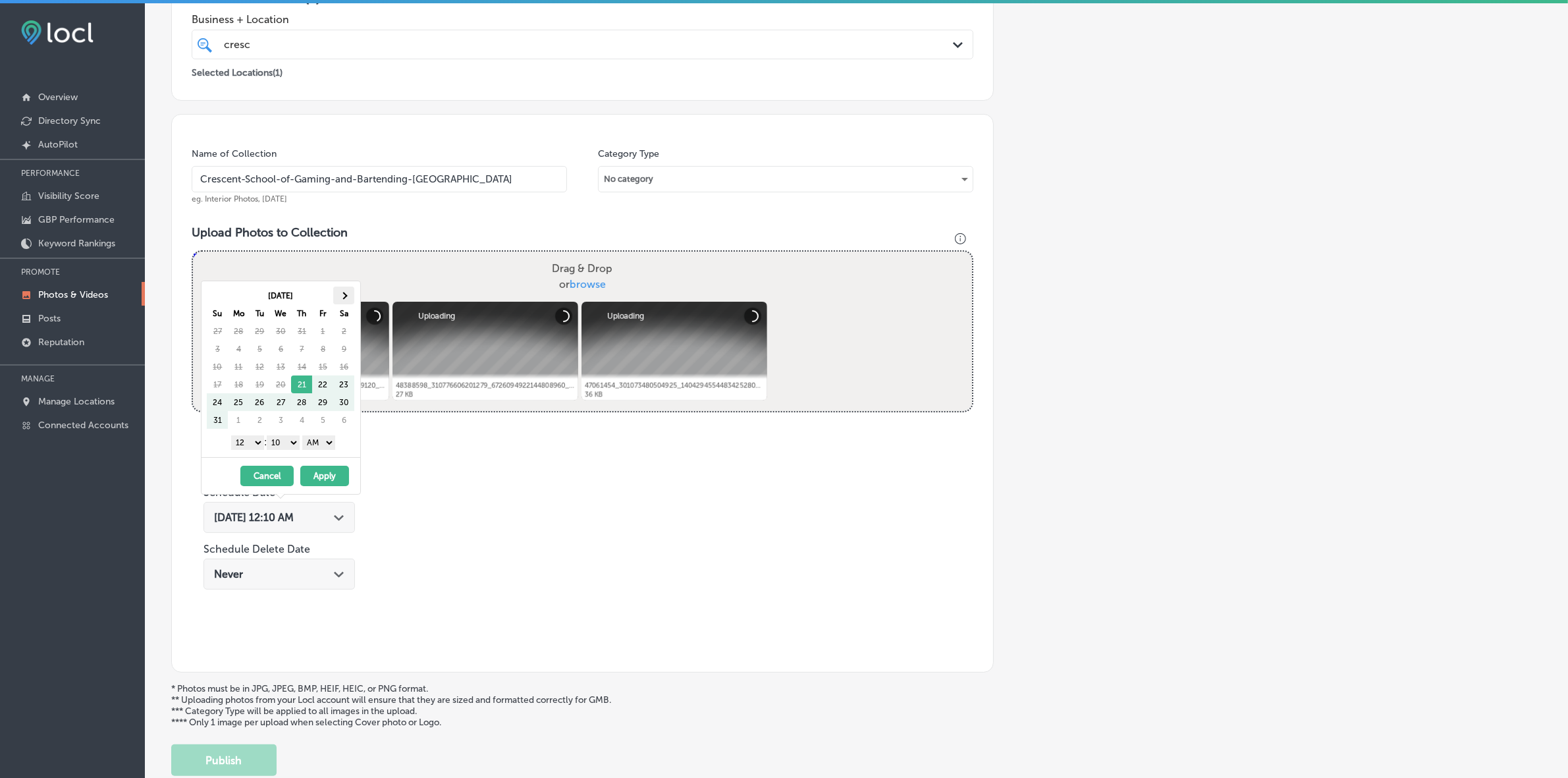
click at [346, 294] on th at bounding box center [343, 295] width 21 height 18
click at [346, 295] on span at bounding box center [343, 296] width 8 height 8
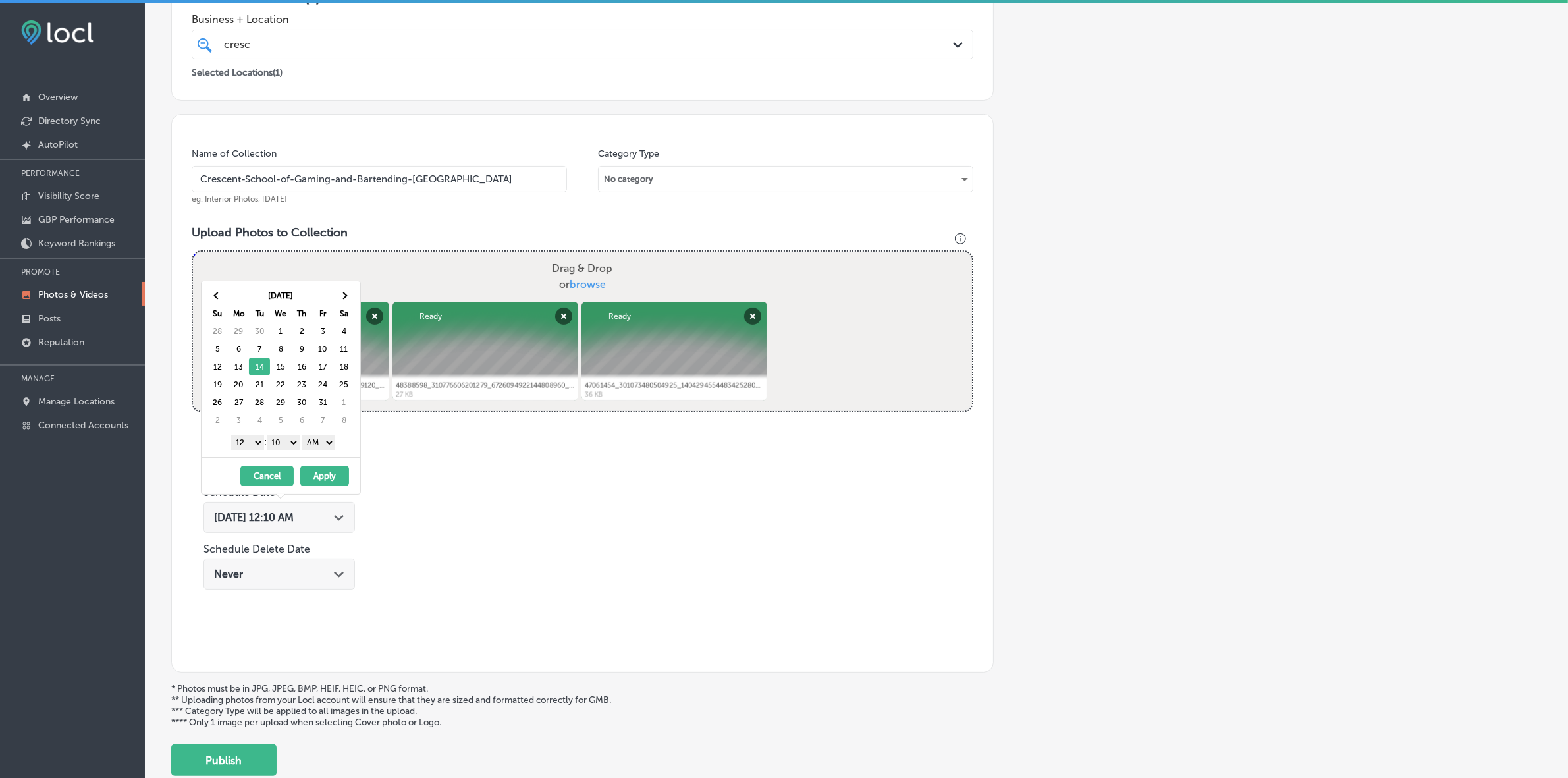
click at [253, 445] on select "1 2 3 4 5 6 7 8 9 10 11 12" at bounding box center [247, 442] width 33 height 14
drag, startPoint x: 288, startPoint y: 442, endPoint x: 288, endPoint y: 450, distance: 8.0
click at [288, 442] on select "00 10 20 30 40 50" at bounding box center [283, 442] width 33 height 14
click at [334, 443] on select "AM PM" at bounding box center [318, 442] width 33 height 14
click at [316, 462] on button "Apply" at bounding box center [325, 476] width 49 height 20
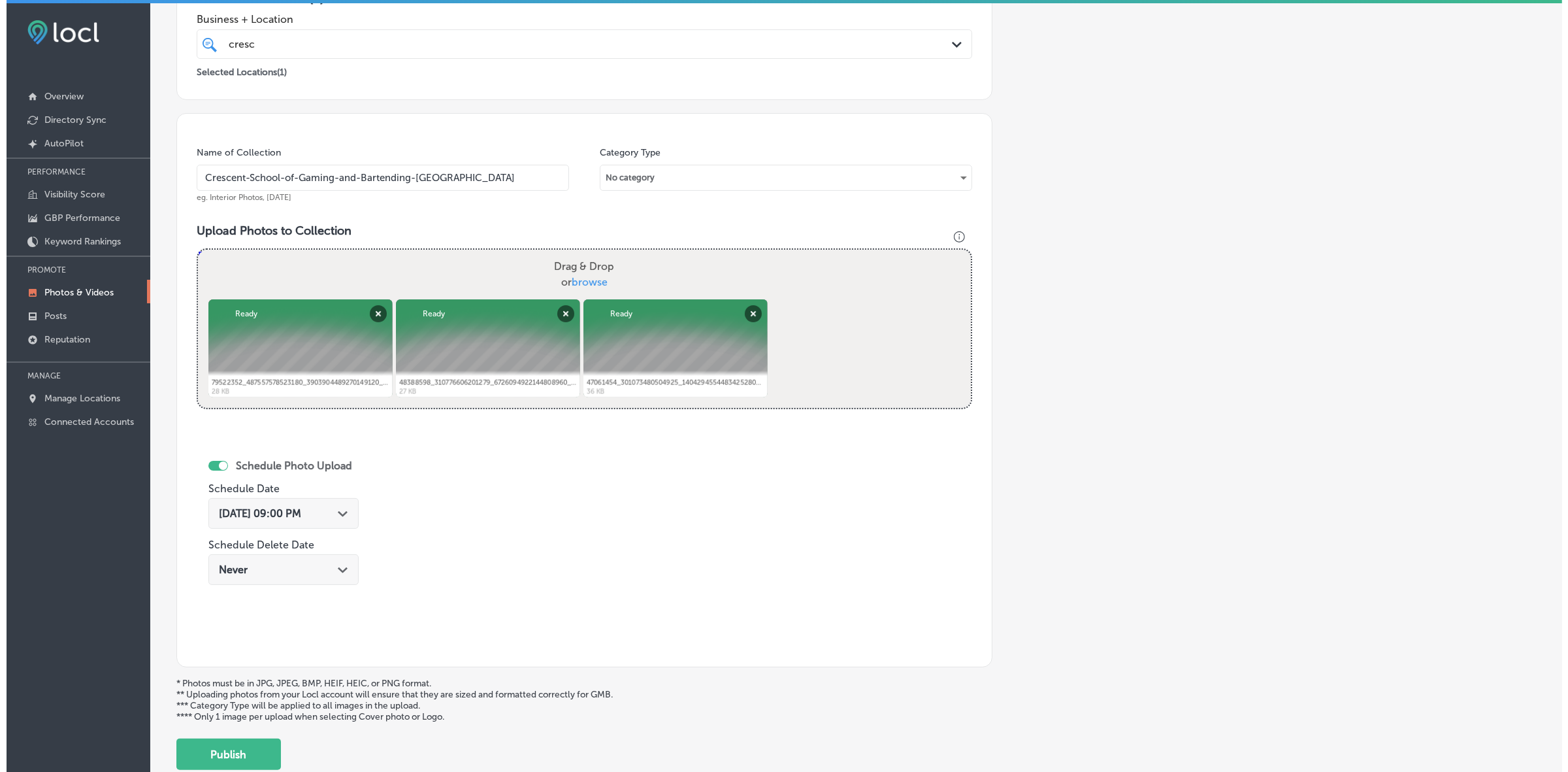
scroll to position [348, 0]
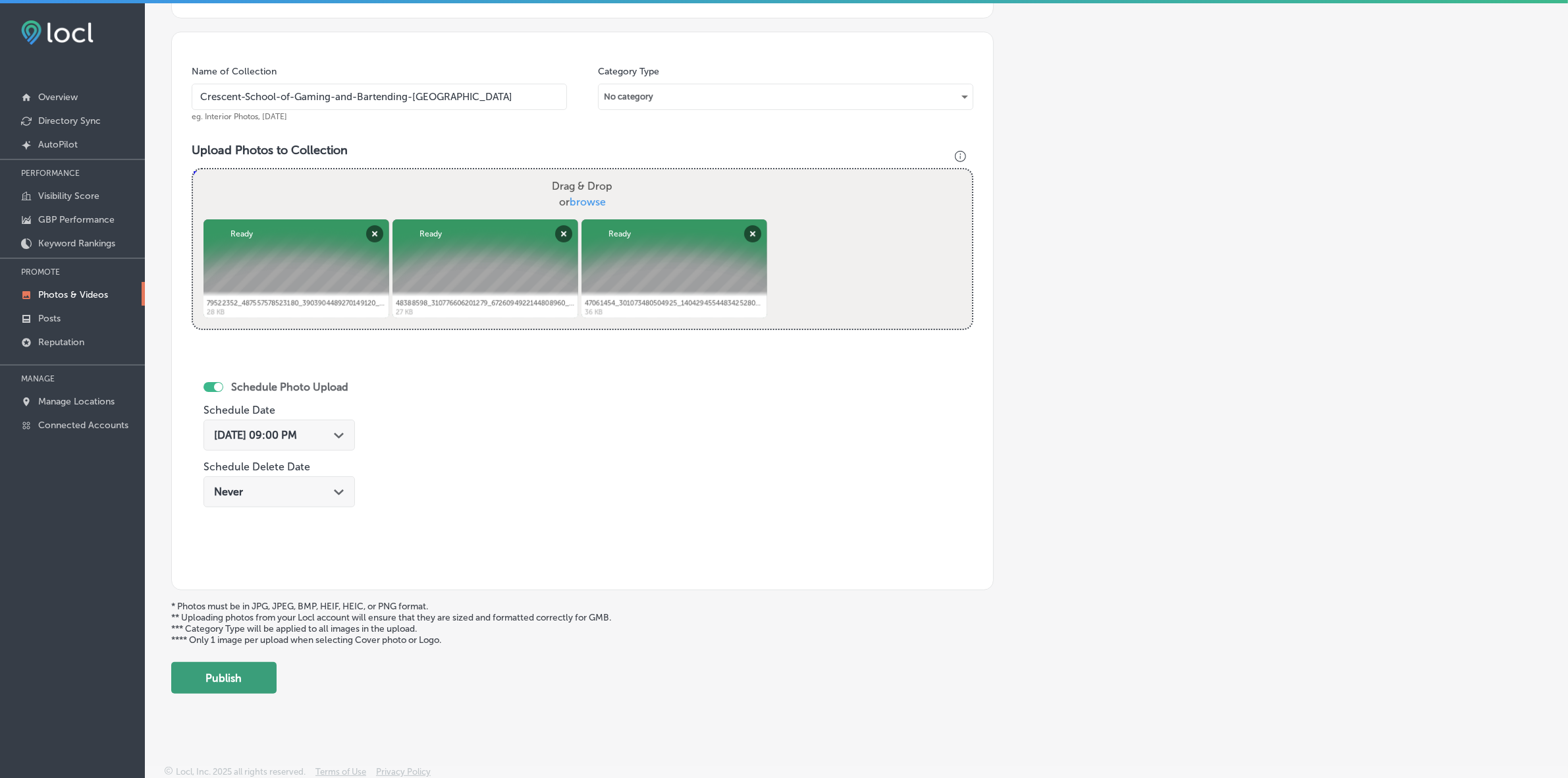
click at [247, 462] on button "Publish" at bounding box center [223, 678] width 105 height 32
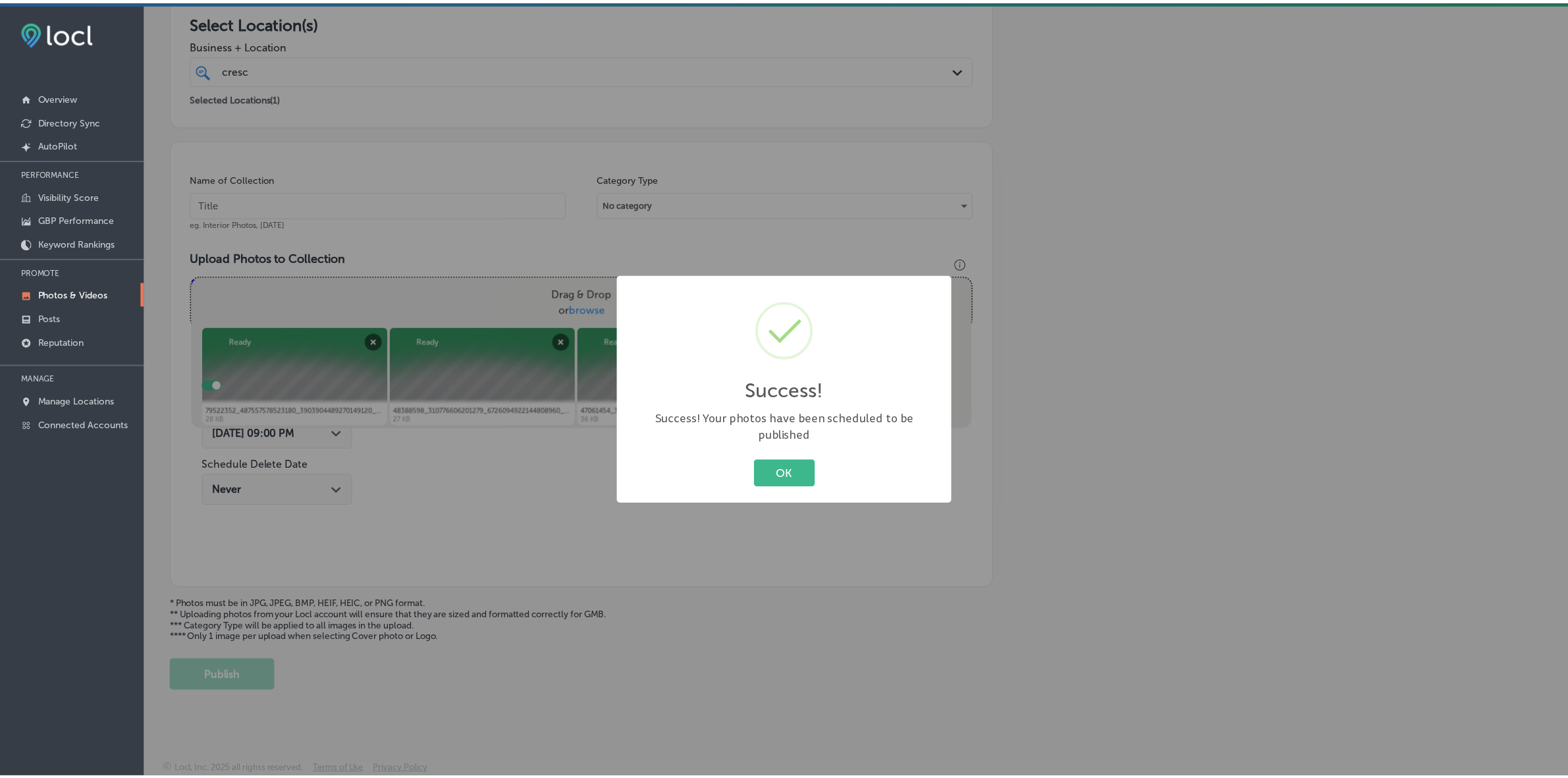
scroll to position [241, 0]
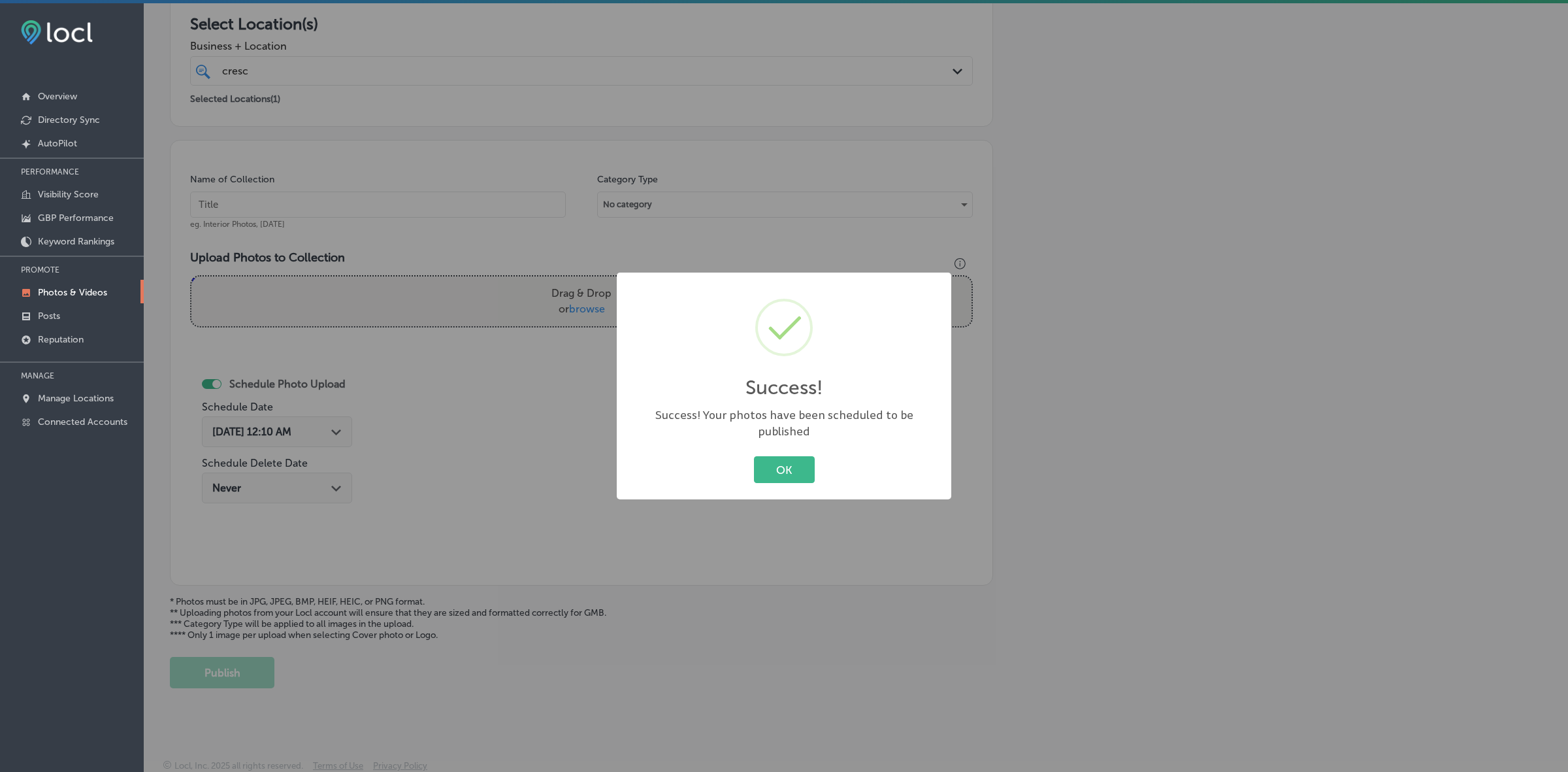
click at [754, 456] on button "OK" at bounding box center [784, 470] width 61 height 27
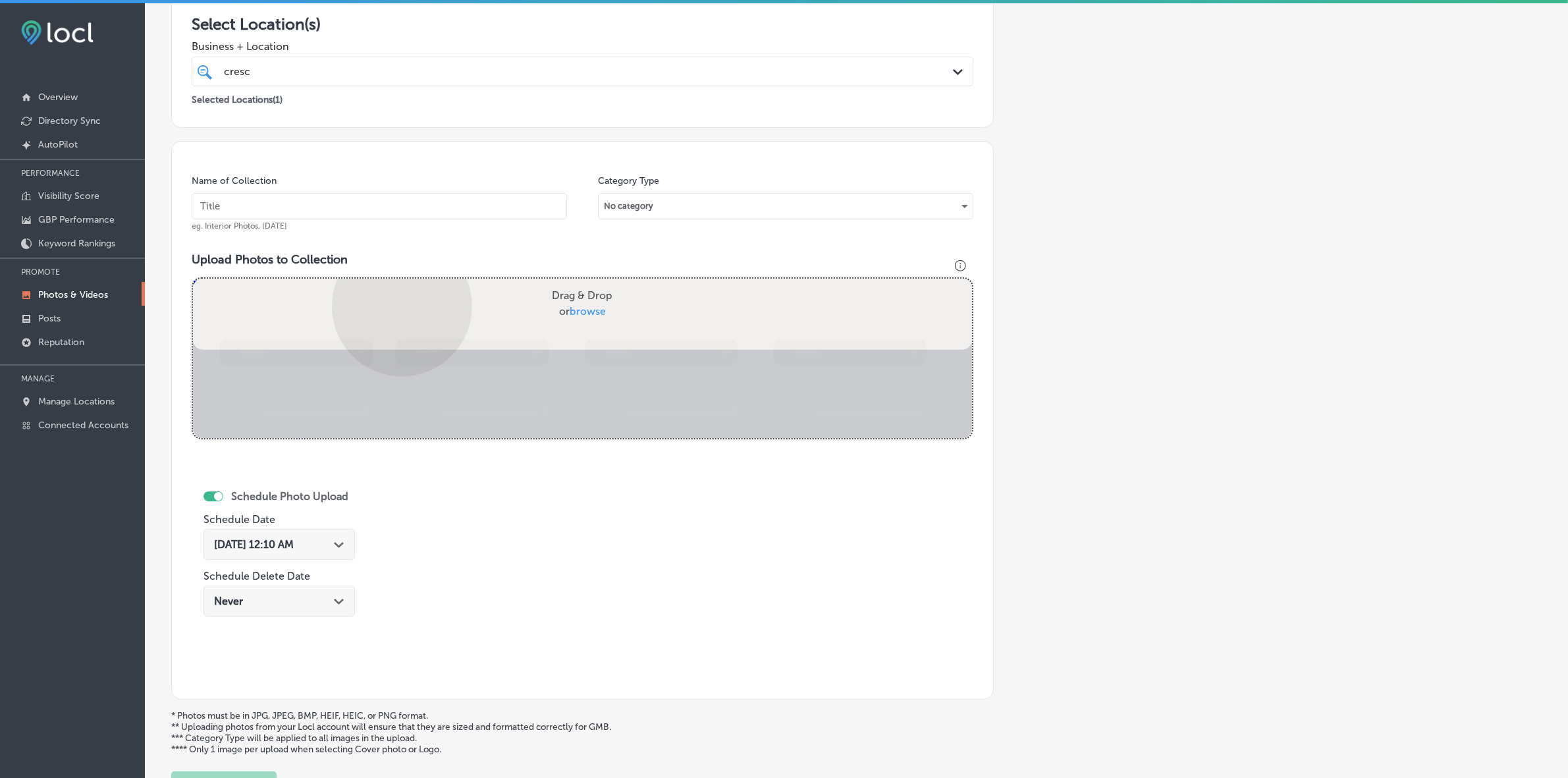
scroll to position [169, 0]
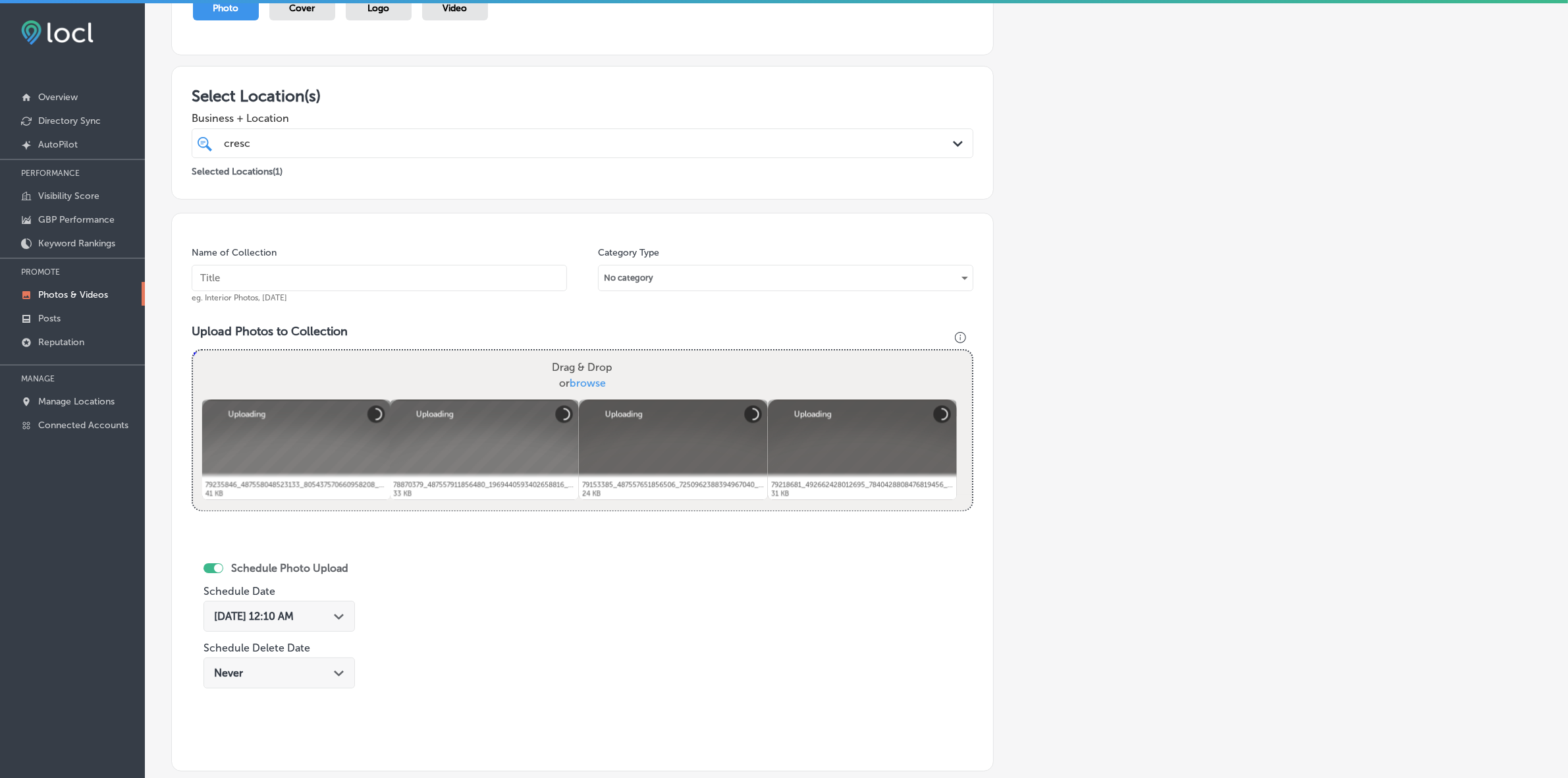
click at [366, 272] on input "text" at bounding box center [380, 277] width 375 height 26
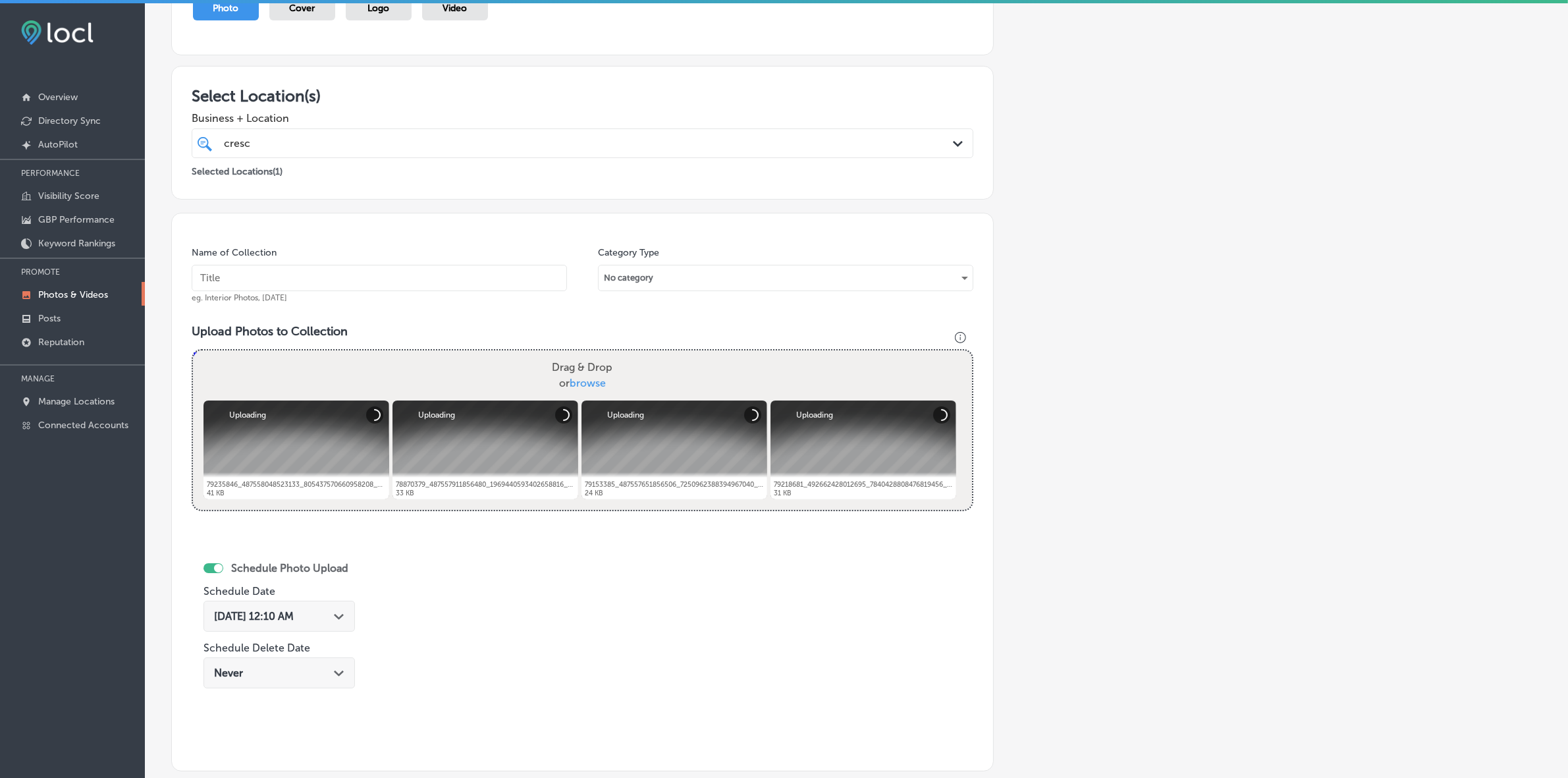
paste input "Crescent-School-of-Gaming-and-Bartending-[GEOGRAPHIC_DATA]"
type input "Crescent-School-of-Gaming-and-Bartending-[GEOGRAPHIC_DATA]"
click at [343, 462] on icon "Path Created with Sketch." at bounding box center [339, 616] width 10 height 6
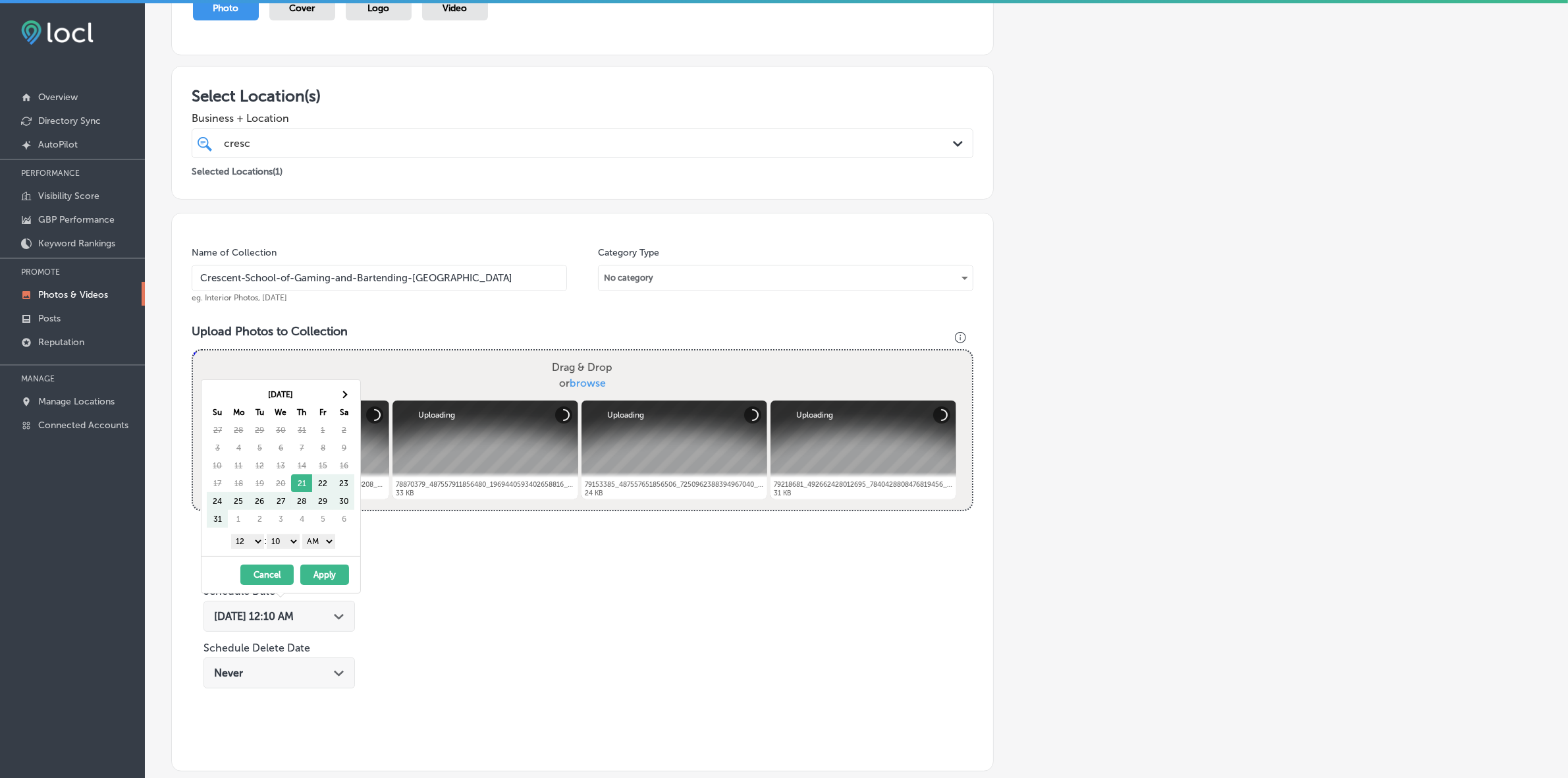
click at [356, 393] on div "[DATE] Su Mo Tu We Th Fr Sa 27 28 29 30 31 1 2 3 4 5 6 7 8 9 10 11 12 13 14 15 …" at bounding box center [284, 457] width 153 height 143
click at [346, 394] on span at bounding box center [343, 394] width 8 height 8
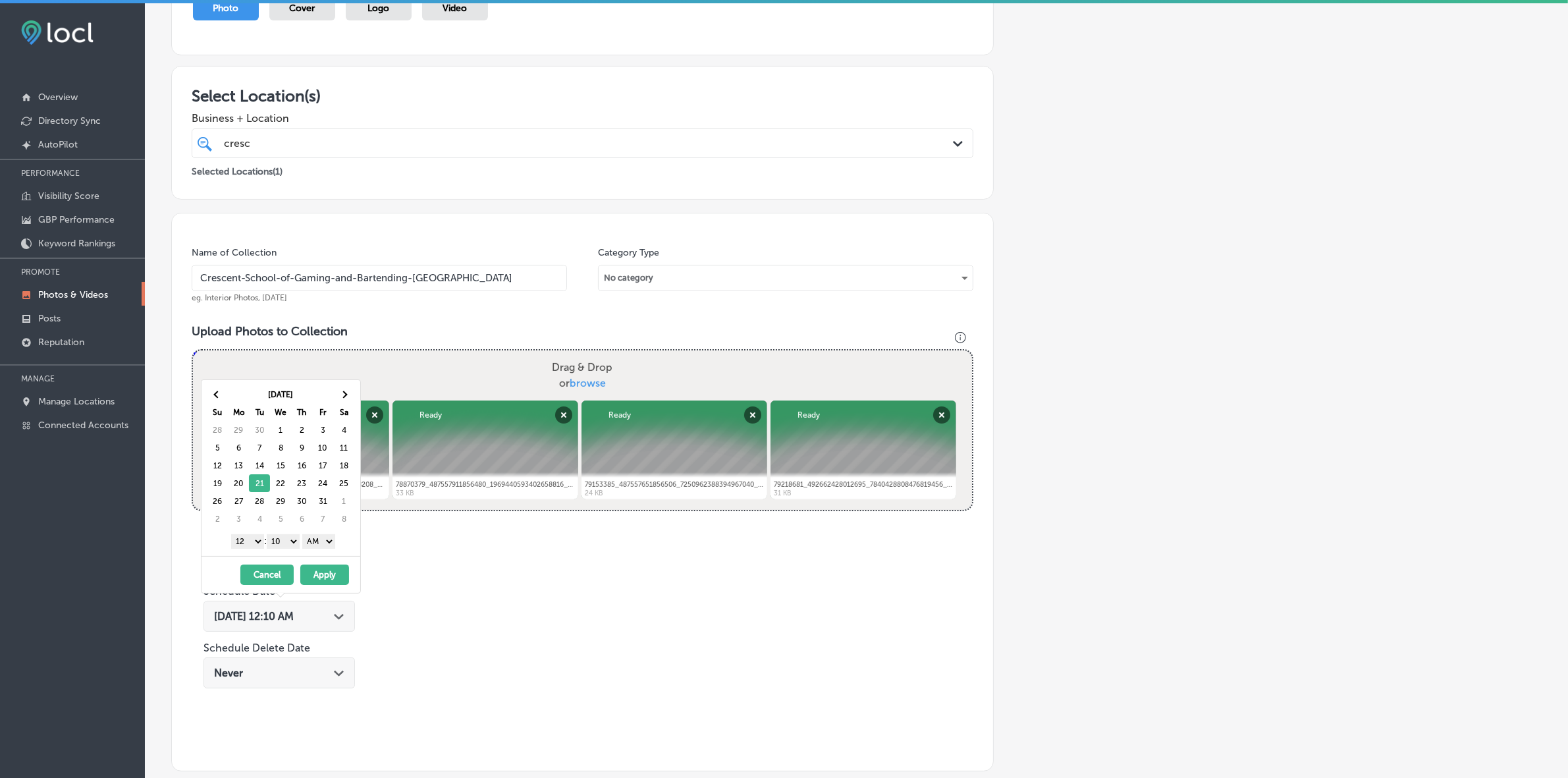
drag, startPoint x: 253, startPoint y: 543, endPoint x: 261, endPoint y: 575, distance: 33.0
click at [253, 462] on select "1 2 3 4 5 6 7 8 9 10 11 12" at bounding box center [247, 541] width 33 height 14
click at [280, 462] on div "1 2 3 4 5 6 7 8 9 10 11 12 : 00 10 20 30 40 50 AM PM" at bounding box center [284, 541] width 153 height 19
click at [282, 462] on select "00 10 20 30 40 50" at bounding box center [283, 541] width 33 height 14
drag, startPoint x: 286, startPoint y: 552, endPoint x: 322, endPoint y: 545, distance: 36.7
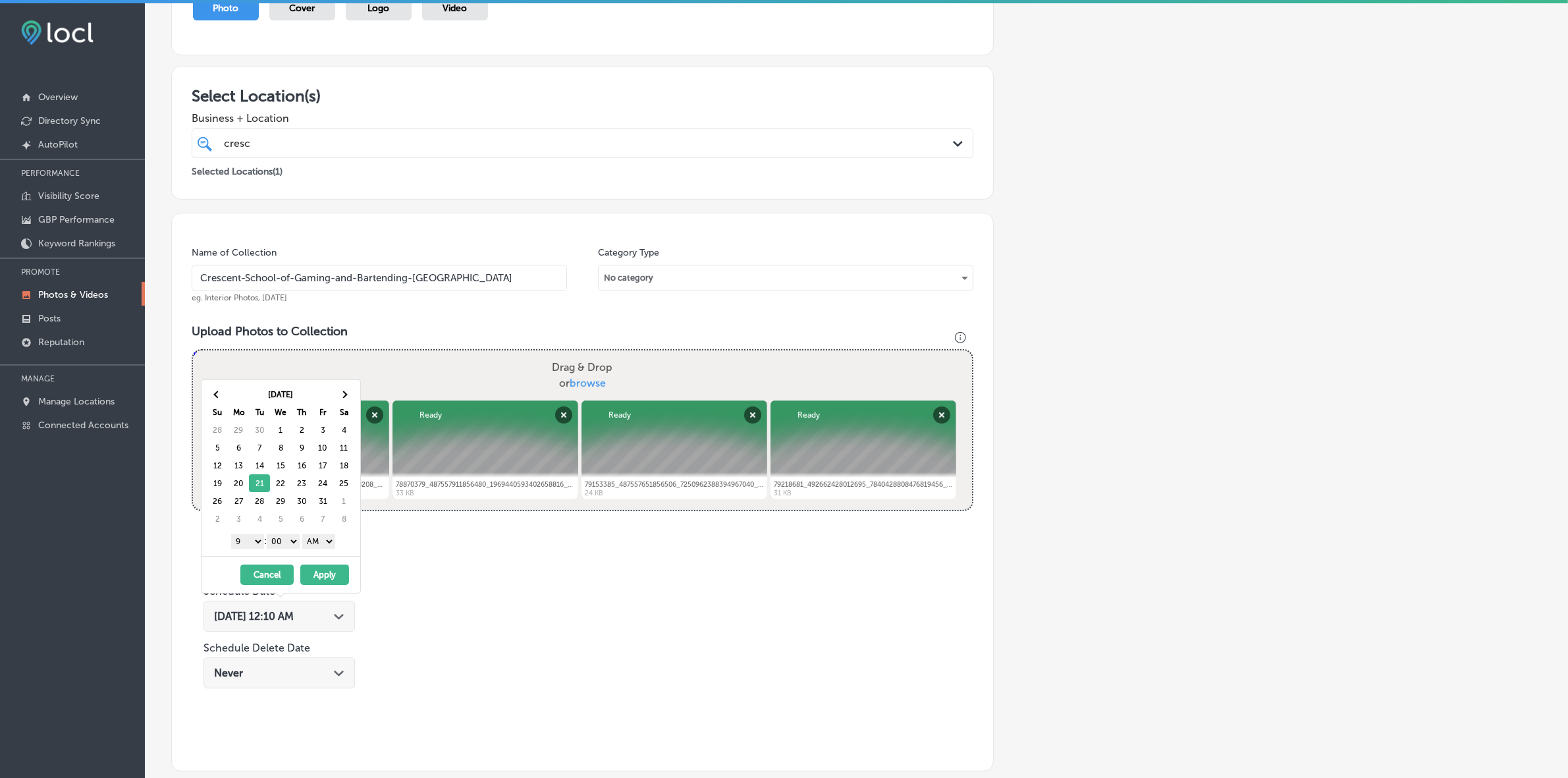
click at [322, 462] on select "AM PM" at bounding box center [318, 541] width 33 height 14
click at [319, 462] on button "Apply" at bounding box center [325, 574] width 49 height 20
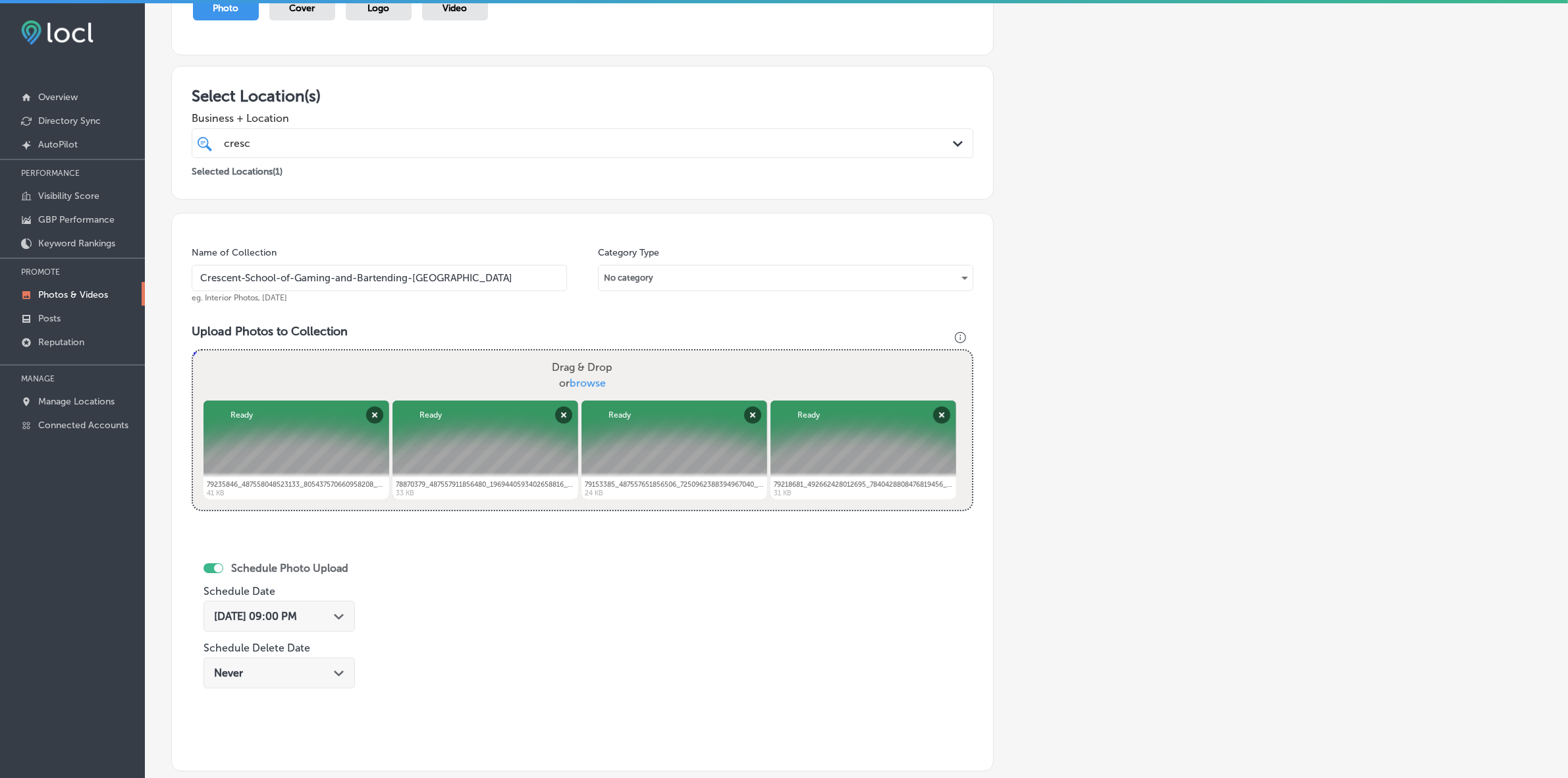
click at [338, 462] on div "[DATE] 09:00 PM Path Created with Sketch." at bounding box center [279, 615] width 130 height 13
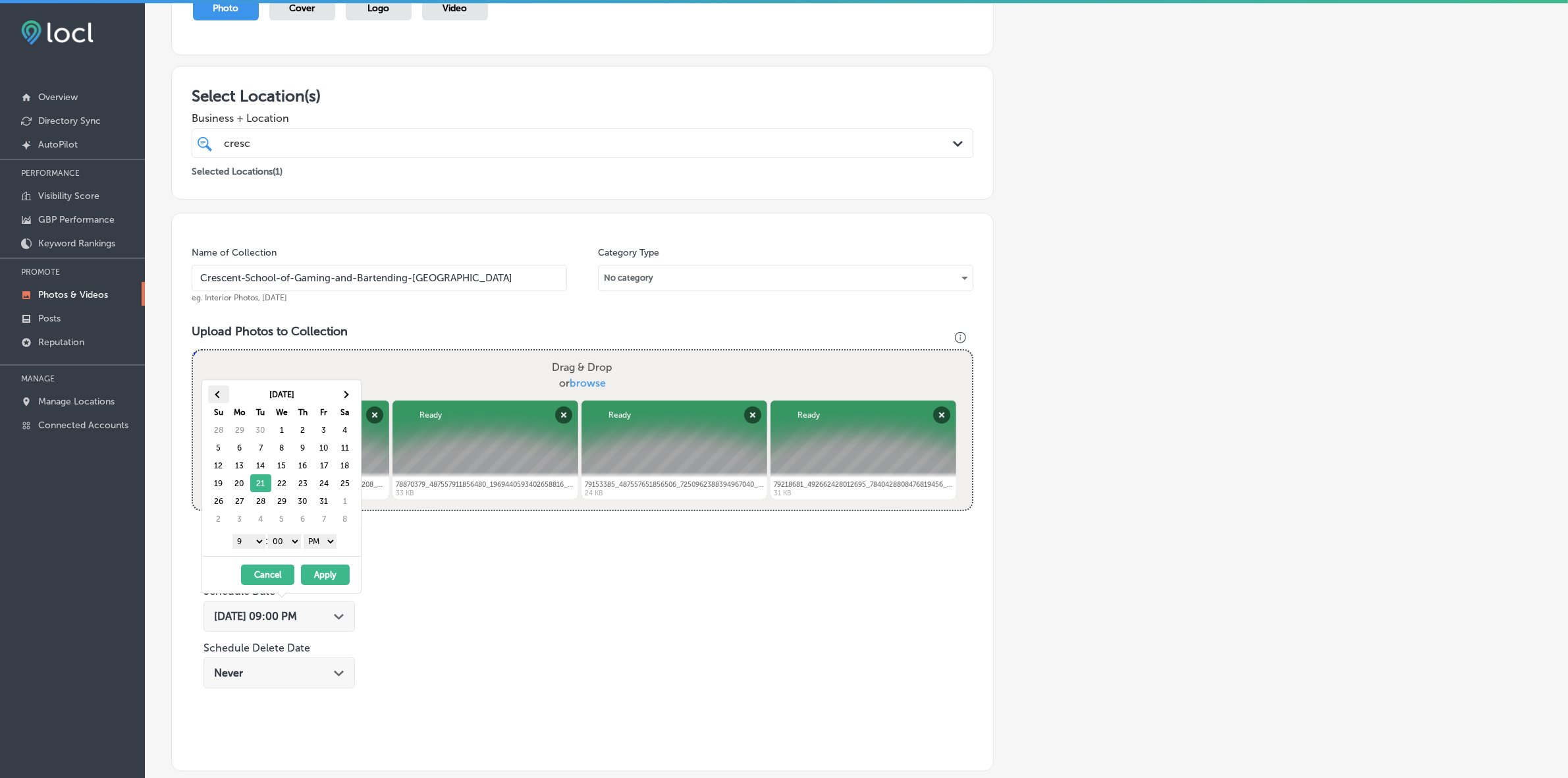
click at [221, 395] on span at bounding box center [218, 394] width 8 height 8
click at [346, 393] on span at bounding box center [344, 394] width 8 height 8
click at [317, 462] on button "Apply" at bounding box center [326, 574] width 49 height 20
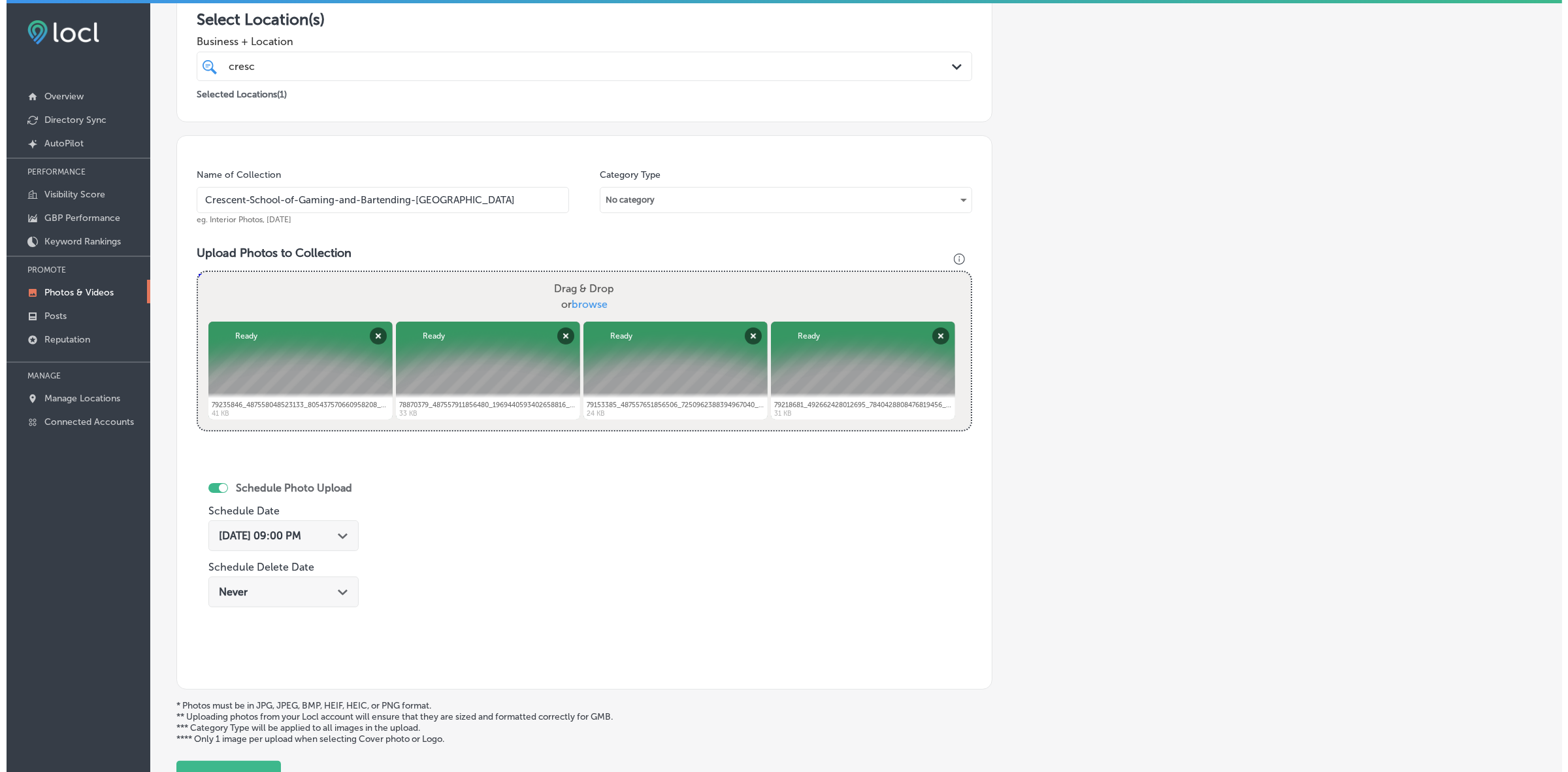
scroll to position [348, 0]
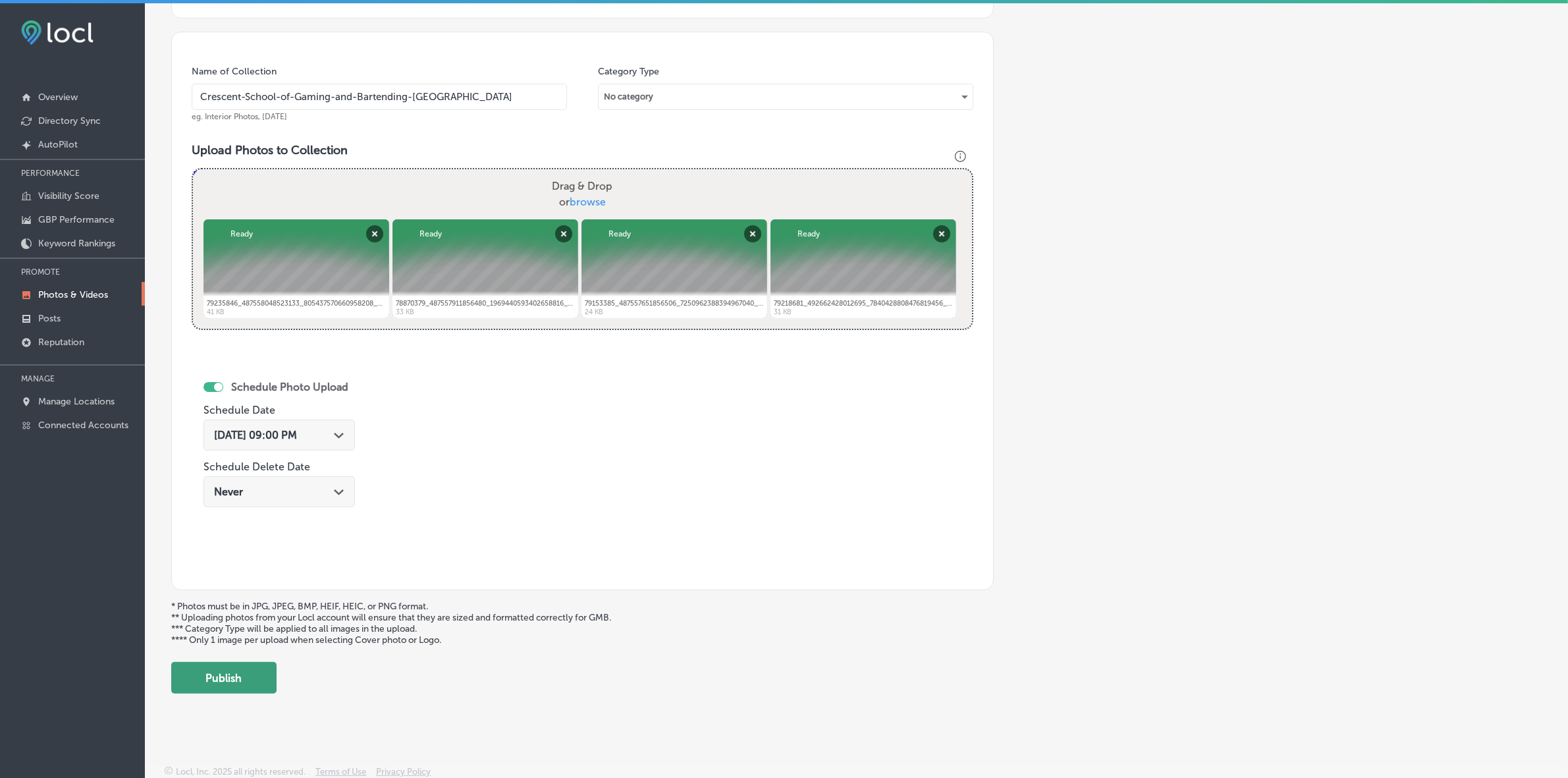
click at [231, 462] on button "Publish" at bounding box center [223, 678] width 105 height 32
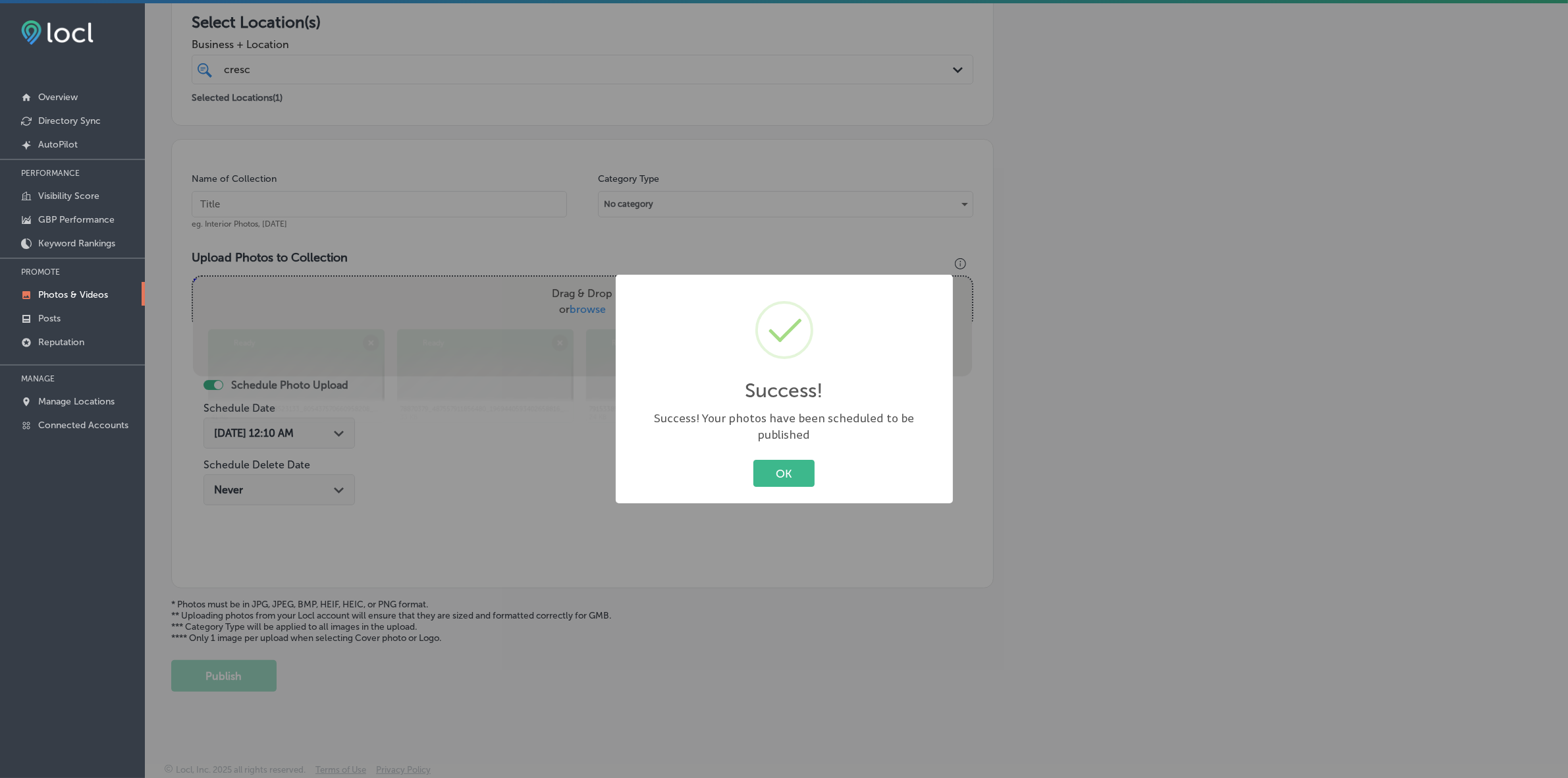
scroll to position [241, 0]
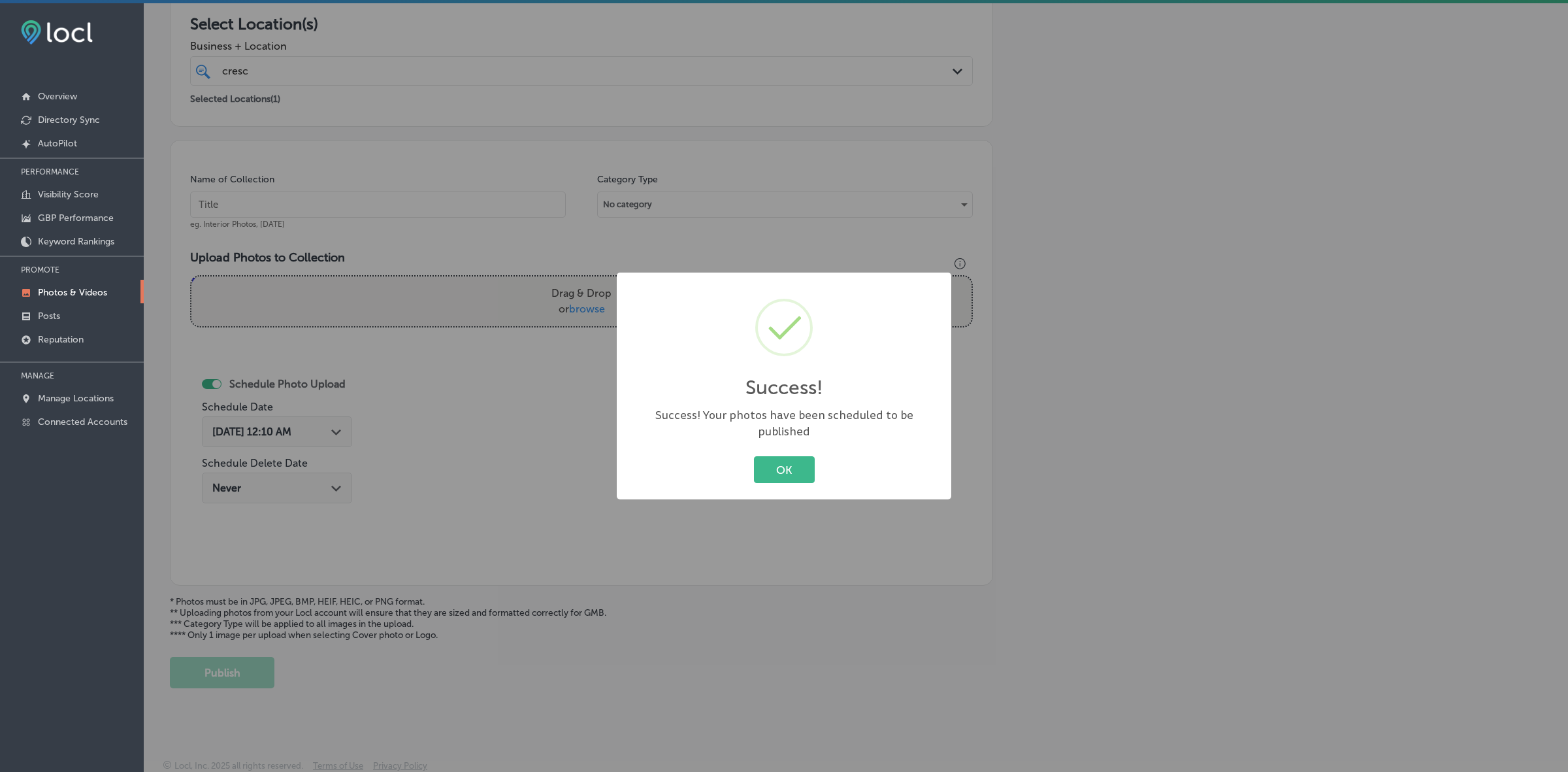
click at [754, 456] on button "OK" at bounding box center [784, 470] width 61 height 27
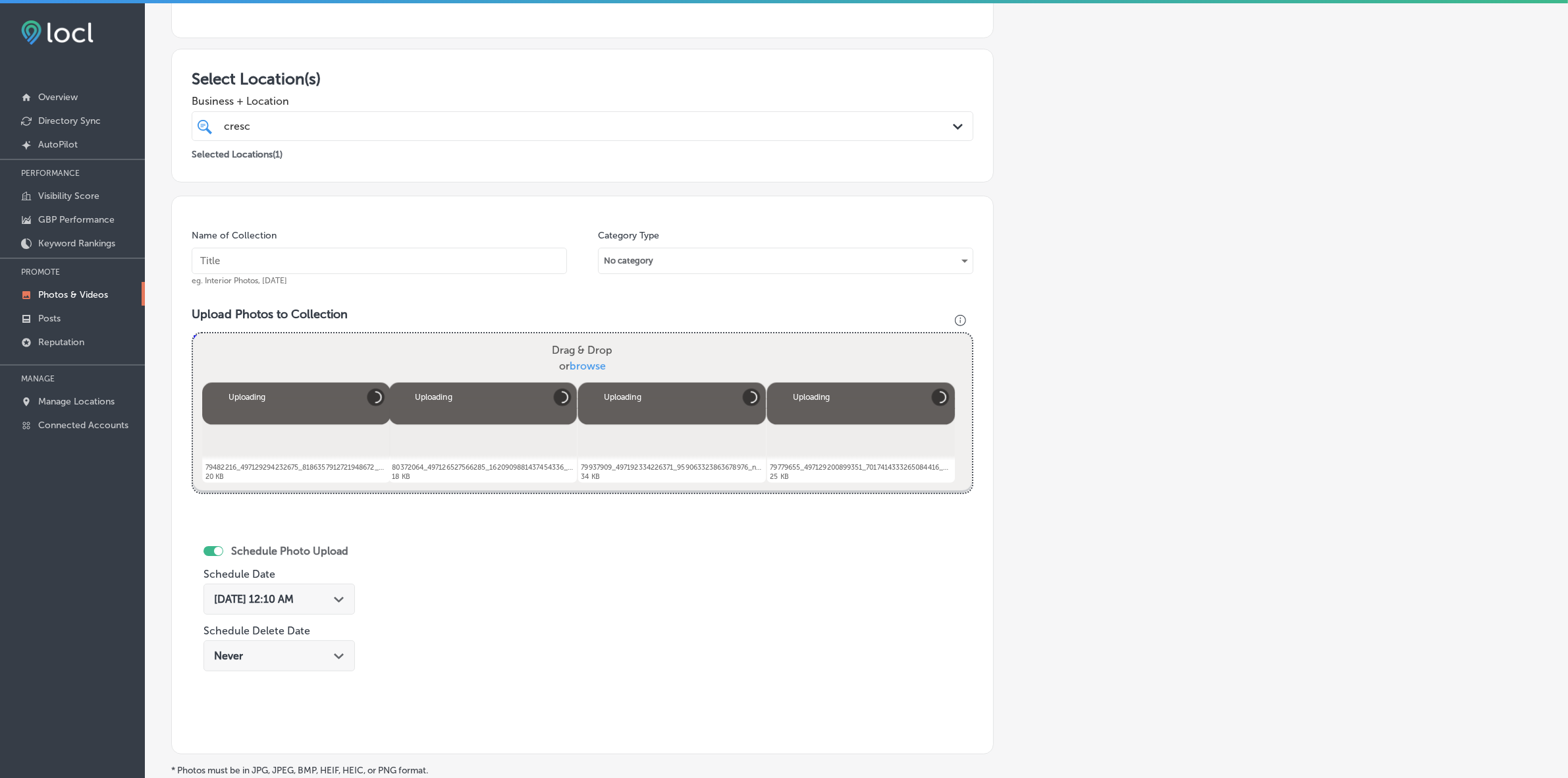
scroll to position [186, 0]
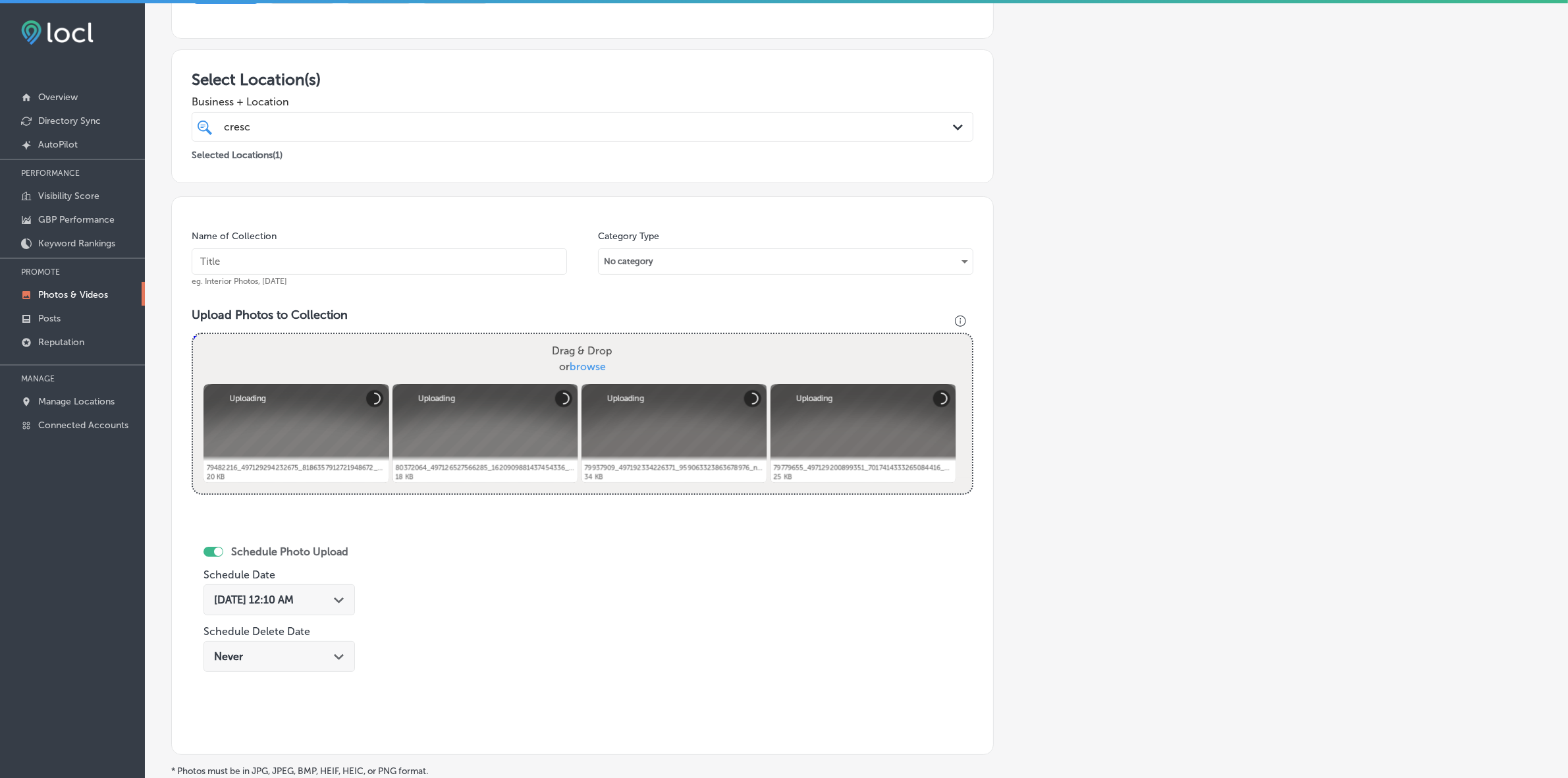
click at [514, 248] on div "Name of Collection eg. Interior Photos, [DATE]" at bounding box center [380, 258] width 375 height 56
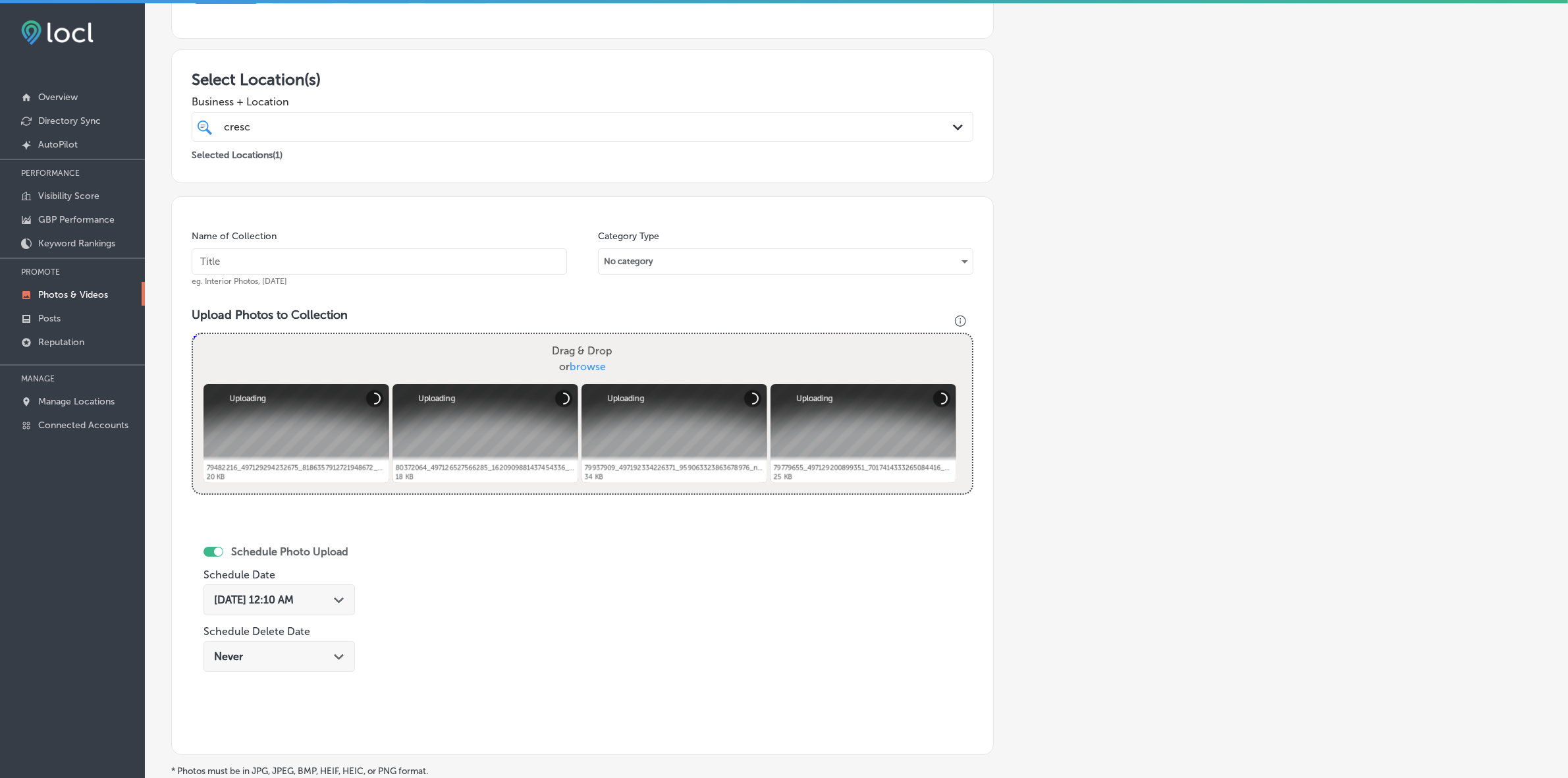
click at [511, 261] on input "text" at bounding box center [380, 261] width 375 height 26
paste input "Crescent-School-of-Gaming-and-Bartending-[GEOGRAPHIC_DATA]"
type input "Crescent-School-of-Gaming-and-Bartending-[GEOGRAPHIC_DATA]"
click at [353, 462] on div "[DATE] 12:10 AM Path Created with Sketch." at bounding box center [279, 599] width 151 height 31
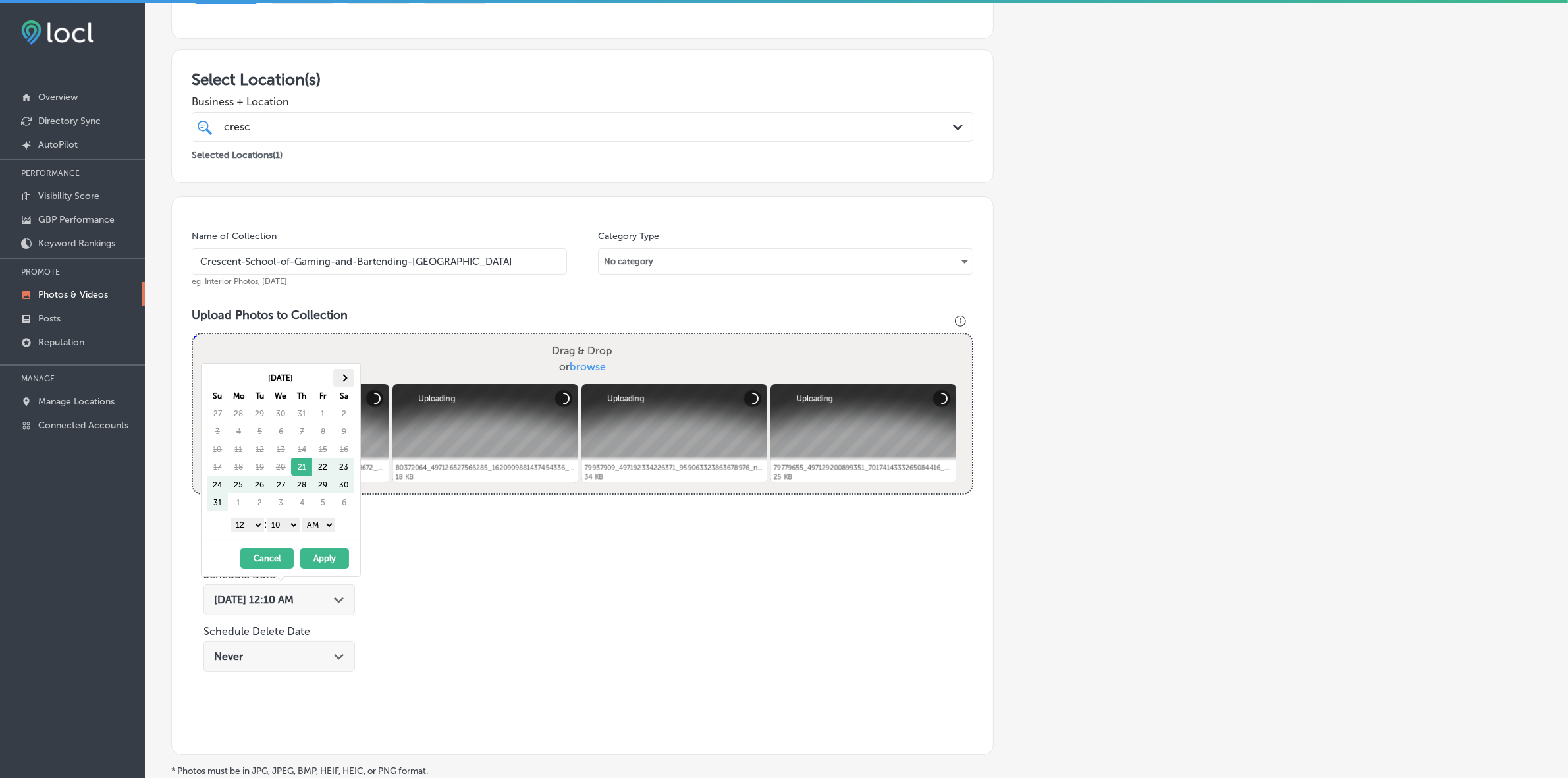
click at [348, 370] on th at bounding box center [343, 377] width 21 height 18
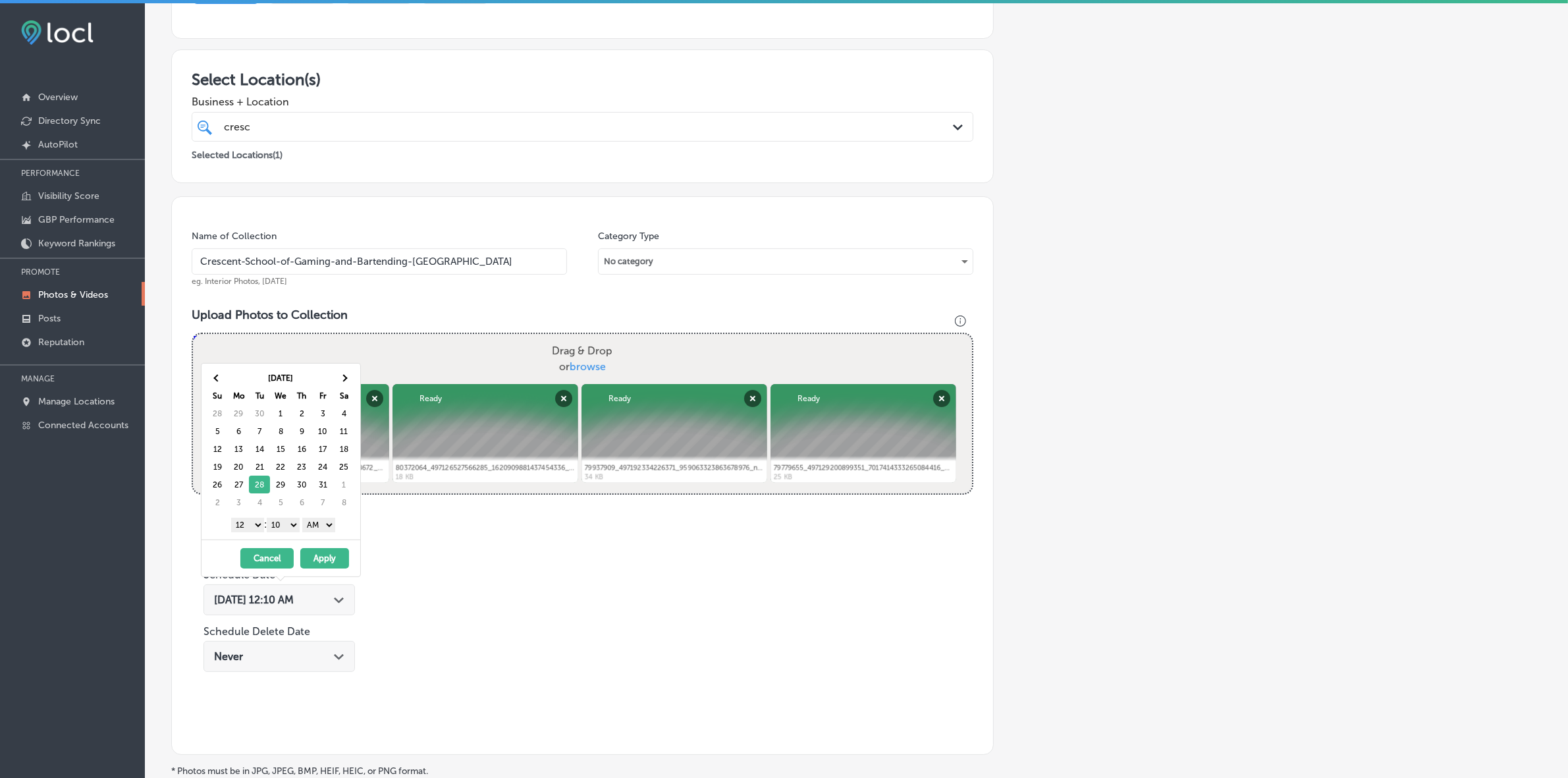
click at [255, 462] on select "1 2 3 4 5 6 7 8 9 10 11 12" at bounding box center [247, 525] width 33 height 14
drag, startPoint x: 289, startPoint y: 536, endPoint x: 295, endPoint y: 525, distance: 12.5
click at [295, 462] on select "00 10 20 30 40 50" at bounding box center [283, 525] width 33 height 14
click at [313, 462] on select "AM PM" at bounding box center [318, 525] width 33 height 14
click at [311, 462] on button "Apply" at bounding box center [325, 558] width 49 height 20
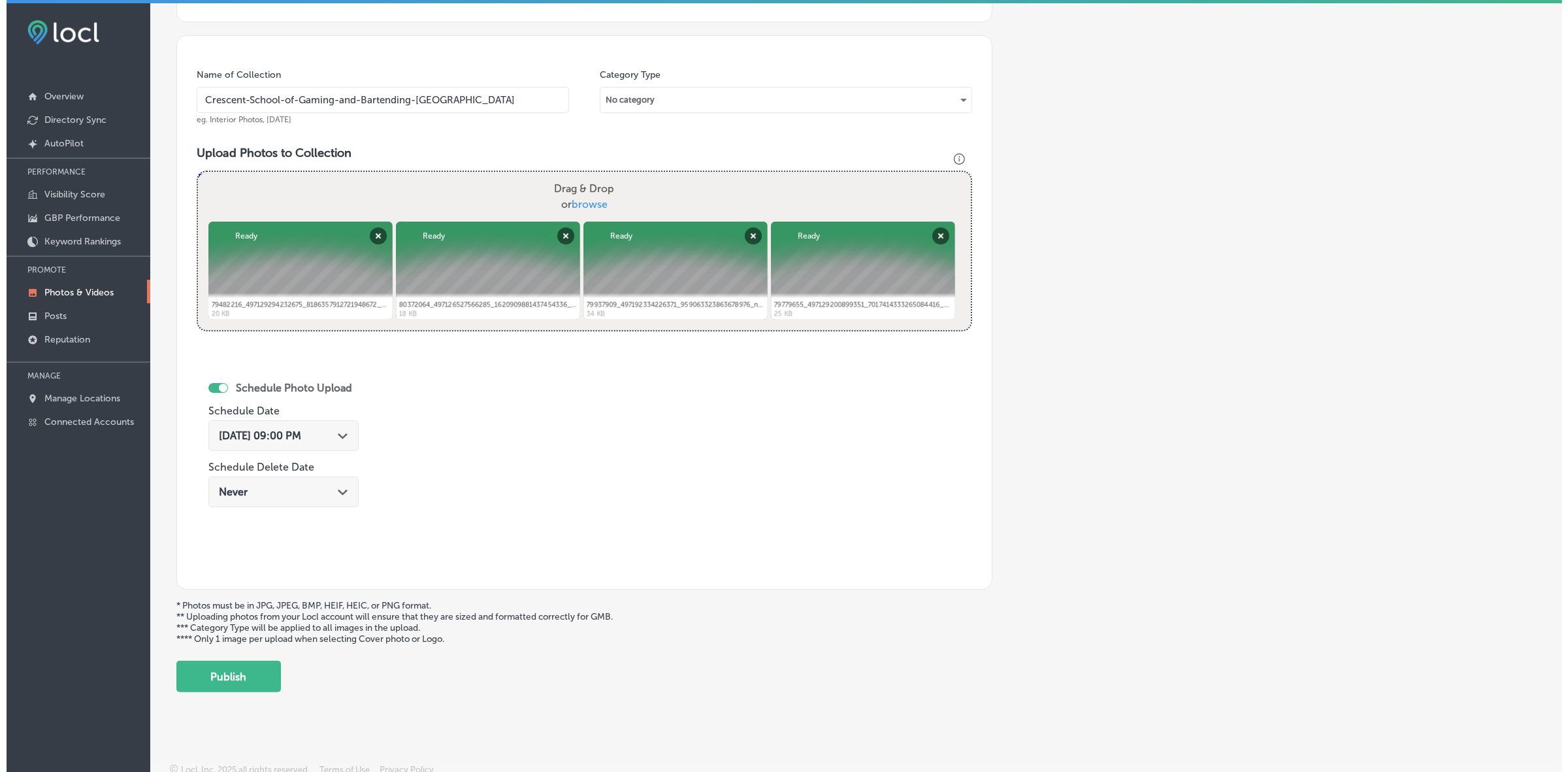
scroll to position [348, 0]
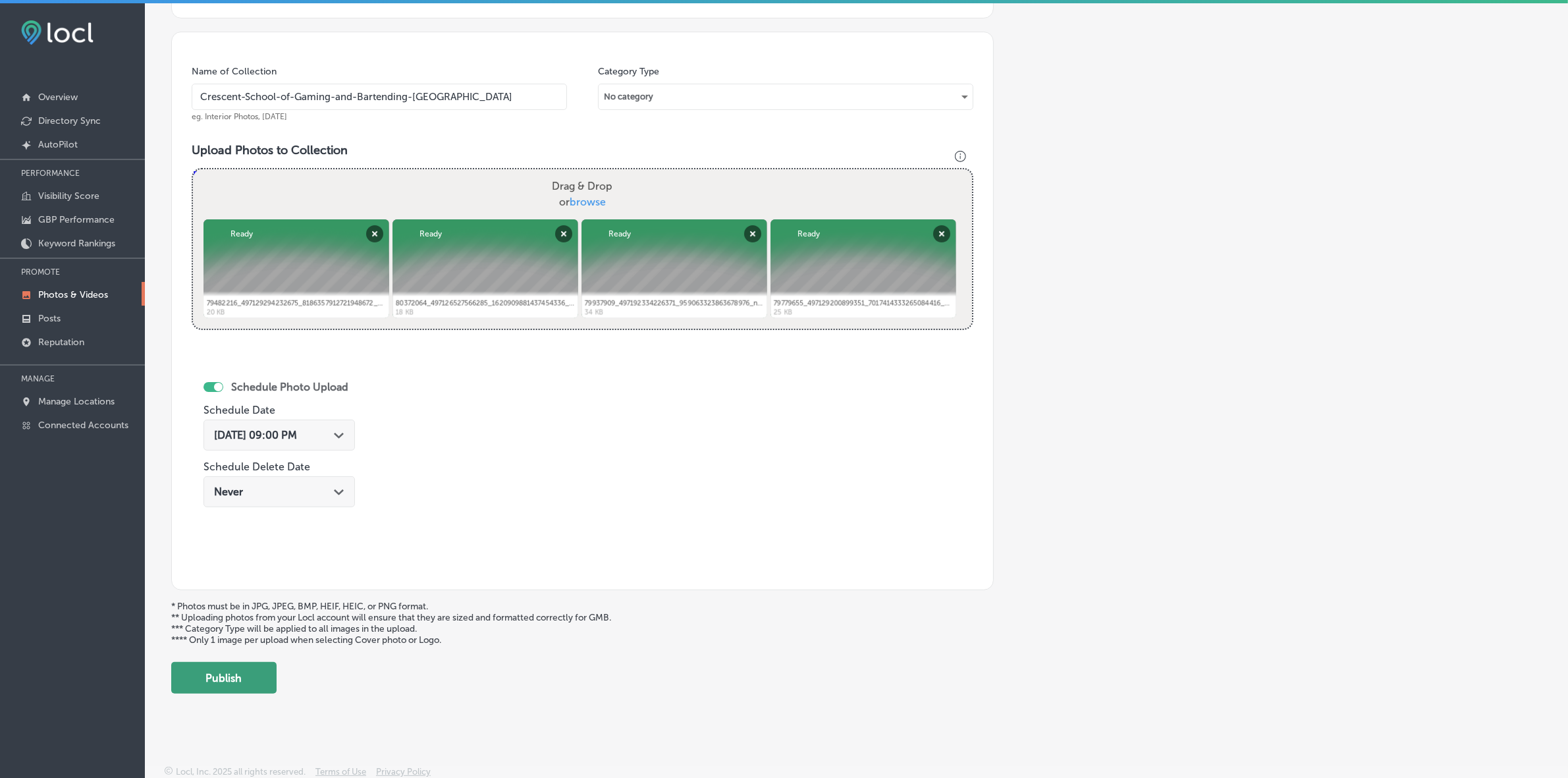
click at [244, 462] on button "Publish" at bounding box center [223, 678] width 105 height 32
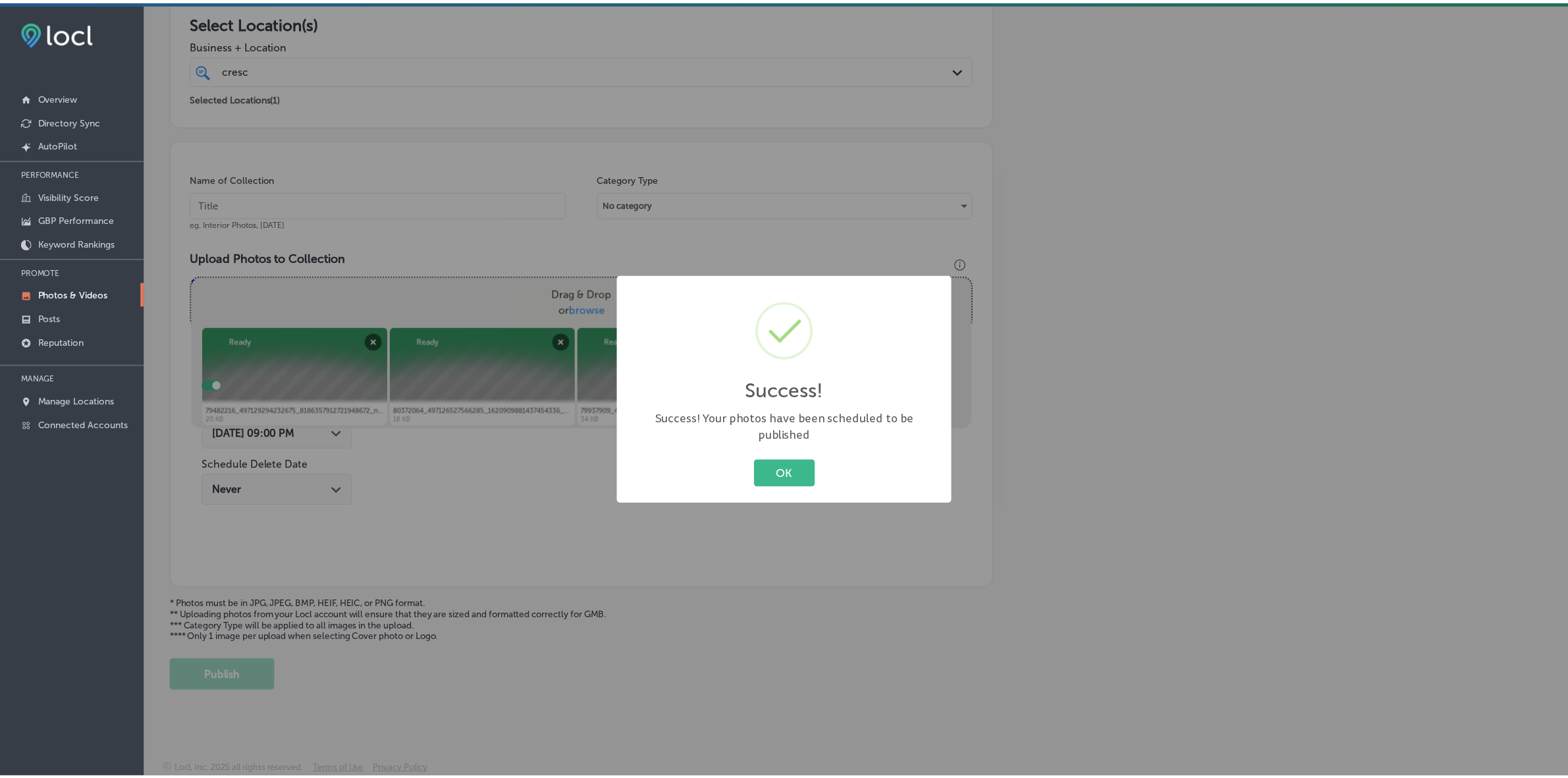
scroll to position [241, 0]
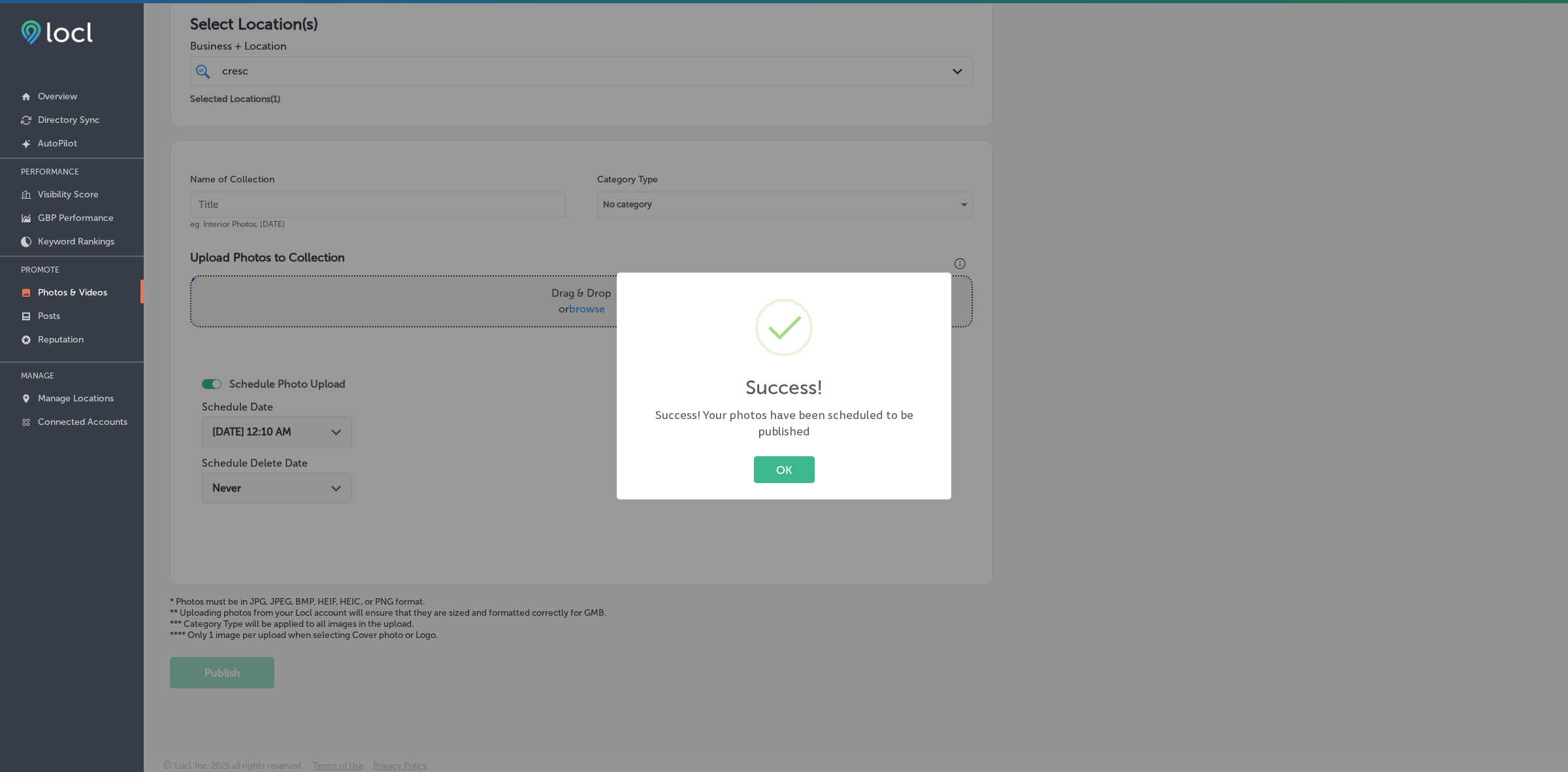
click at [754, 456] on button "OK" at bounding box center [784, 470] width 61 height 27
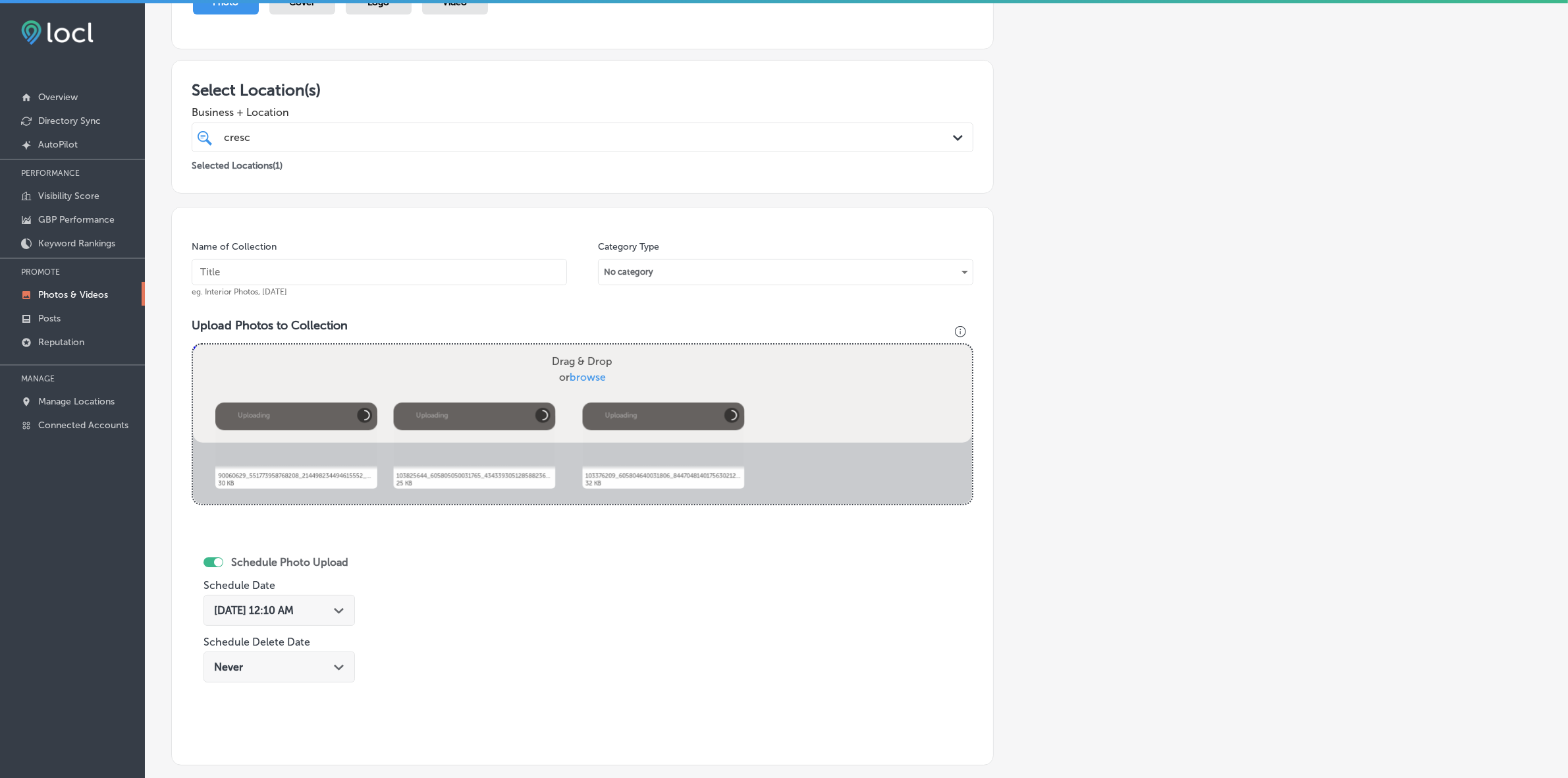
scroll to position [169, 0]
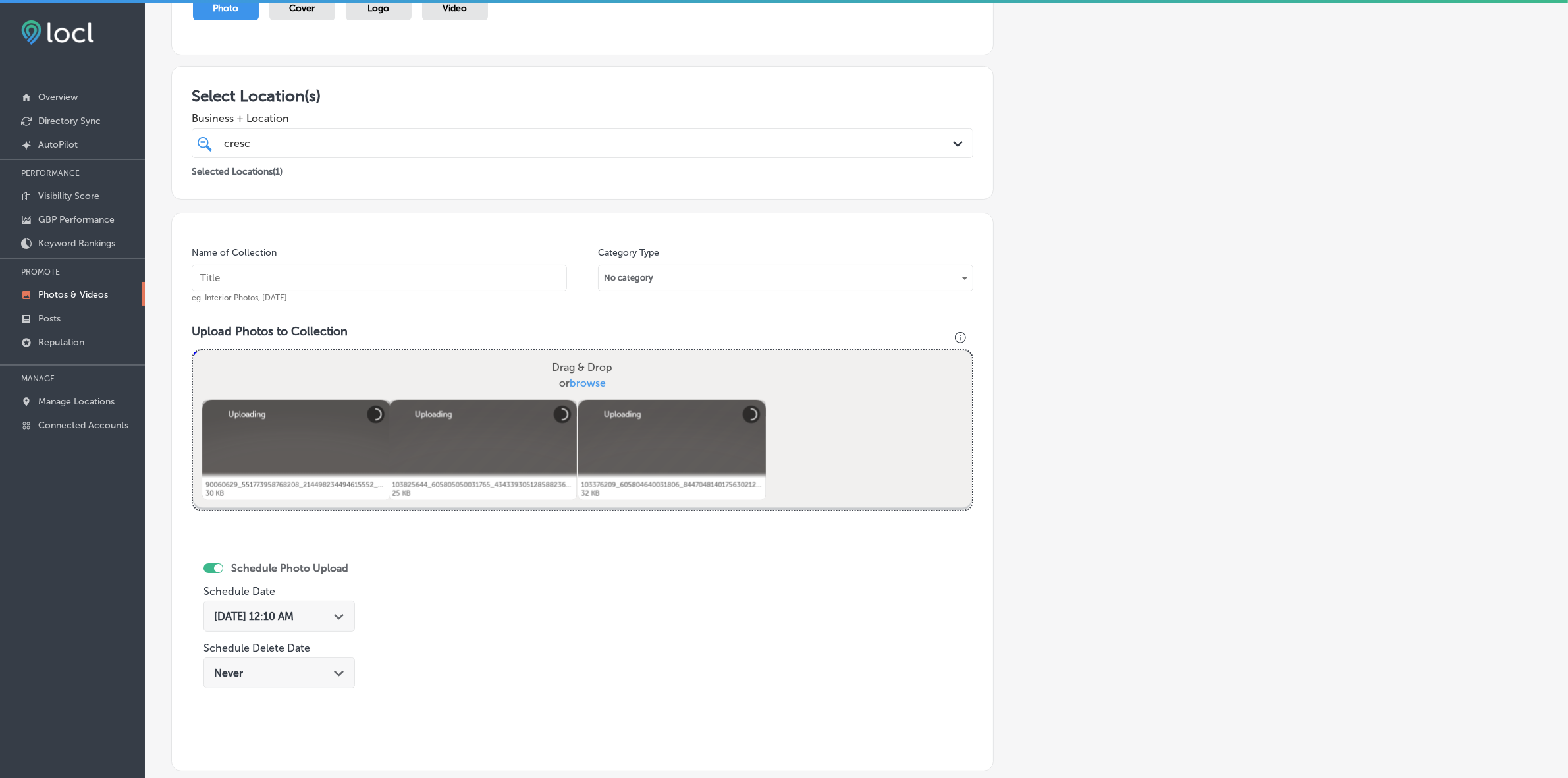
click at [416, 283] on input "text" at bounding box center [380, 277] width 375 height 26
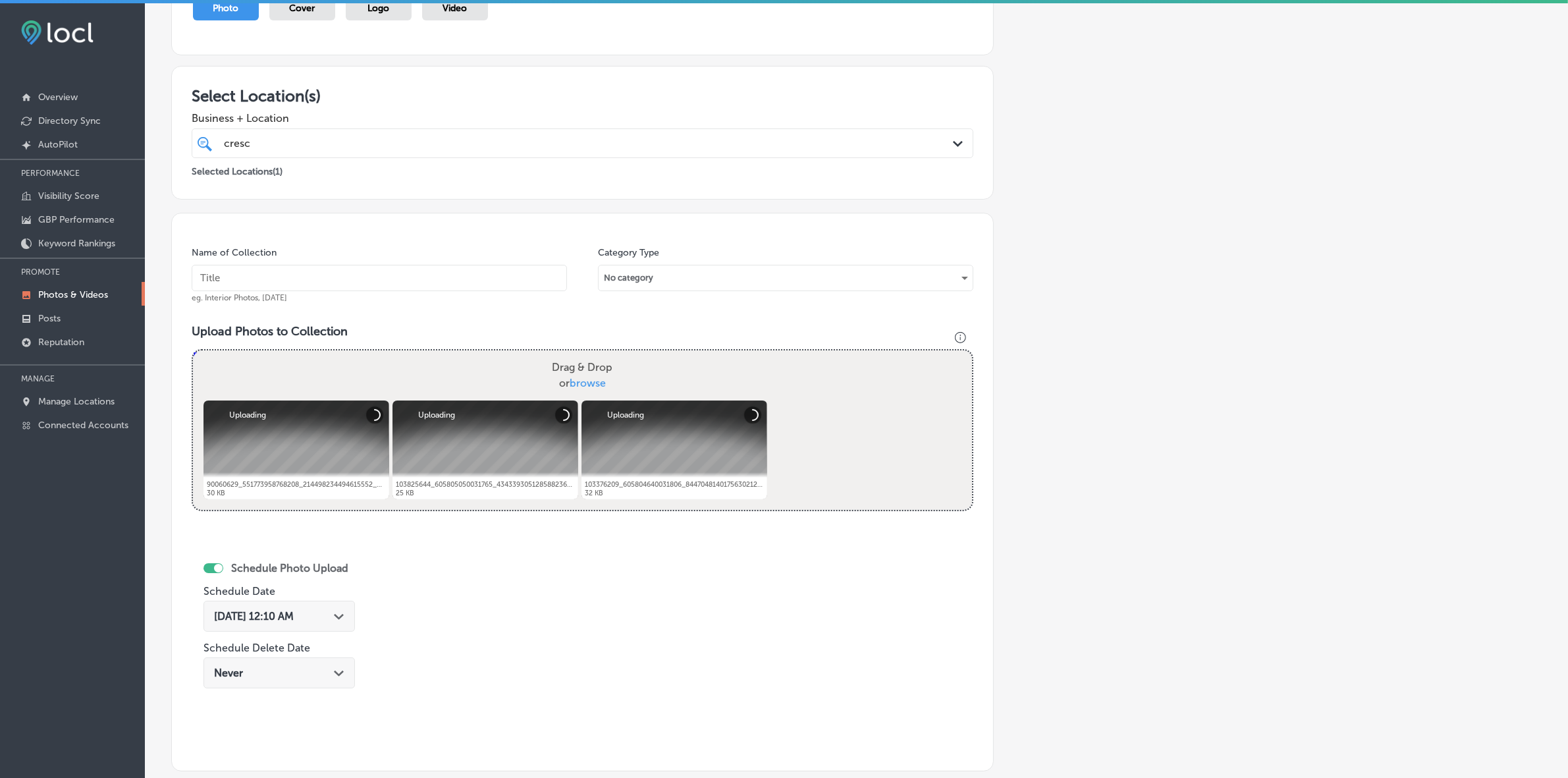
paste input "Crescent-School-of-Gaming-and-Bartending-[GEOGRAPHIC_DATA]"
type input "Crescent-School-of-Gaming-and-Bartending-[GEOGRAPHIC_DATA]"
click at [338, 462] on div "[DATE] 12:10 AM Path Created with Sketch." at bounding box center [279, 615] width 130 height 13
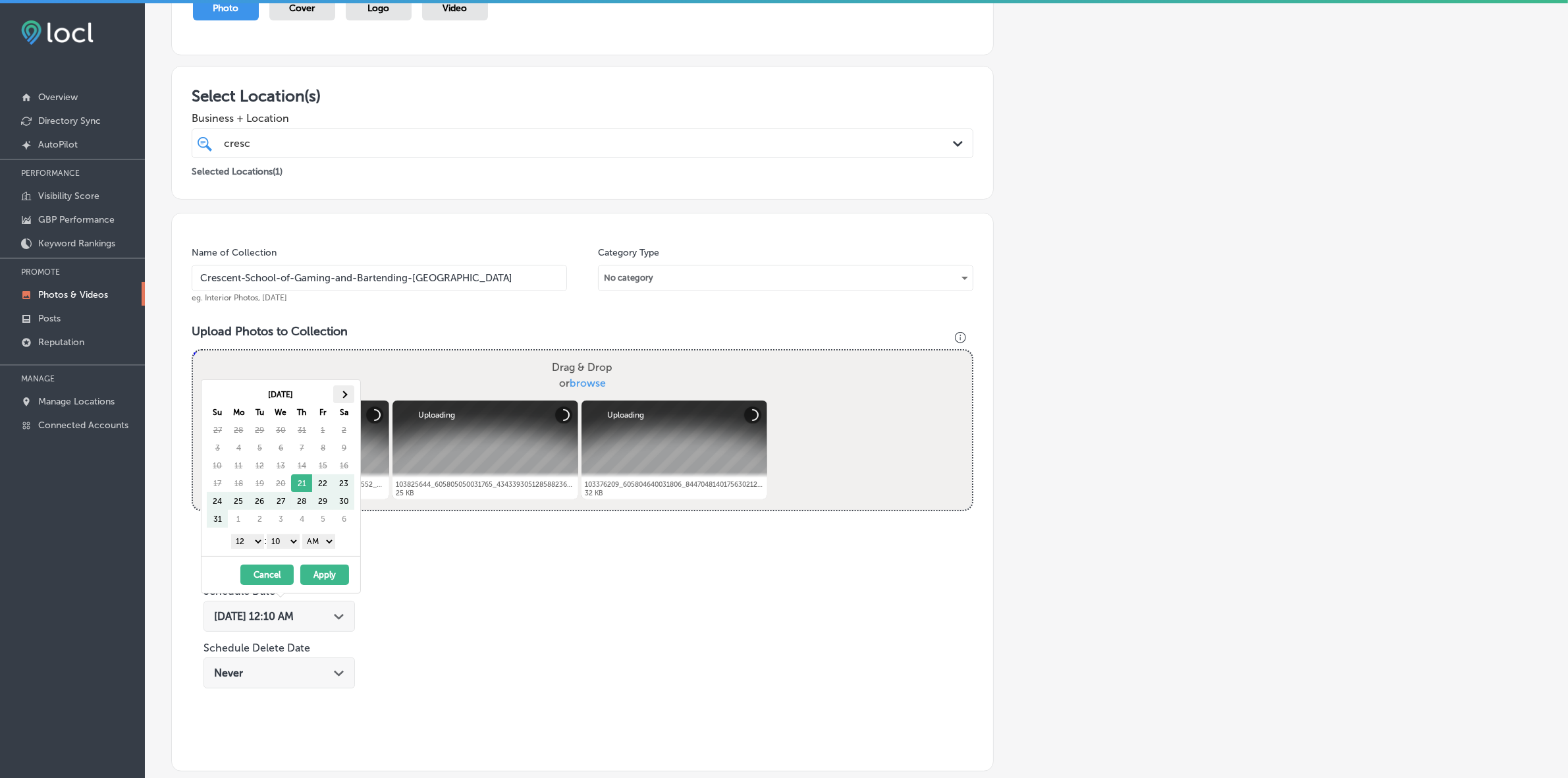
click at [344, 391] on th at bounding box center [343, 394] width 21 height 18
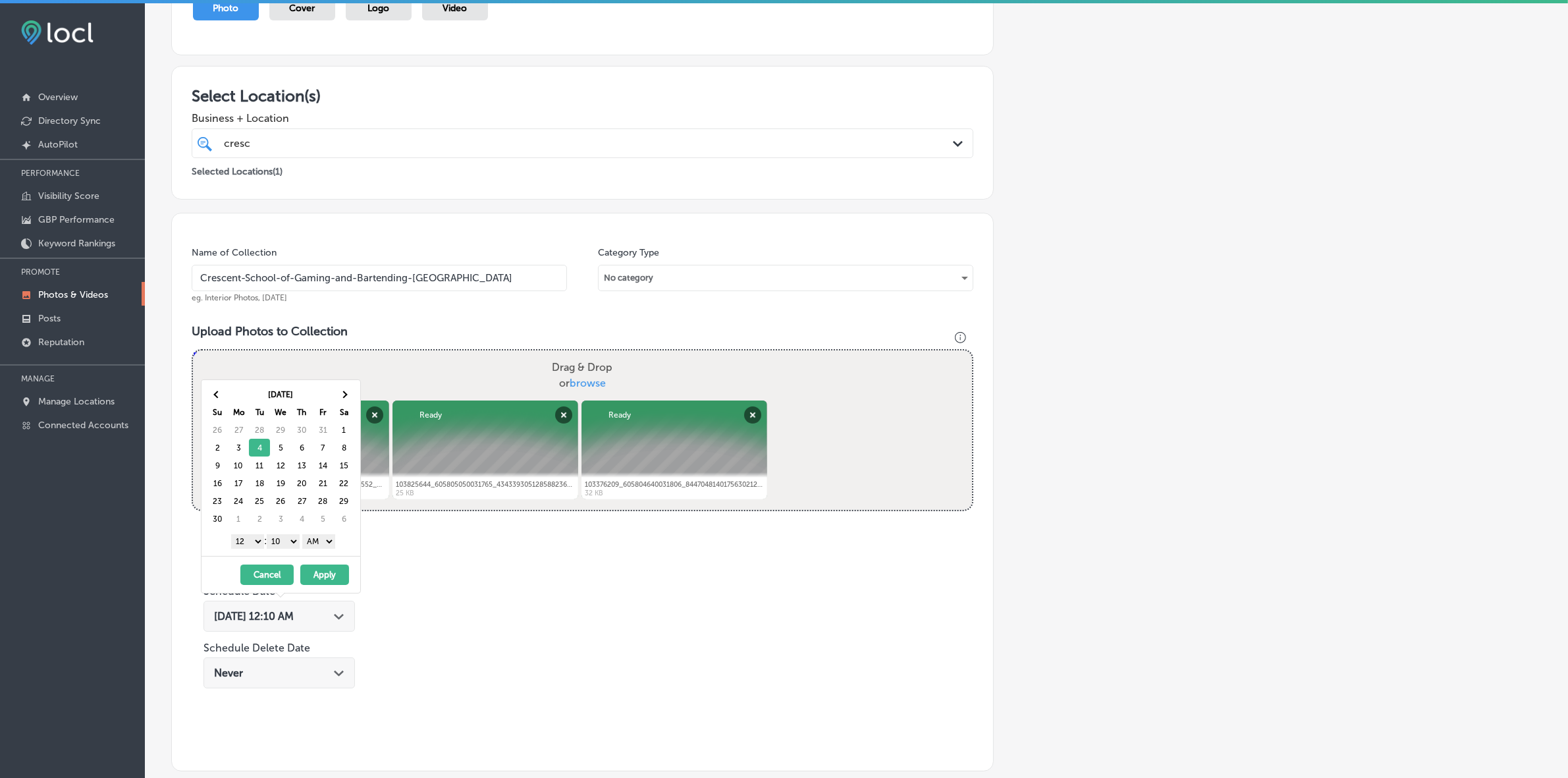
click at [252, 462] on select "1 2 3 4 5 6 7 8 9 10 11 12" at bounding box center [247, 541] width 33 height 14
click at [296, 462] on select "00 10 20 30 40 50" at bounding box center [283, 541] width 33 height 14
click at [327, 462] on select "AM PM" at bounding box center [318, 541] width 33 height 14
click at [316, 462] on button "Apply" at bounding box center [325, 574] width 49 height 20
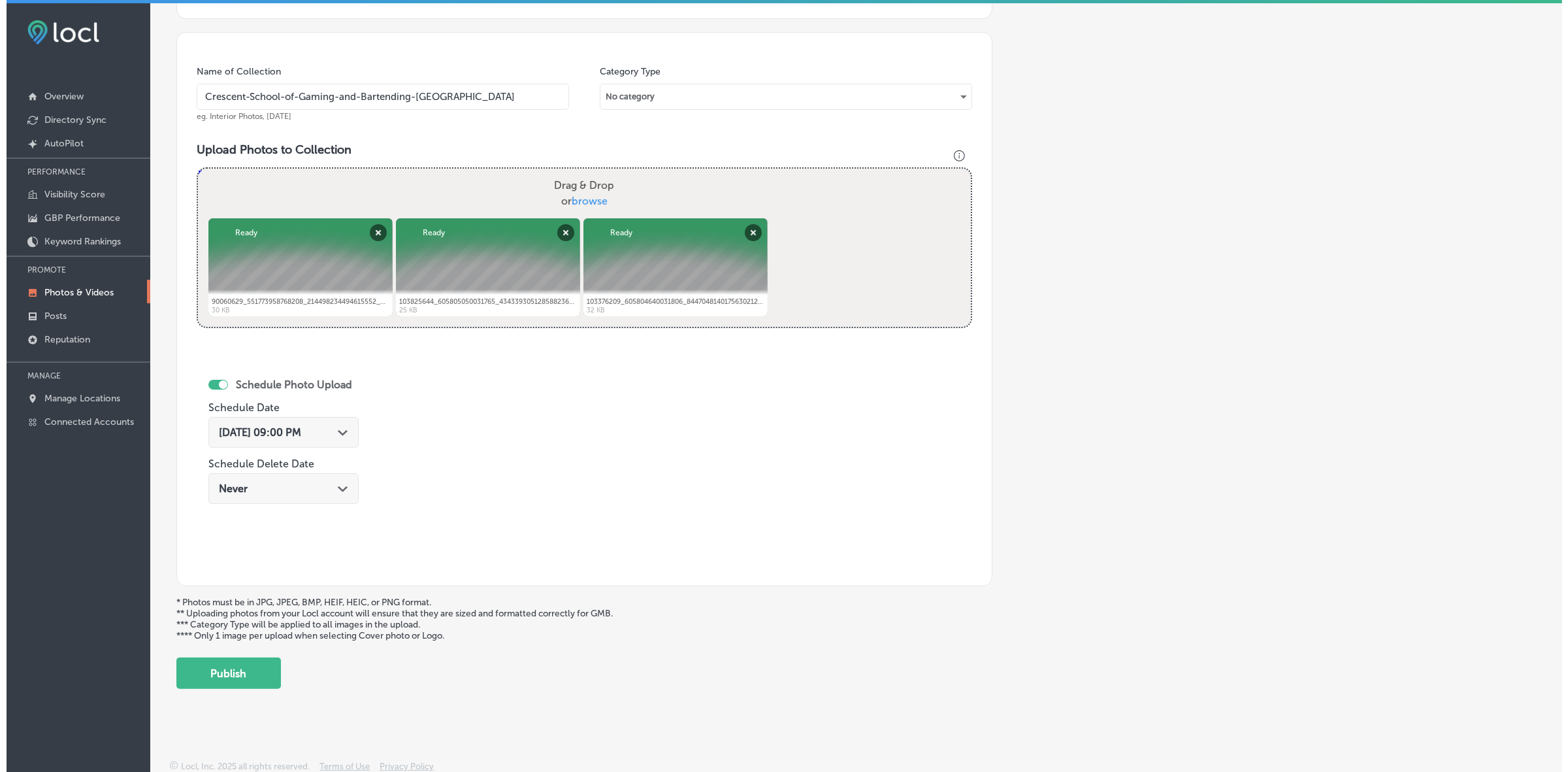
scroll to position [348, 0]
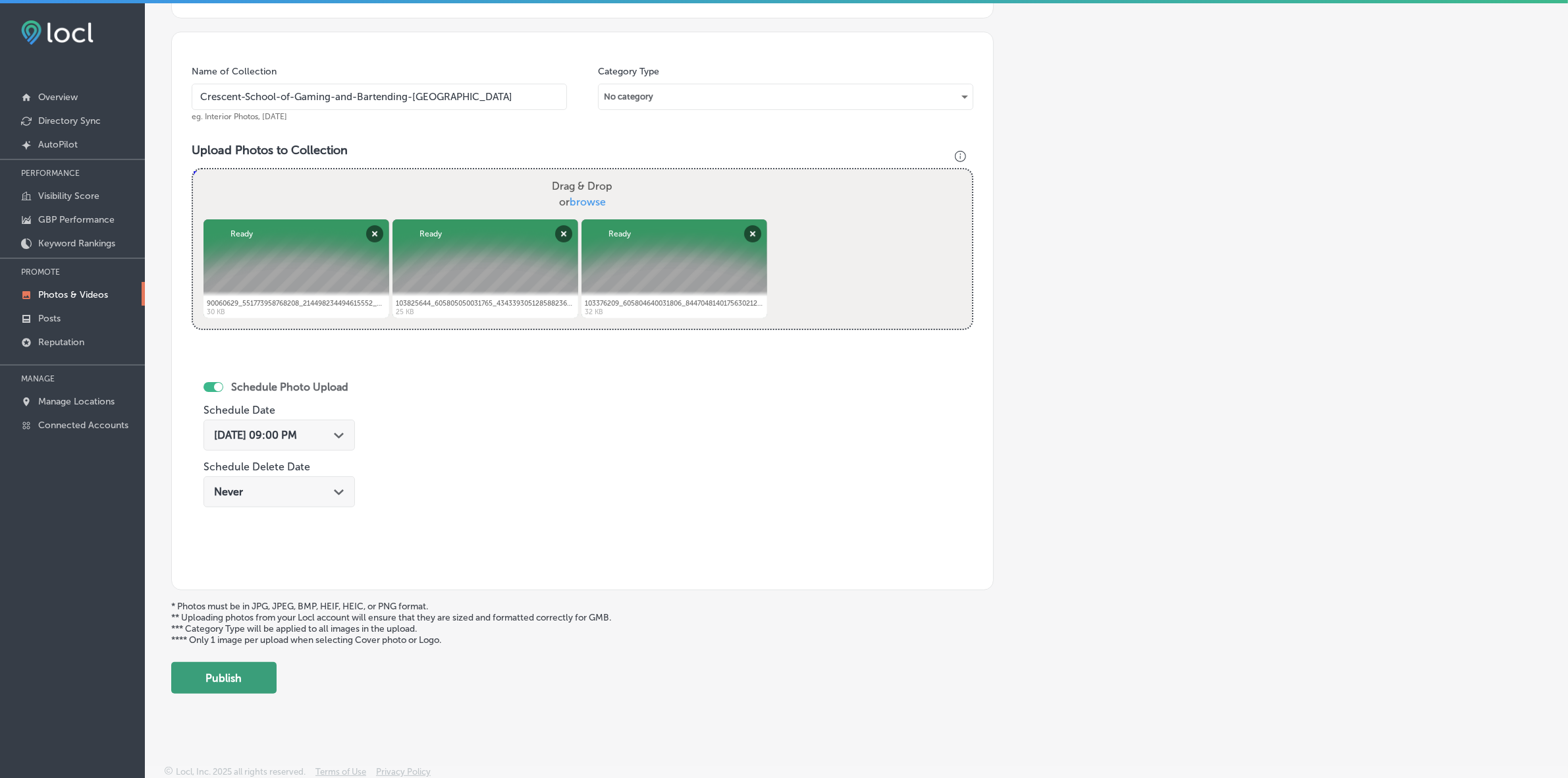
click at [226, 462] on button "Publish" at bounding box center [223, 678] width 105 height 32
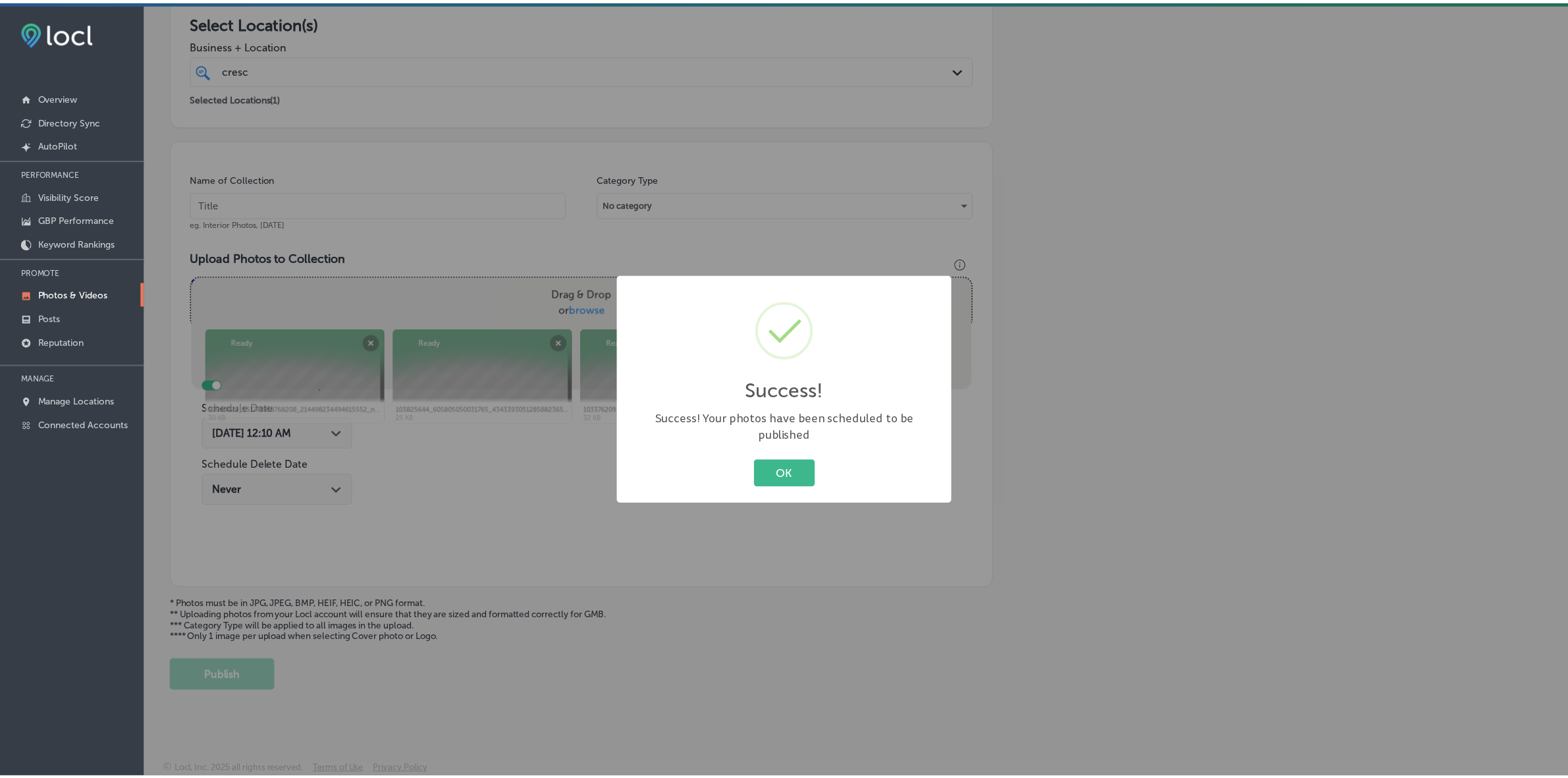
scroll to position [241, 0]
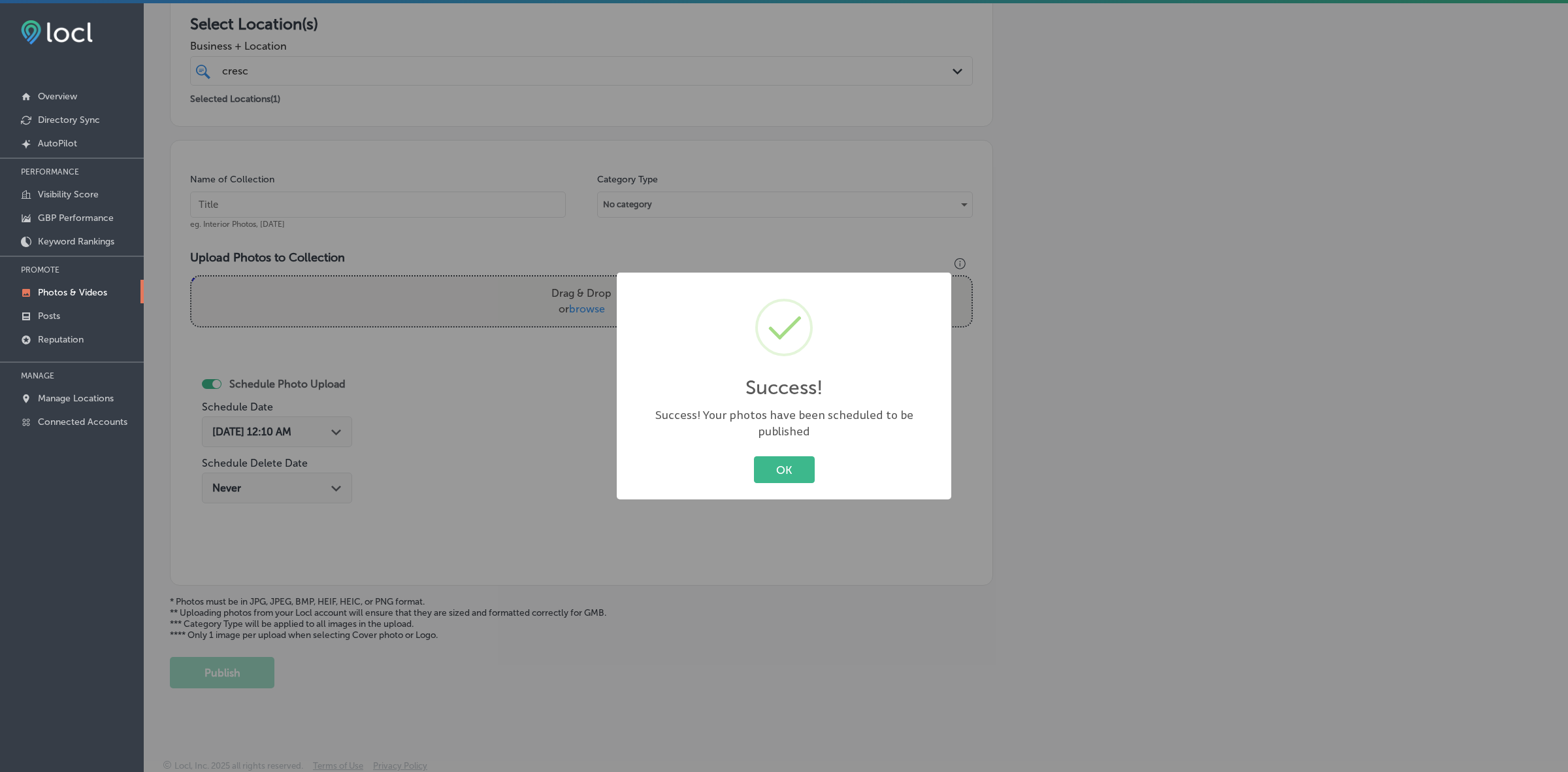
click at [754, 456] on button "OK" at bounding box center [784, 470] width 61 height 27
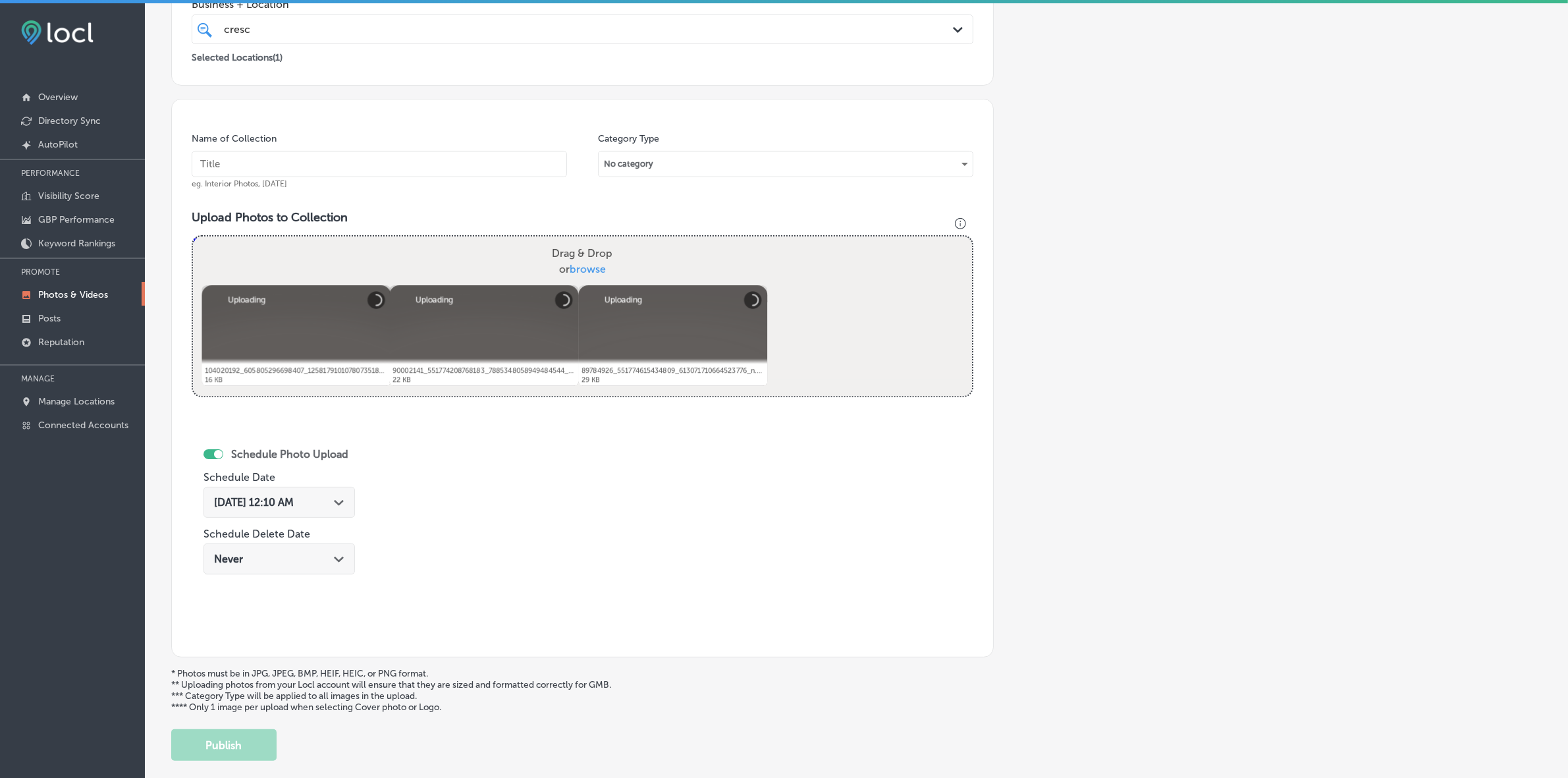
scroll to position [268, 0]
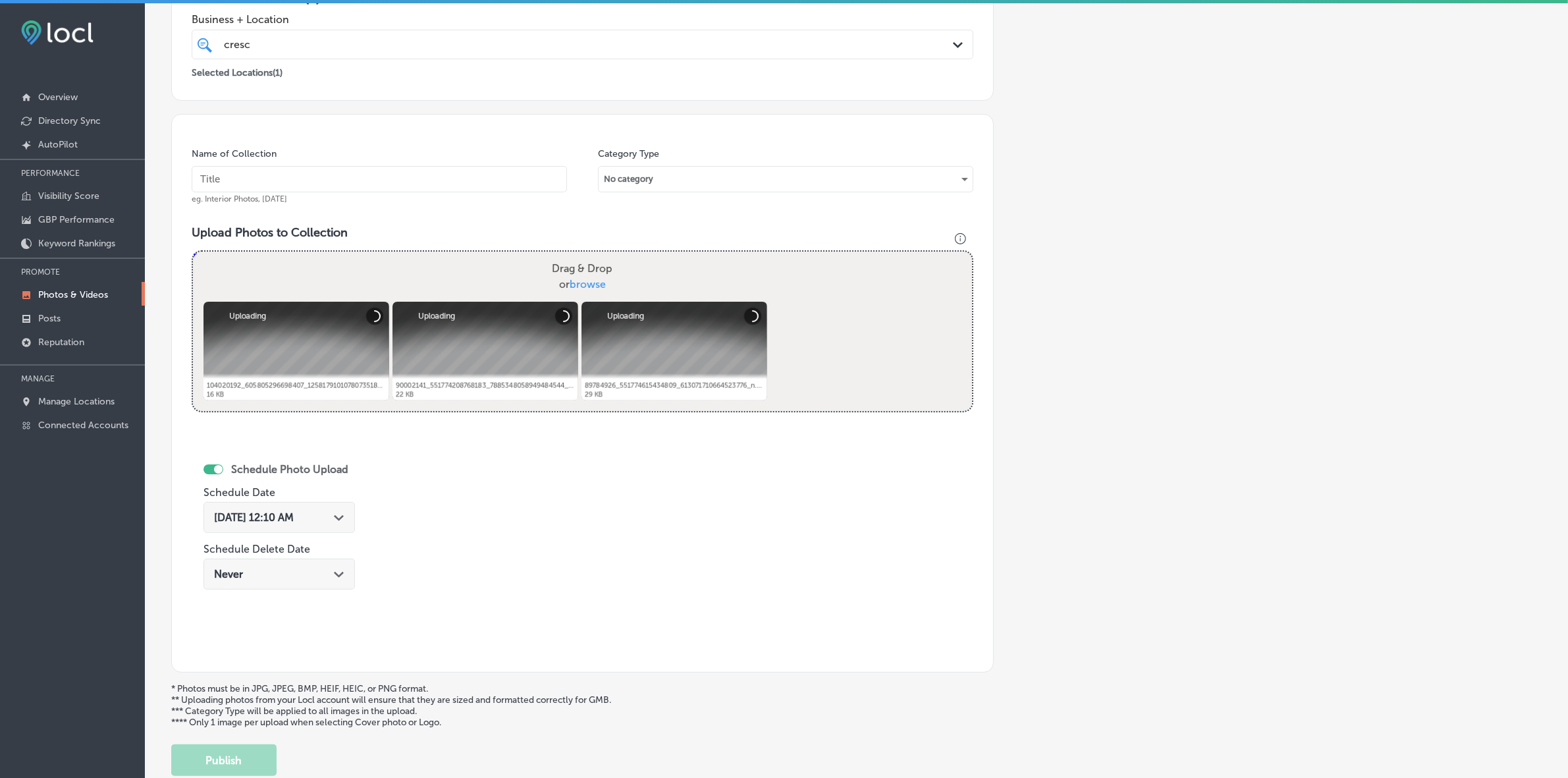
click at [472, 195] on div "Name of Collection eg. Interior Photos, [DATE]" at bounding box center [380, 175] width 375 height 56
click at [470, 177] on input "text" at bounding box center [380, 179] width 375 height 26
paste input "Crescent-School-of-Gaming-and-Bartending-[GEOGRAPHIC_DATA]"
type input "Crescent-School-of-Gaming-and-Bartending-[GEOGRAPHIC_DATA]"
click at [348, 462] on div "[DATE] 12:10 AM Path Created with Sketch." at bounding box center [279, 517] width 151 height 31
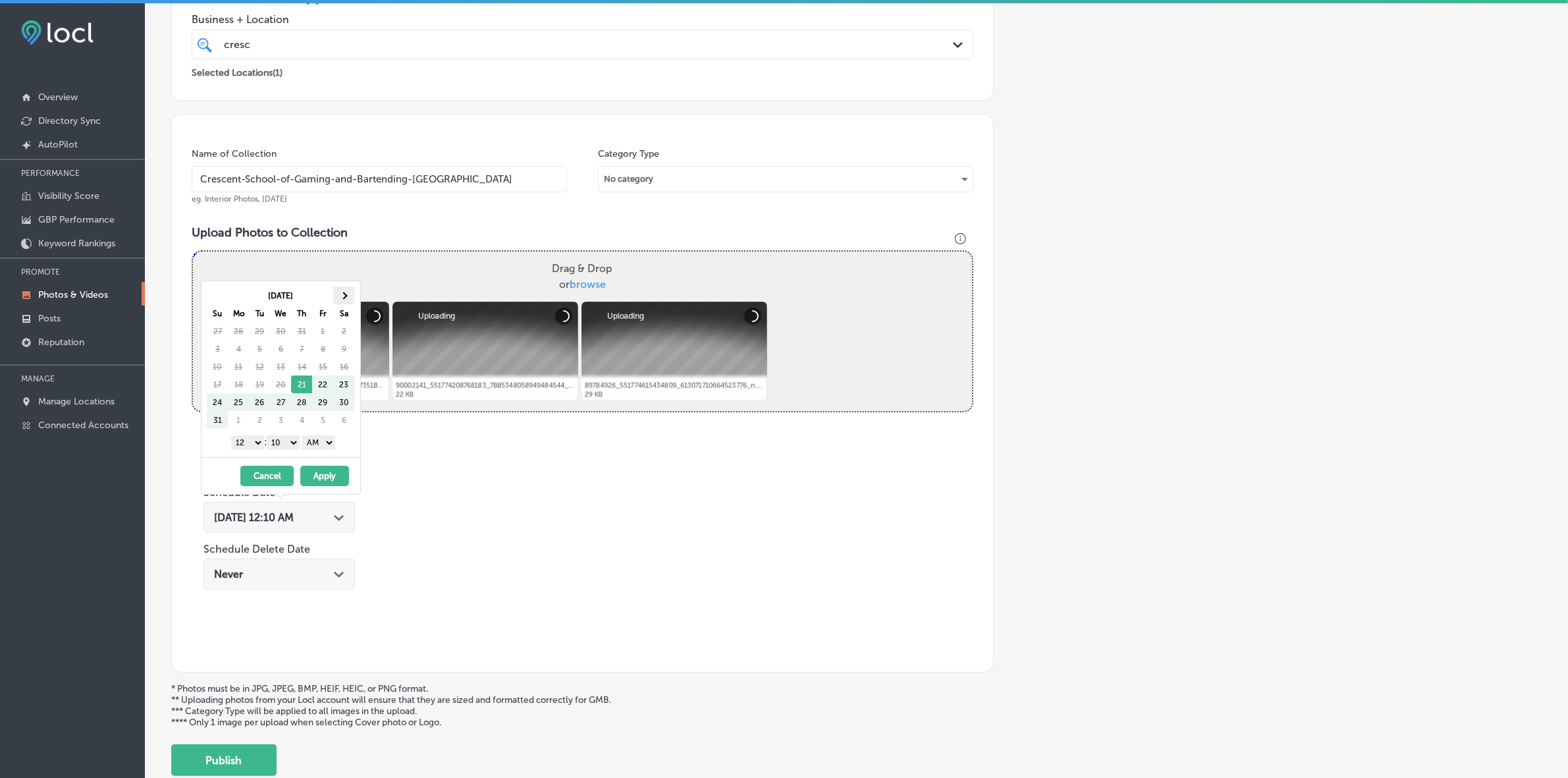
click at [343, 300] on th at bounding box center [343, 295] width 21 height 18
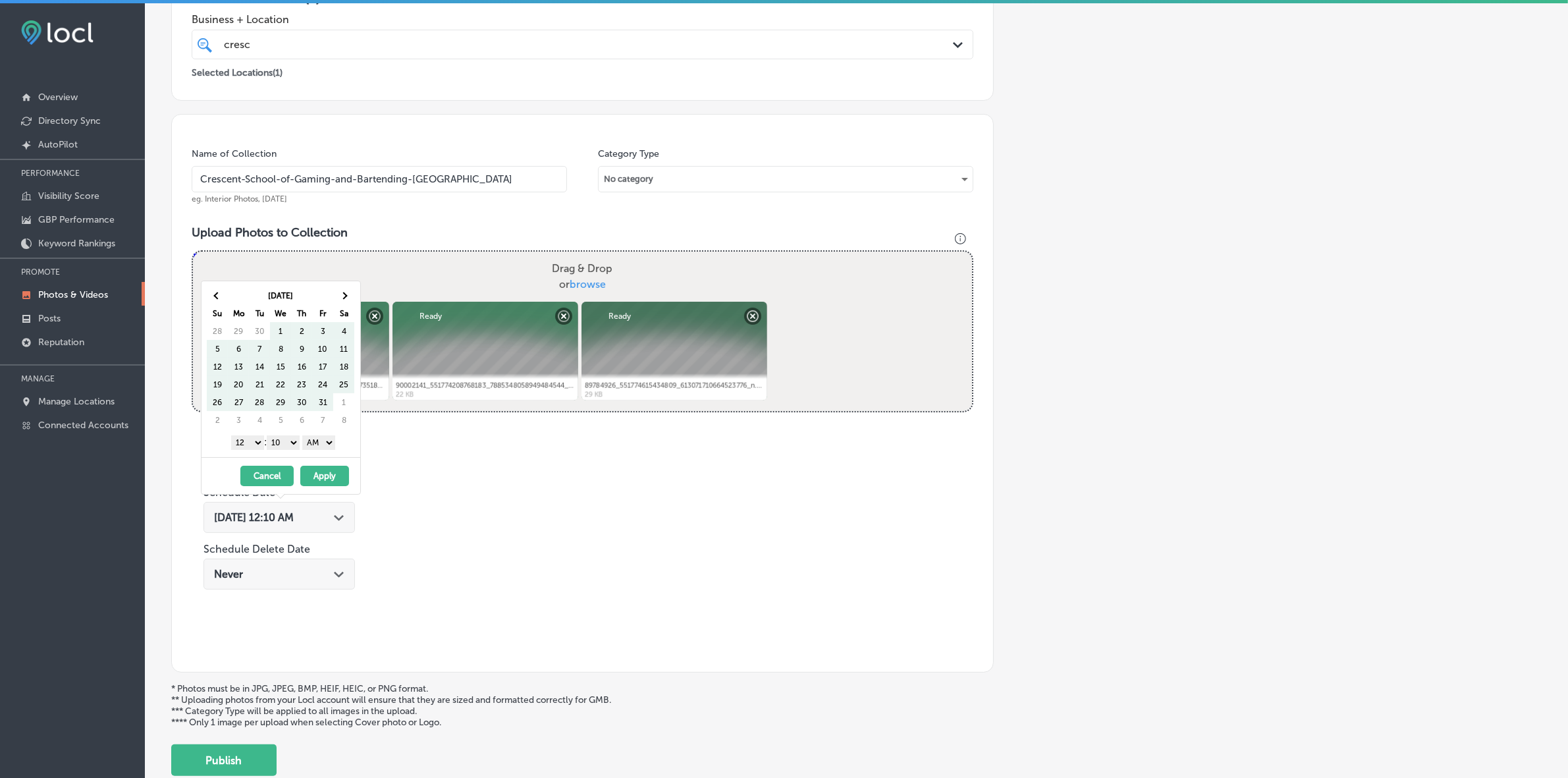
click at [343, 300] on th at bounding box center [343, 295] width 21 height 18
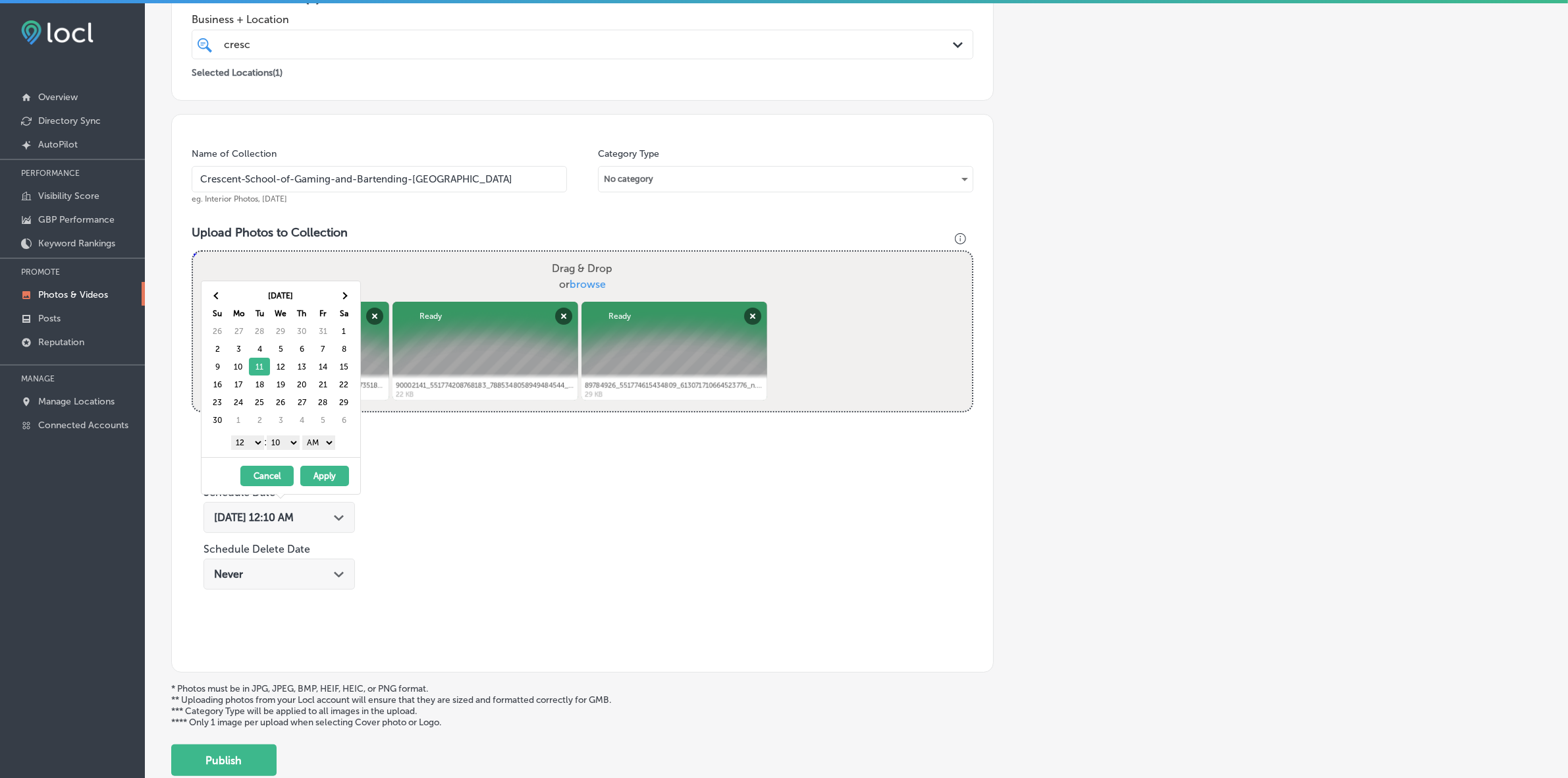
click at [250, 445] on select "1 2 3 4 5 6 7 8 9 10 11 12" at bounding box center [247, 442] width 33 height 14
click at [289, 443] on select "00 10 20 30 40 50" at bounding box center [283, 442] width 33 height 14
click at [335, 446] on select "AM PM" at bounding box center [318, 442] width 33 height 14
click at [319, 462] on button "Apply" at bounding box center [325, 476] width 49 height 20
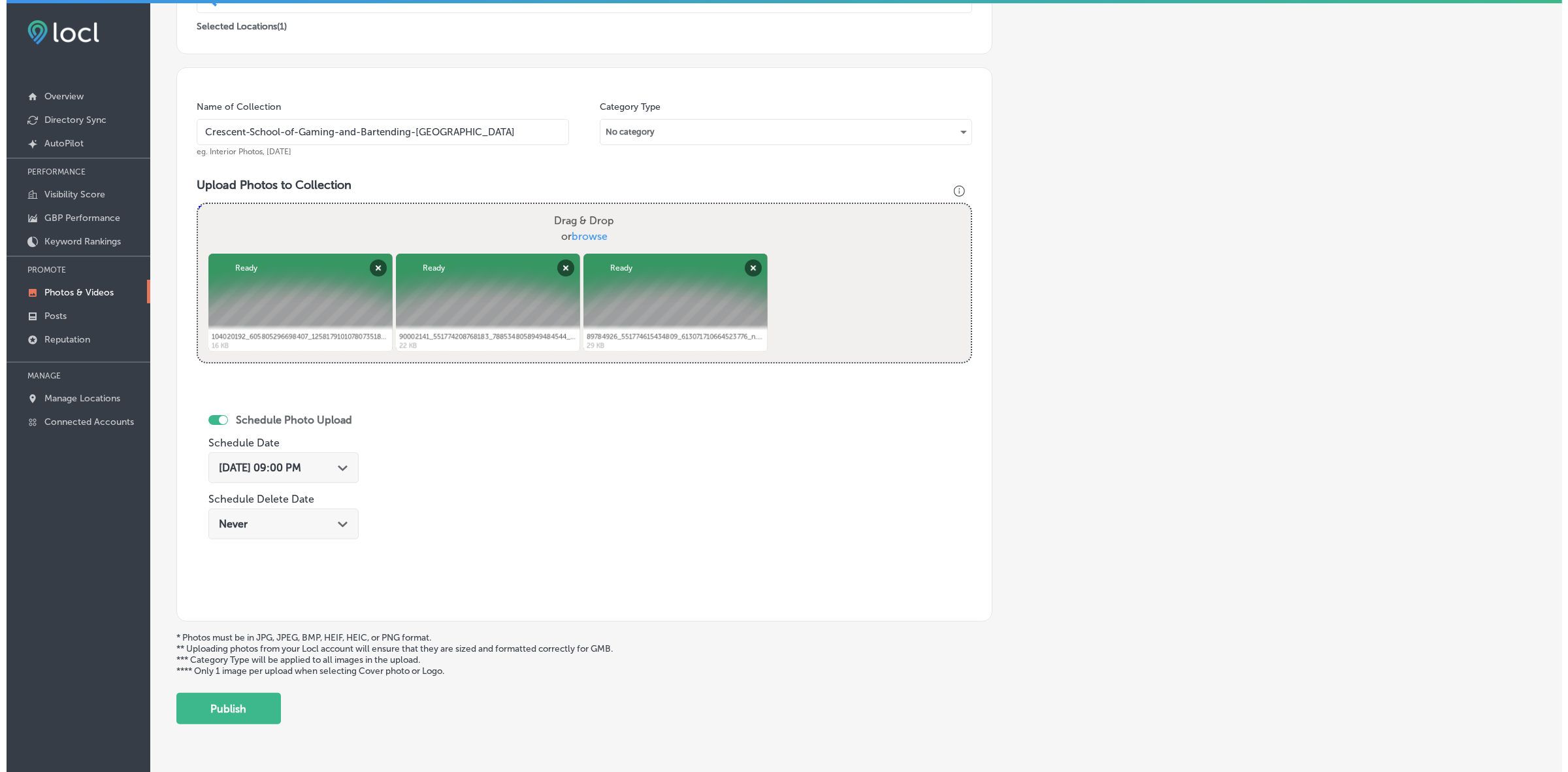
scroll to position [348, 0]
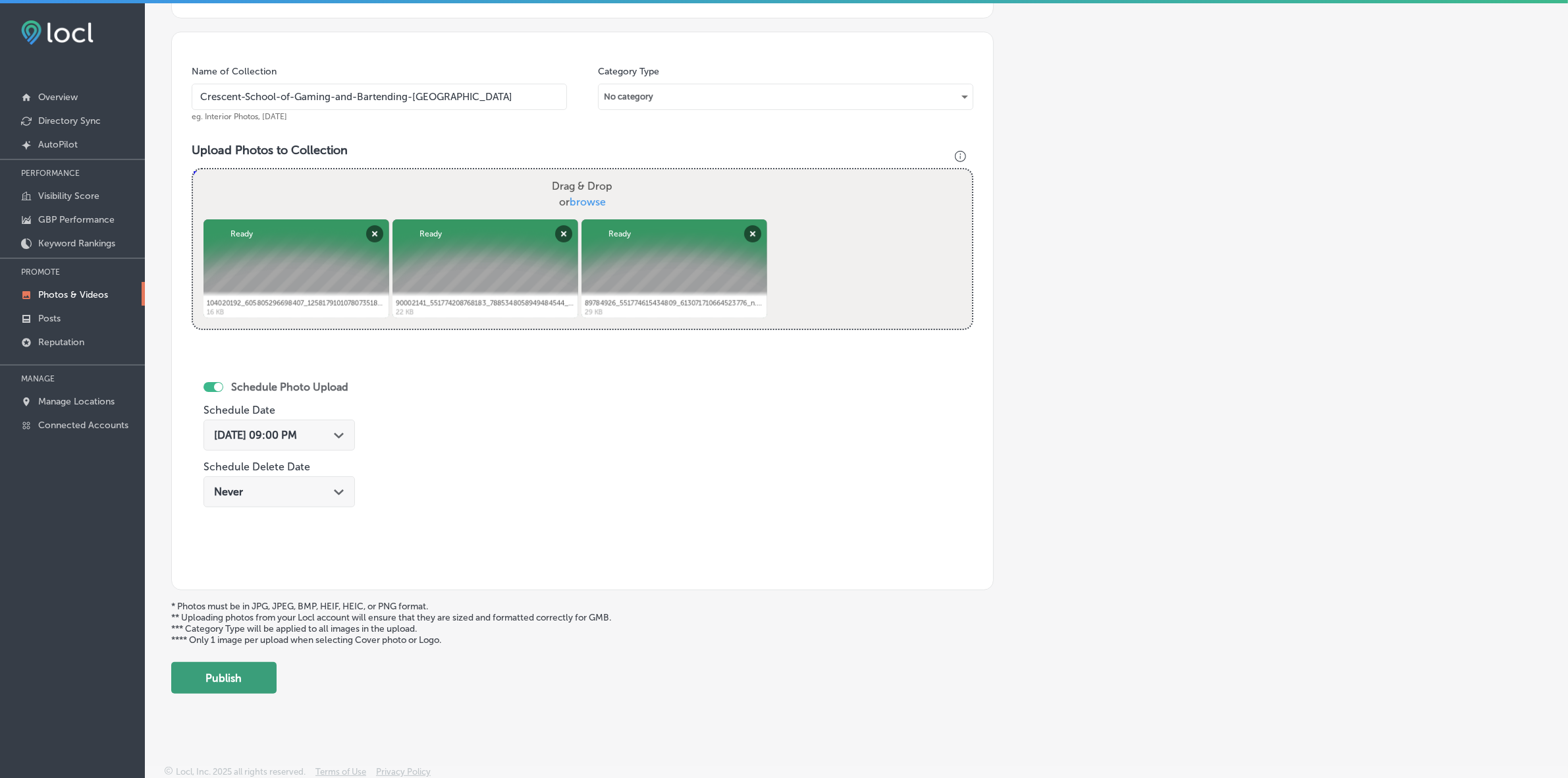
click at [242, 462] on button "Publish" at bounding box center [223, 678] width 105 height 32
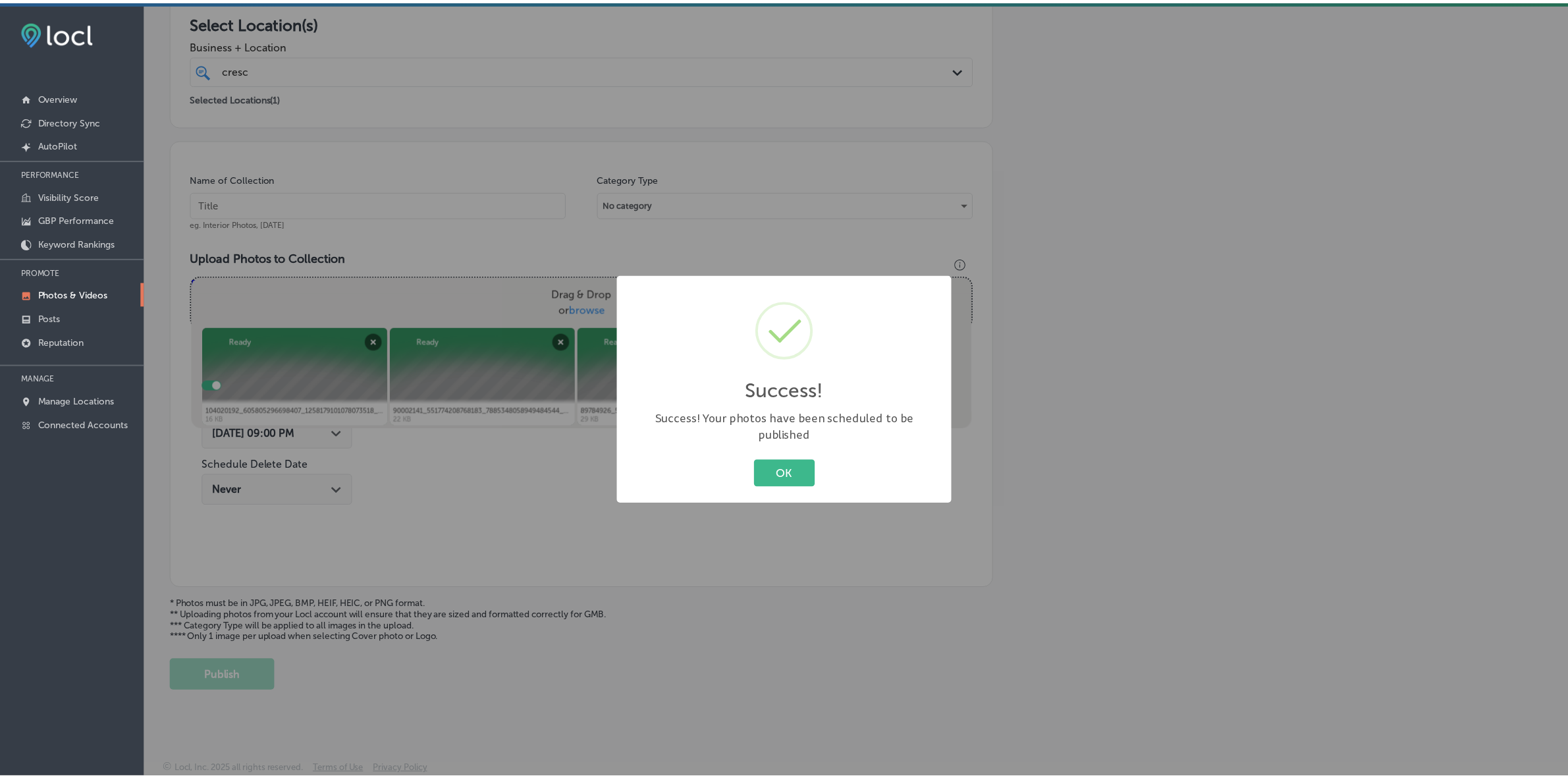
scroll to position [241, 0]
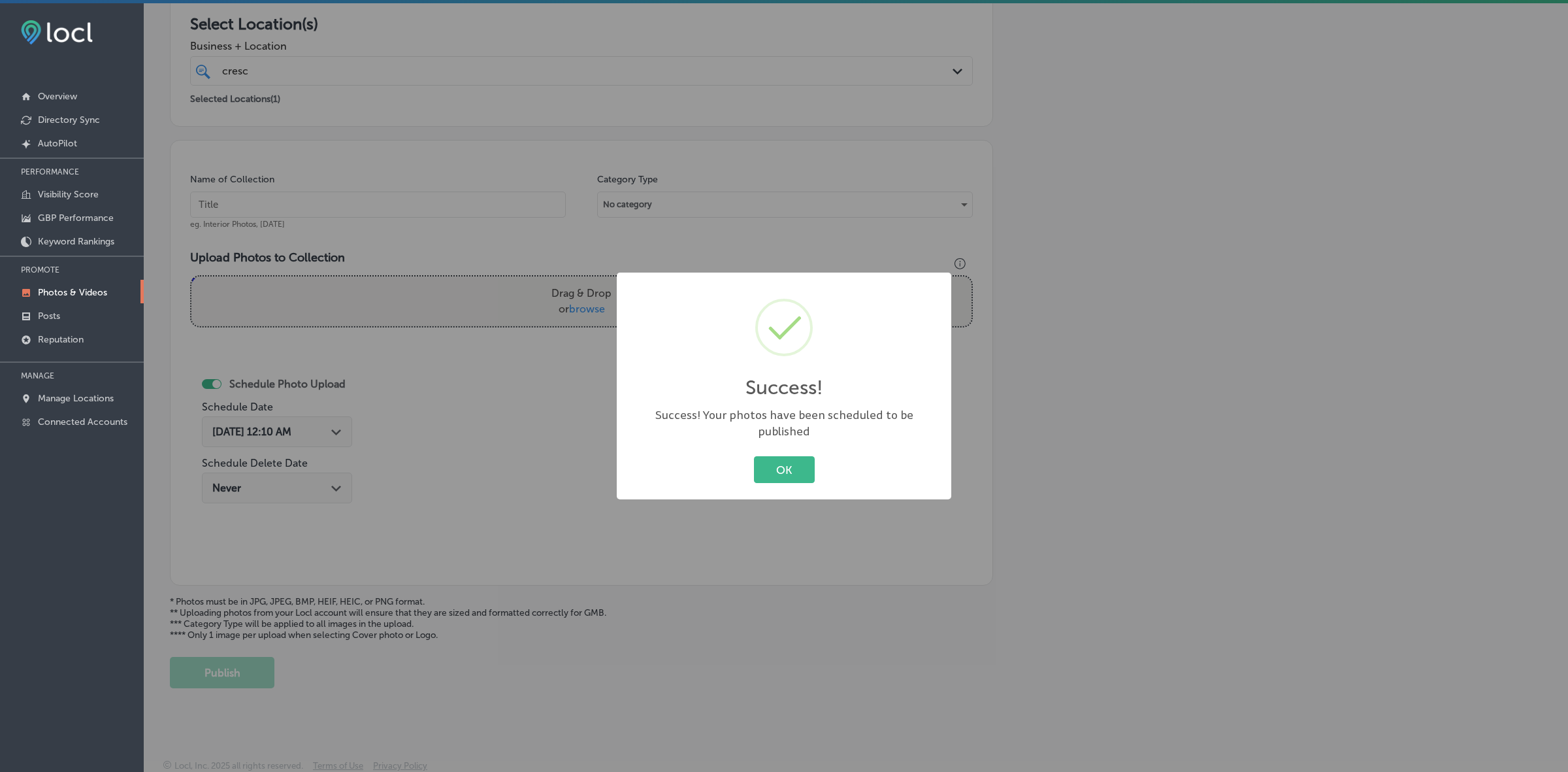
click at [754, 456] on button "OK" at bounding box center [784, 470] width 61 height 27
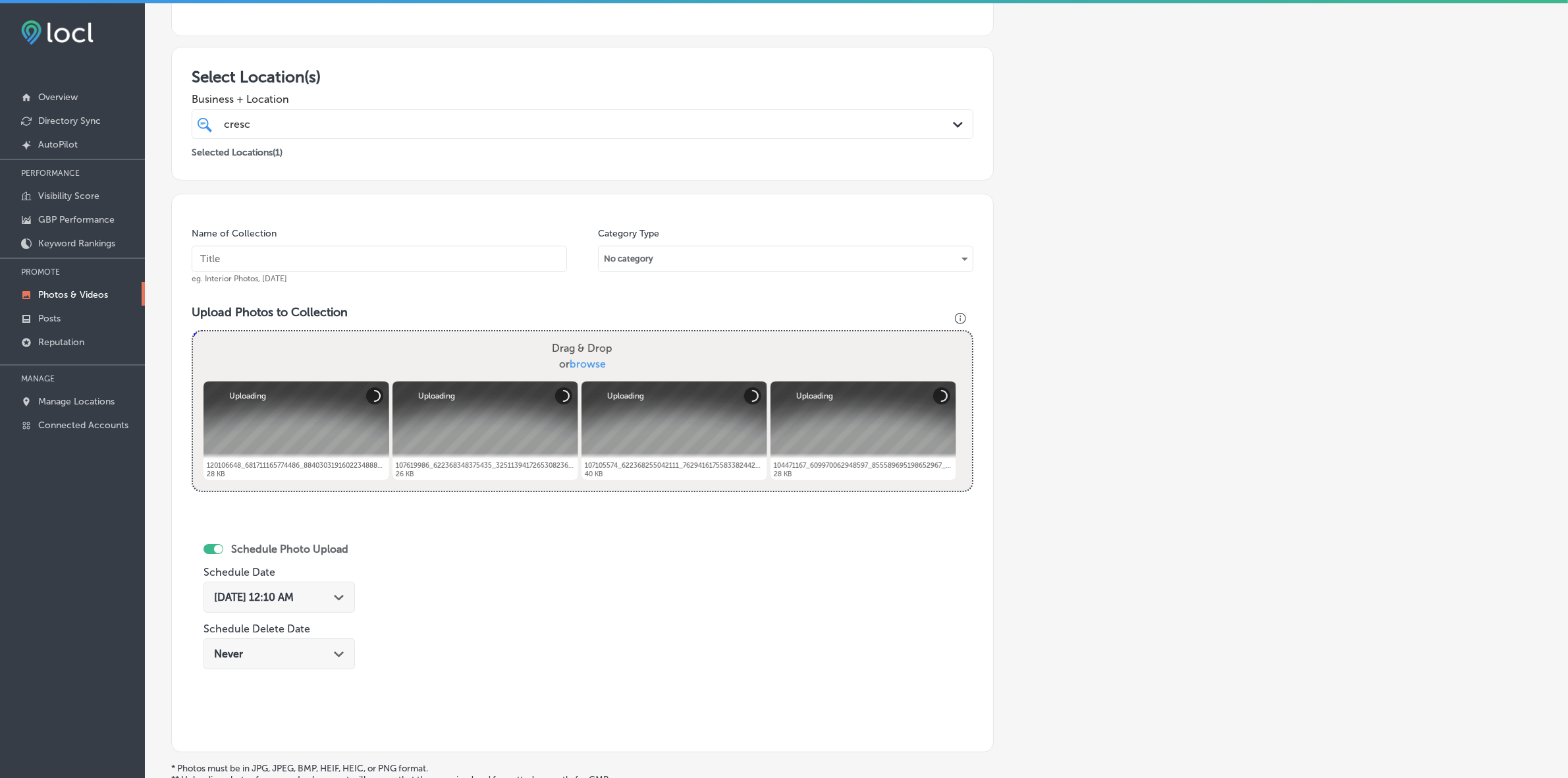
scroll to position [186, 0]
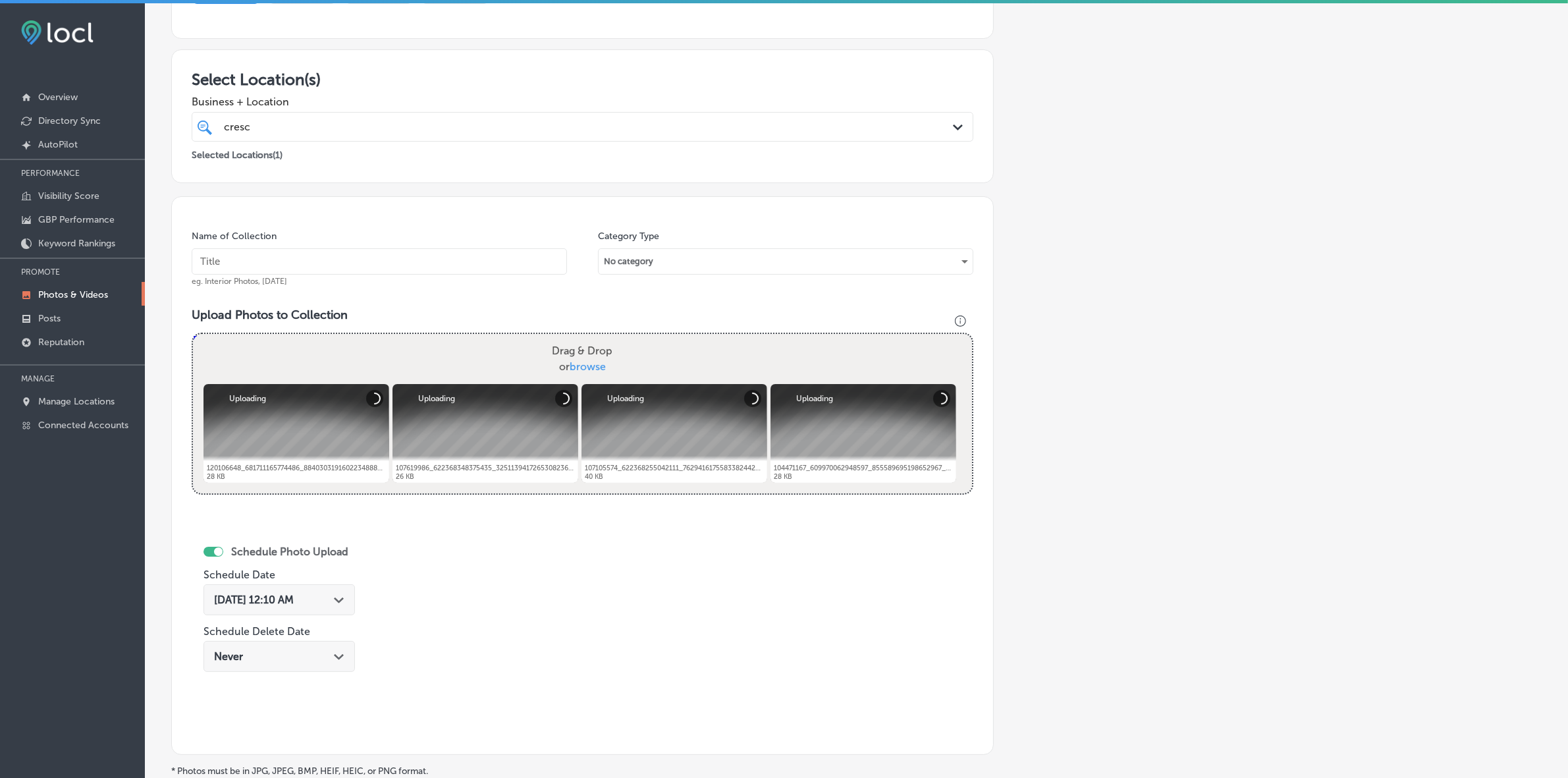
click at [382, 262] on input "text" at bounding box center [380, 261] width 375 height 26
paste input "Crescent-School-of-Gaming-and-Bartending-[GEOGRAPHIC_DATA]"
type input "Crescent-School-of-Gaming-and-Bartending-[GEOGRAPHIC_DATA]"
click at [341, 462] on div "Path Created with Sketch." at bounding box center [339, 599] width 11 height 11
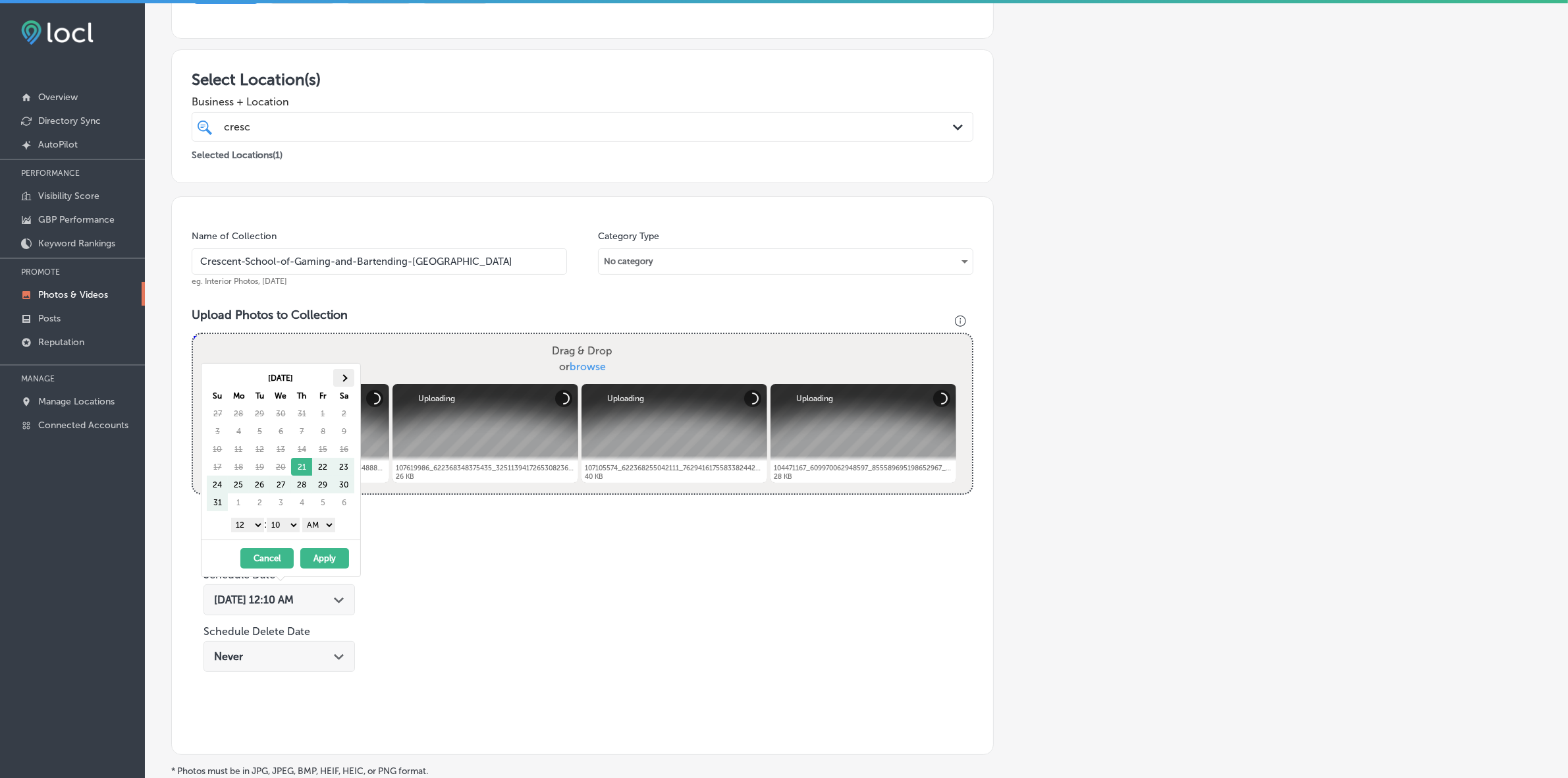
click at [343, 370] on th at bounding box center [343, 377] width 21 height 18
click at [343, 376] on span at bounding box center [343, 377] width 8 height 8
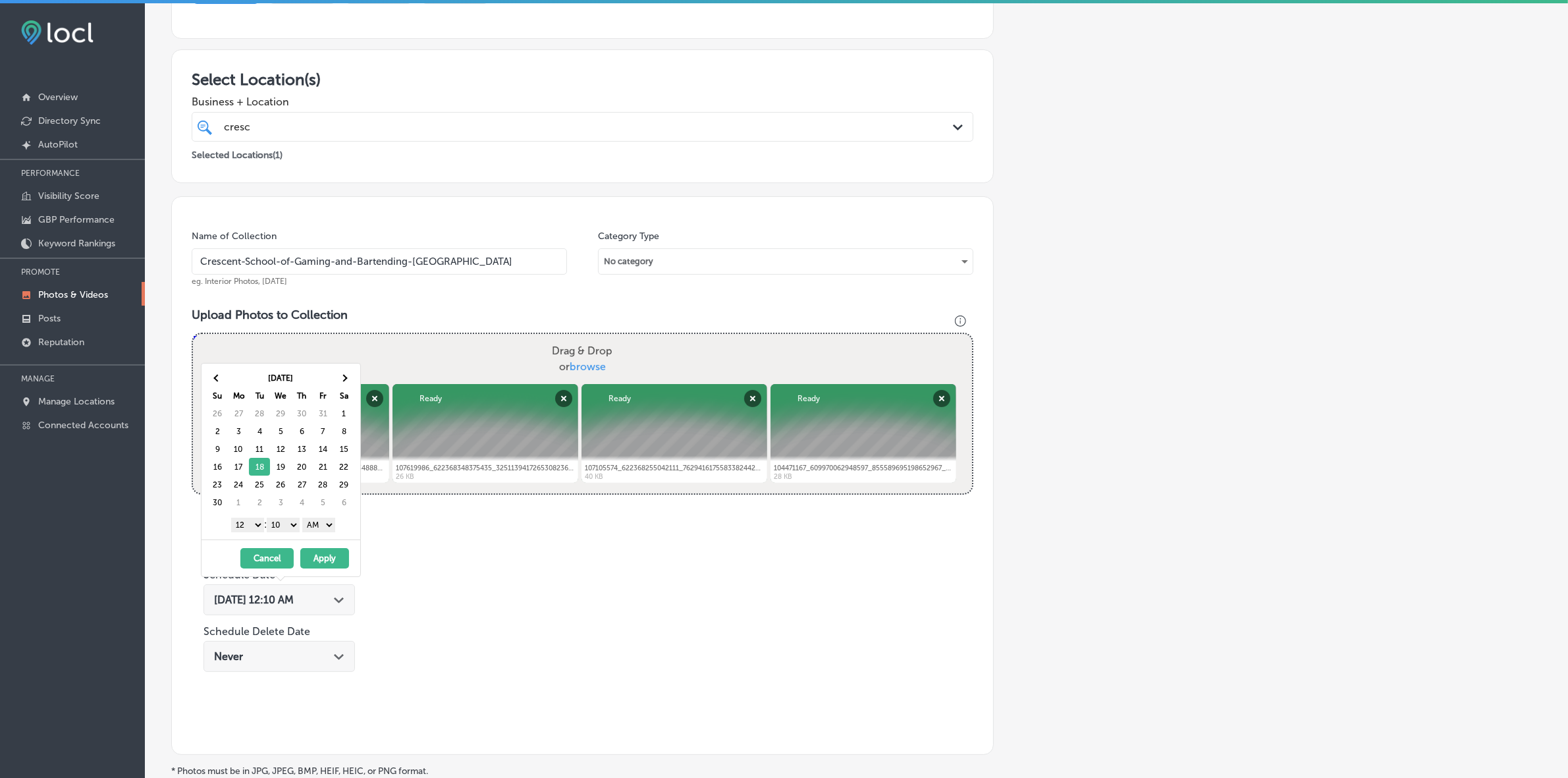
click at [251, 462] on select "1 2 3 4 5 6 7 8 9 10 11 12" at bounding box center [247, 525] width 33 height 14
click at [292, 462] on select "00 10 20 30 40 50" at bounding box center [283, 525] width 33 height 14
click at [330, 462] on select "AM PM" at bounding box center [318, 525] width 33 height 14
click at [322, 462] on button "Apply" at bounding box center [325, 558] width 49 height 20
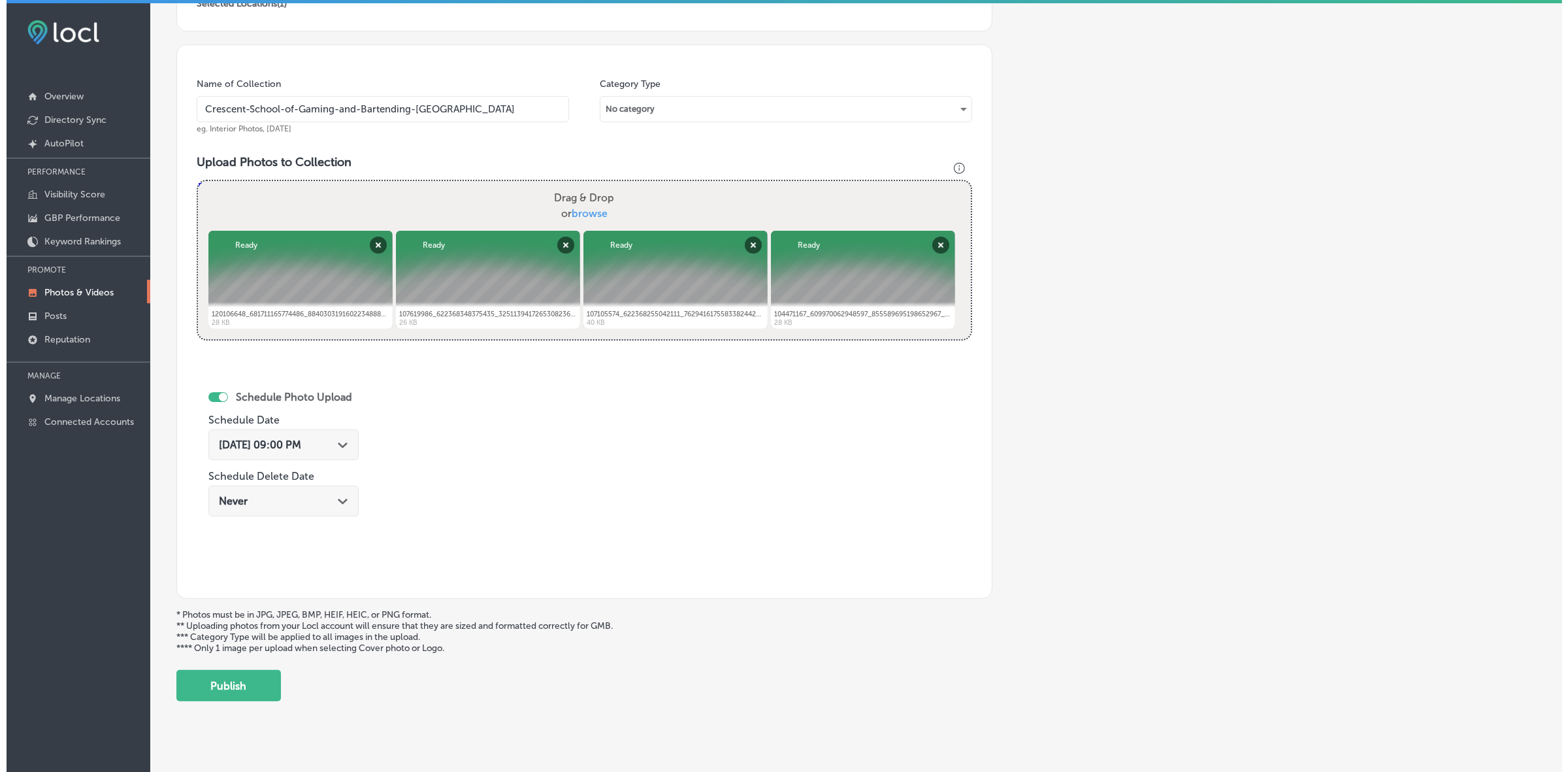
scroll to position [348, 0]
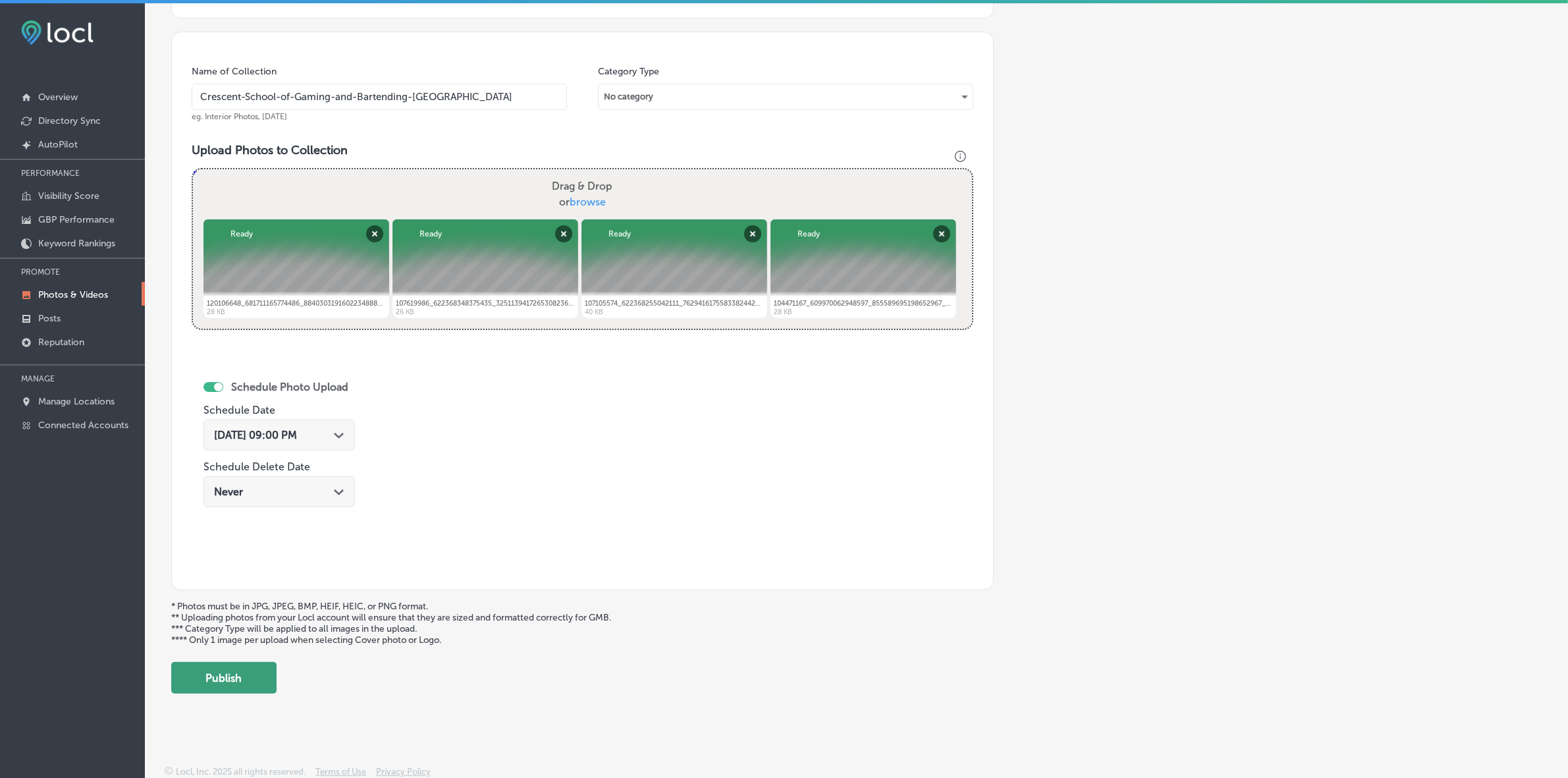
click at [242, 462] on button "Publish" at bounding box center [223, 678] width 105 height 32
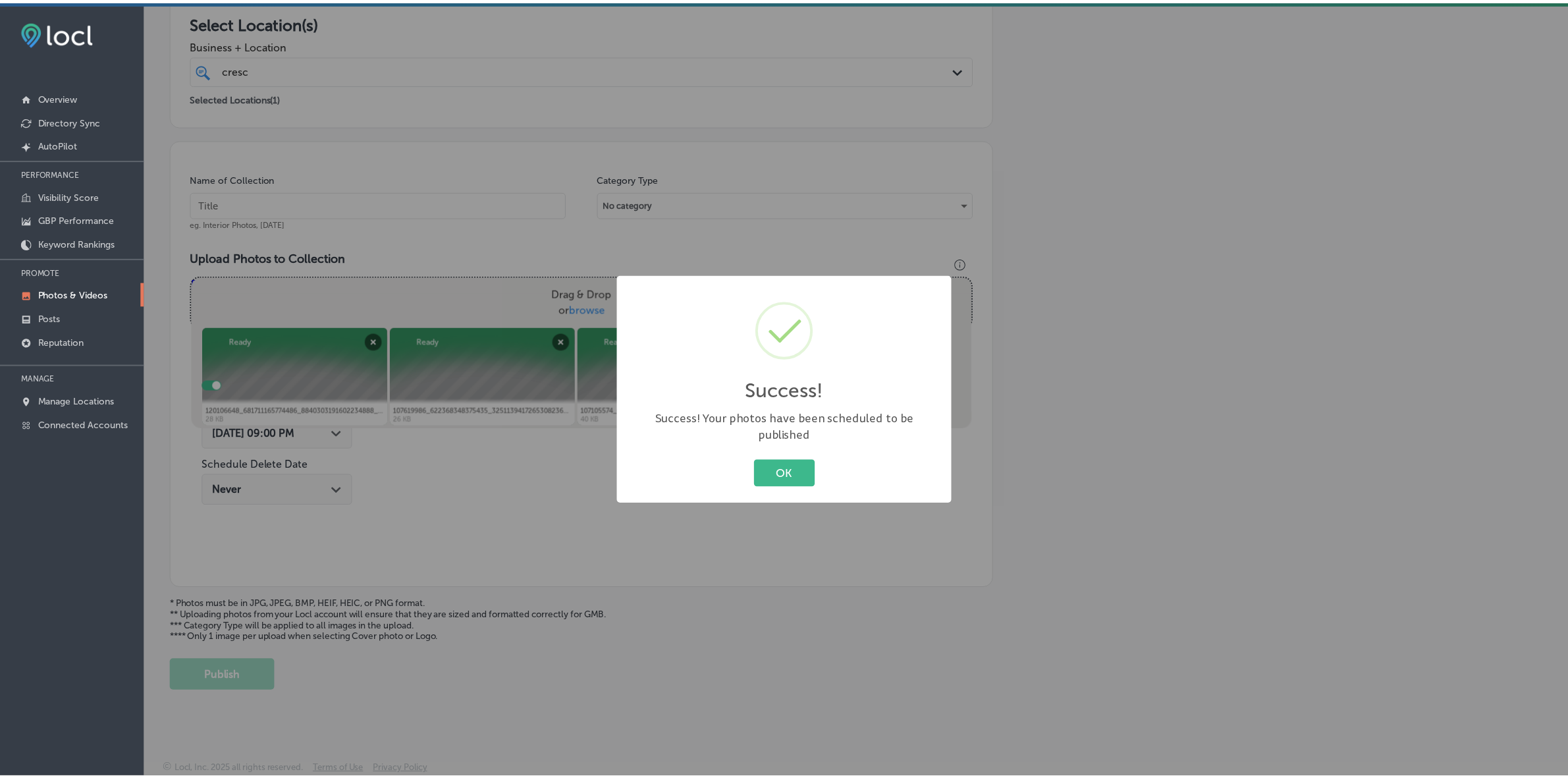
scroll to position [241, 0]
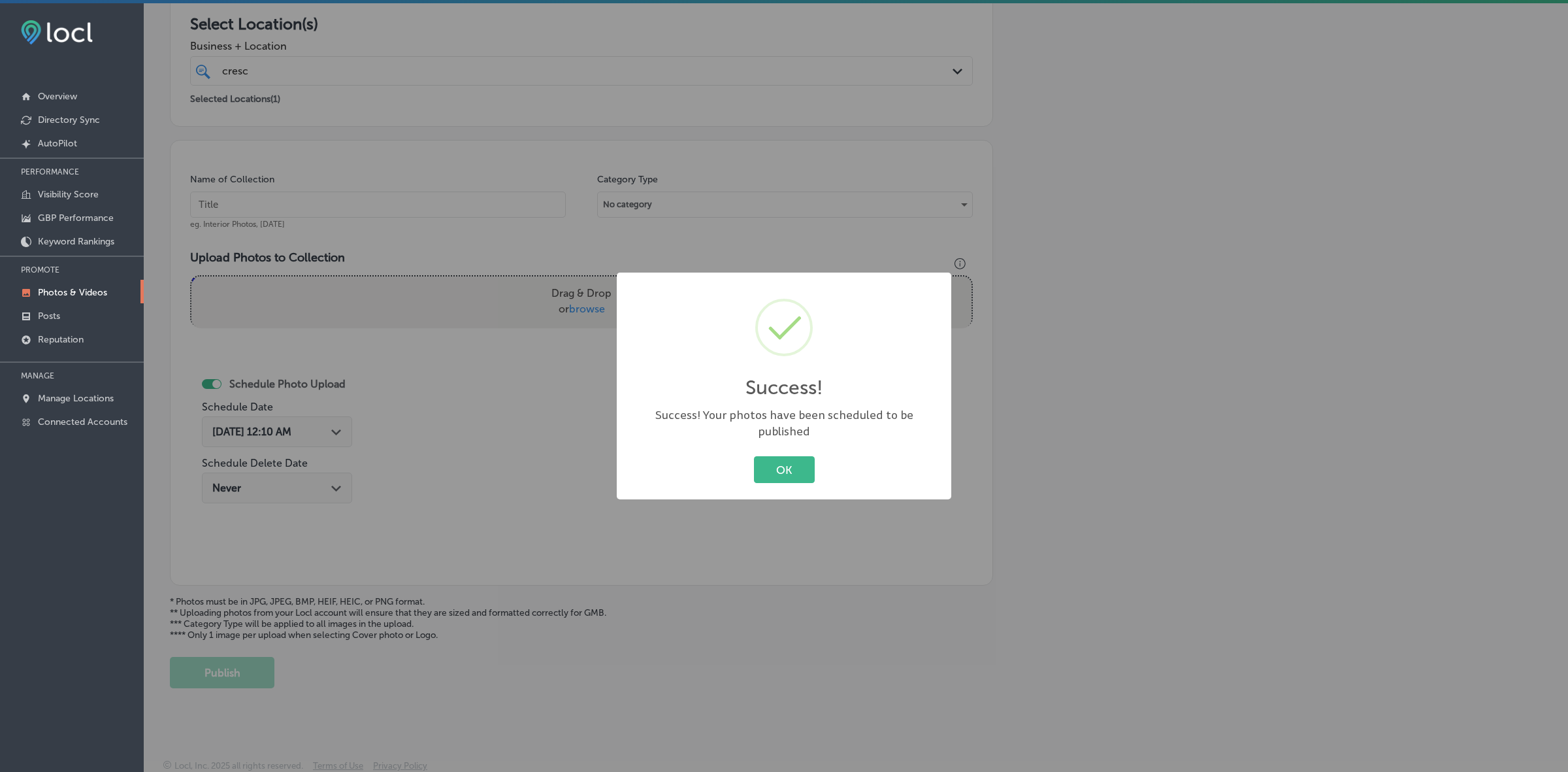
click at [754, 456] on button "OK" at bounding box center [784, 470] width 61 height 27
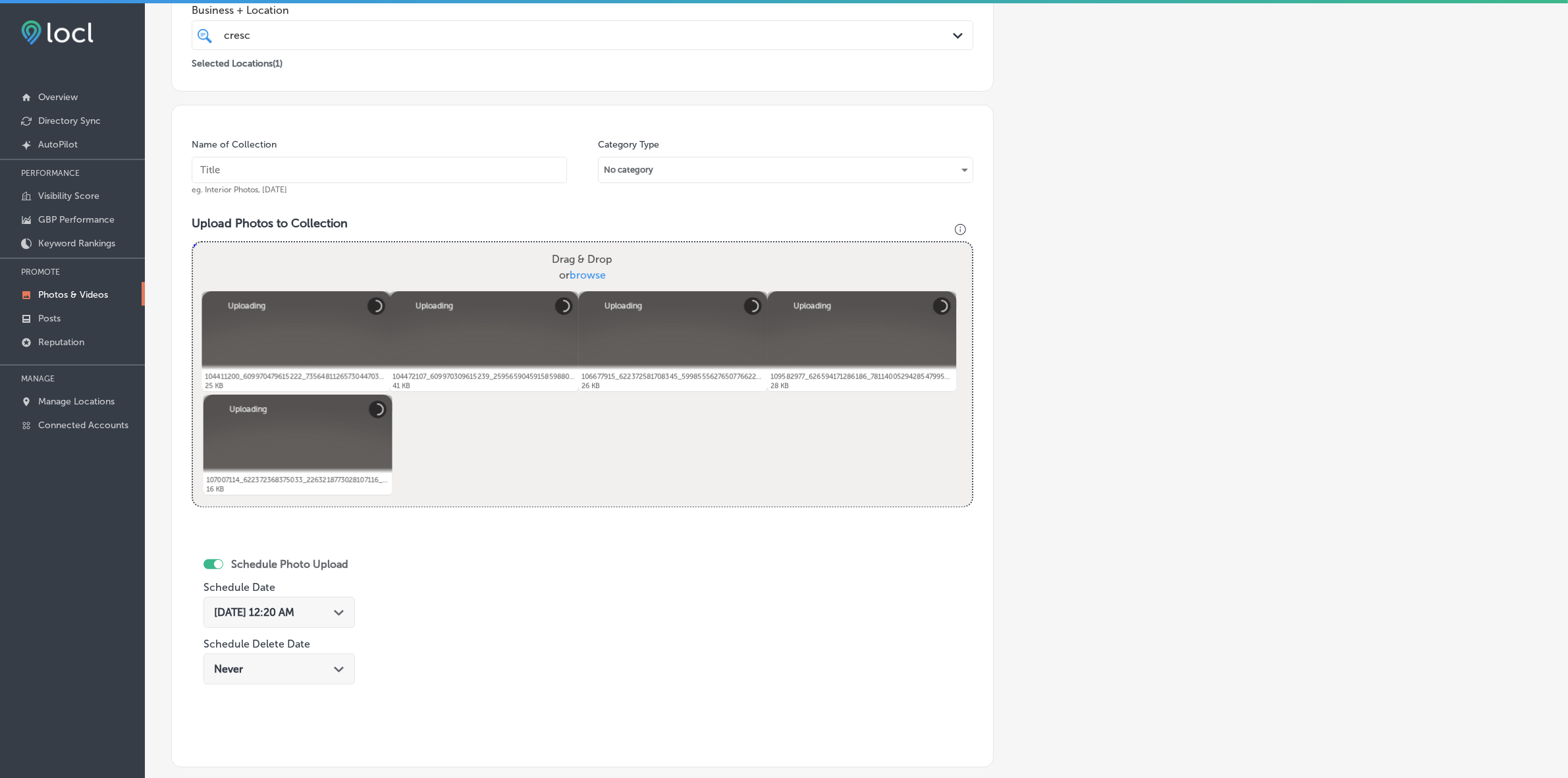
scroll to position [186, 0]
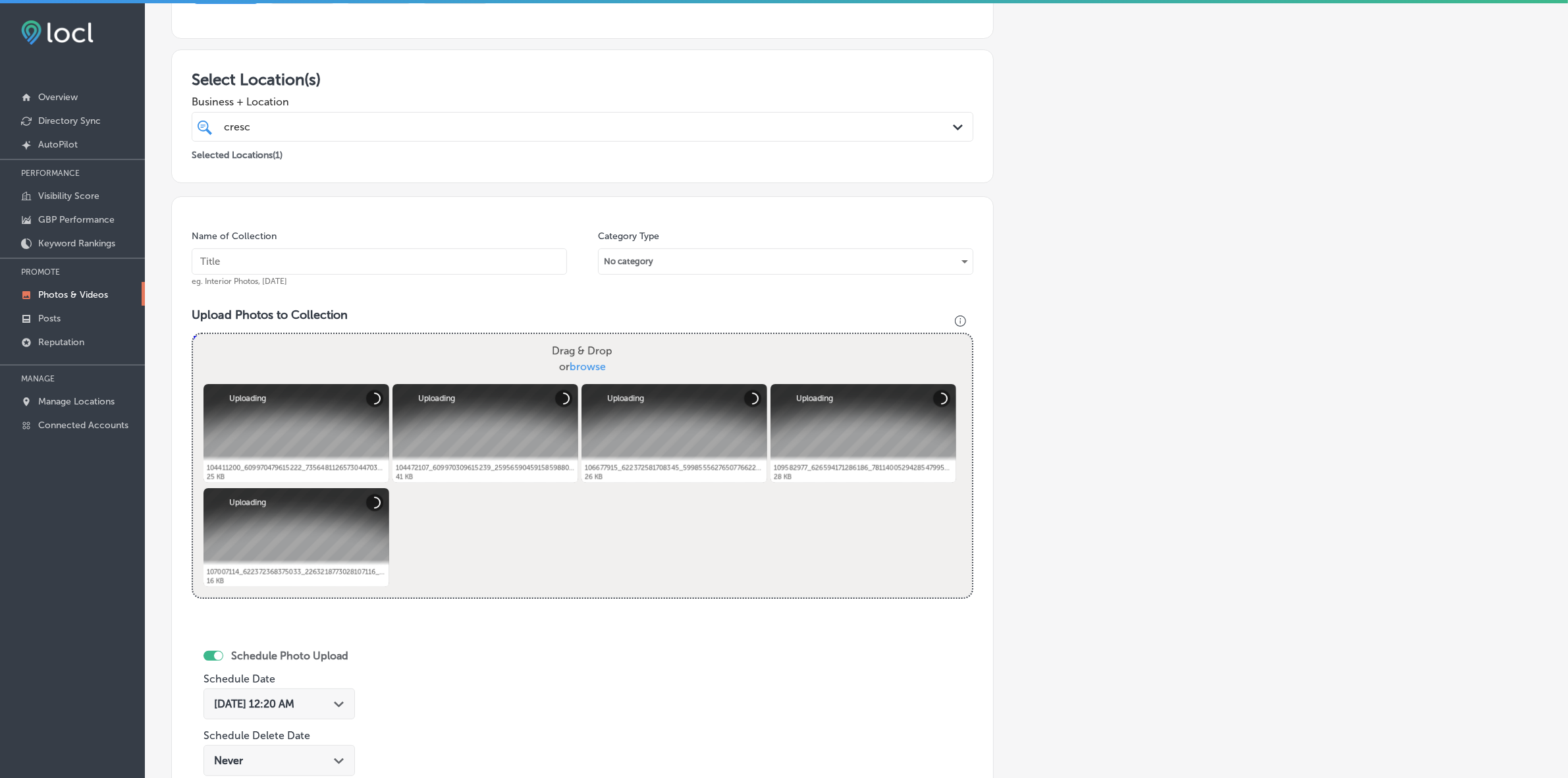
click at [408, 262] on input "text" at bounding box center [380, 261] width 375 height 26
paste input "Crescent-School-of-Gaming-and-Bartending-[GEOGRAPHIC_DATA]"
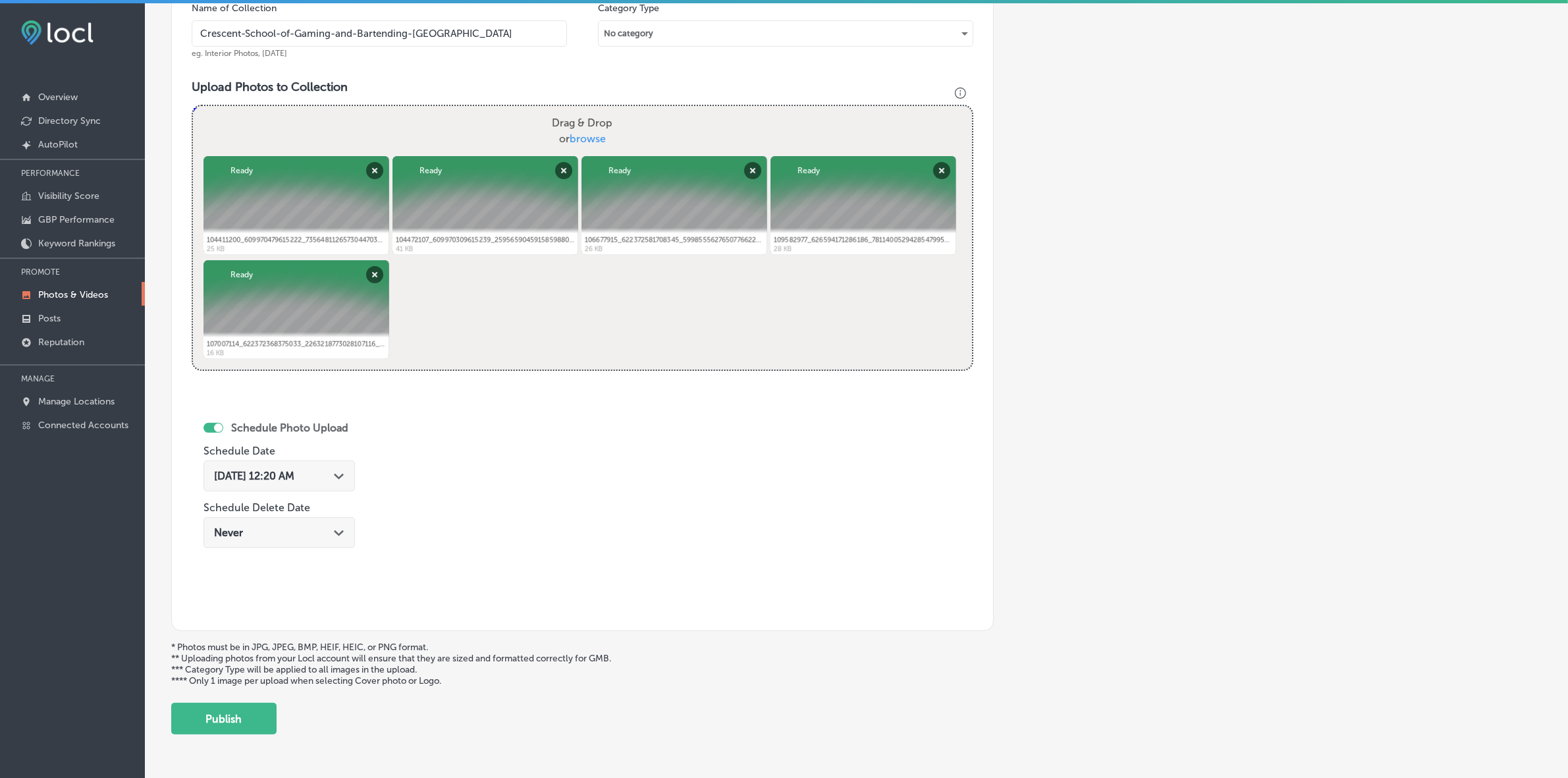
scroll to position [433, 0]
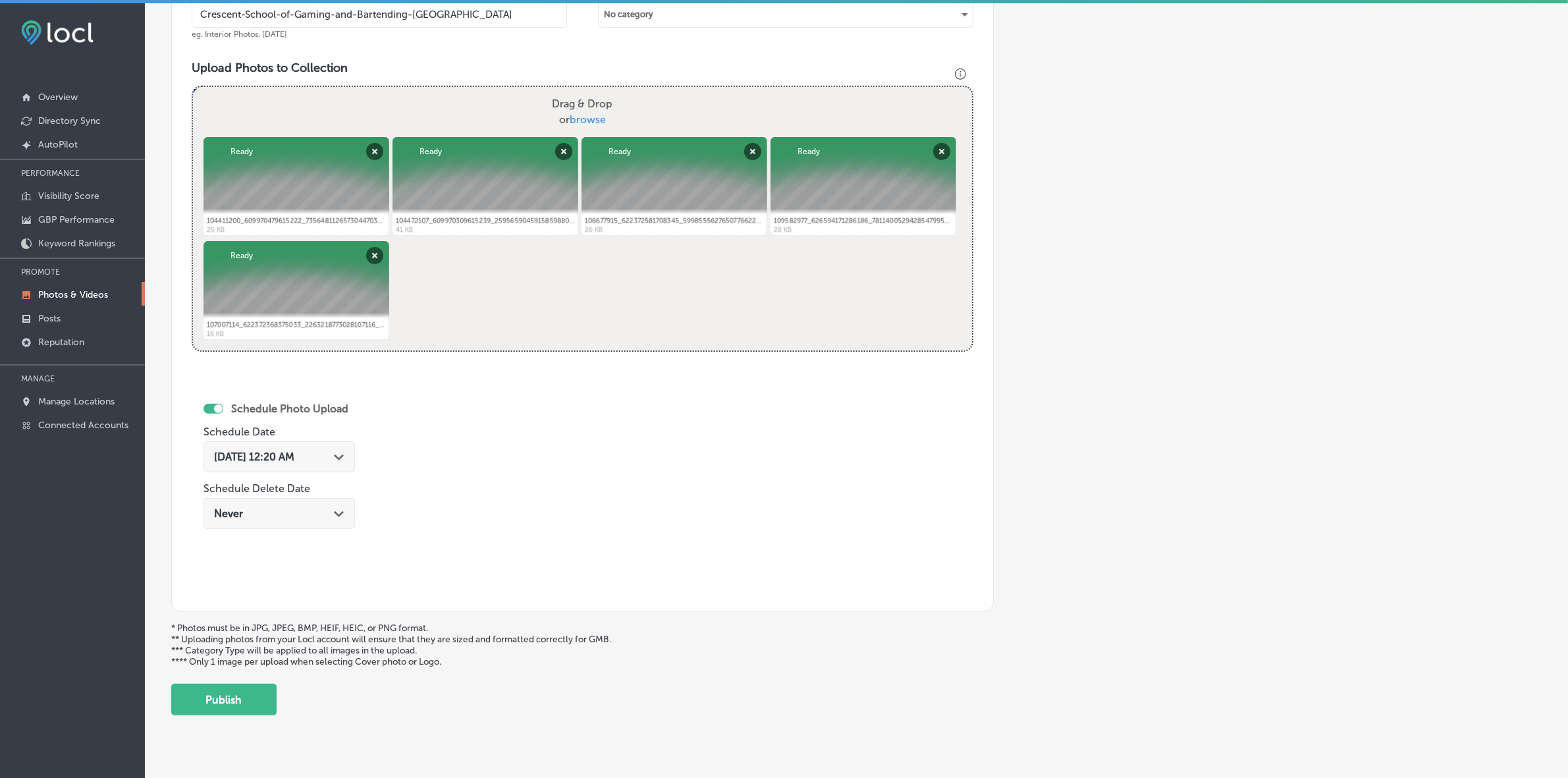
type input "Crescent-School-of-Gaming-and-Bartending-[GEOGRAPHIC_DATA]"
click at [333, 452] on div "[DATE] 12:20 AM Path Created with Sketch." at bounding box center [279, 456] width 130 height 13
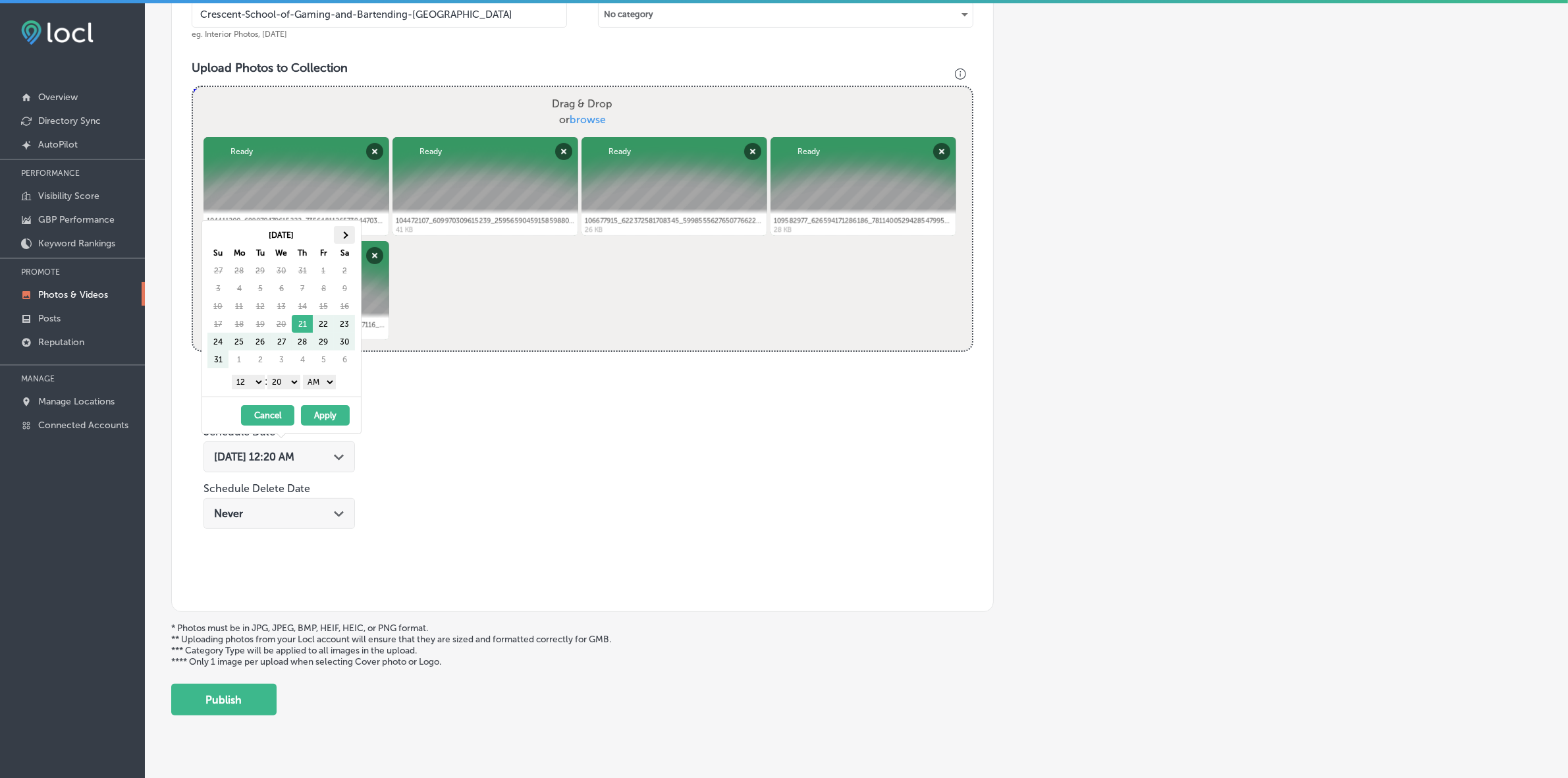
click at [338, 229] on th at bounding box center [344, 234] width 21 height 18
click at [343, 232] on span at bounding box center [343, 235] width 8 height 8
click at [343, 234] on span at bounding box center [343, 235] width 8 height 8
click at [252, 386] on select "1 2 3 4 5 6 7 8 9 10 11 12" at bounding box center [247, 381] width 33 height 14
click at [291, 386] on select "00 10 20 30 40 50" at bounding box center [284, 381] width 33 height 14
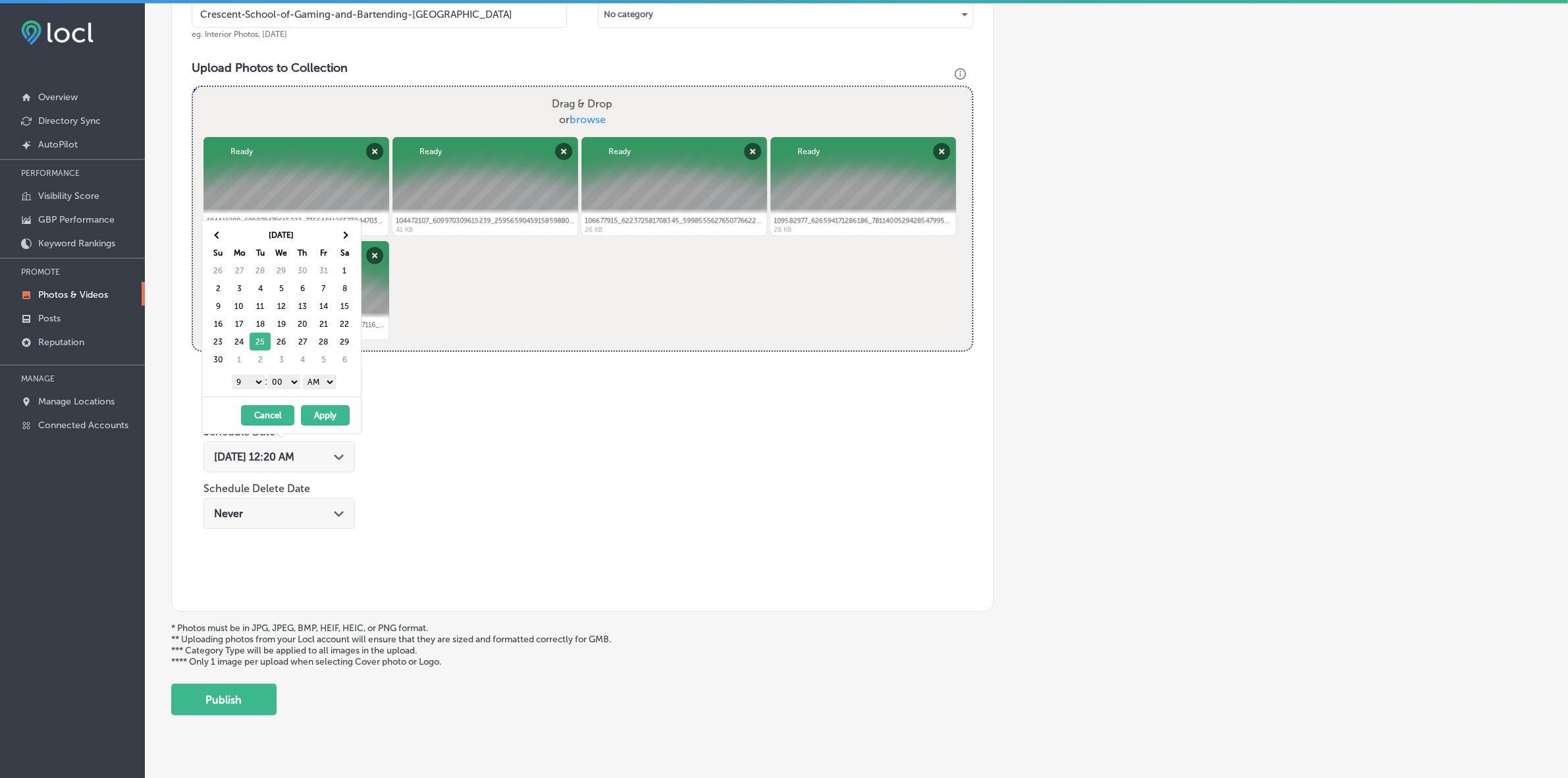
click at [325, 386] on select "AM PM" at bounding box center [319, 381] width 33 height 14
click at [323, 415] on button "Apply" at bounding box center [326, 415] width 49 height 20
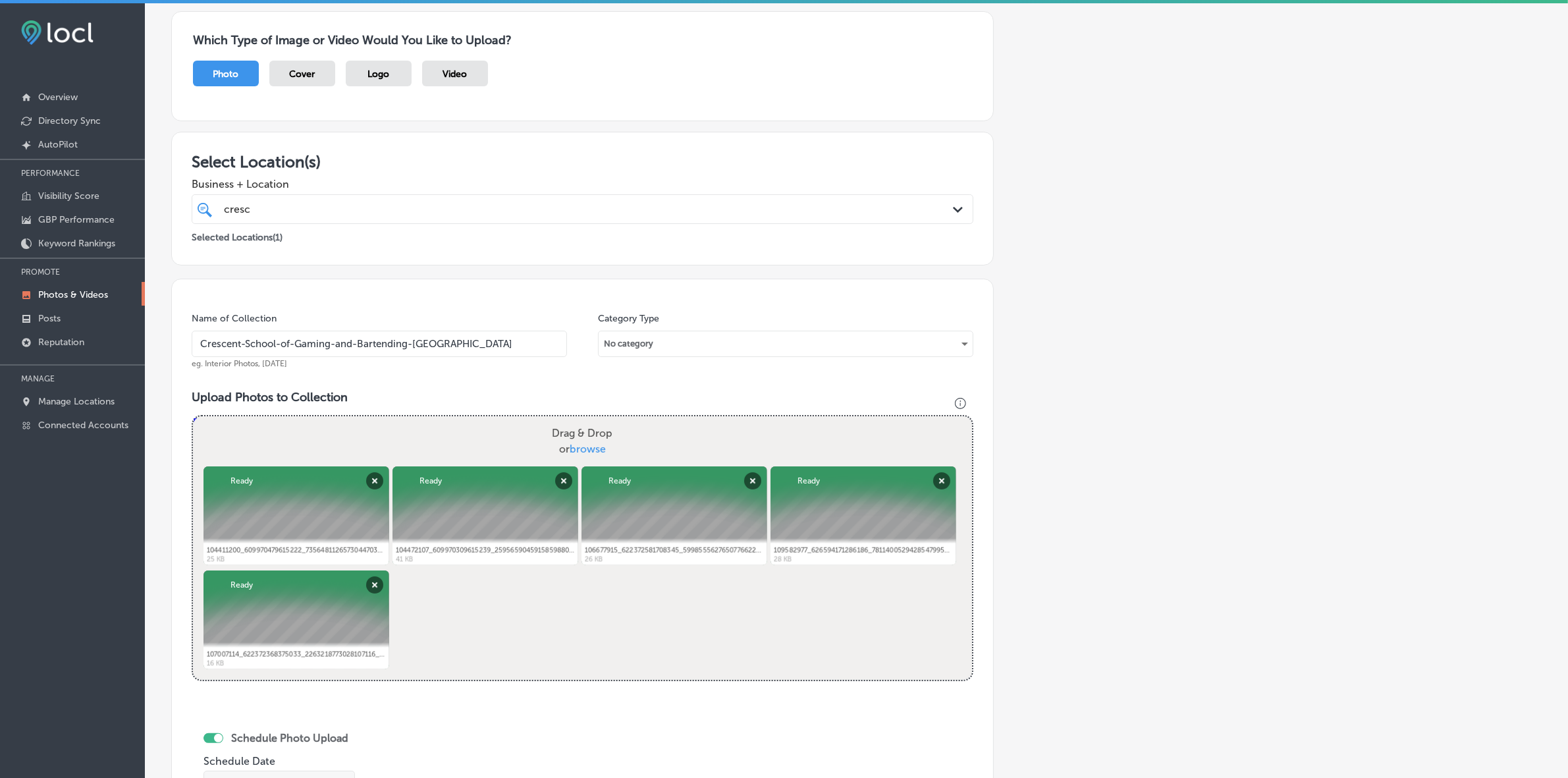
scroll to position [455, 0]
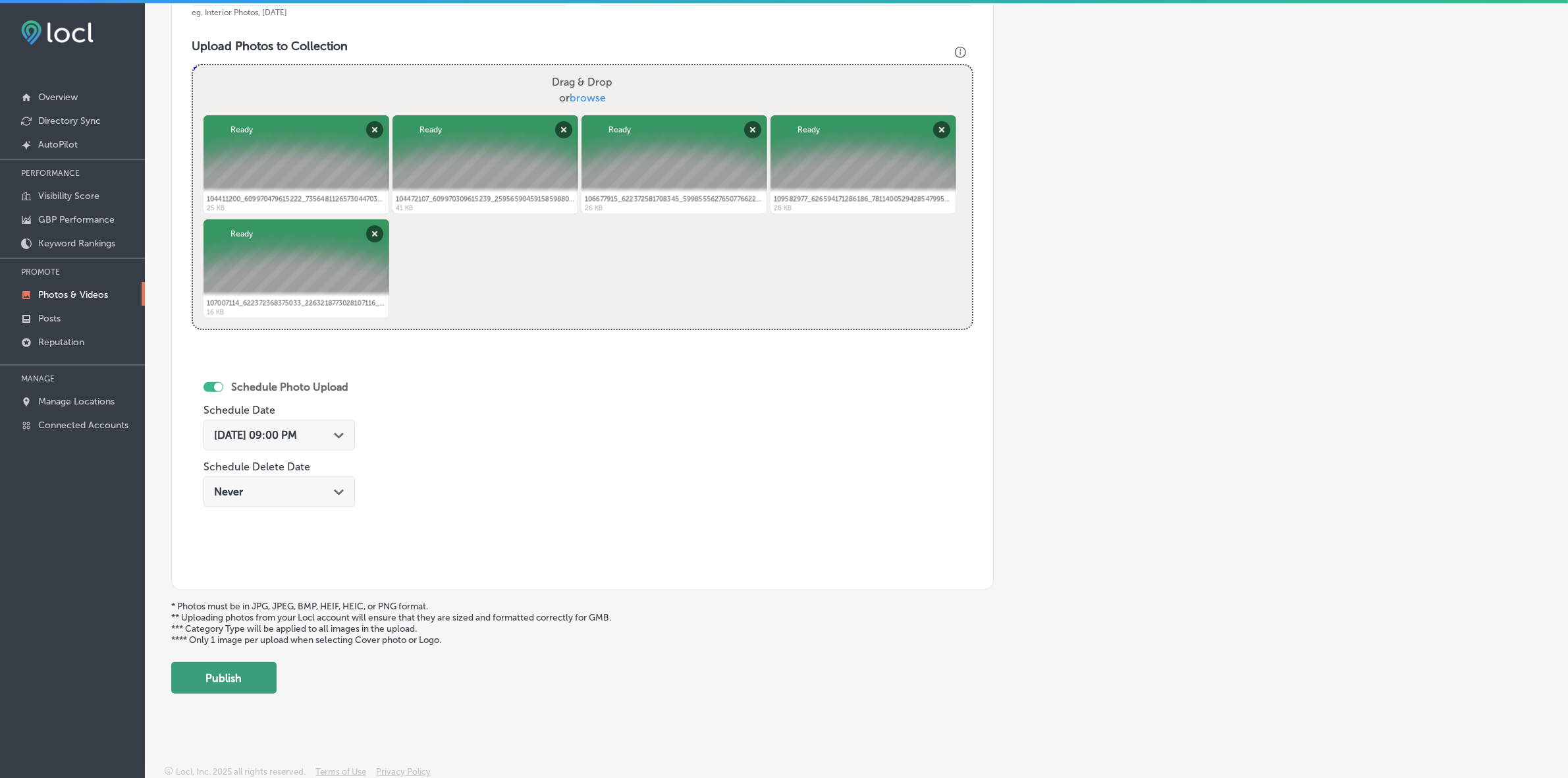
click at [242, 462] on button "Publish" at bounding box center [223, 678] width 105 height 32
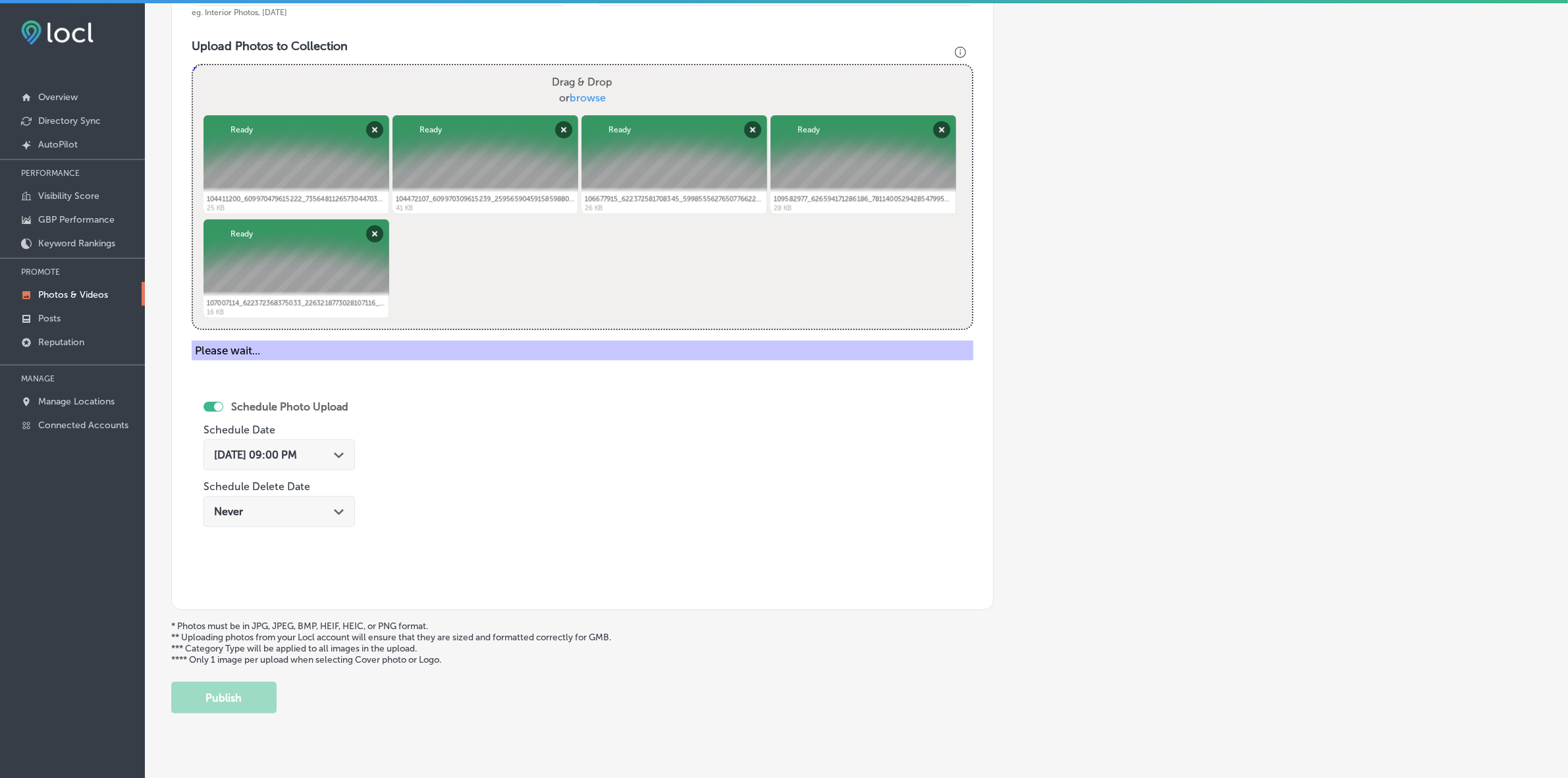
scroll to position [241, 0]
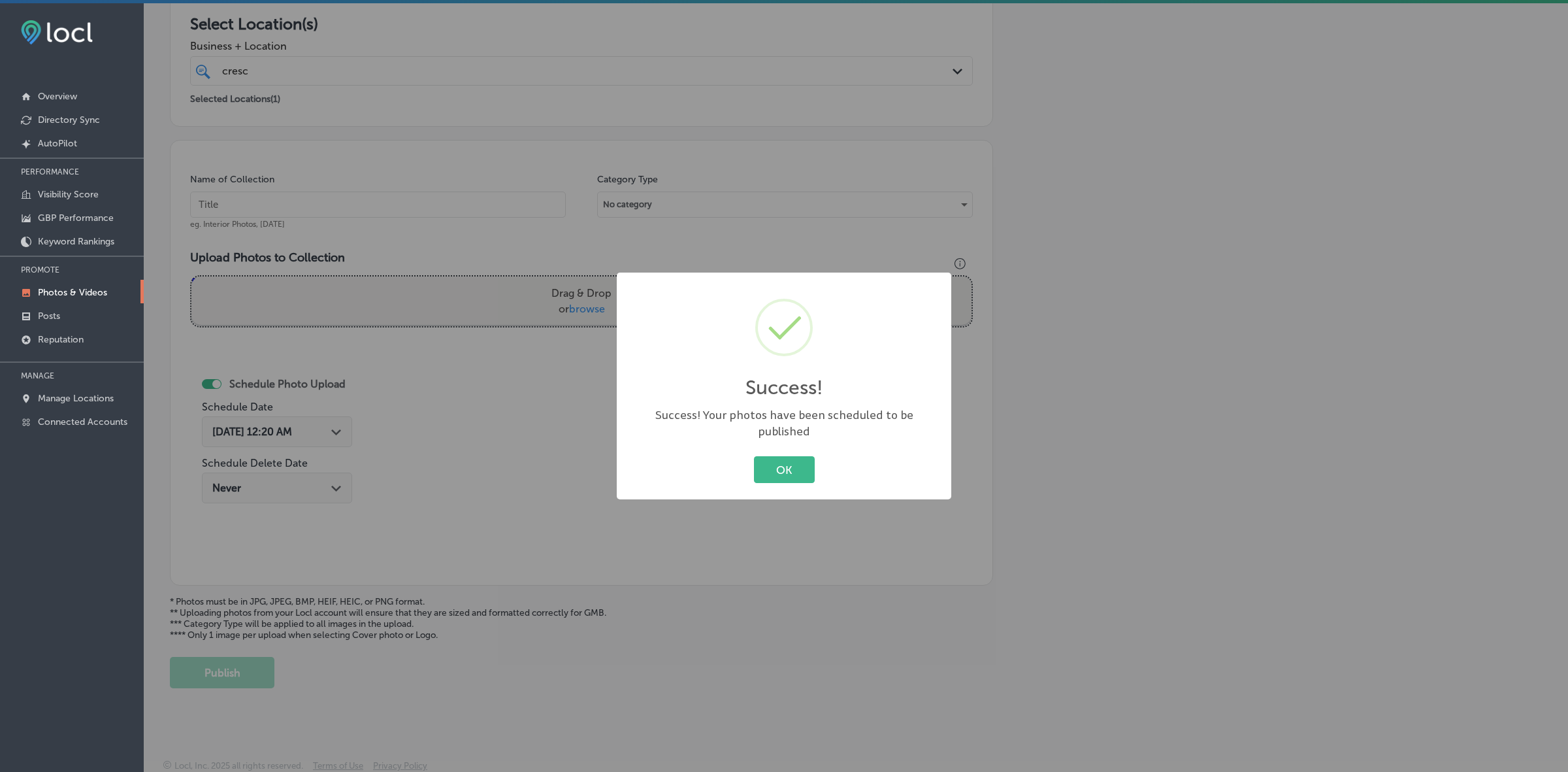
click at [754, 456] on button "OK" at bounding box center [784, 470] width 61 height 27
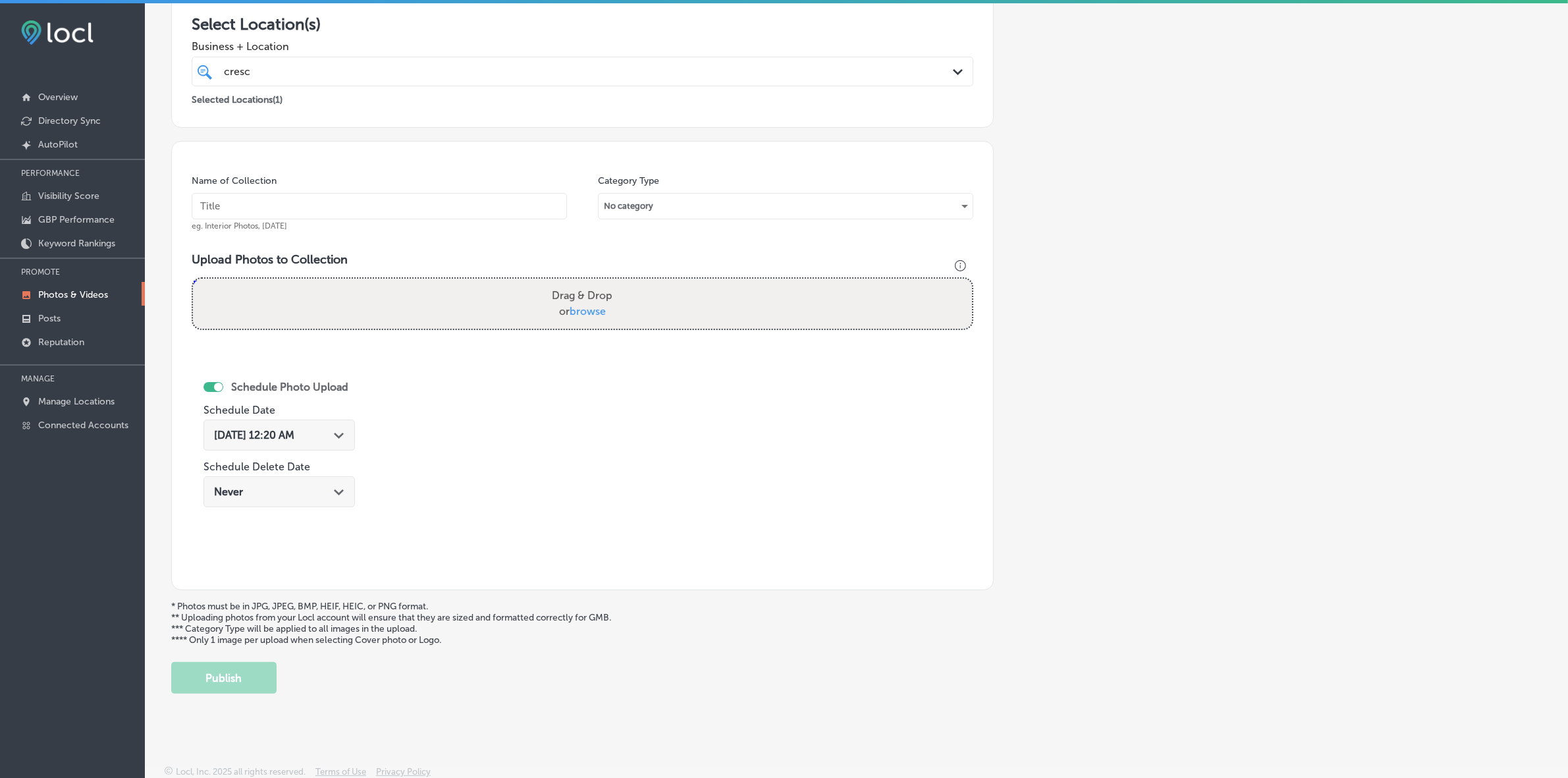
click at [513, 208] on input "text" at bounding box center [380, 205] width 375 height 26
paste input "Crescent-School-of-Gaming-and-Bartending-[GEOGRAPHIC_DATA]"
type input "Crescent-School-of-Gaming-and-Bartending-[GEOGRAPHIC_DATA]"
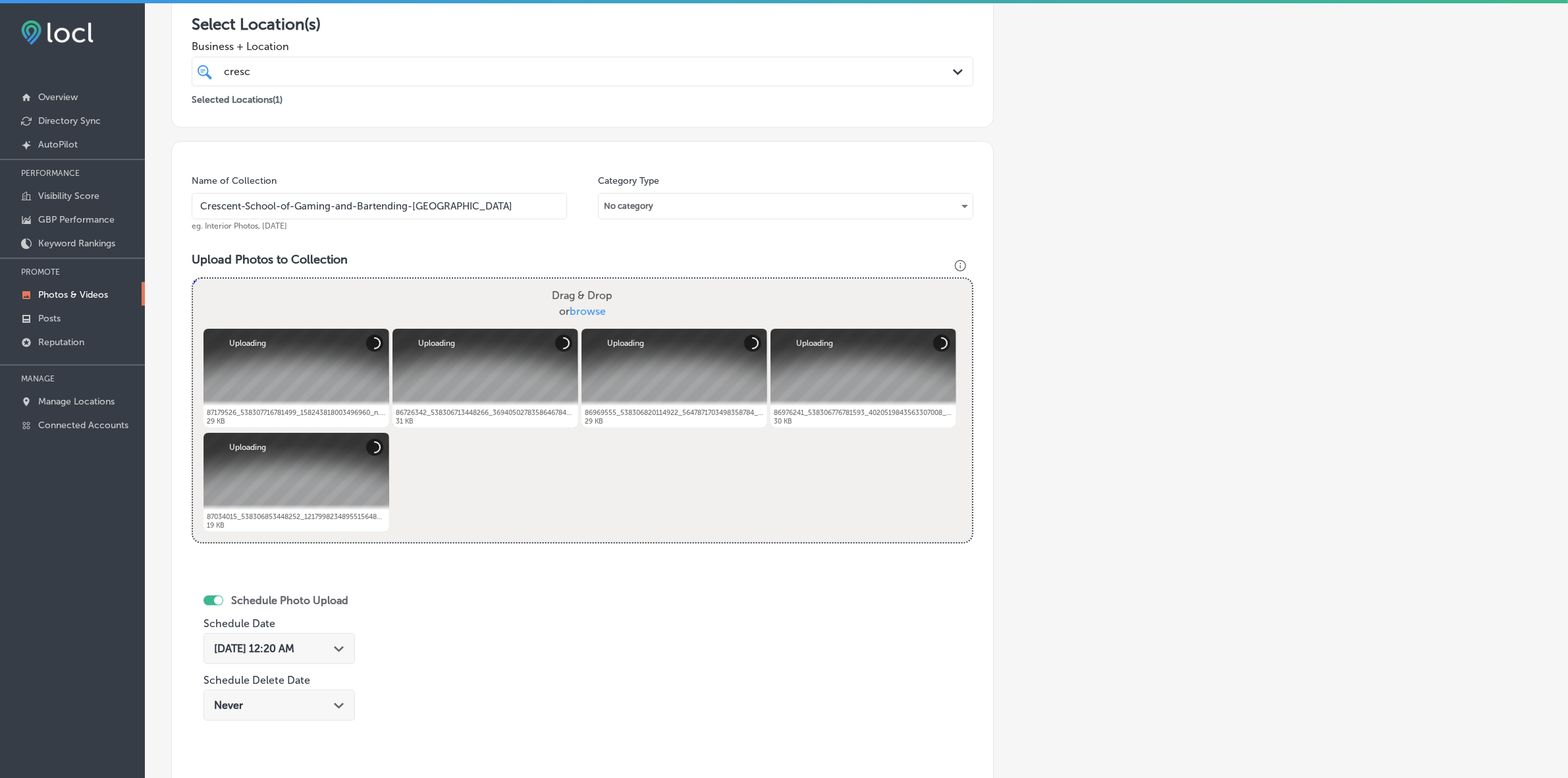
click at [274, 462] on span "[DATE] 12:20 AM" at bounding box center [253, 648] width 80 height 13
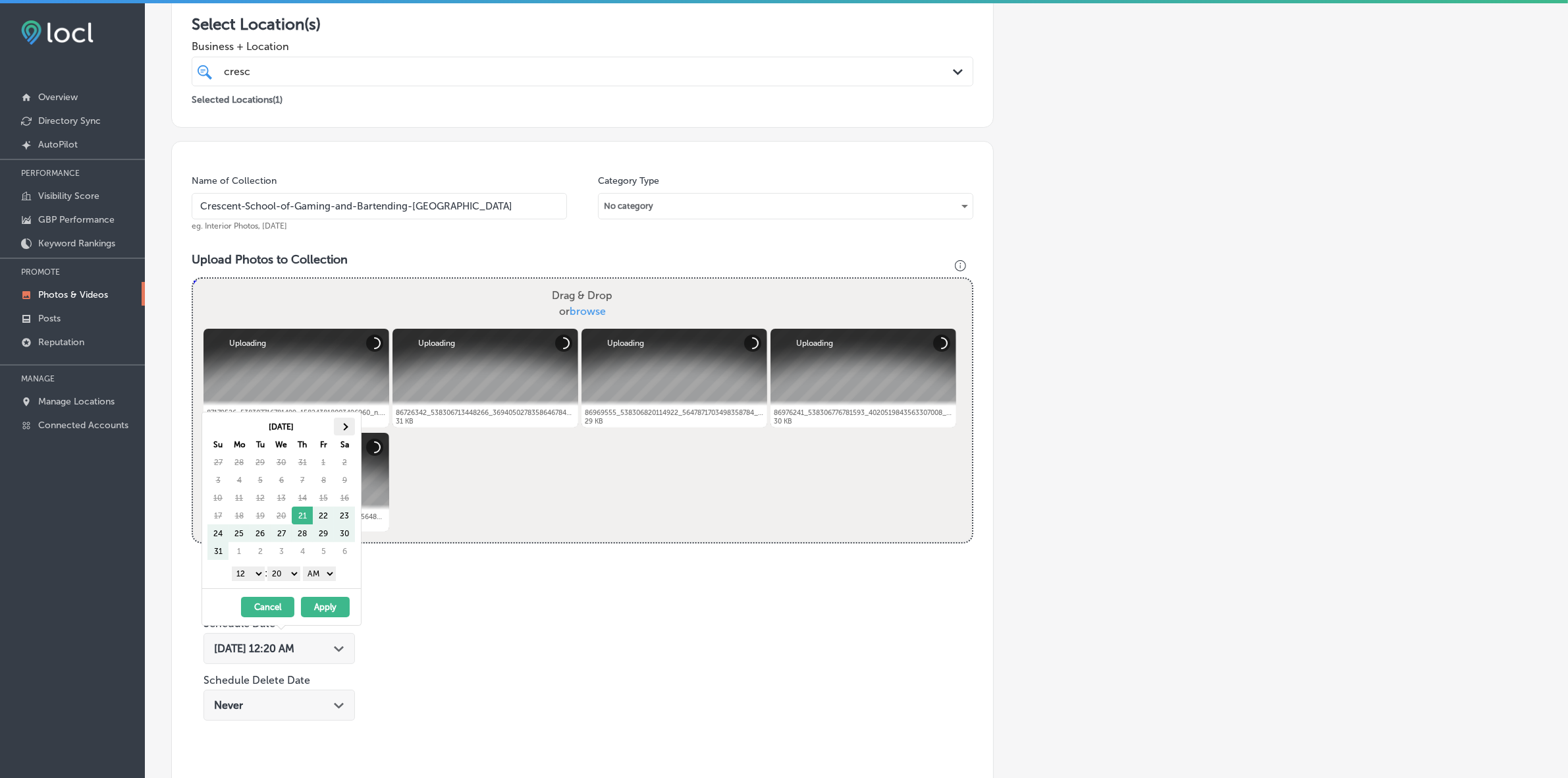
click at [343, 434] on th at bounding box center [344, 426] width 21 height 18
click at [343, 429] on span at bounding box center [343, 426] width 8 height 8
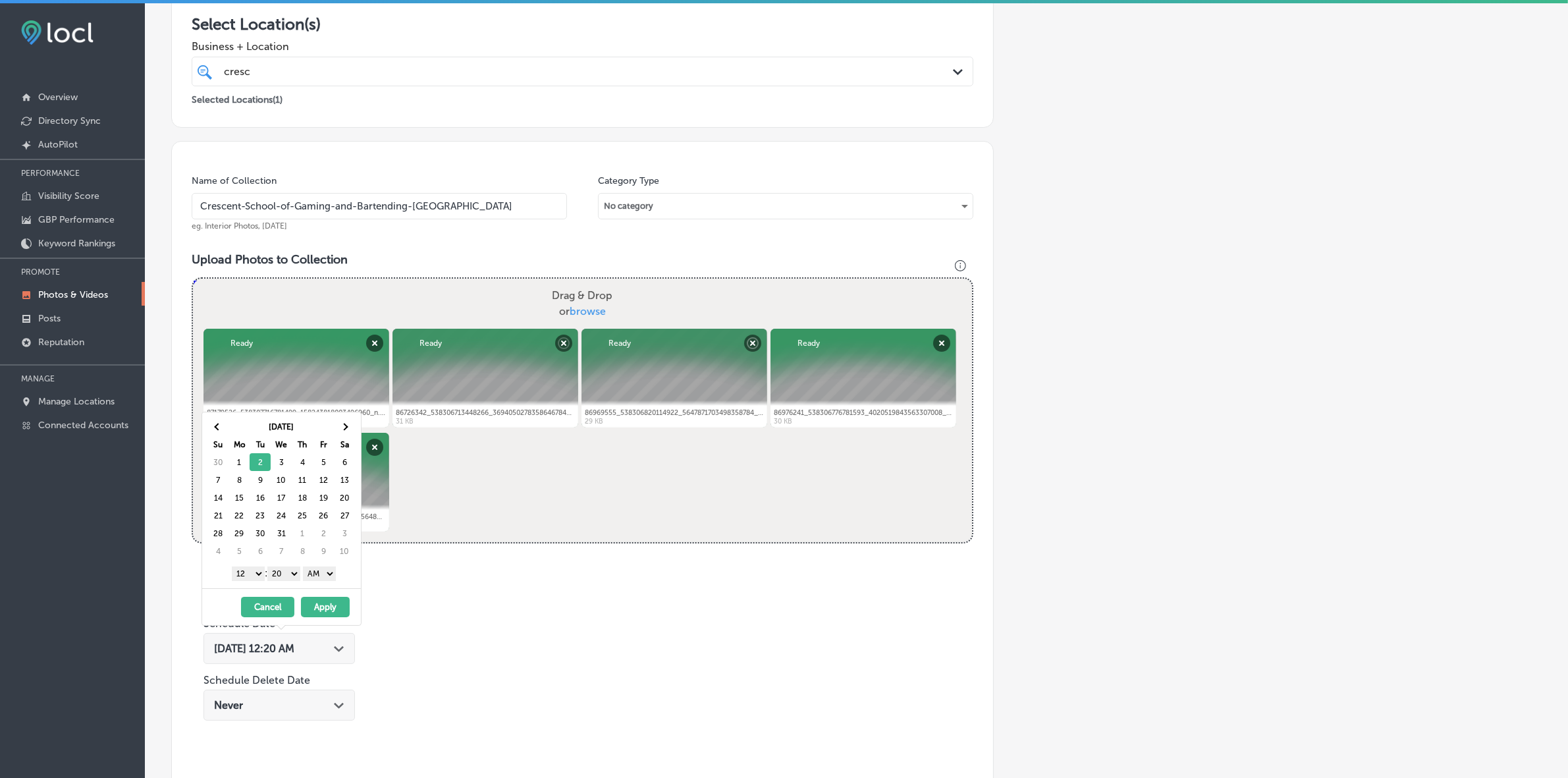
click at [252, 462] on select "1 2 3 4 5 6 7 8 9 10 11 12" at bounding box center [247, 573] width 33 height 14
click at [290, 462] on select "00 10 20 30 40 50" at bounding box center [284, 573] width 33 height 14
drag, startPoint x: 300, startPoint y: 584, endPoint x: 329, endPoint y: 580, distance: 29.3
click at [332, 462] on select "AM PM" at bounding box center [319, 573] width 33 height 14
click at [317, 462] on button "Apply" at bounding box center [326, 607] width 49 height 20
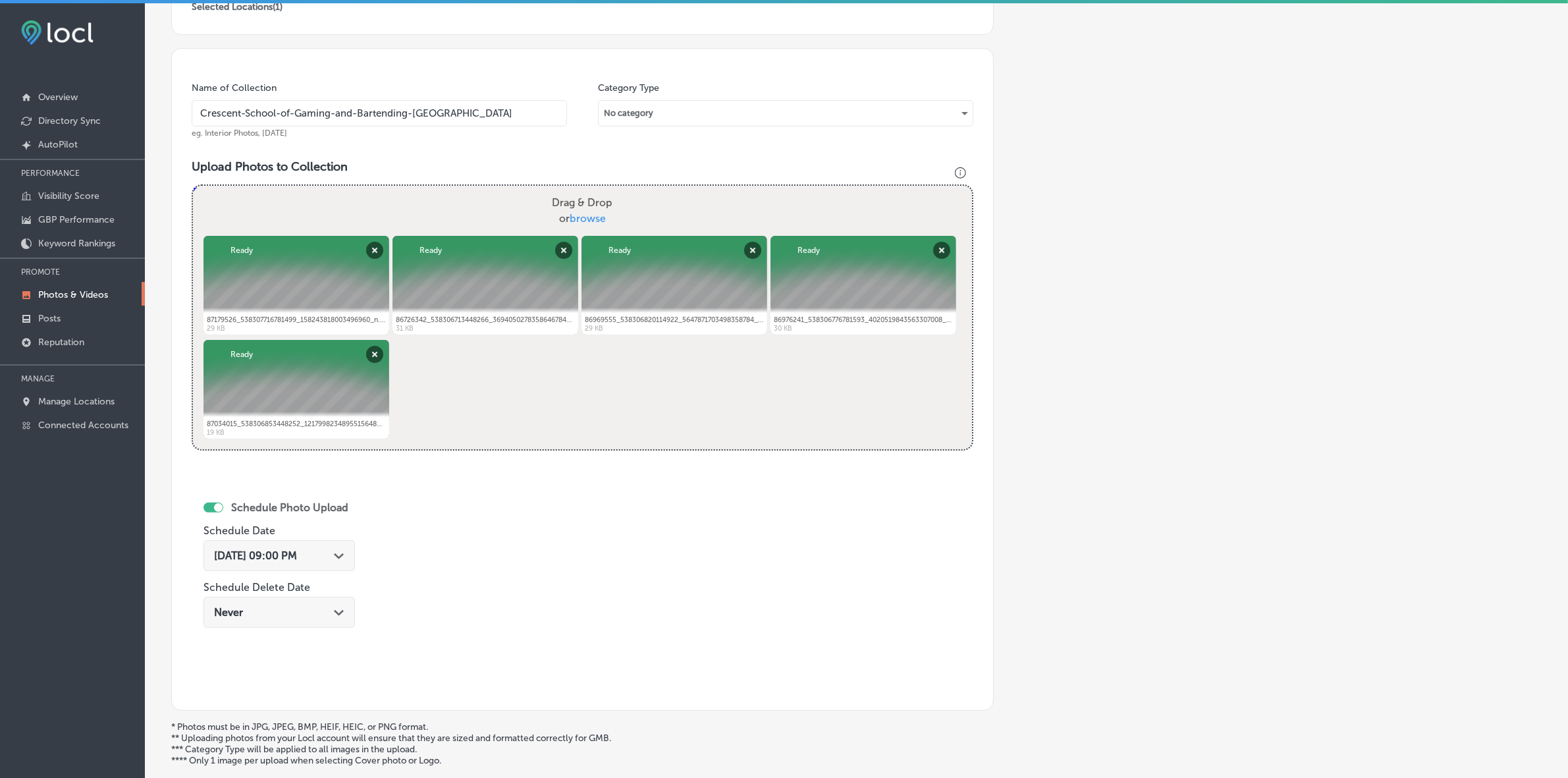
scroll to position [455, 0]
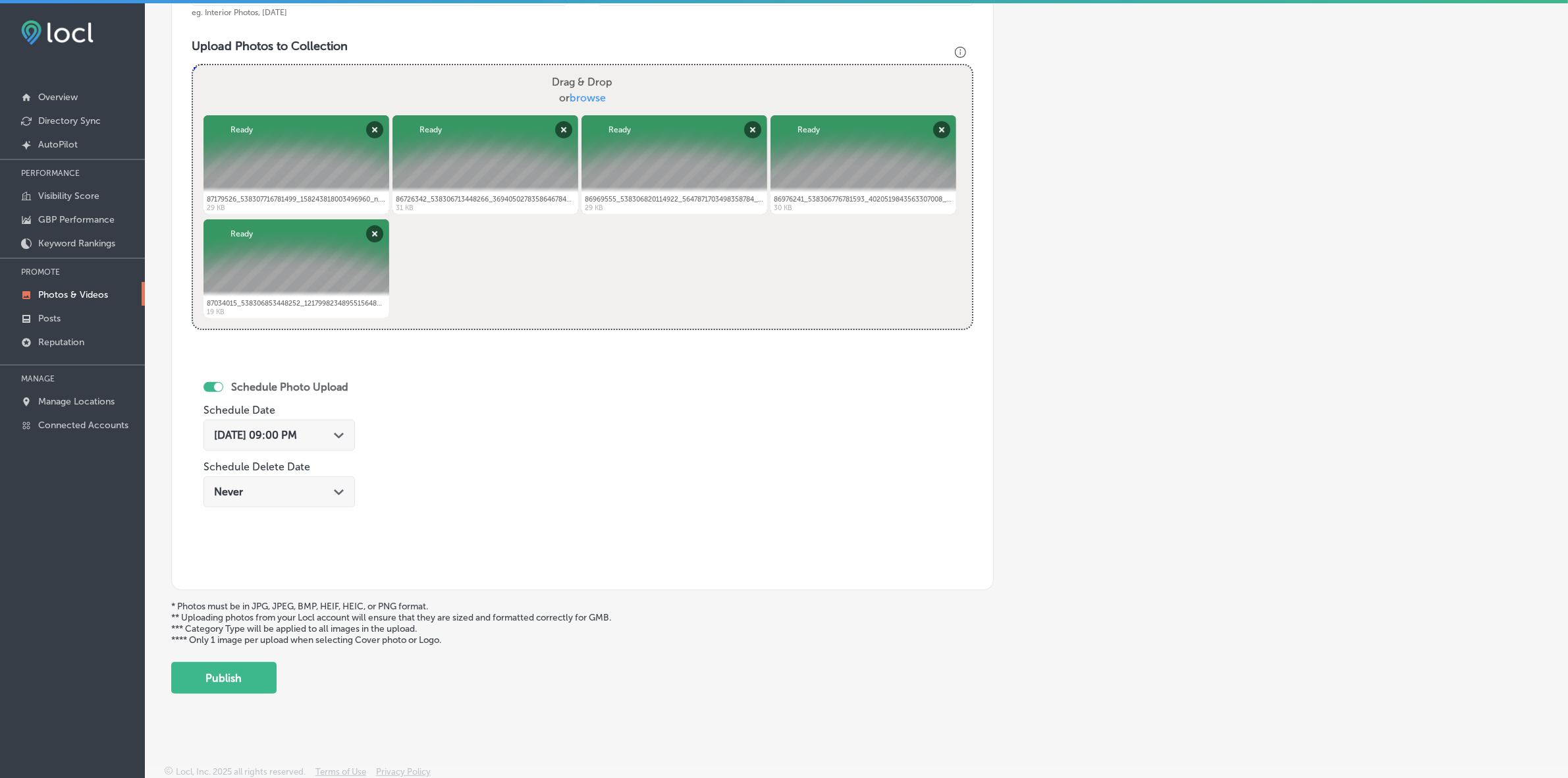
click at [253, 462] on div "Back Add a Collection Which Type of Image or Video Would You Like to Upload? Ph…" at bounding box center [856, 149] width 1423 height 1107
click at [252, 462] on button "Publish" at bounding box center [223, 678] width 105 height 32
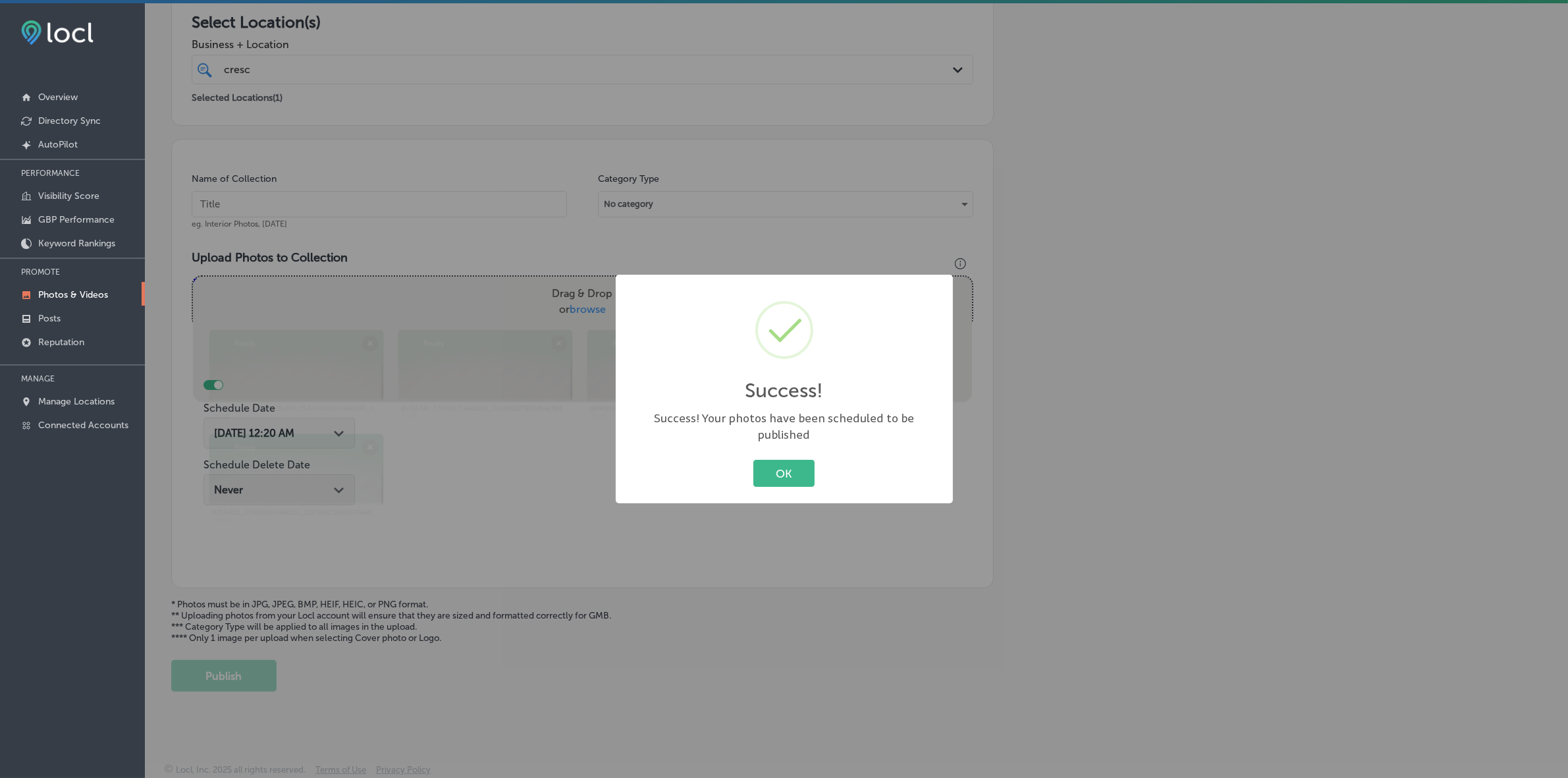
scroll to position [241, 0]
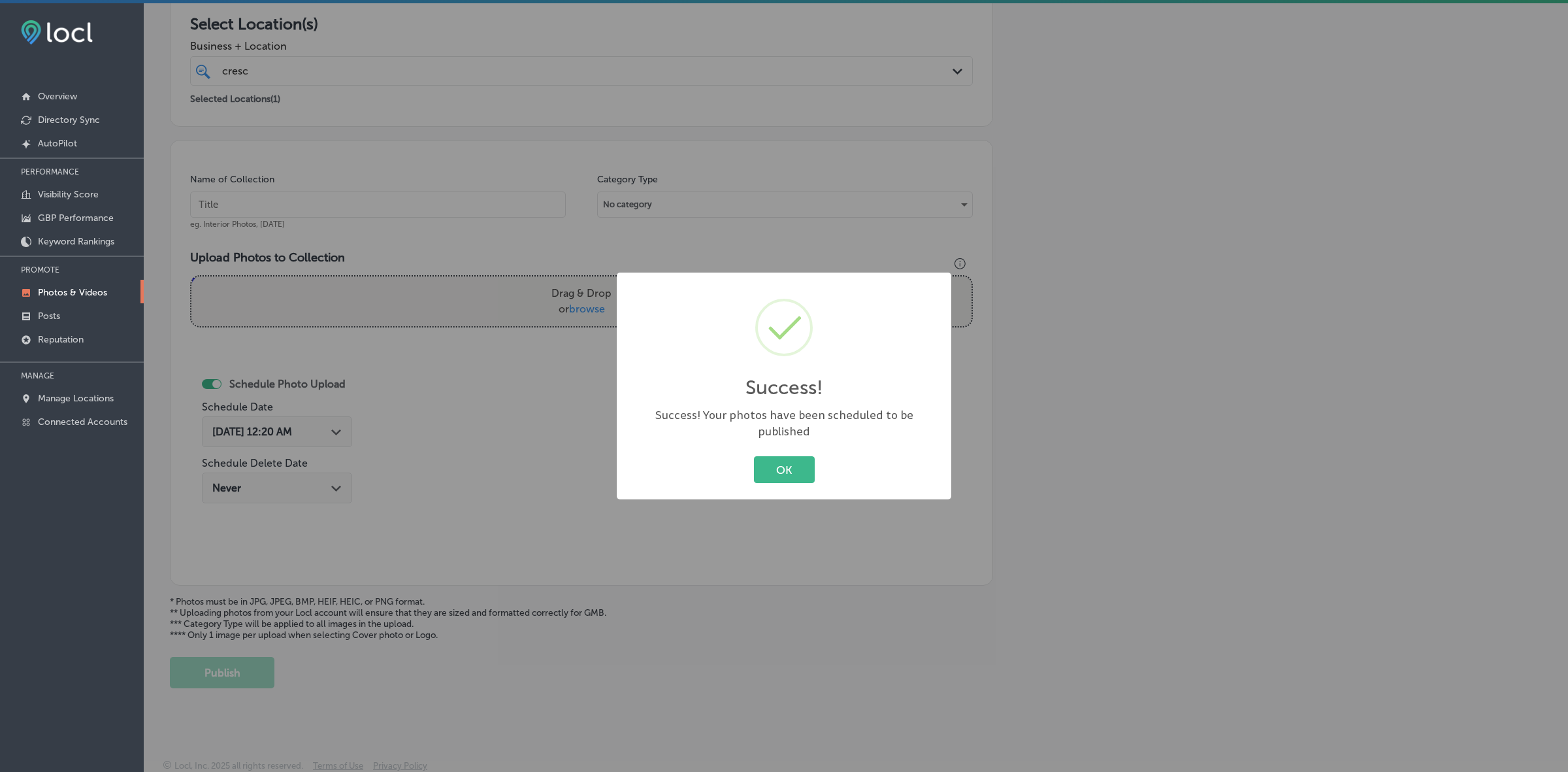
click at [754, 456] on button "OK" at bounding box center [784, 470] width 61 height 27
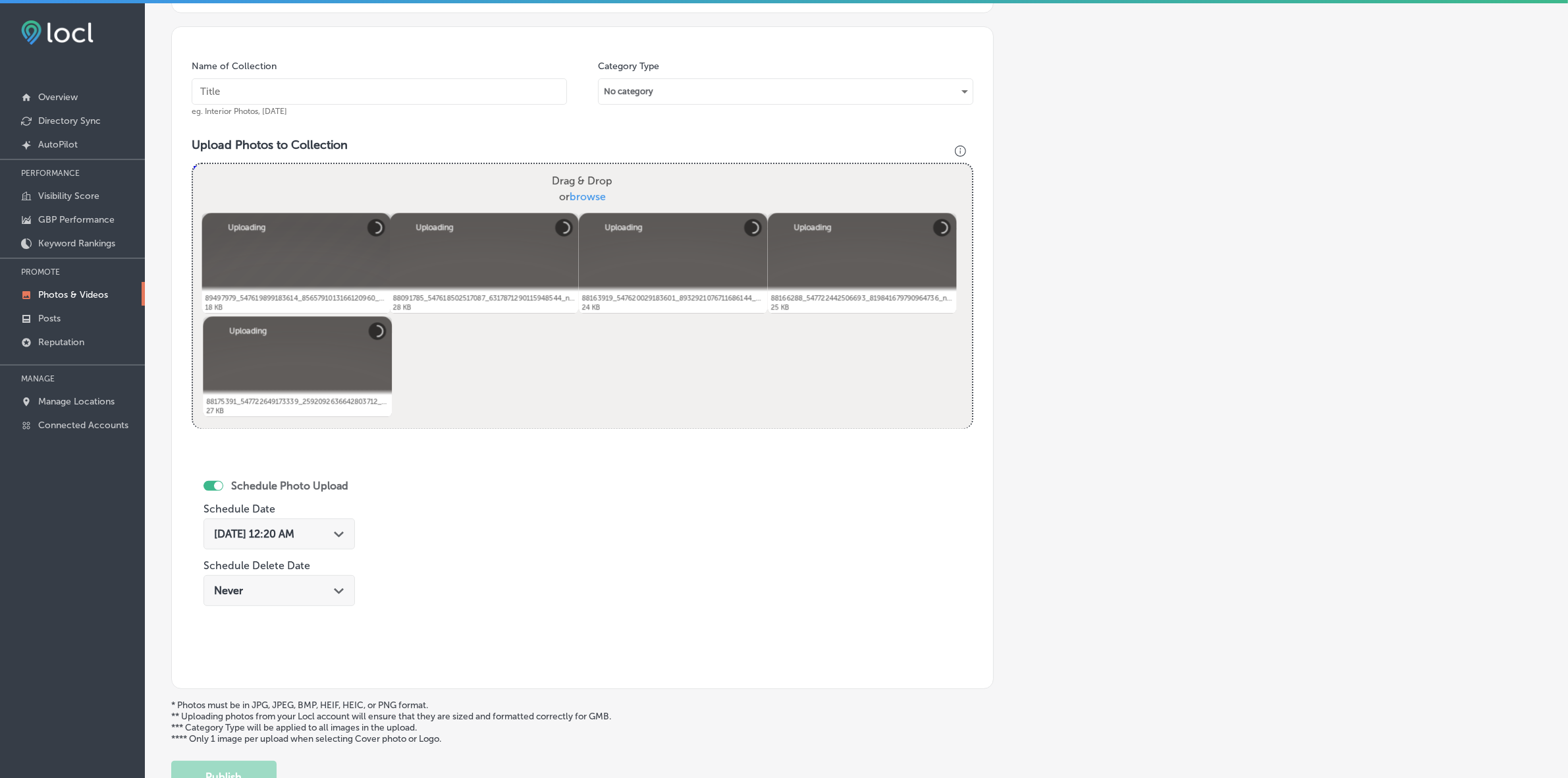
scroll to position [290, 0]
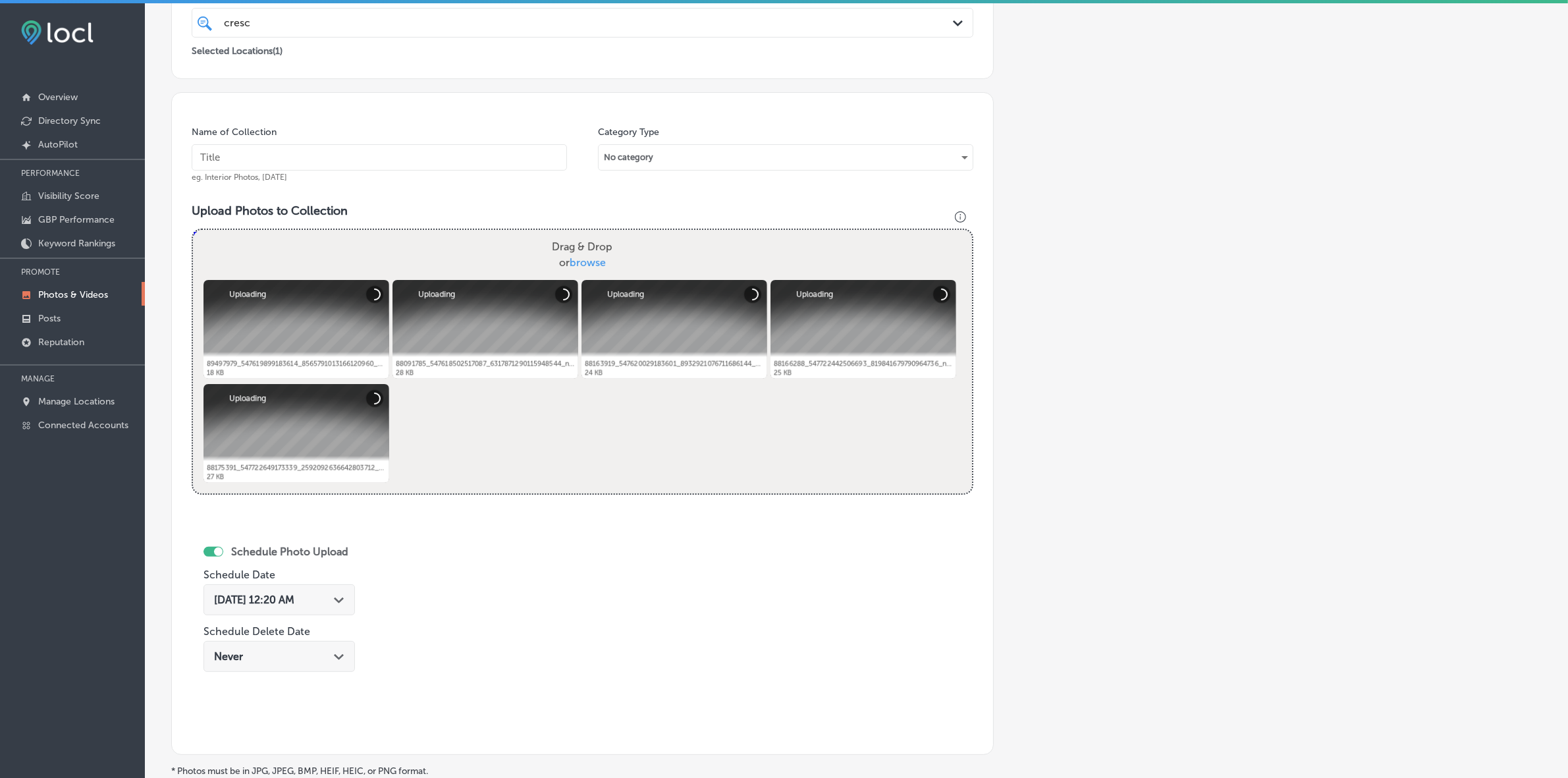
click at [455, 150] on input "text" at bounding box center [380, 157] width 375 height 26
paste input "Crescent-School-of-Gaming-and-Bartending-[GEOGRAPHIC_DATA]"
type input "Crescent-School-of-Gaming-and-Bartending-[GEOGRAPHIC_DATA]"
click at [343, 462] on polygon at bounding box center [339, 600] width 10 height 6
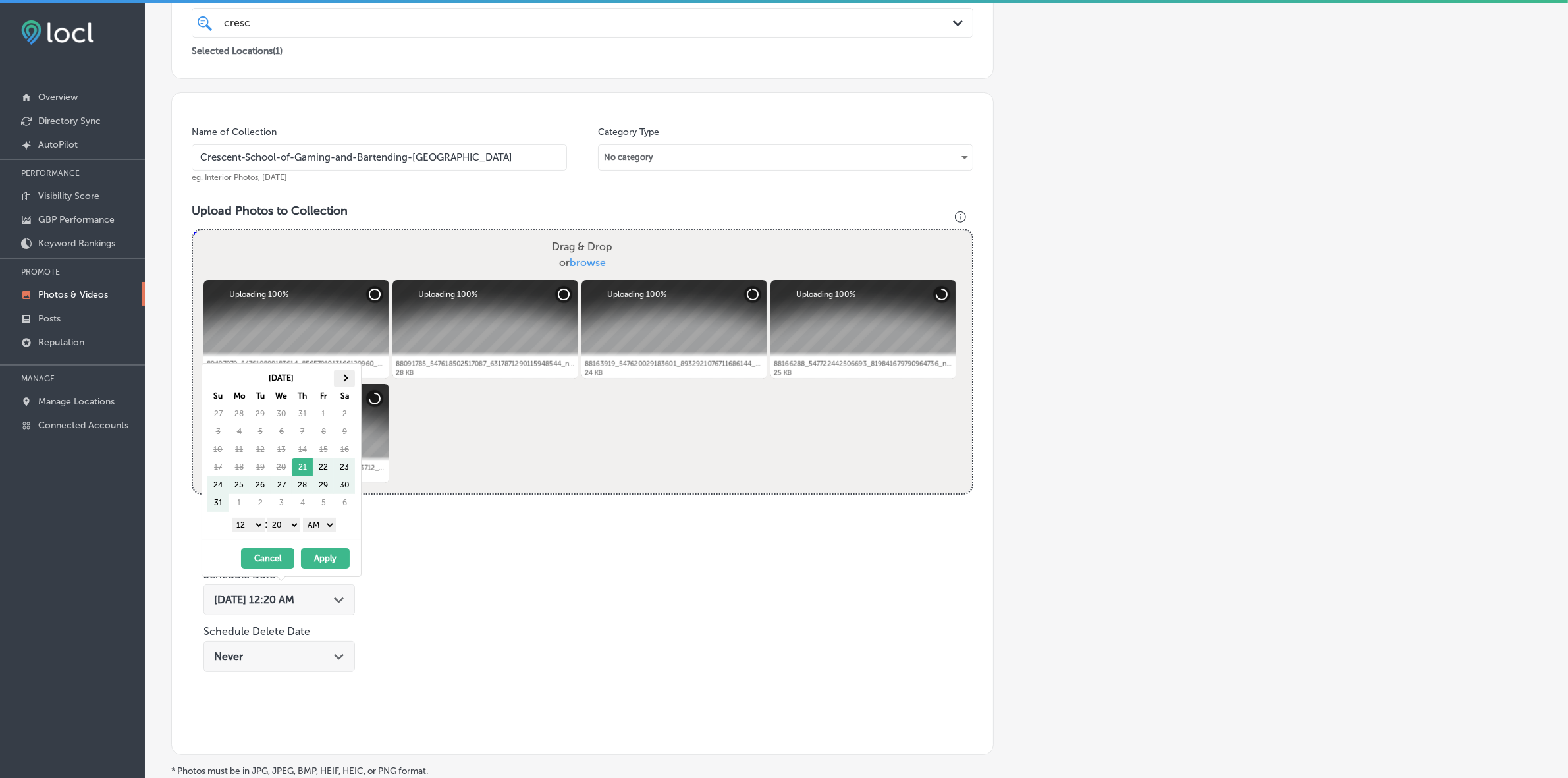
click at [347, 370] on th at bounding box center [344, 378] width 21 height 18
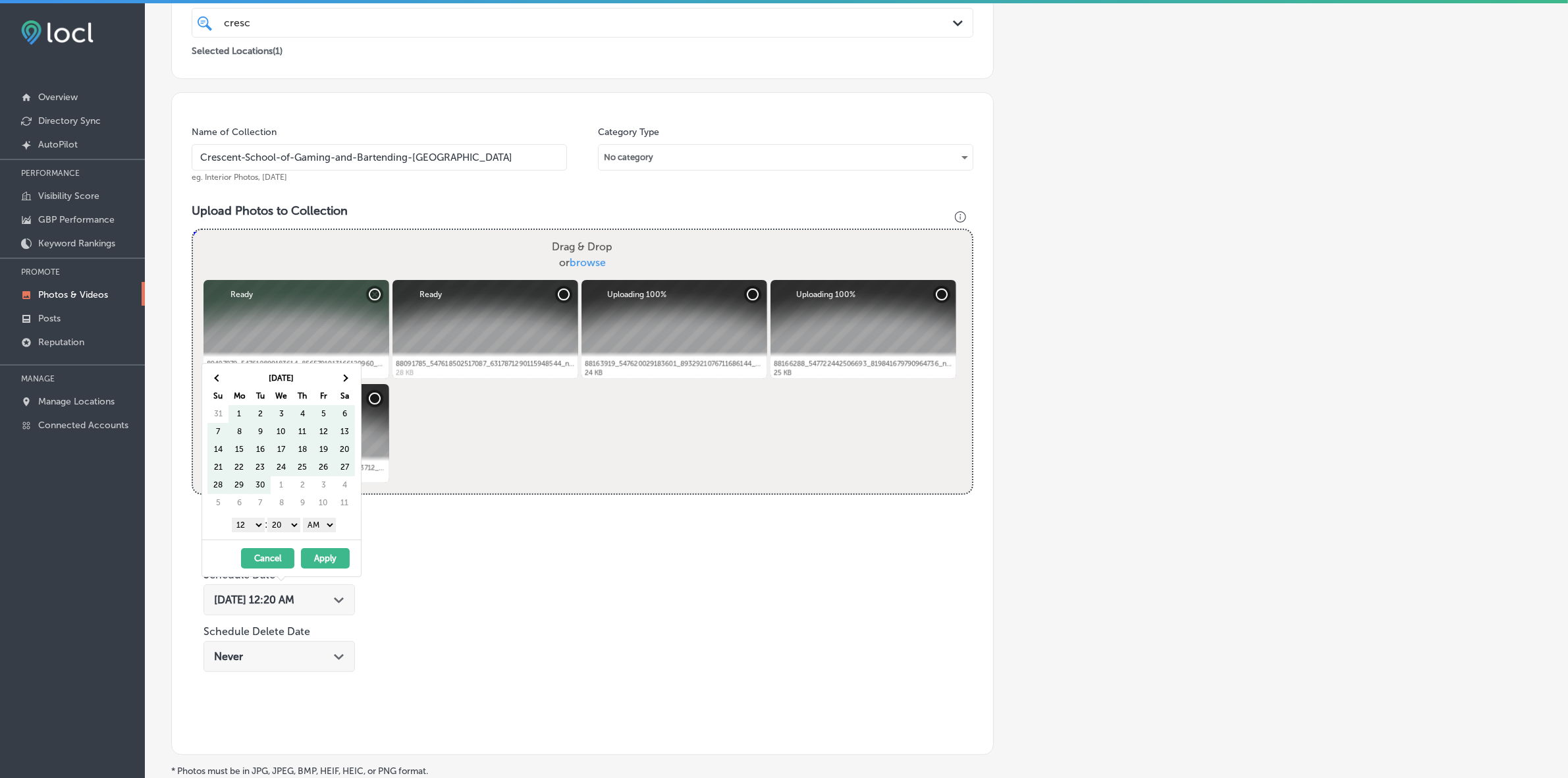
click at [347, 370] on th at bounding box center [344, 378] width 21 height 18
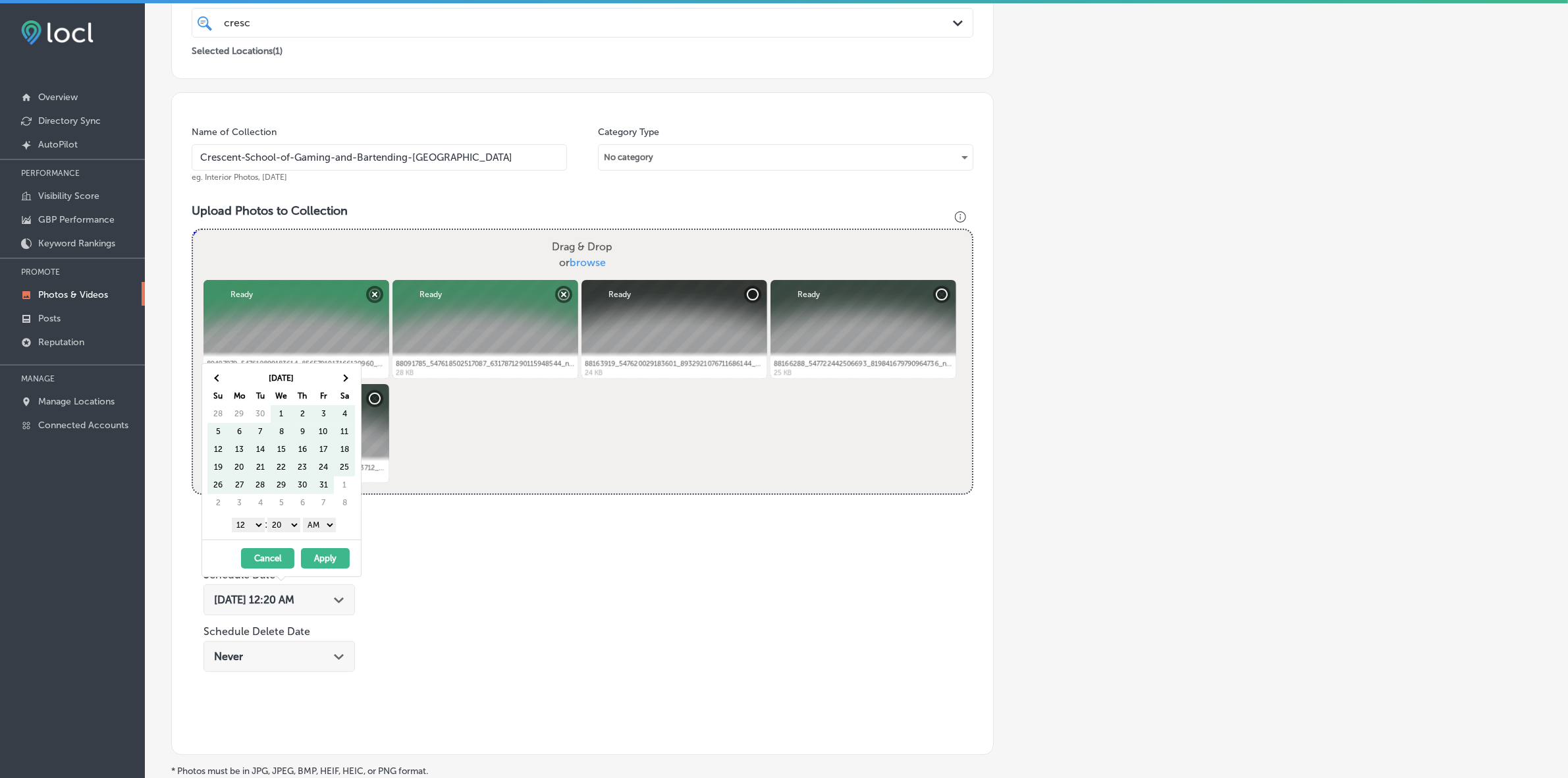
click at [347, 370] on th at bounding box center [344, 378] width 21 height 18
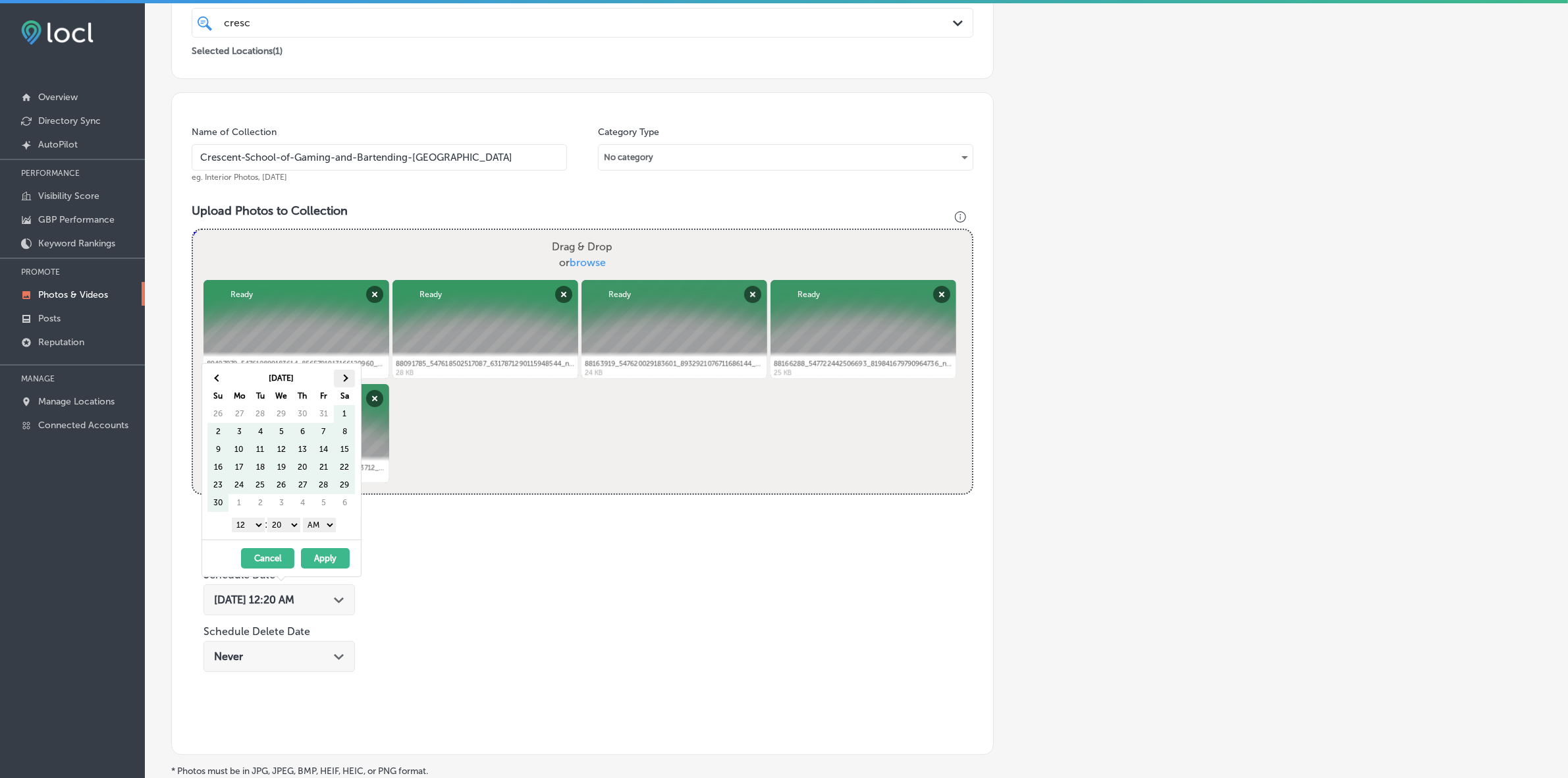
click at [343, 374] on th at bounding box center [344, 378] width 21 height 18
click at [252, 462] on select "1 2 3 4 5 6 7 8 9 10 11 12" at bounding box center [247, 525] width 33 height 14
click at [284, 462] on select "00 10 20 30 40 50" at bounding box center [284, 525] width 33 height 14
click at [288, 462] on select "00 10 20 30 40 50" at bounding box center [284, 525] width 33 height 14
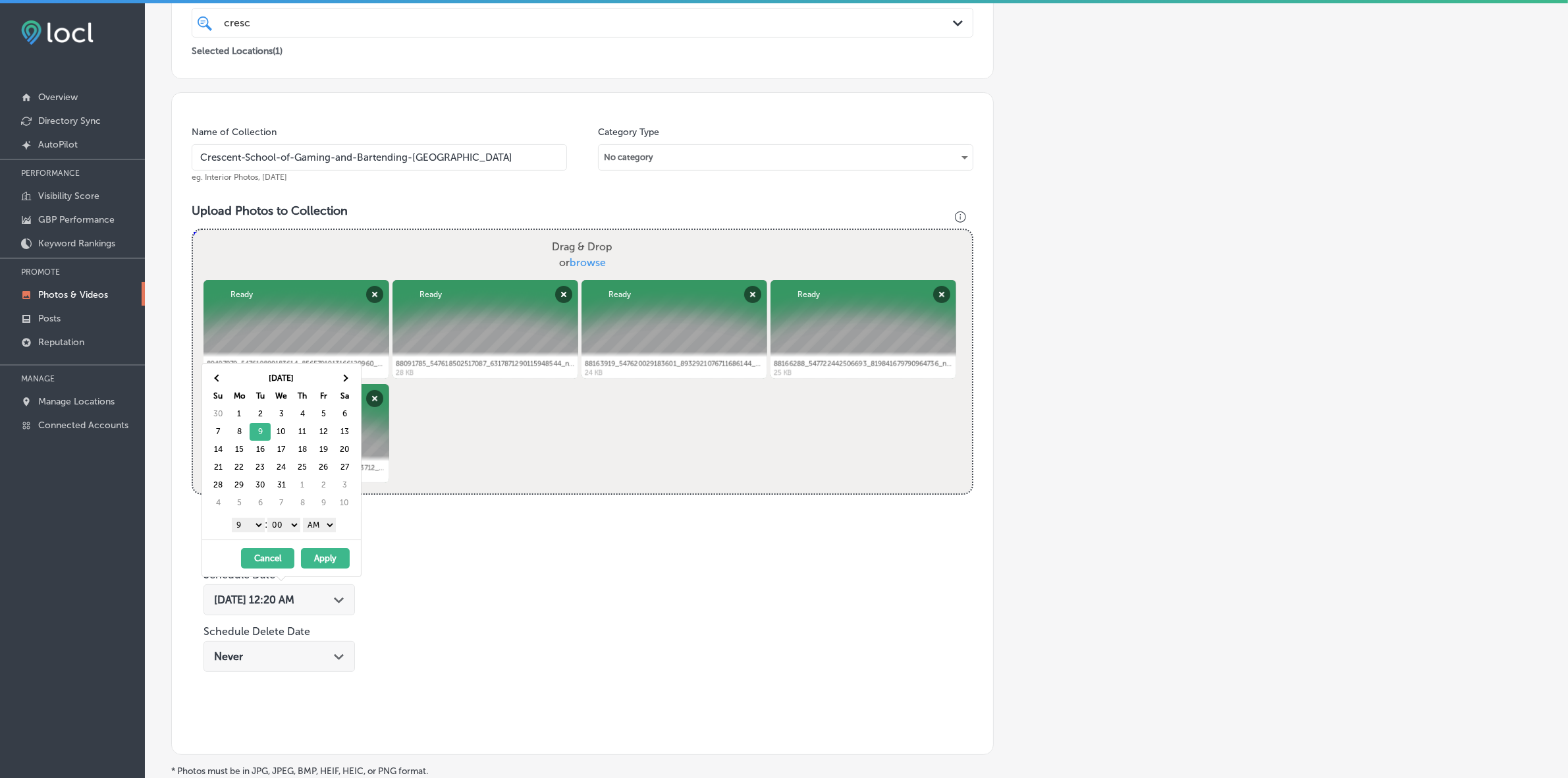
click at [327, 462] on select "AM PM" at bounding box center [319, 525] width 33 height 14
click at [319, 462] on button "Apply" at bounding box center [326, 558] width 49 height 20
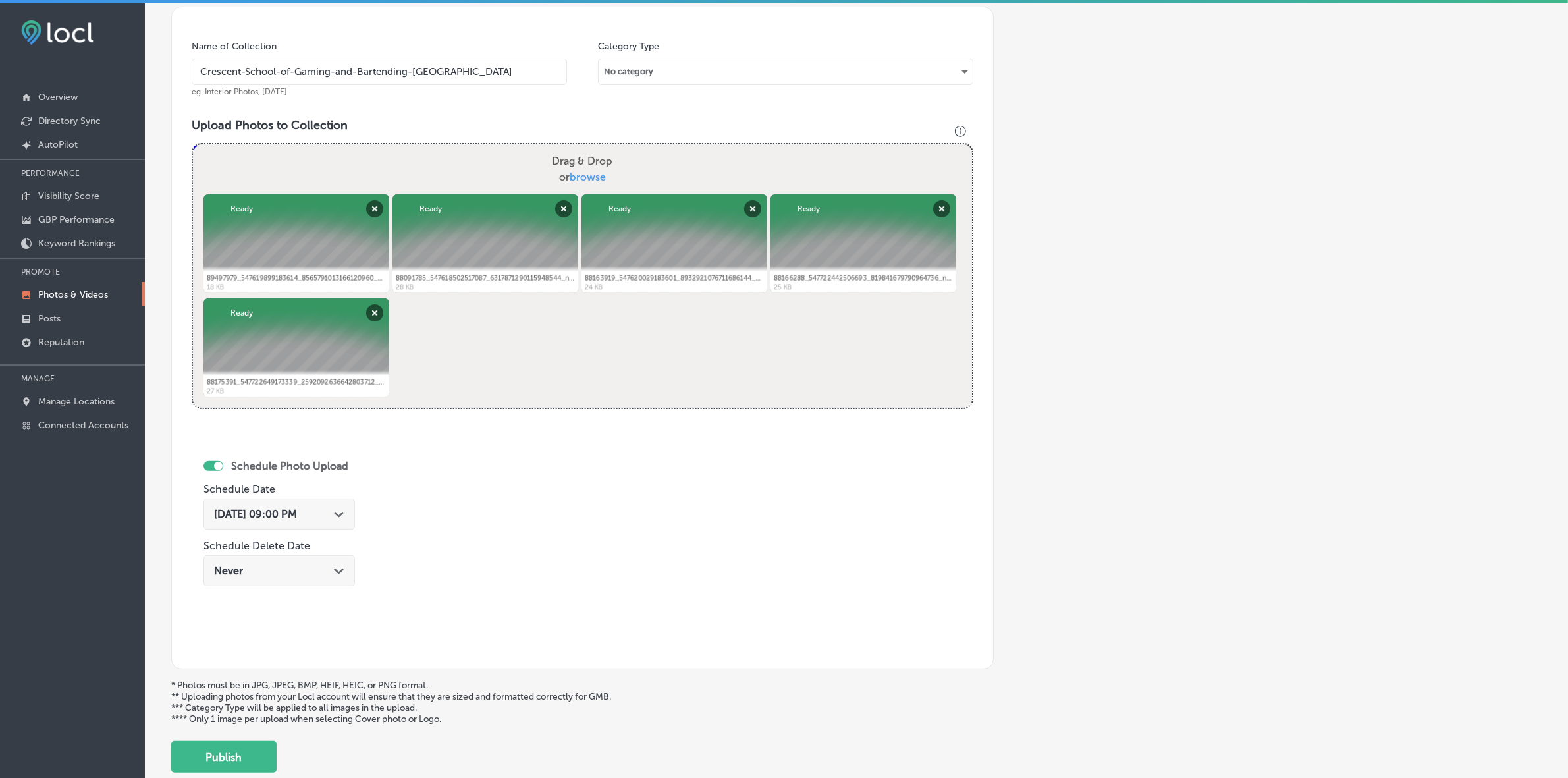
scroll to position [455, 0]
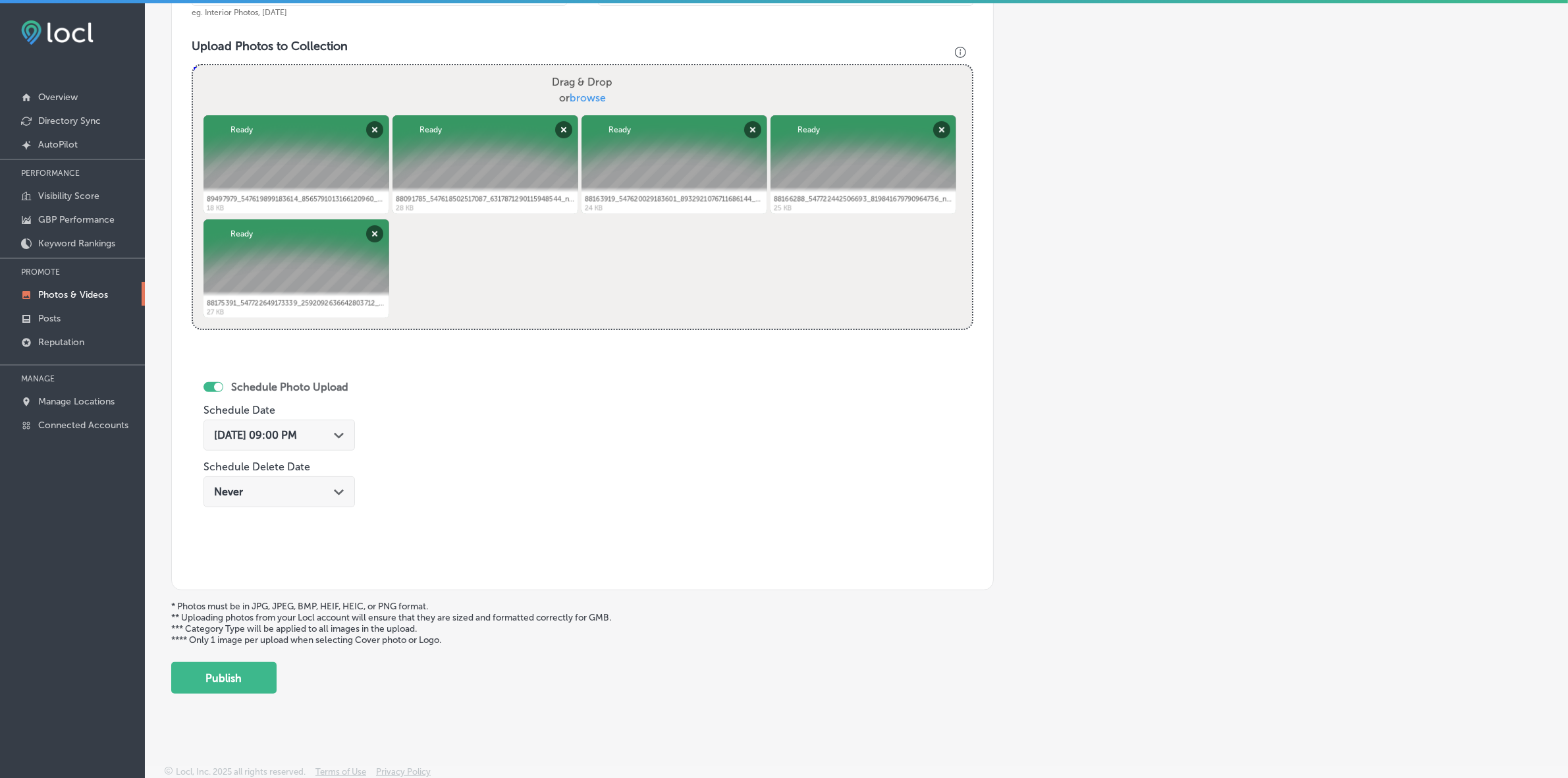
click at [169, 462] on div "Upload Photo & Video Keyword Ranking Credits: 720 Back Add a Collection Which T…" at bounding box center [856, 392] width 1423 height 778
click at [202, 462] on button "Publish" at bounding box center [223, 678] width 105 height 32
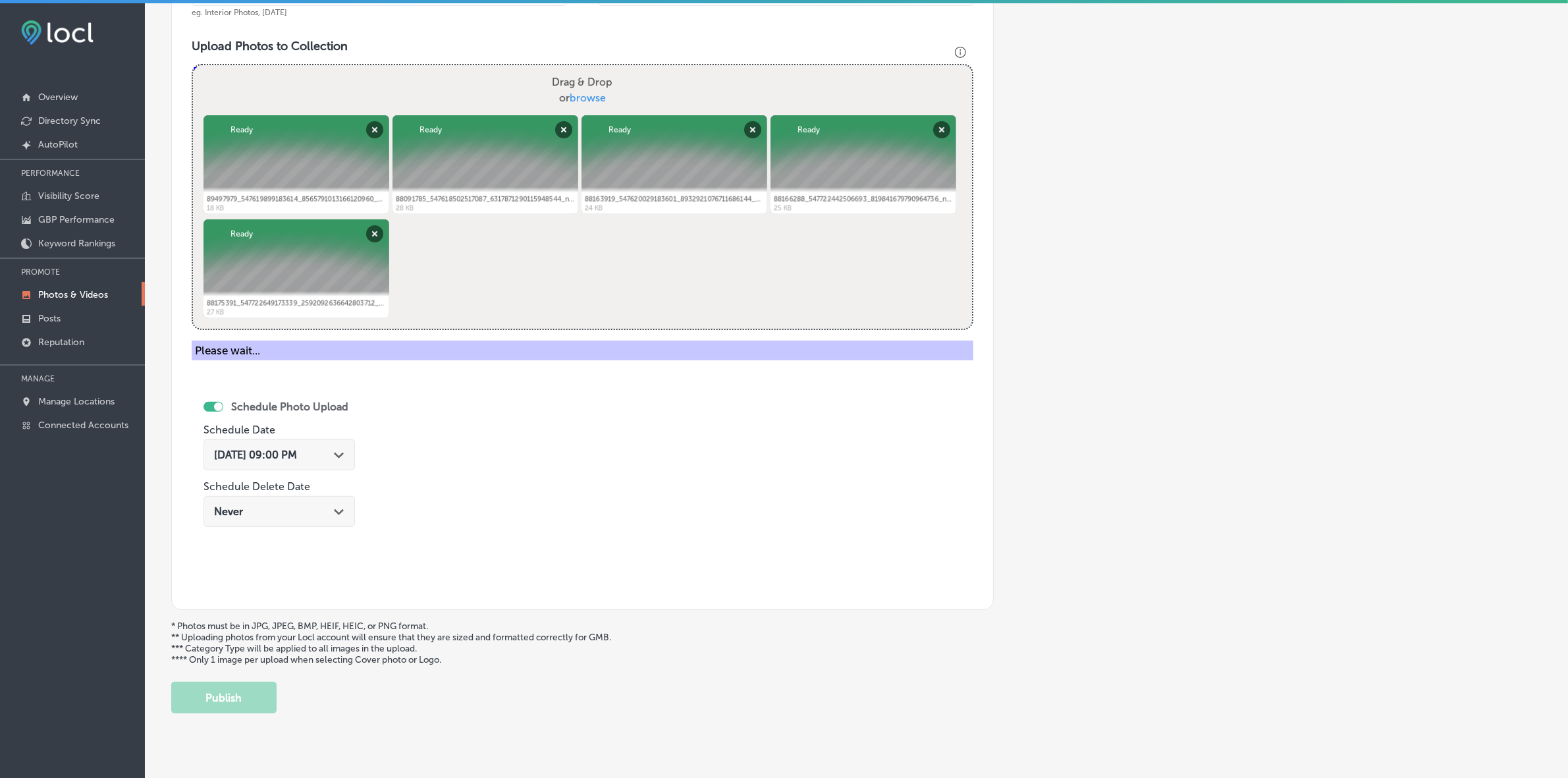
scroll to position [241, 0]
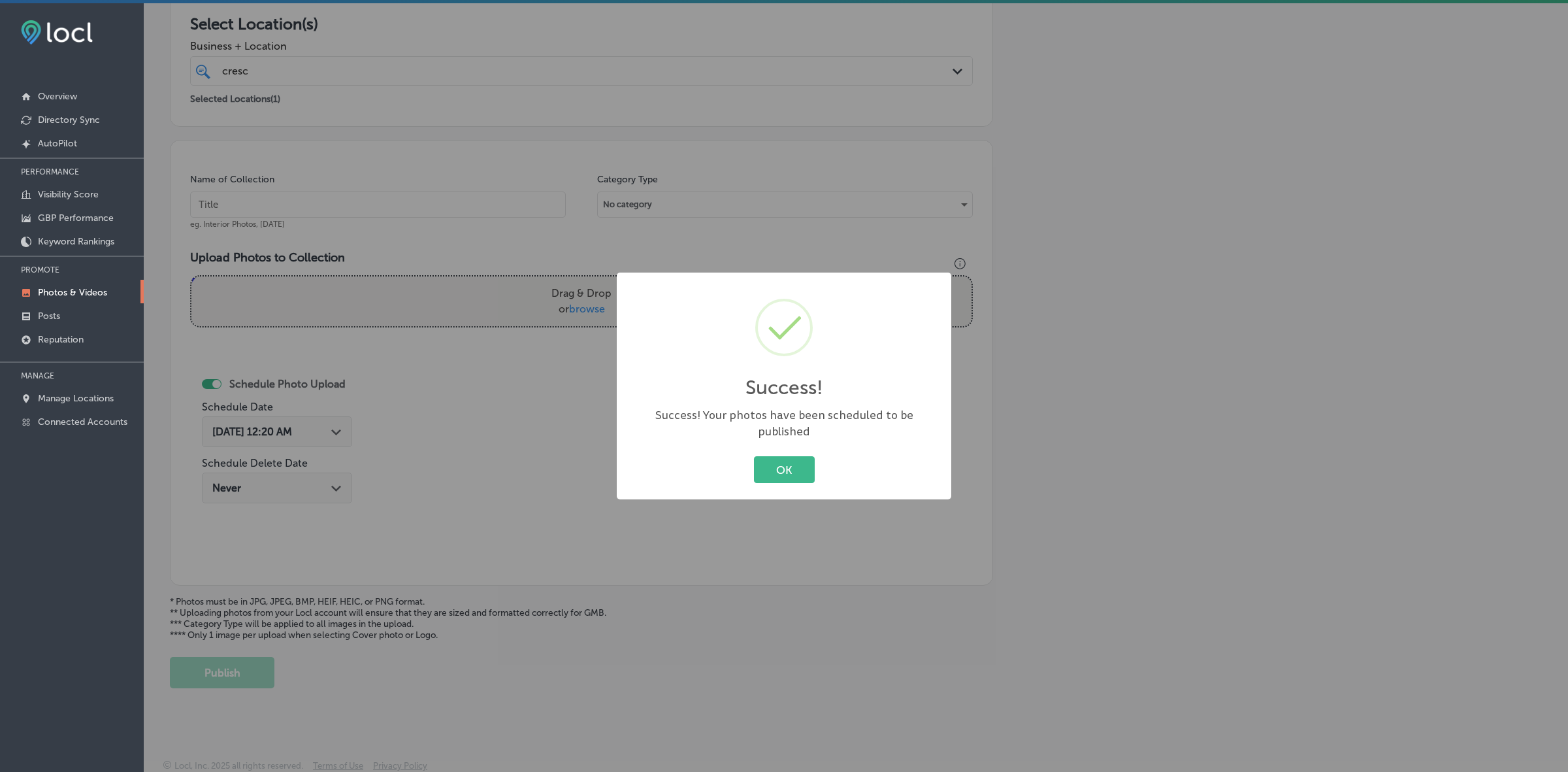
click at [754, 456] on button "OK" at bounding box center [784, 470] width 61 height 27
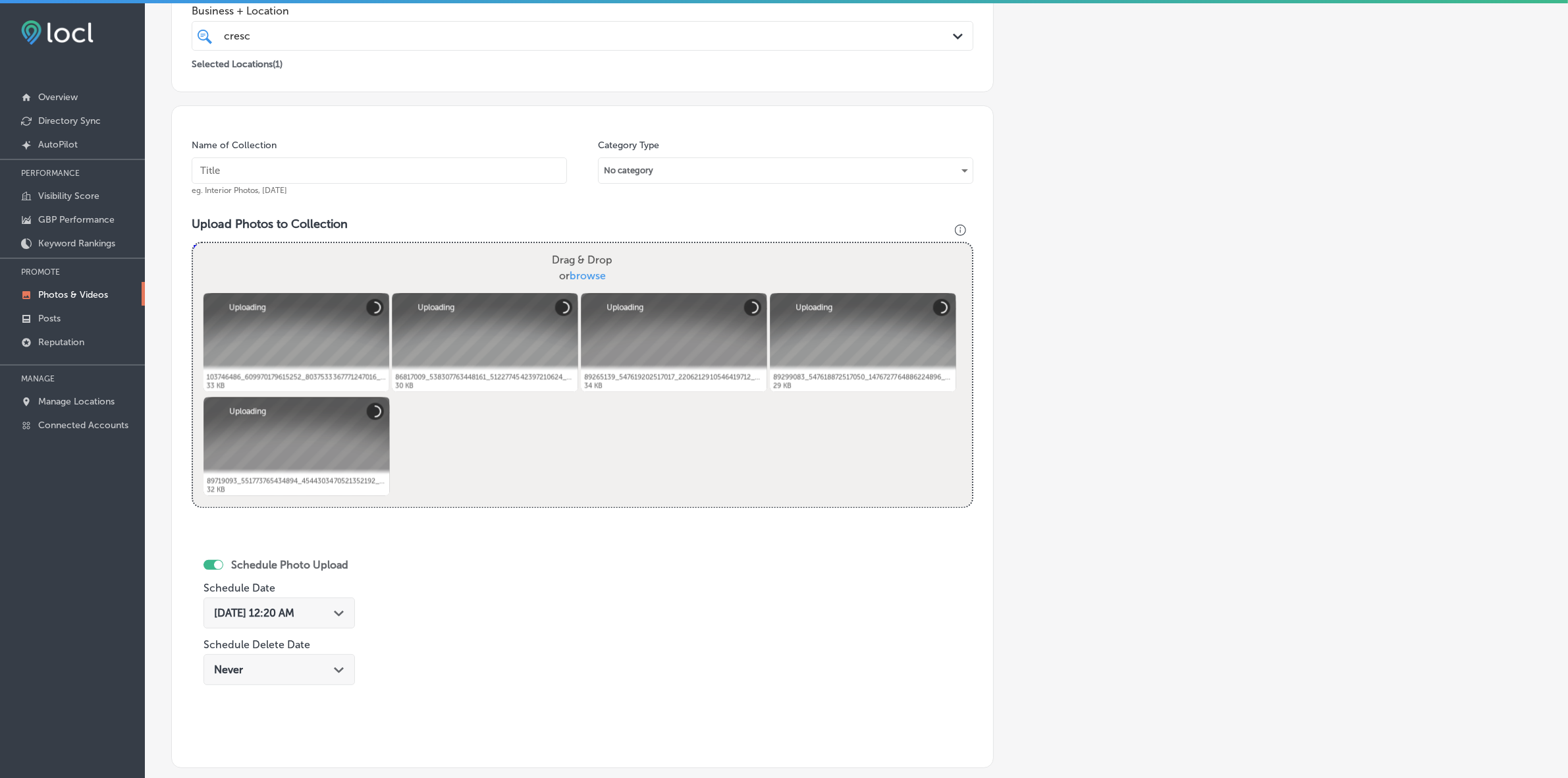
scroll to position [207, 0]
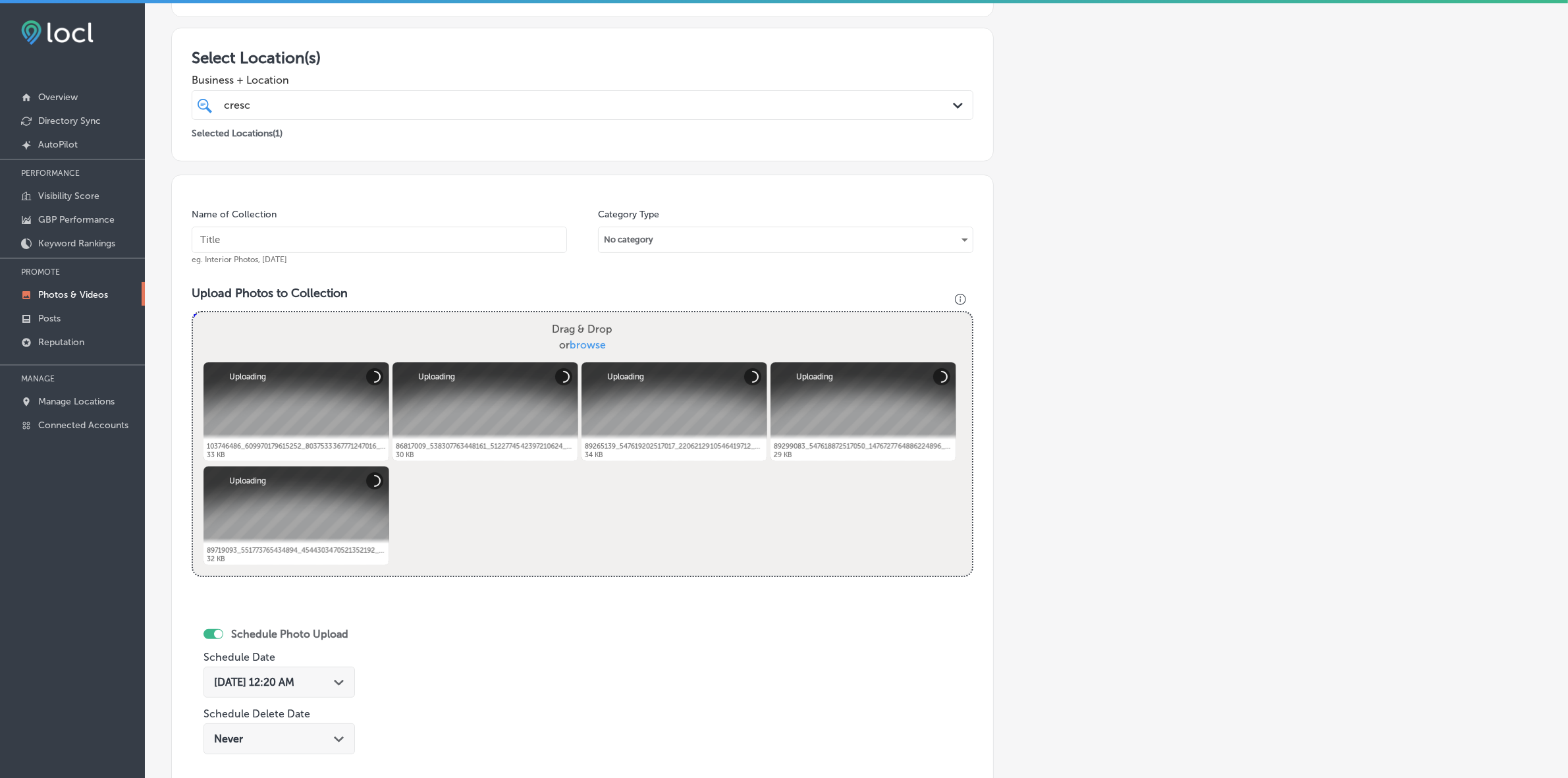
click at [410, 238] on input "text" at bounding box center [380, 239] width 375 height 26
paste input "Crescent-School-of-Gaming-and-Bartending-[GEOGRAPHIC_DATA]"
type input "Crescent-School-of-Gaming-and-Bartending-[GEOGRAPHIC_DATA]"
click at [343, 462] on div "[DATE] 12:20 AM Path Created with Sketch." at bounding box center [279, 682] width 151 height 31
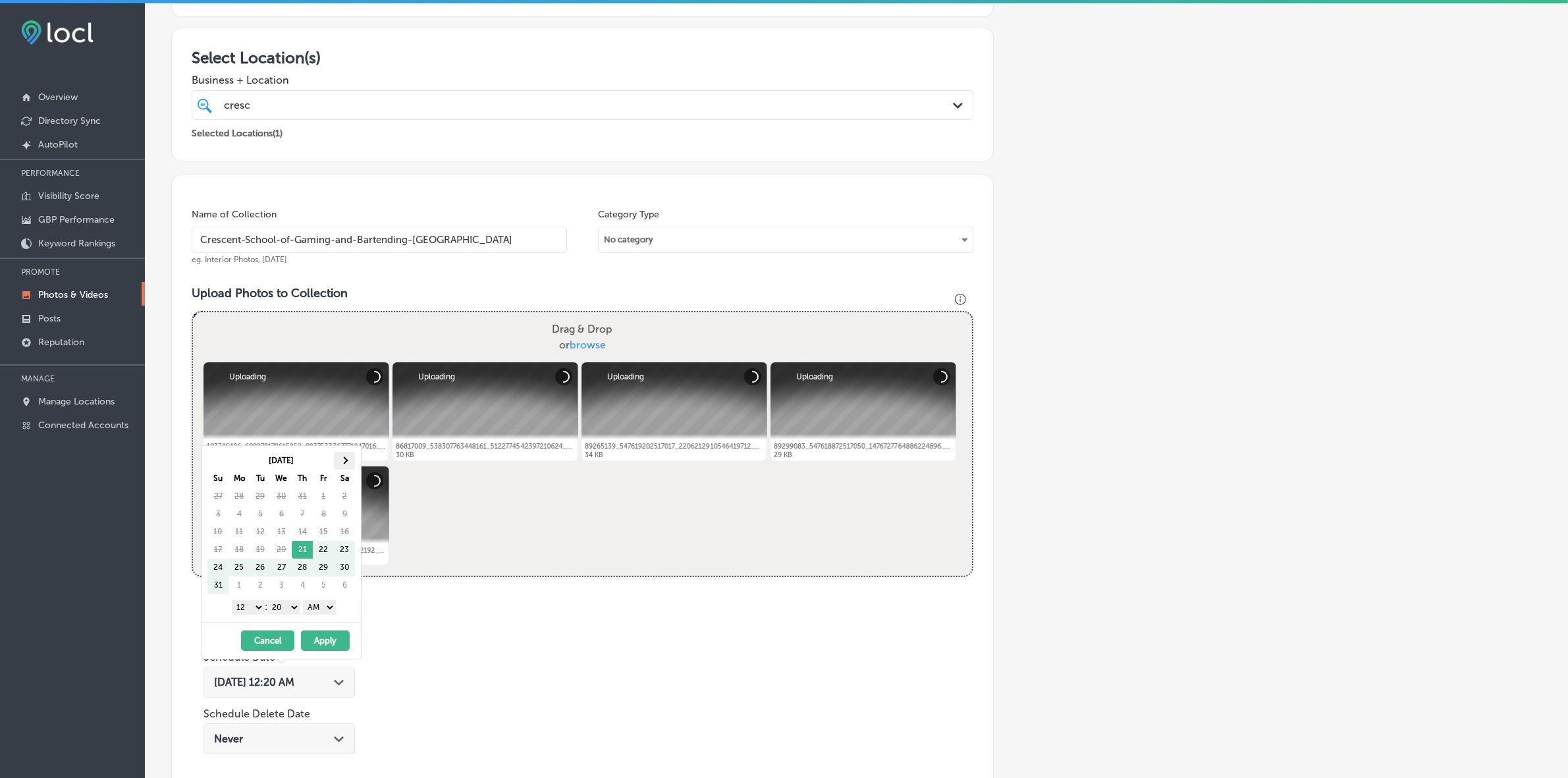
click at [346, 462] on th at bounding box center [344, 461] width 21 height 18
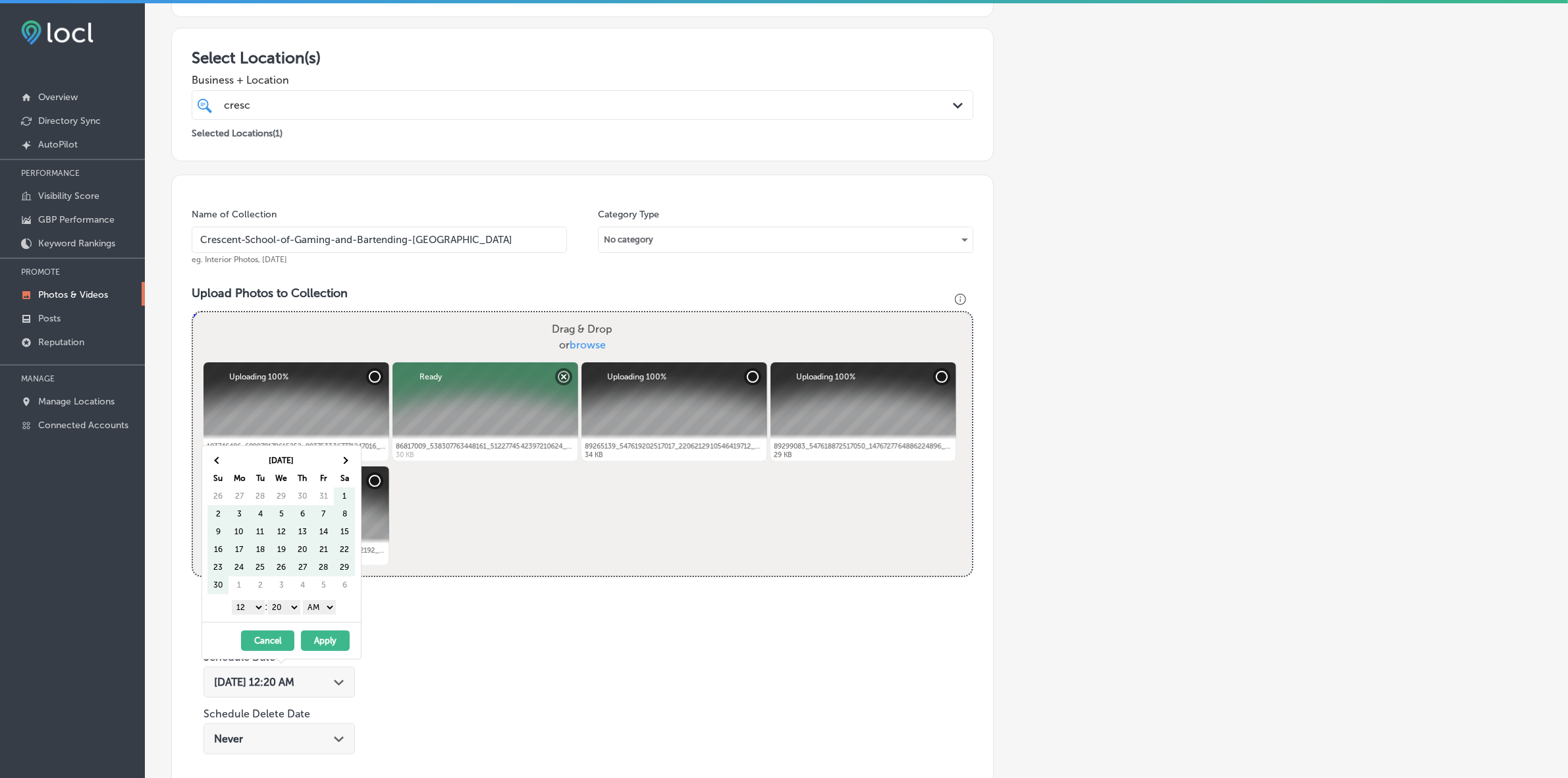
click at [346, 462] on th at bounding box center [344, 461] width 21 height 18
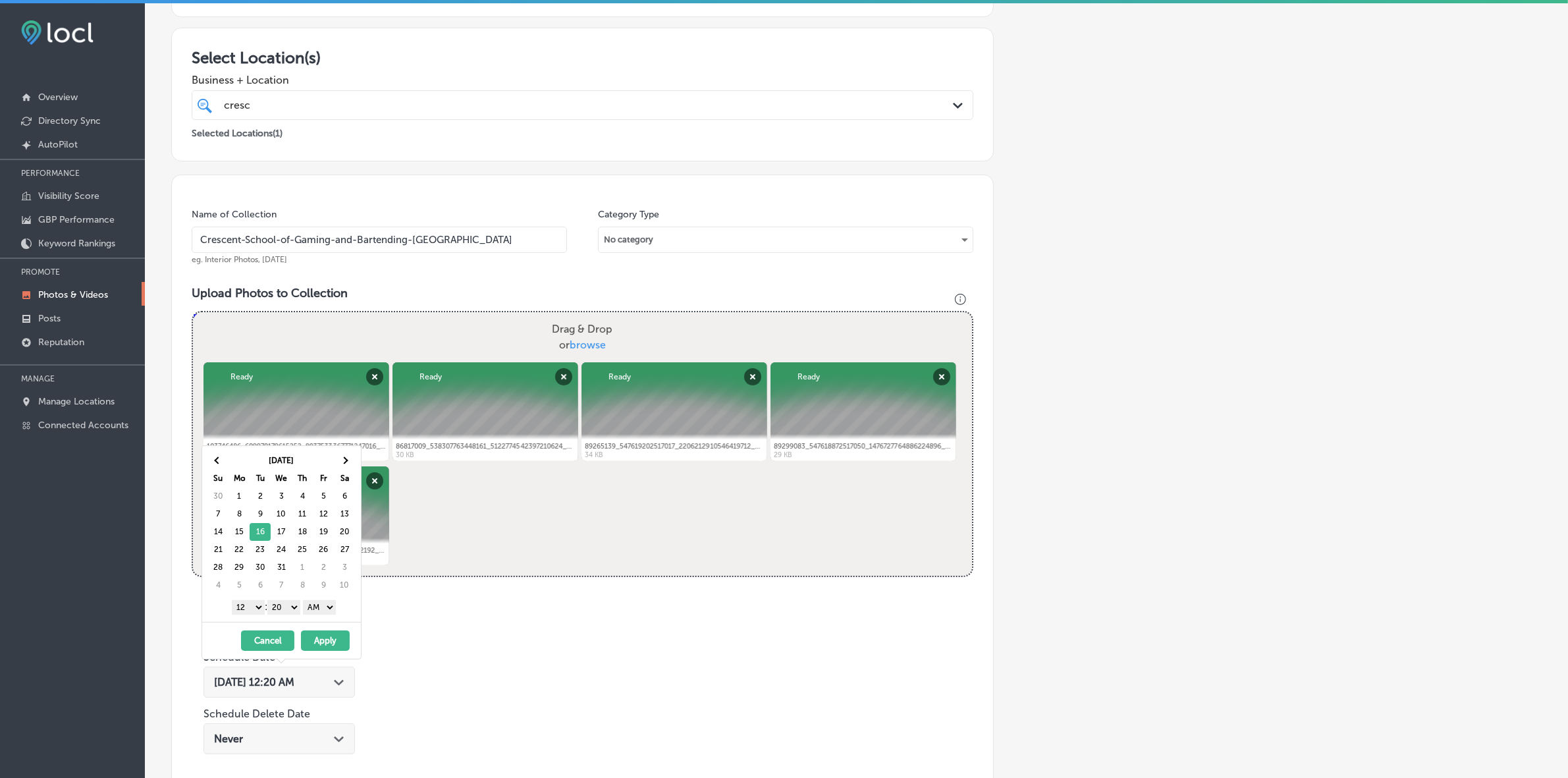
click at [248, 462] on select "1 2 3 4 5 6 7 8 9 10 11 12" at bounding box center [247, 607] width 33 height 14
drag, startPoint x: 294, startPoint y: 606, endPoint x: 289, endPoint y: 614, distance: 9.4
click at [294, 462] on select "00 10 20 30 40 50" at bounding box center [284, 607] width 33 height 14
click at [325, 462] on div "1 2 3 4 5 6 7 8 9 10 11 12 : 00 10 20 30 40 50 AM PM" at bounding box center [284, 606] width 153 height 19
click at [326, 462] on select "AM PM" at bounding box center [319, 607] width 33 height 14
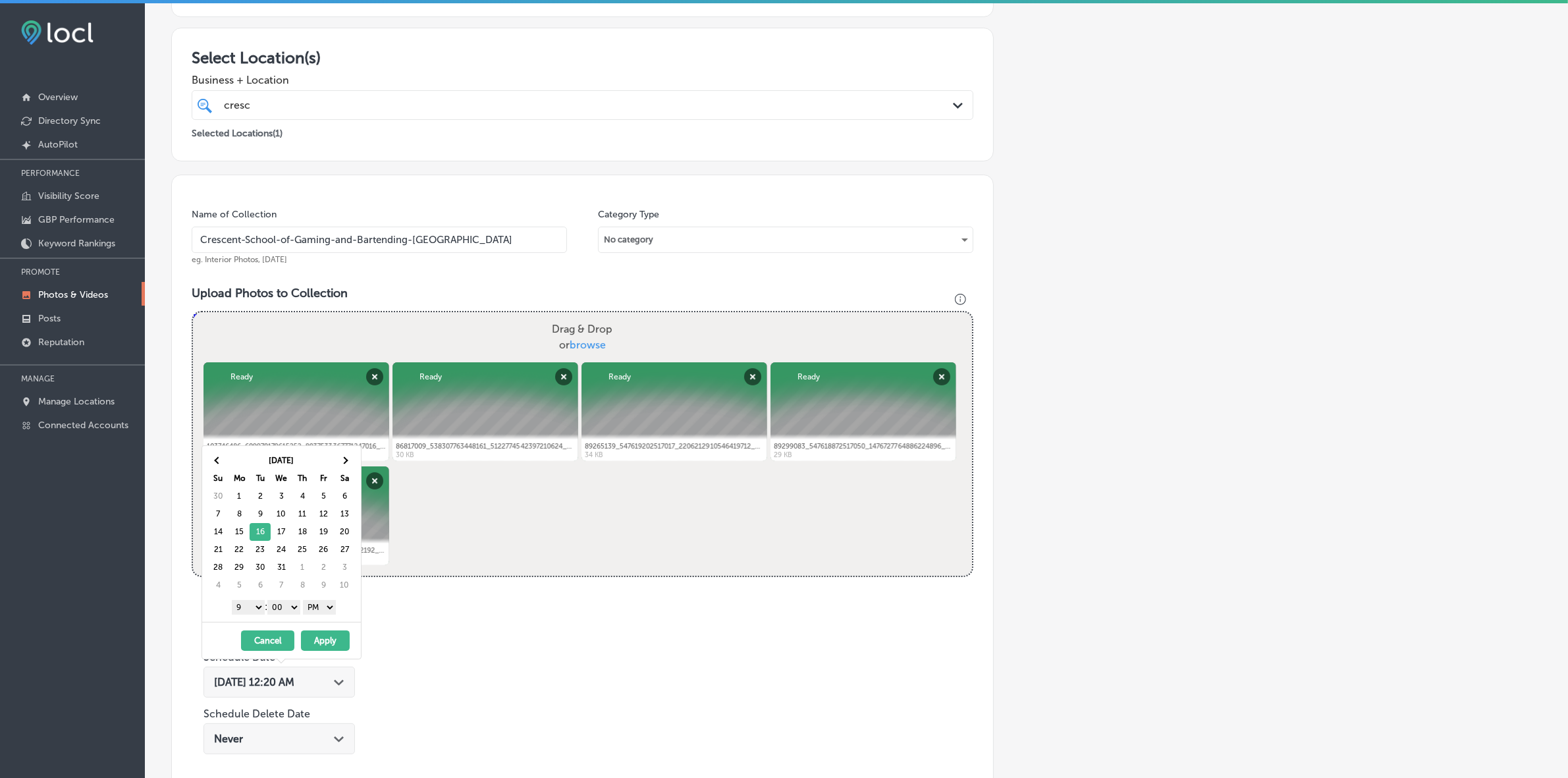
click at [322, 462] on button "Apply" at bounding box center [326, 641] width 49 height 20
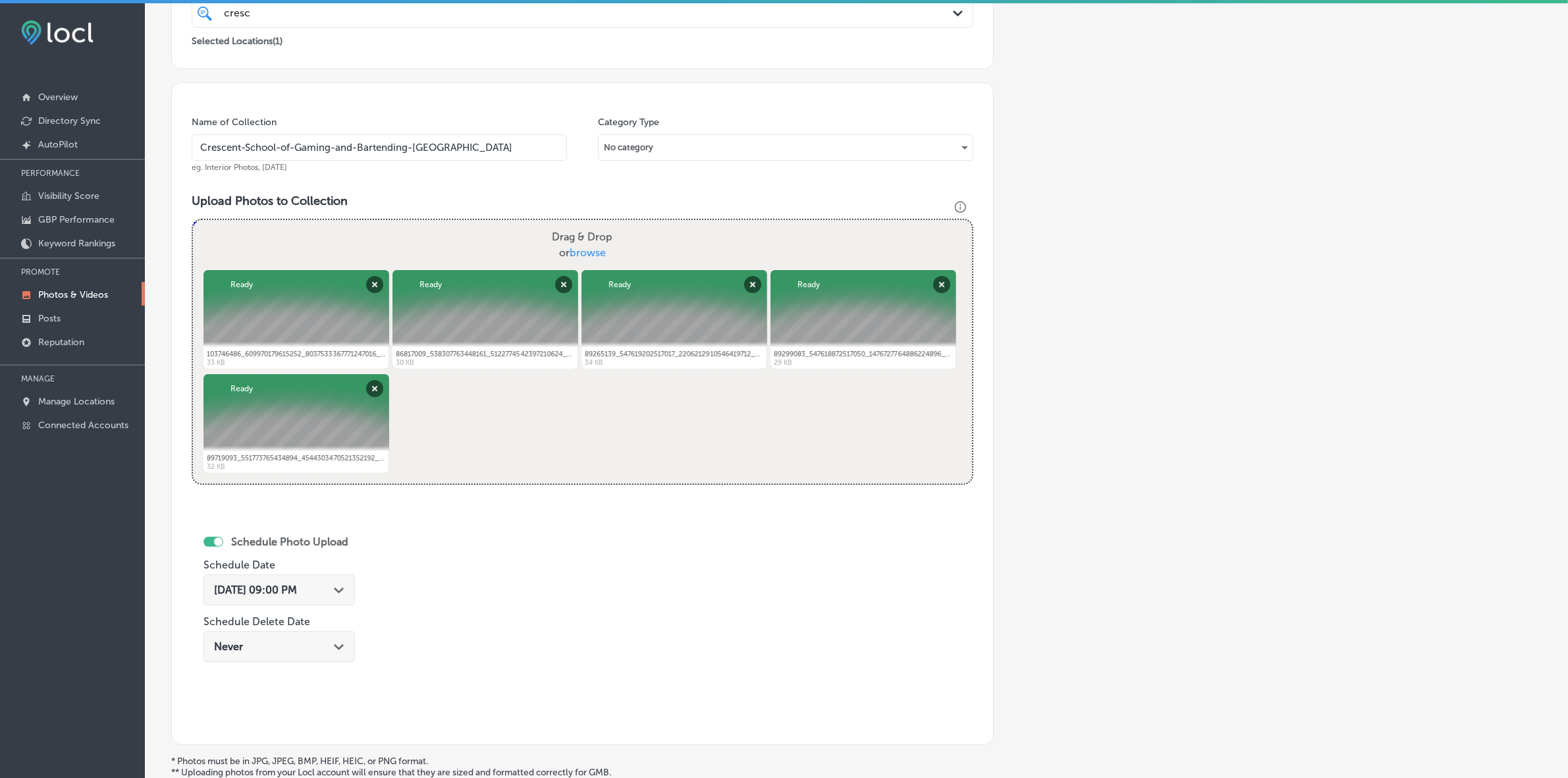
scroll to position [455, 0]
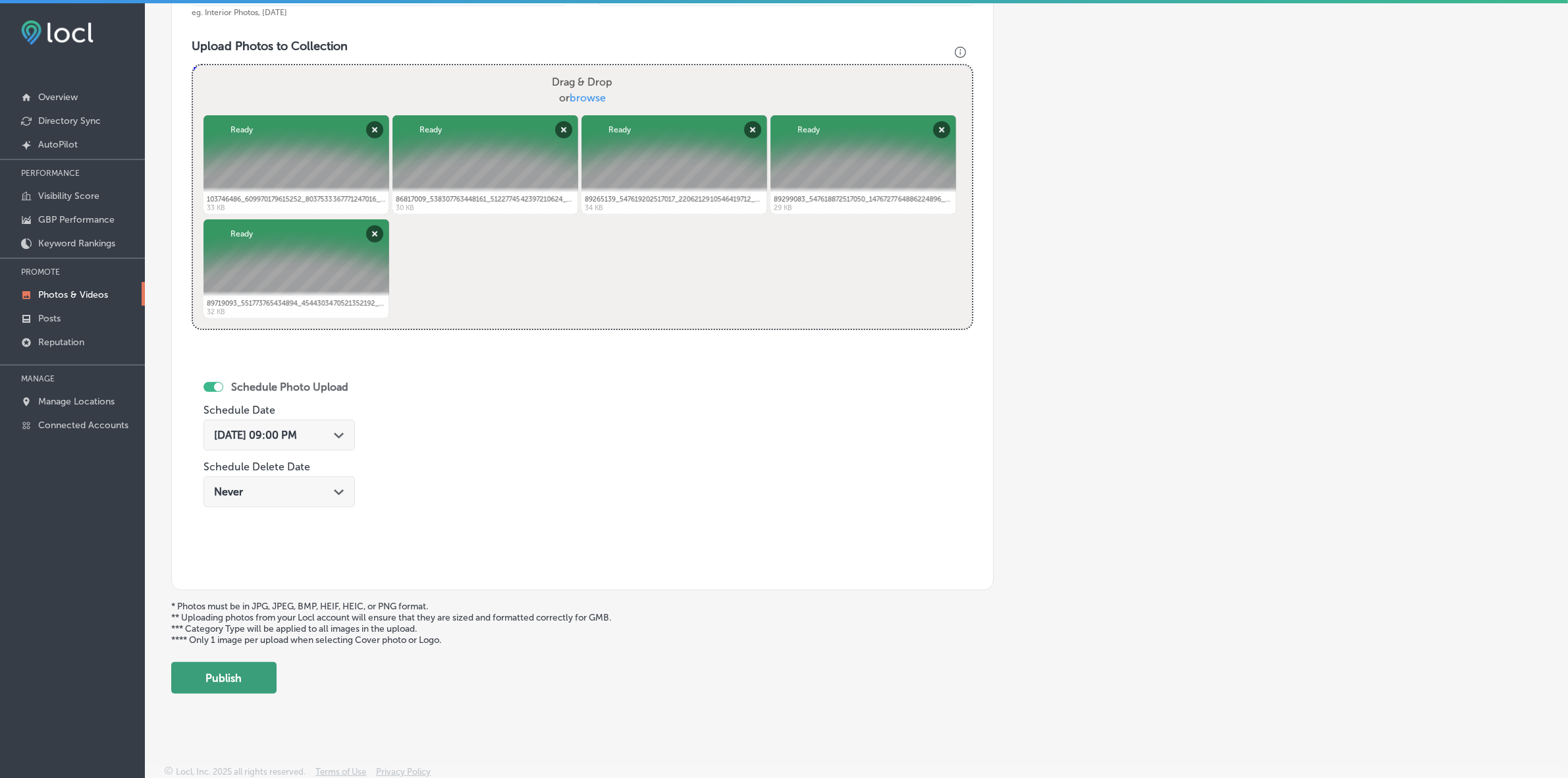
click at [255, 462] on button "Publish" at bounding box center [223, 678] width 105 height 32
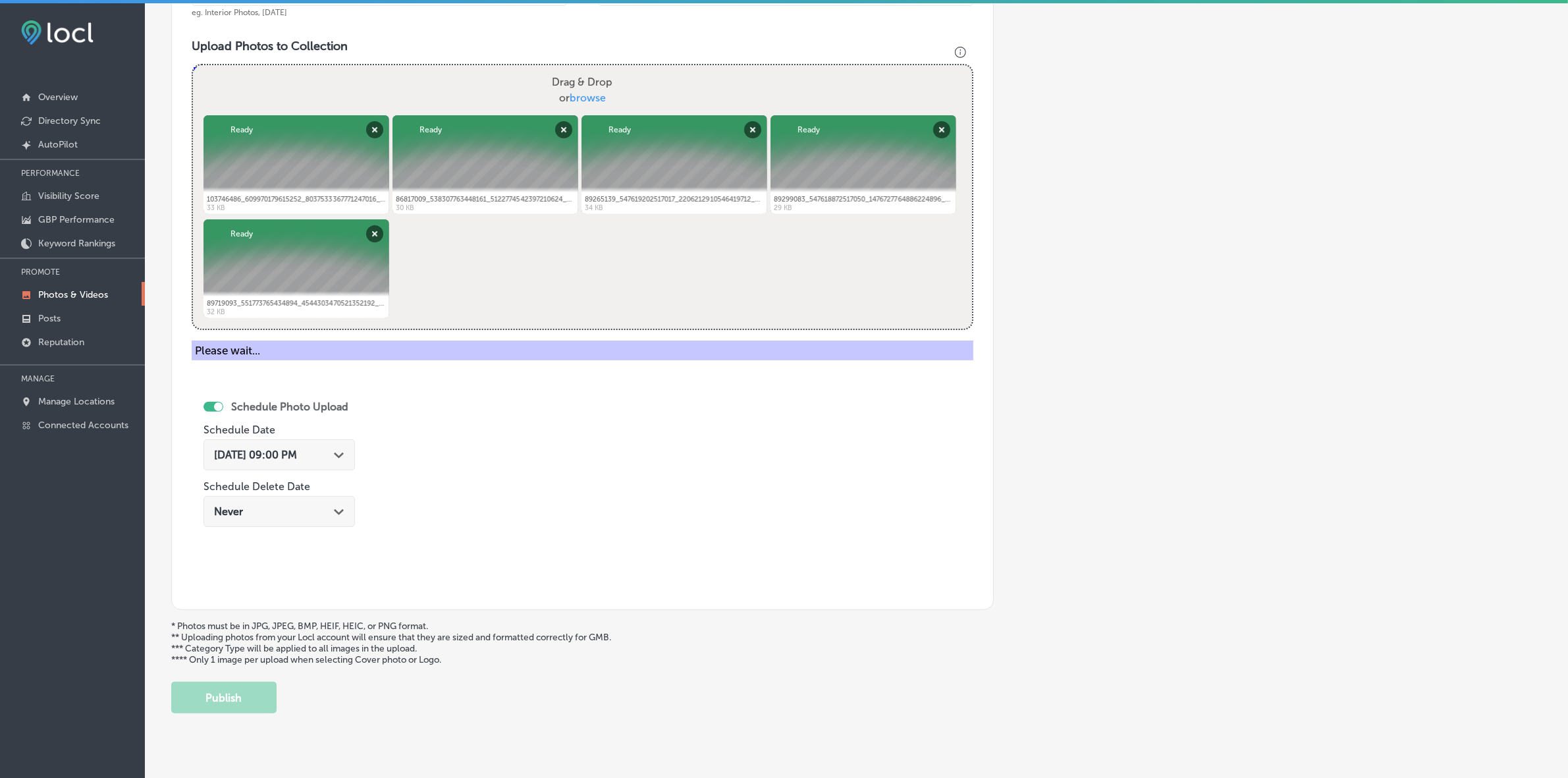
scroll to position [241, 0]
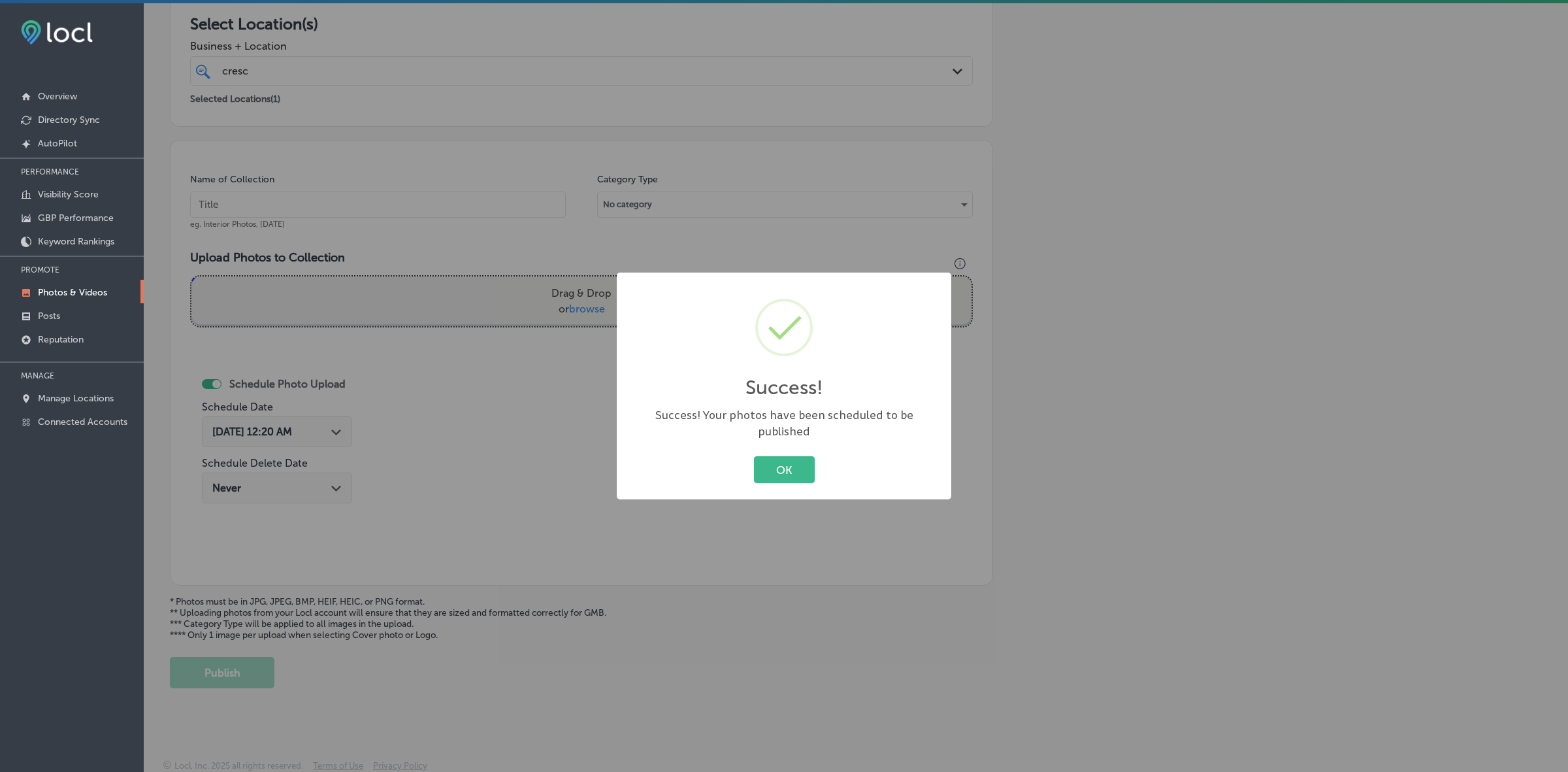
click at [754, 456] on button "OK" at bounding box center [784, 470] width 61 height 27
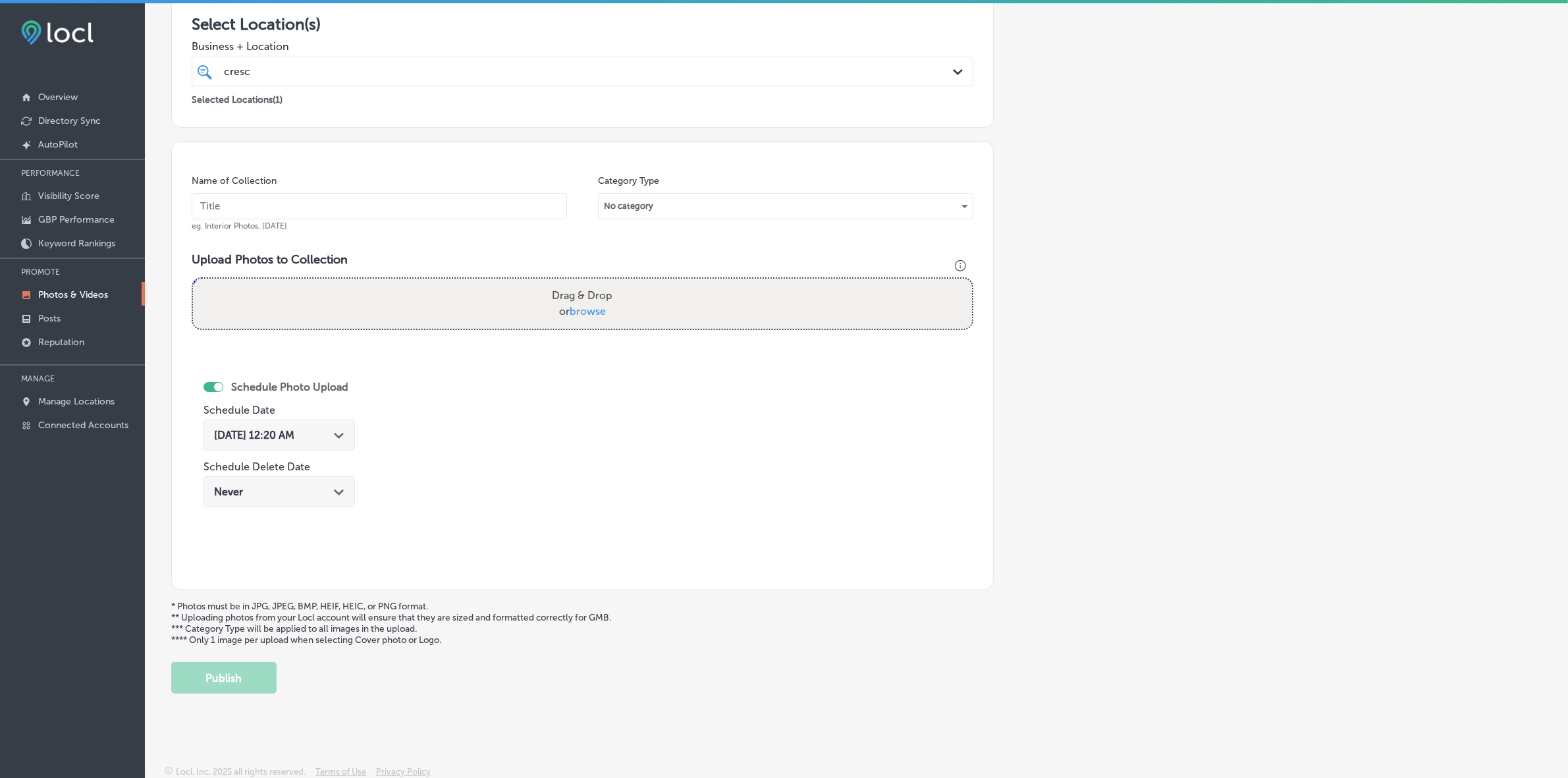
click at [573, 314] on span "browse" at bounding box center [587, 311] width 36 height 13
click at [573, 283] on input "Drag & Drop or browse" at bounding box center [582, 280] width 779 height 4
type input "C:\fakepath\78866691_492662318012706_3914775326374232064_n.jpg"
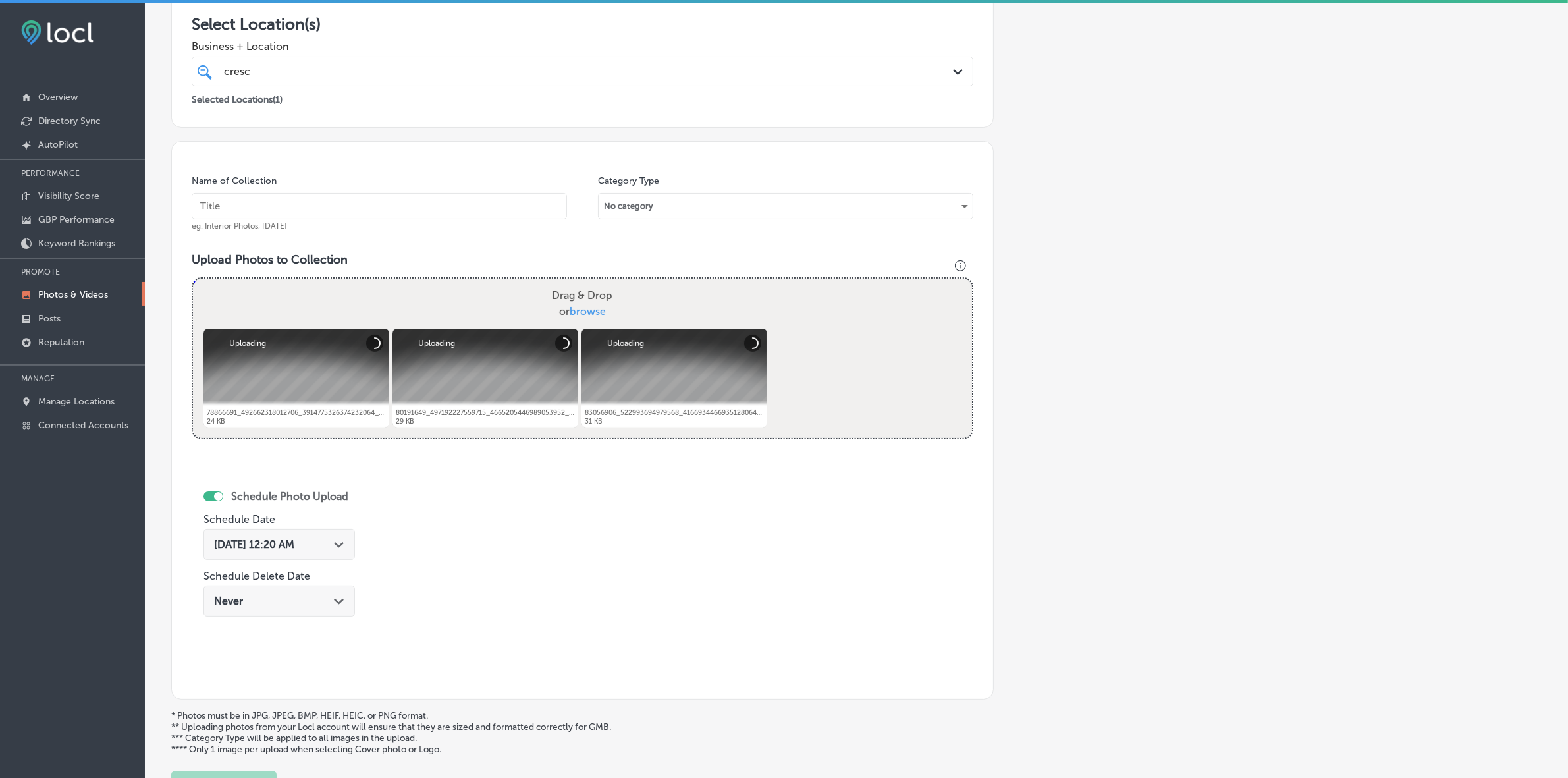
click at [428, 201] on input "text" at bounding box center [380, 205] width 375 height 26
paste input "Crescent-School-of-Gaming-and-Bartending-[GEOGRAPHIC_DATA]"
type input "Crescent-School-of-Gaming-and-Bartending-[GEOGRAPHIC_DATA]"
click at [337, 462] on div "[DATE] 12:20 AM Path Created with Sketch." at bounding box center [279, 544] width 130 height 13
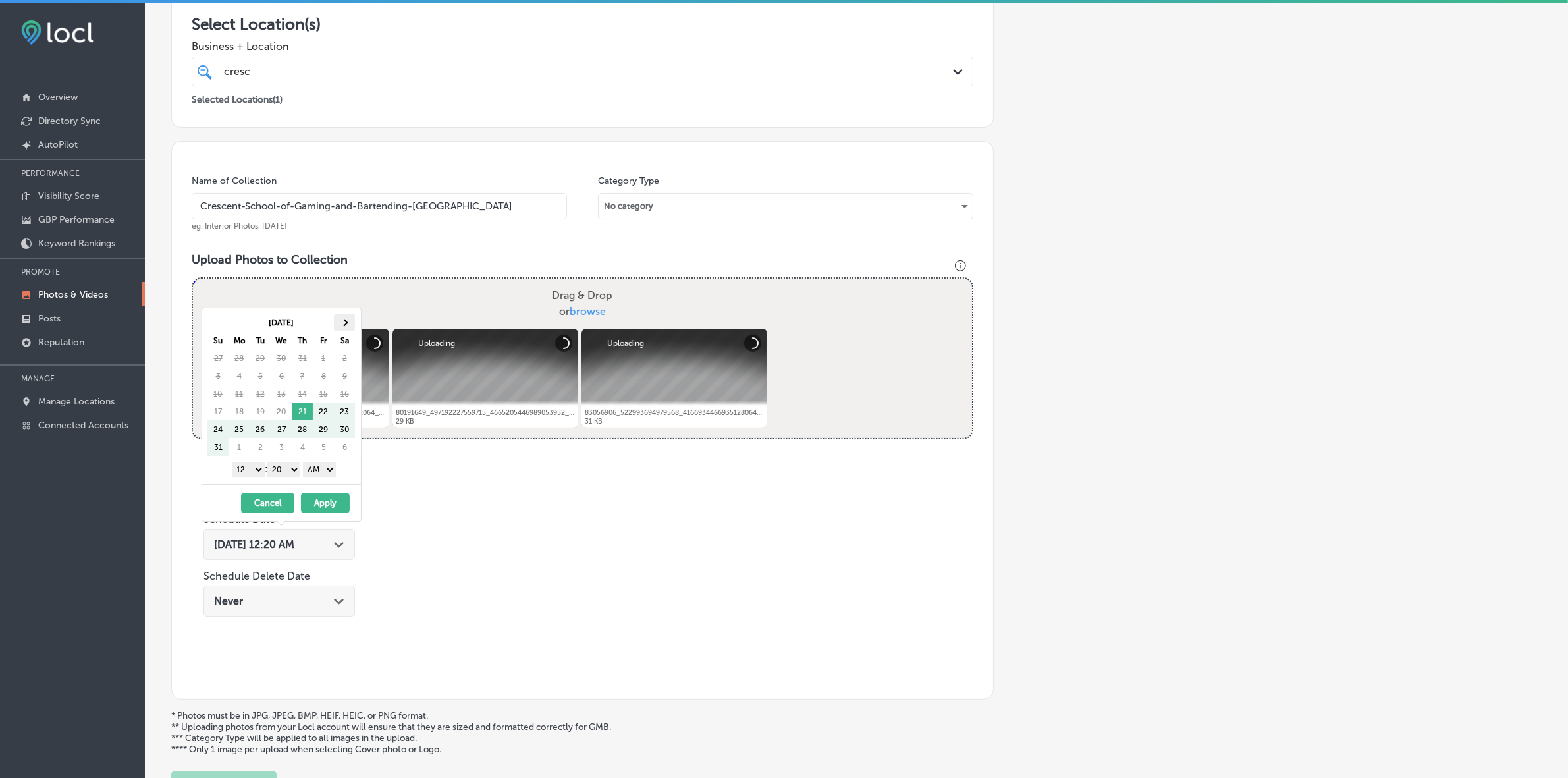
click at [346, 321] on span at bounding box center [343, 322] width 8 height 8
click at [346, 320] on th at bounding box center [344, 322] width 21 height 18
click at [219, 325] on span at bounding box center [217, 322] width 8 height 8
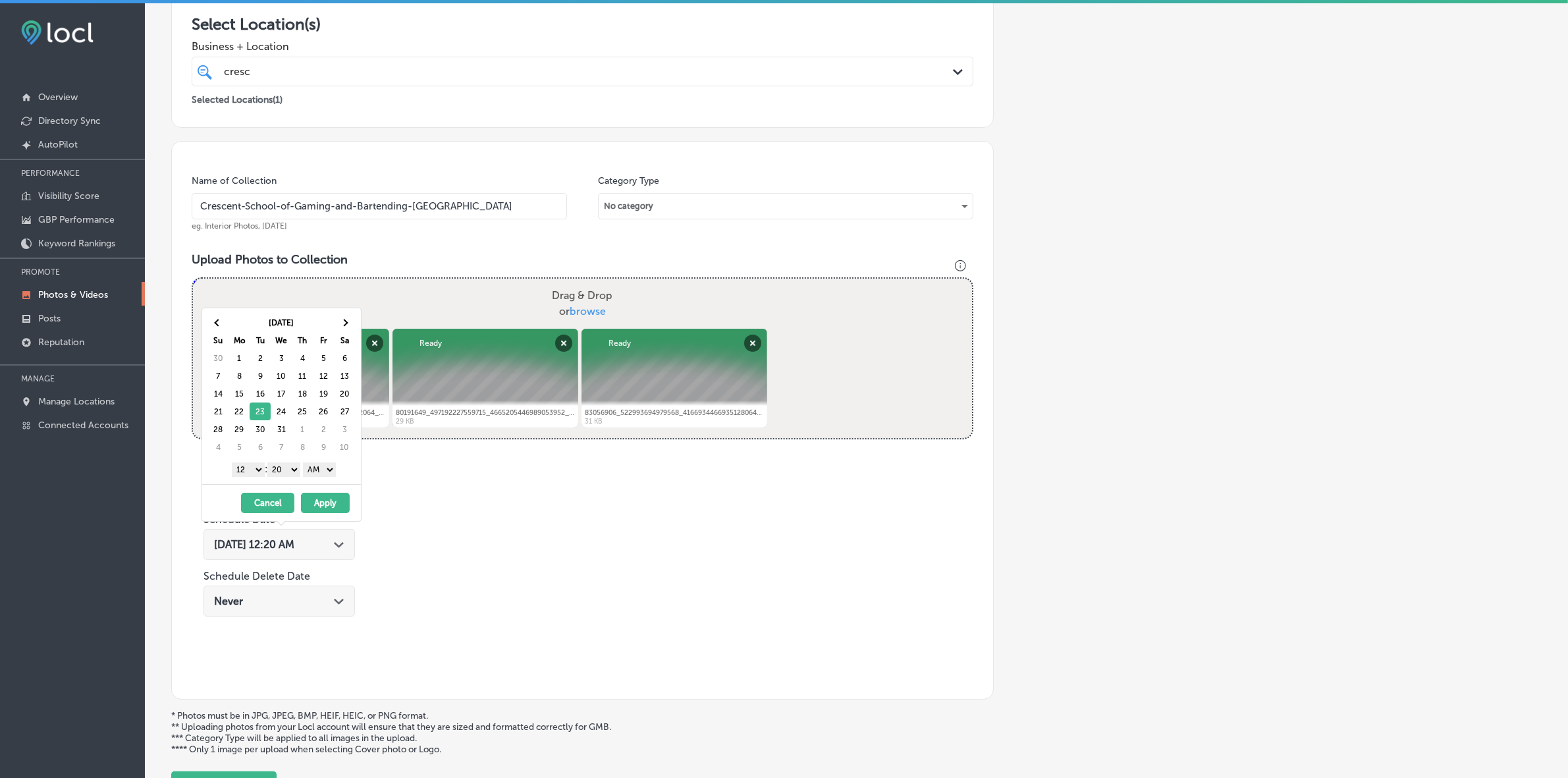
click at [252, 462] on select "1 2 3 4 5 6 7 8 9 10 11 12" at bounding box center [247, 469] width 33 height 14
click at [295, 462] on select "00 10 20 30 40 50" at bounding box center [284, 469] width 33 height 14
drag, startPoint x: 308, startPoint y: 481, endPoint x: 321, endPoint y: 476, distance: 13.9
click at [321, 462] on select "AM PM" at bounding box center [319, 469] width 33 height 14
click at [321, 462] on button "Apply" at bounding box center [326, 503] width 49 height 20
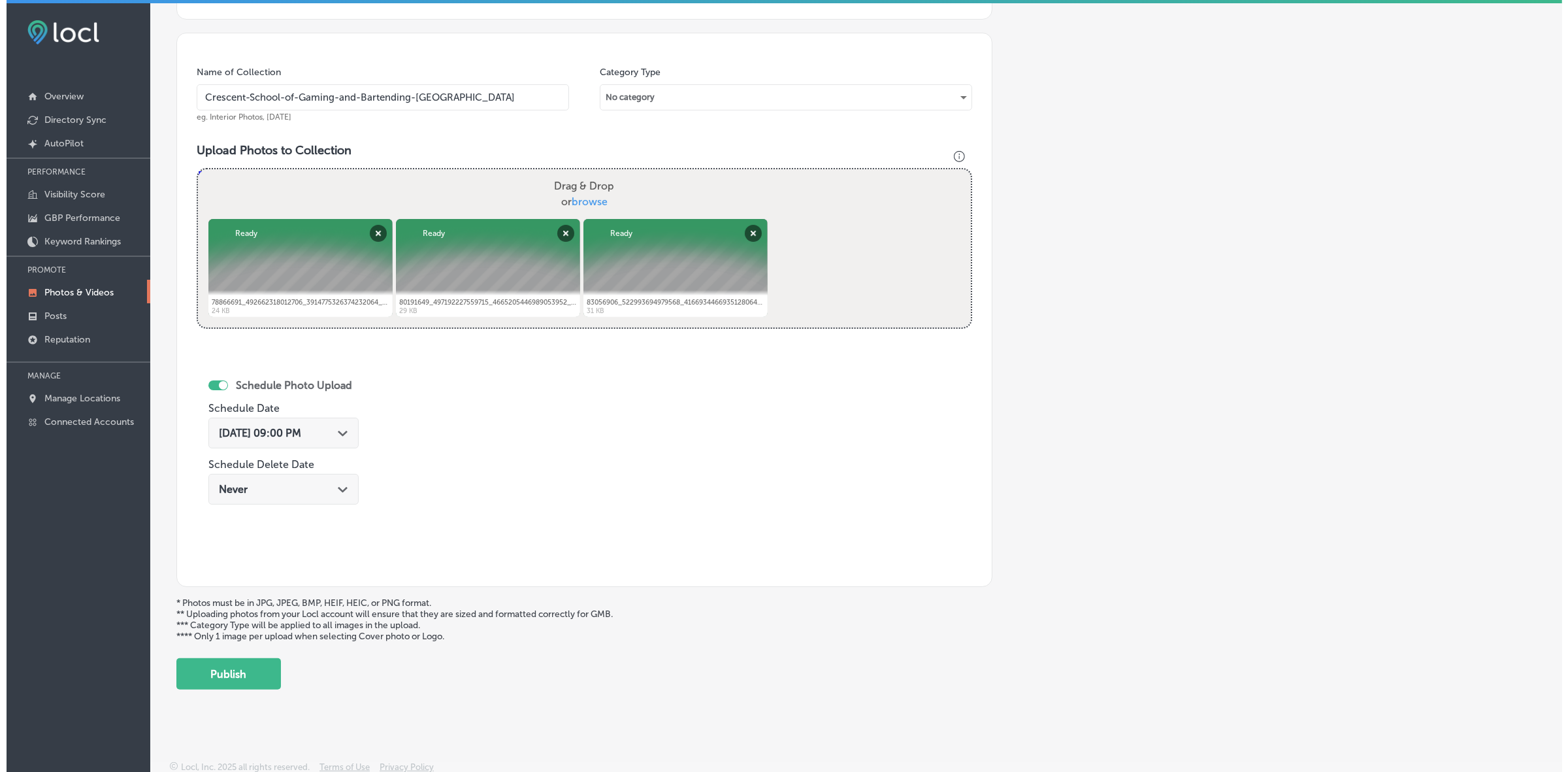
scroll to position [348, 0]
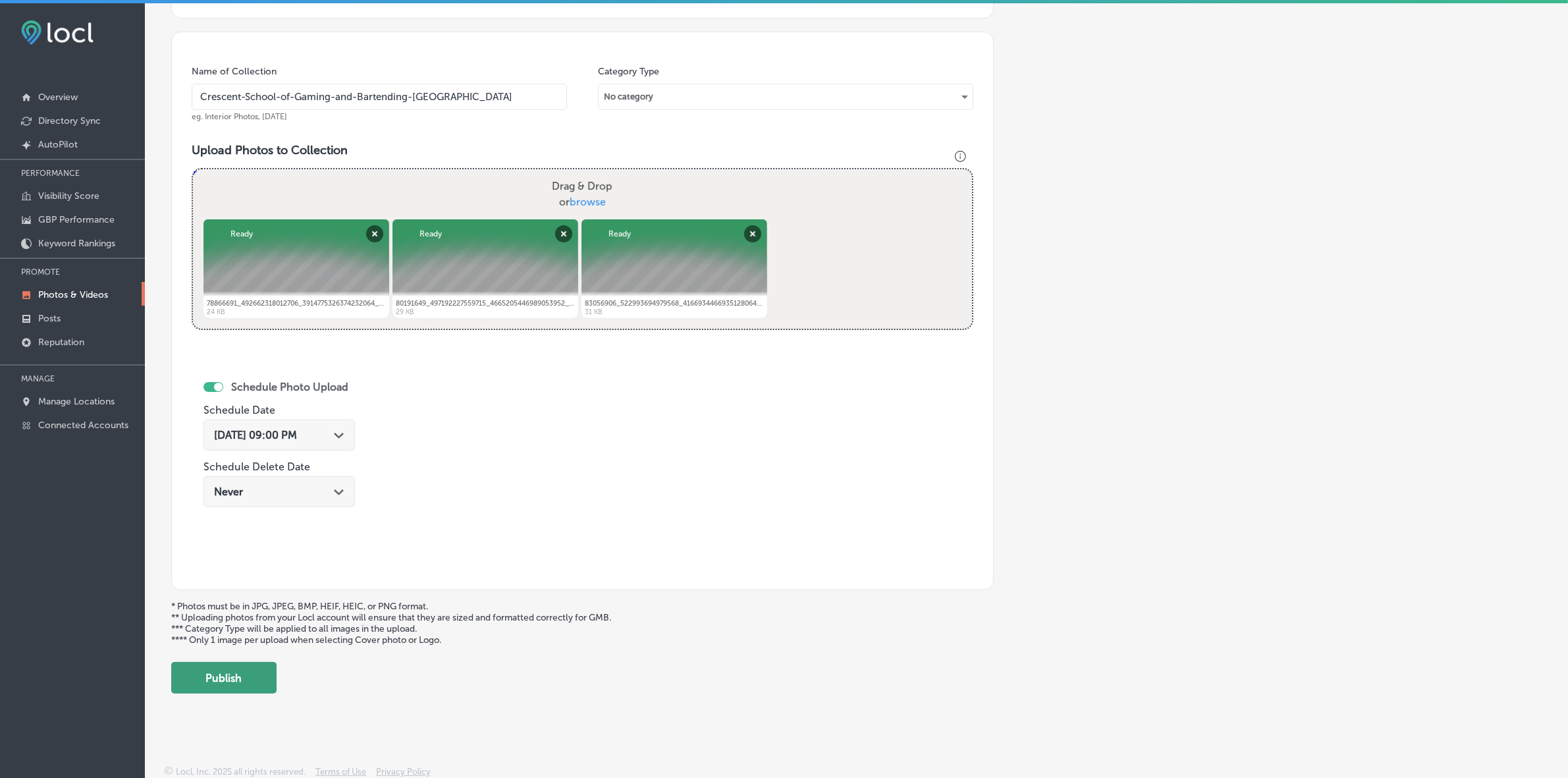
click at [268, 462] on button "Publish" at bounding box center [223, 678] width 105 height 32
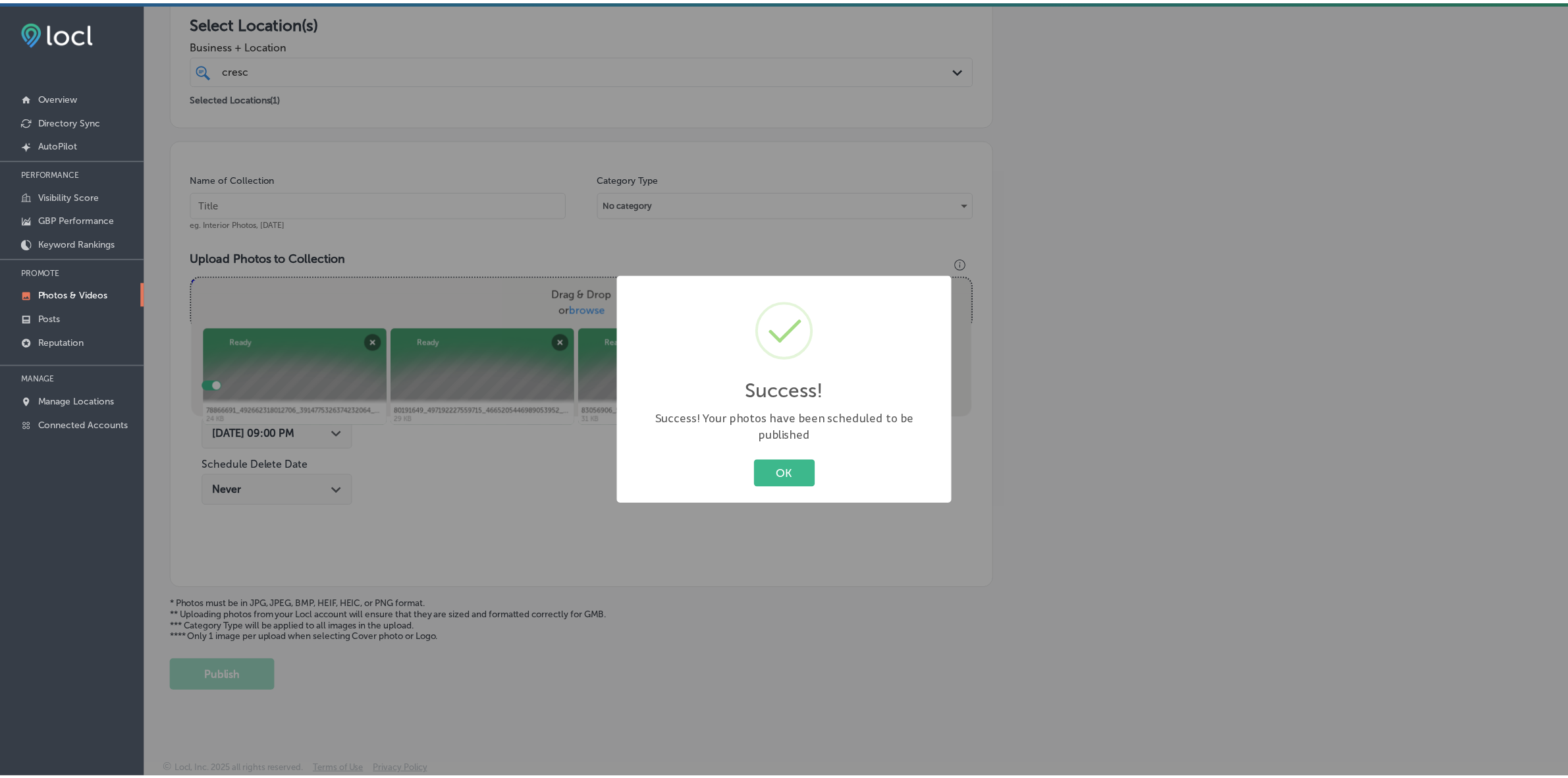
scroll to position [241, 0]
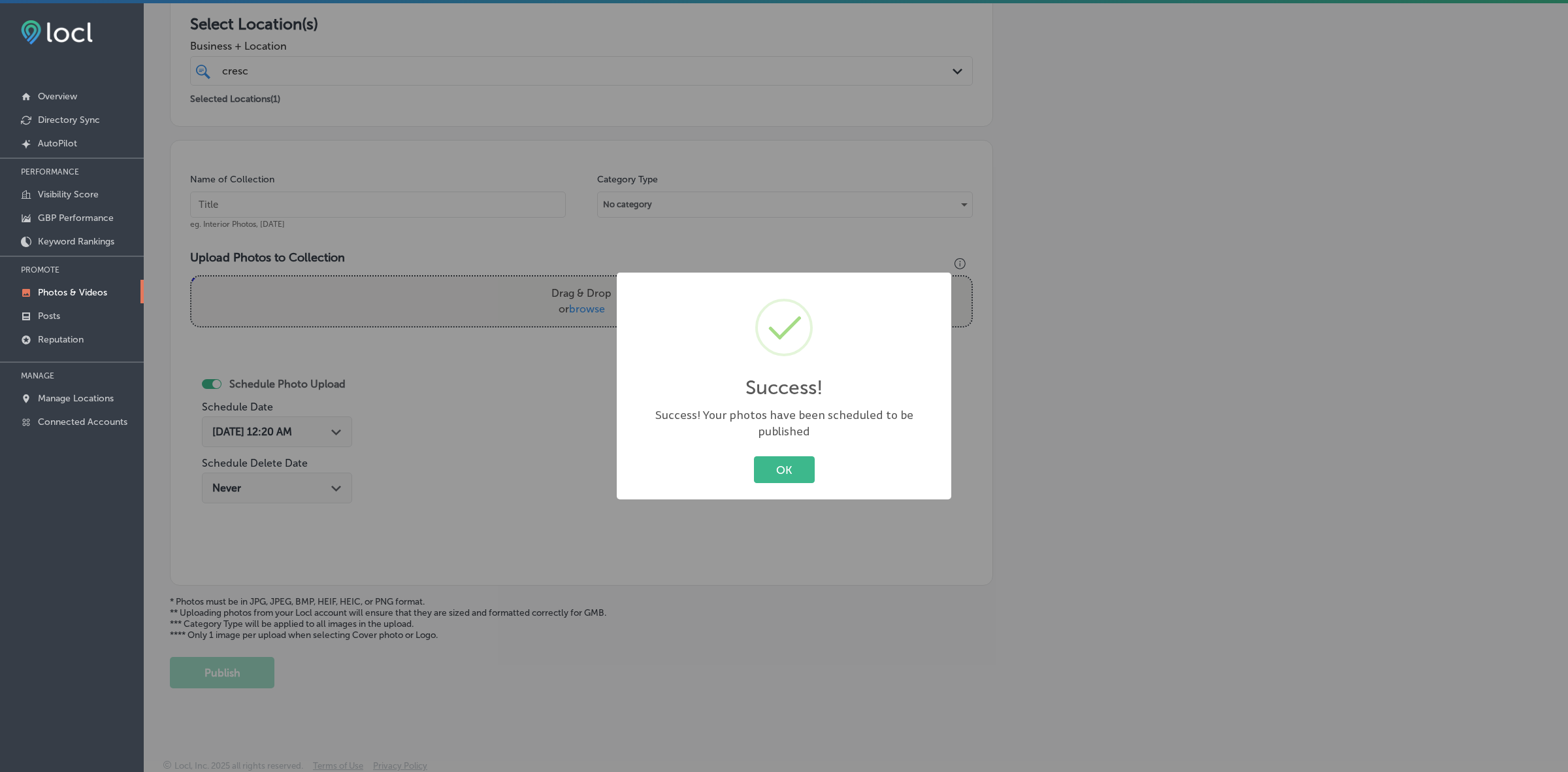
click at [754, 456] on button "OK" at bounding box center [784, 470] width 61 height 27
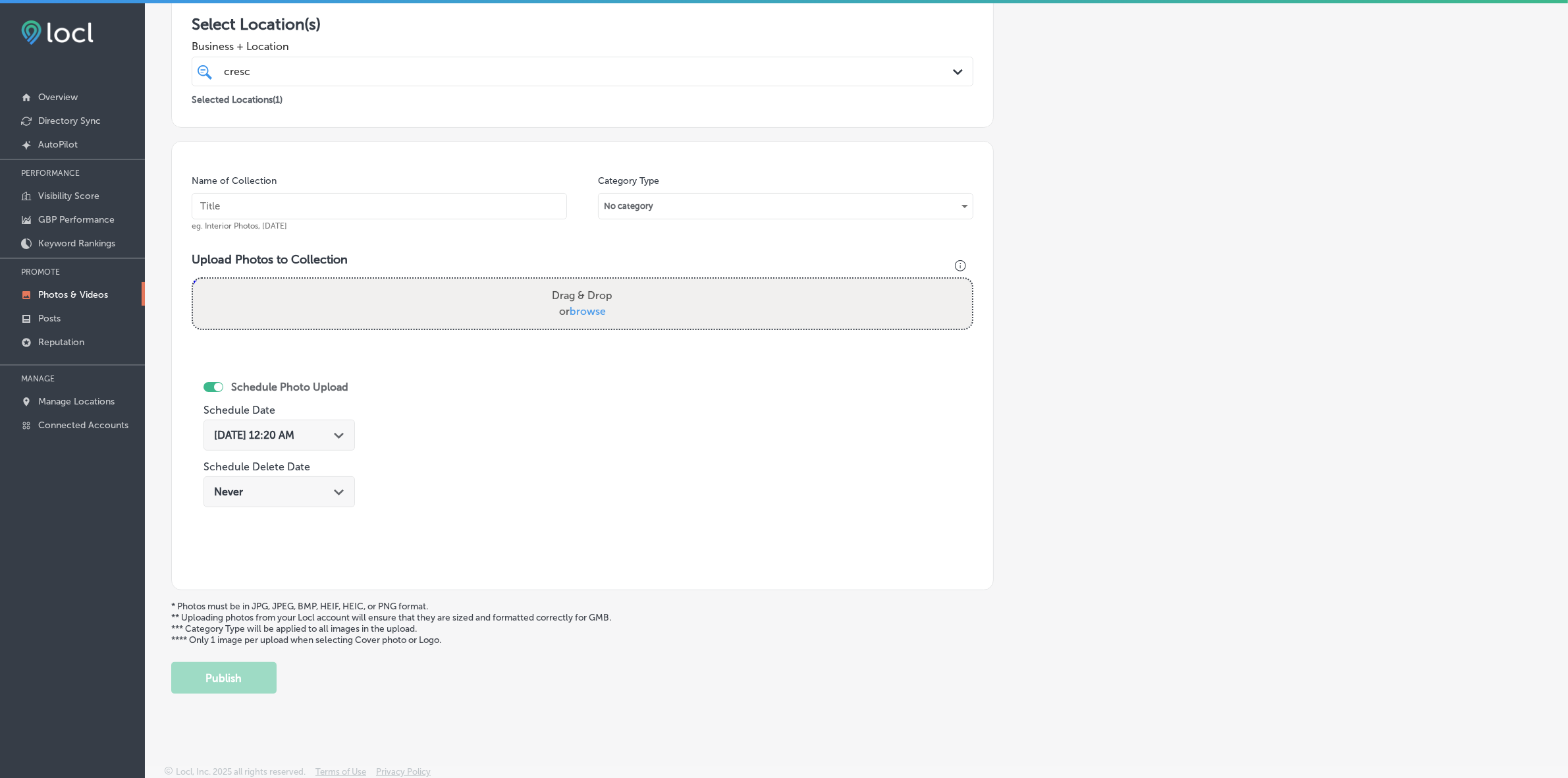
click at [76, 295] on p "Photos & Videos" at bounding box center [72, 294] width 70 height 11
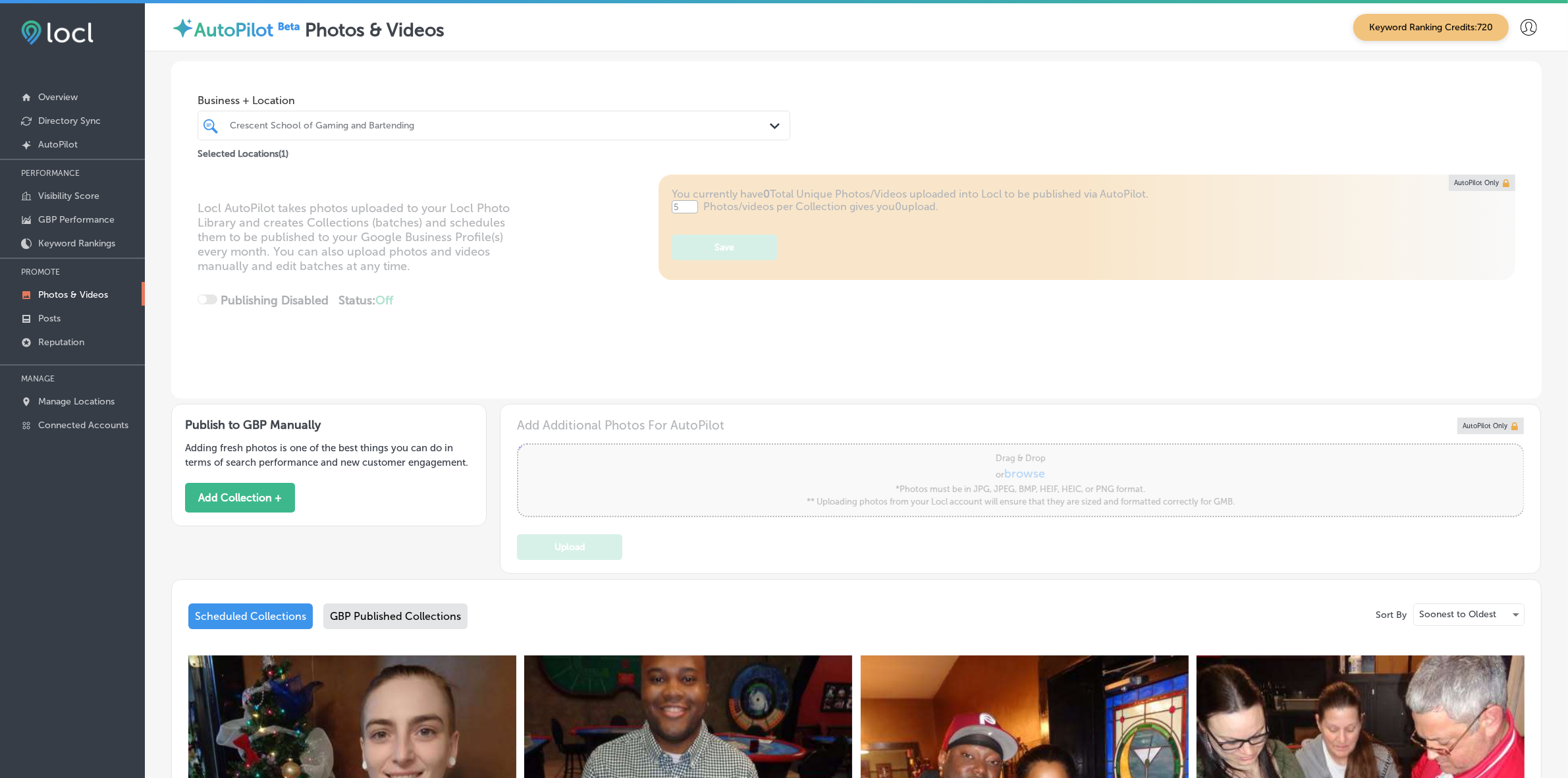
click at [310, 125] on div "Crescent School of Gaming and Bartending" at bounding box center [500, 125] width 541 height 11
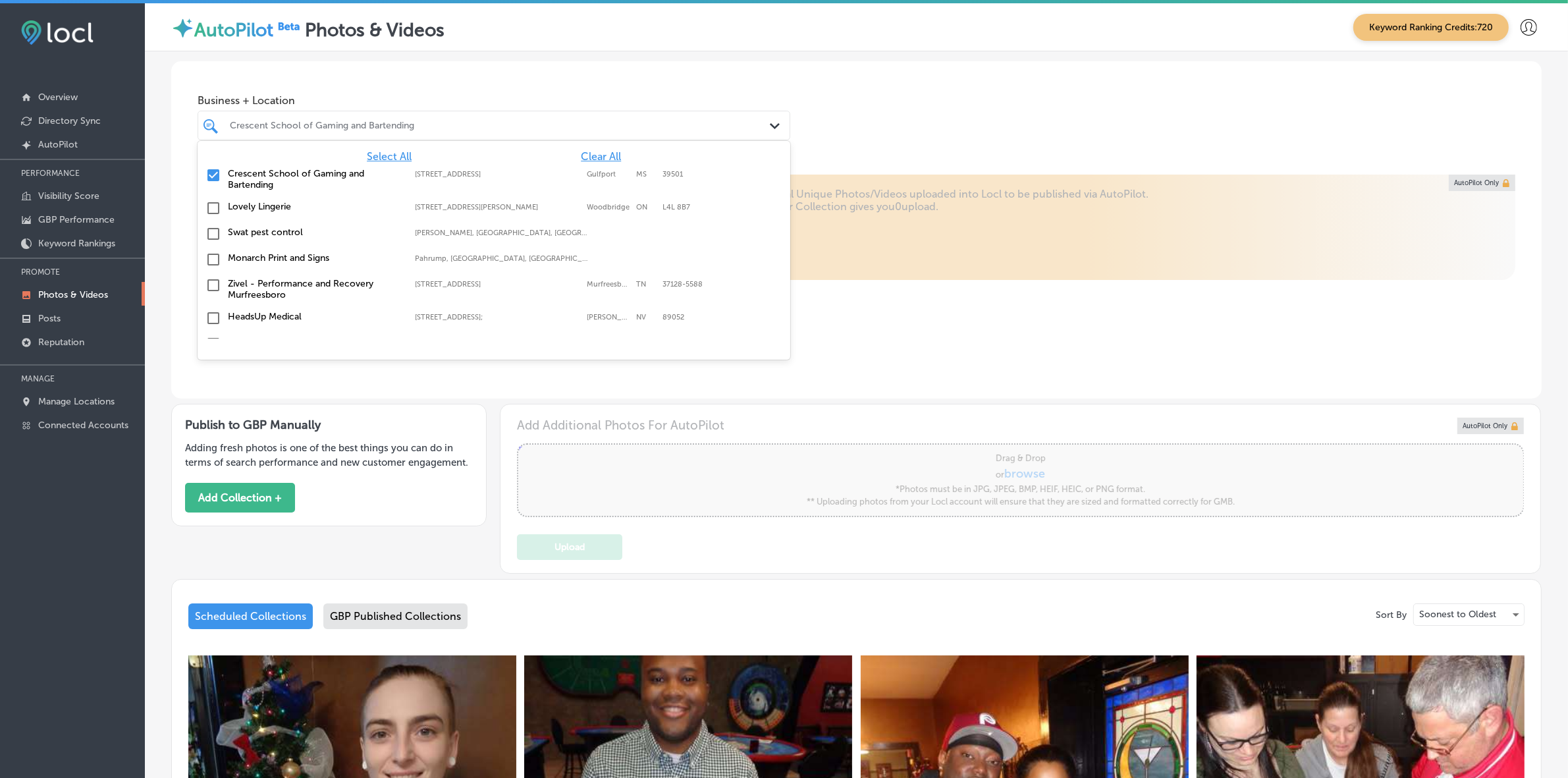
click at [582, 159] on span "Clear All" at bounding box center [601, 156] width 40 height 13
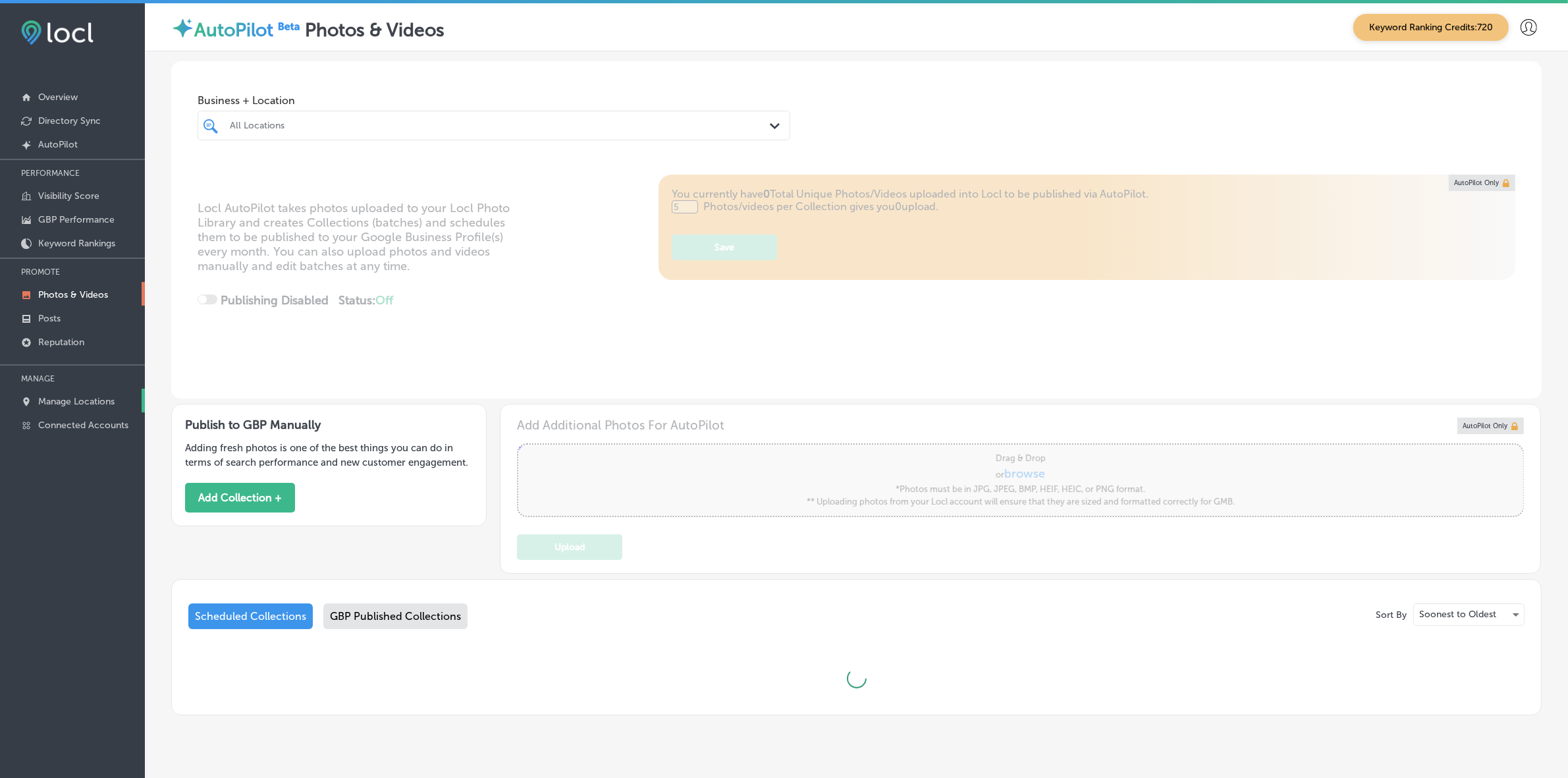
type input "0"
